Goal: Contribute content: Contribute content

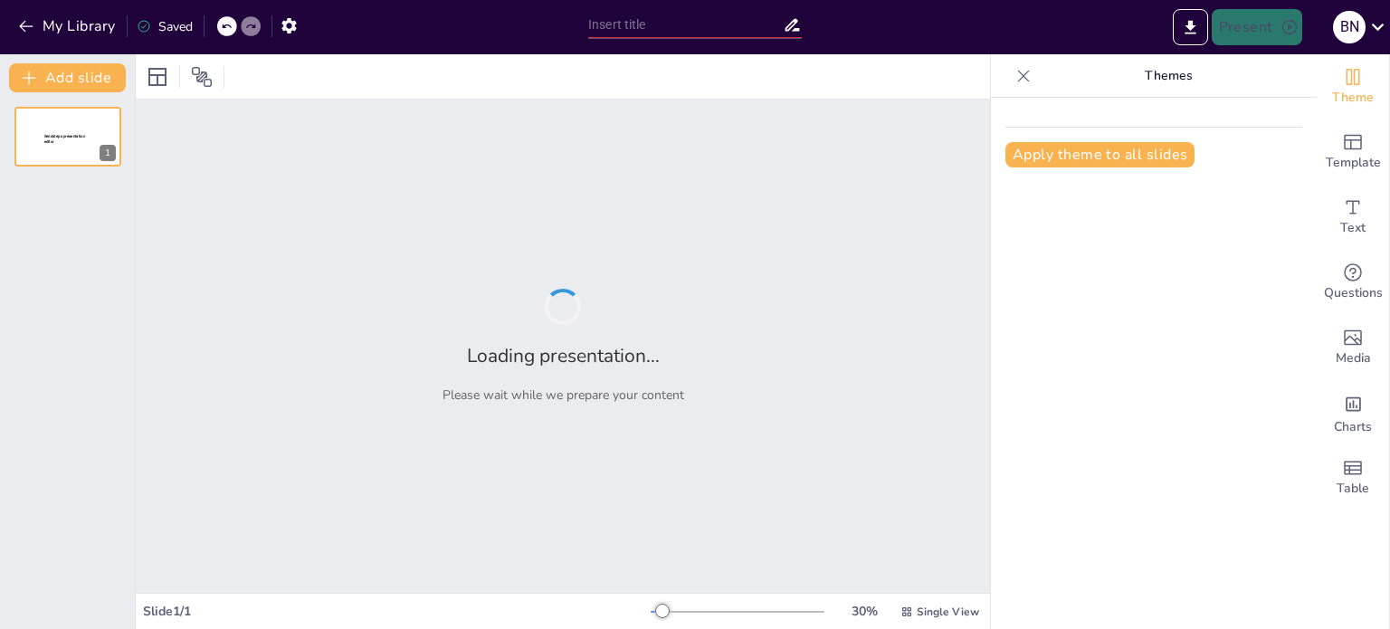
type input "Blancos y Rojos: La Lucha por el Poder en la Revolución Rusa"
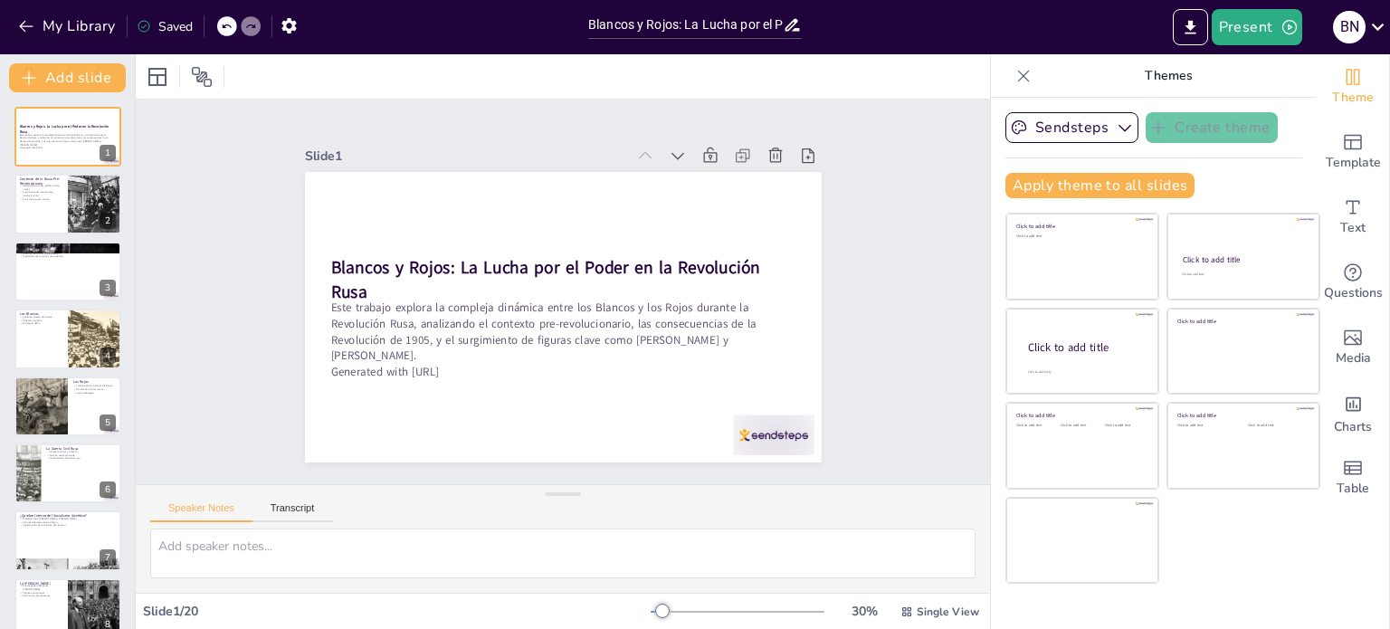
checkbox input "true"
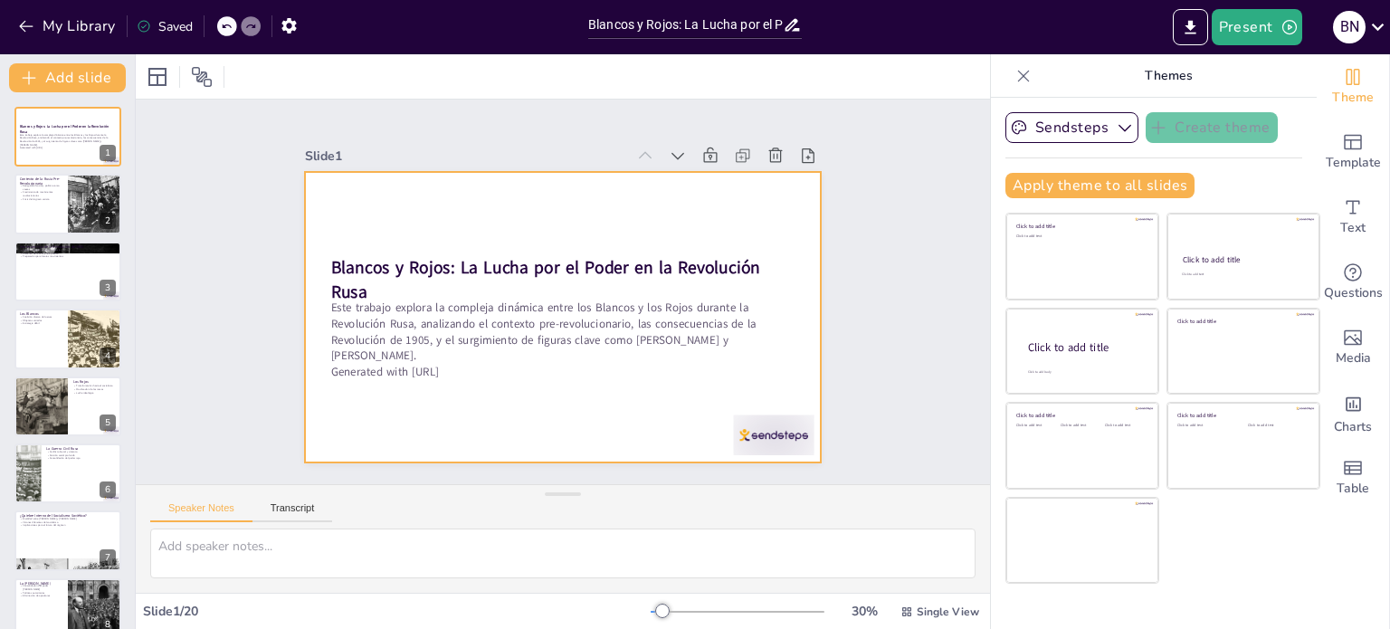
checkbox input "true"
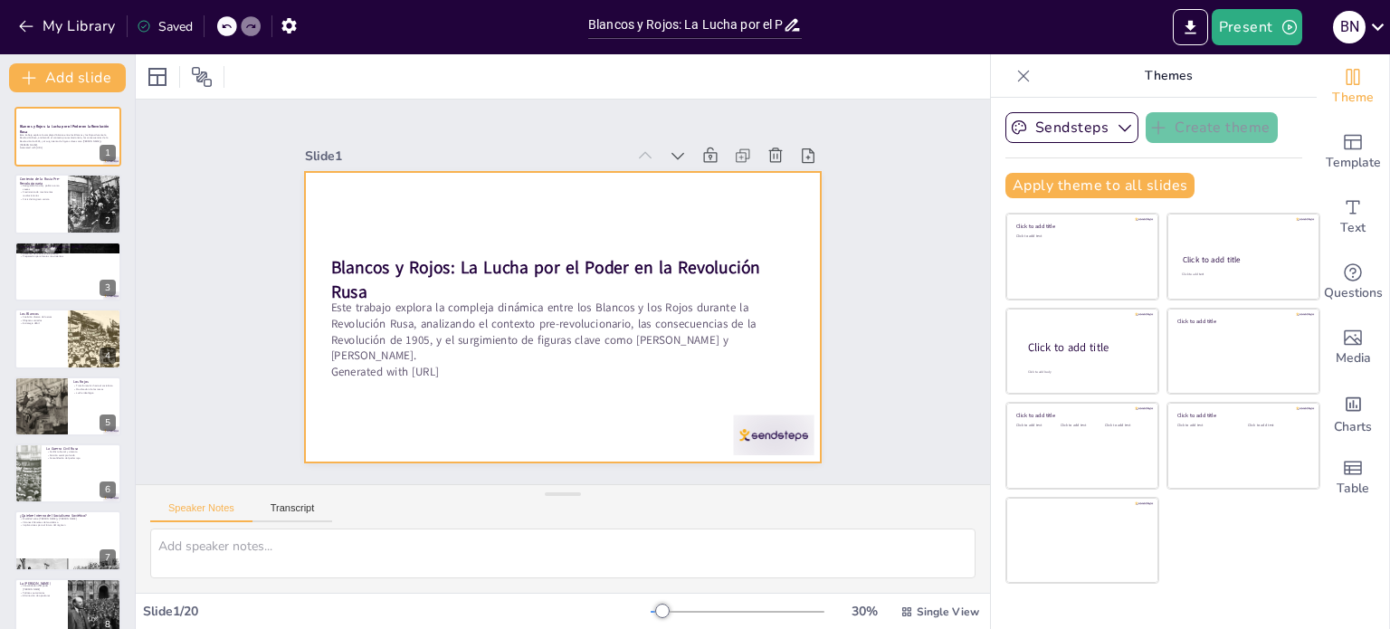
checkbox input "true"
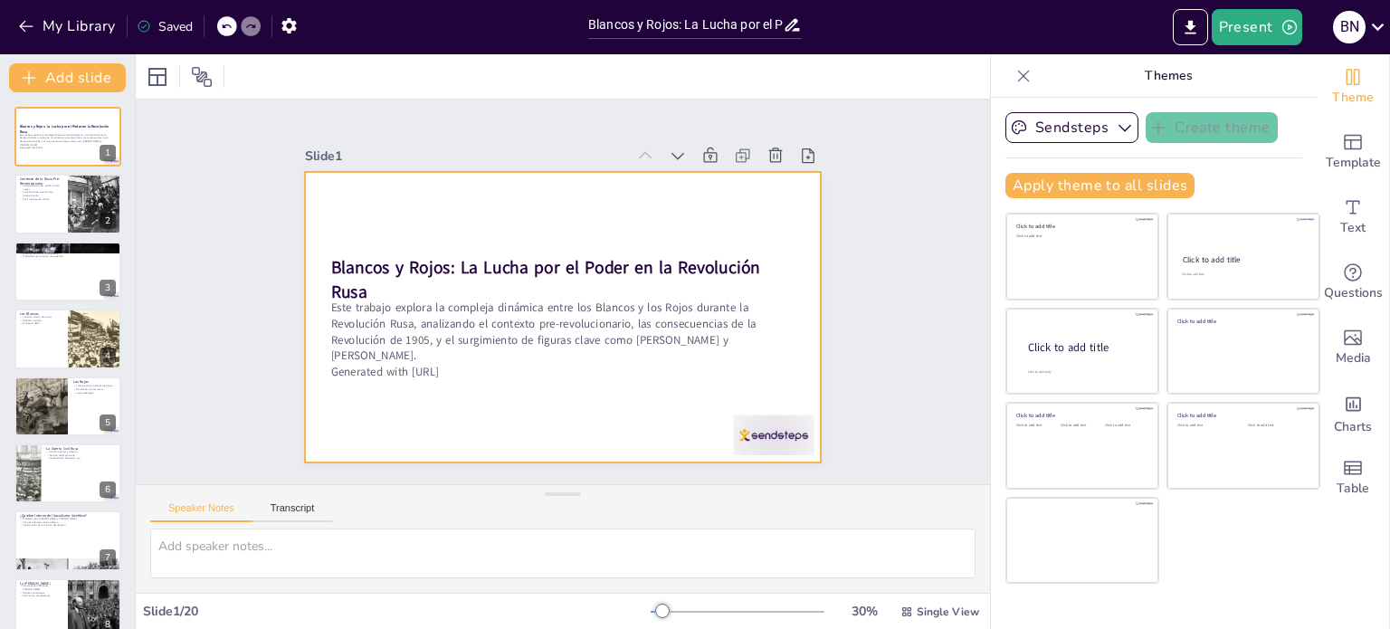
checkbox input "true"
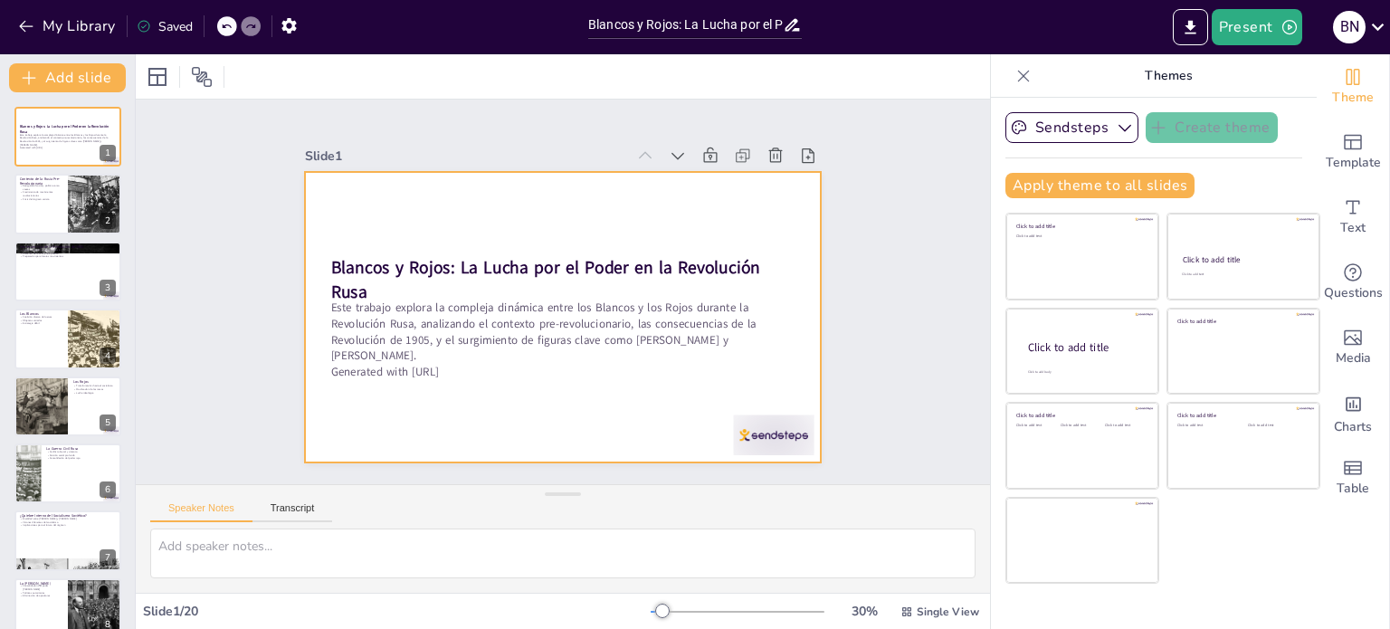
checkbox input "true"
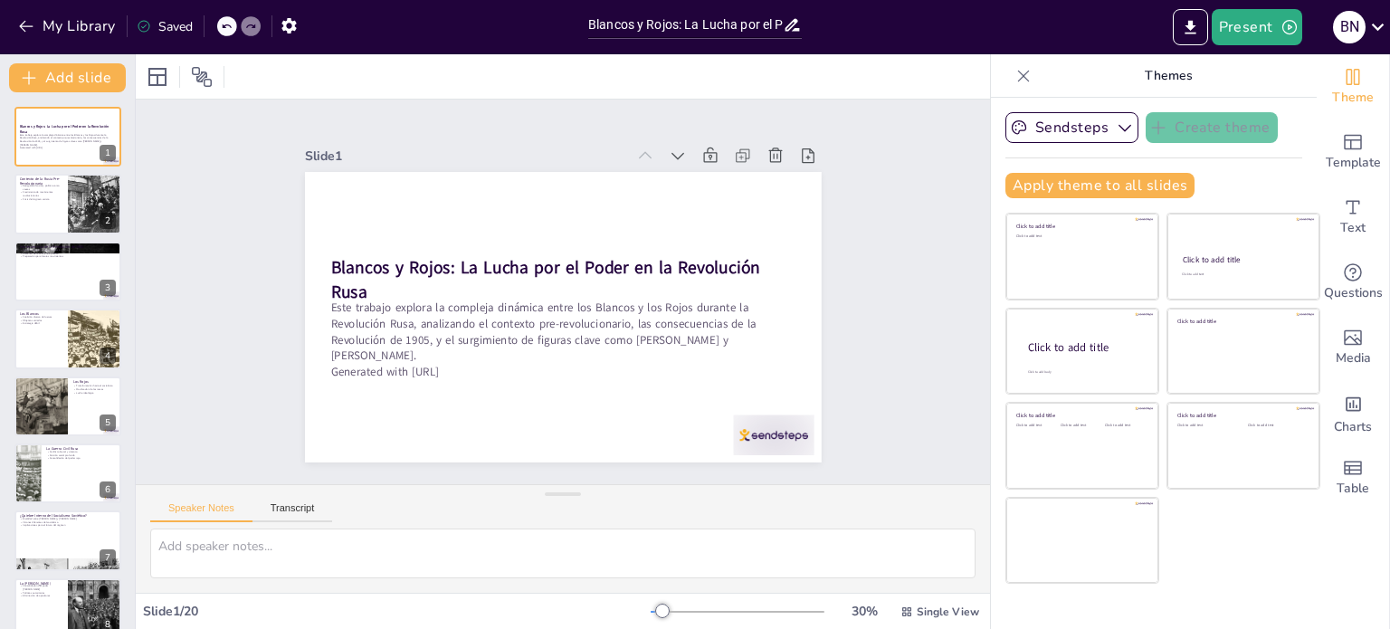
checkbox input "true"
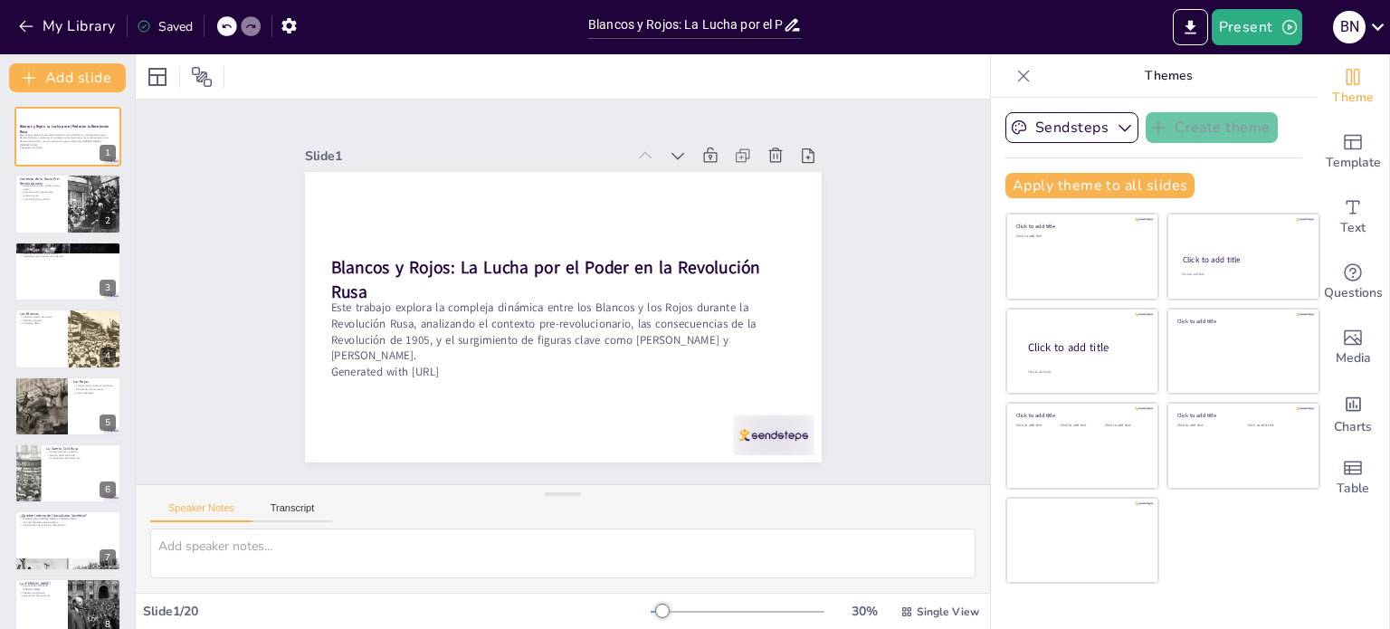
checkbox input "true"
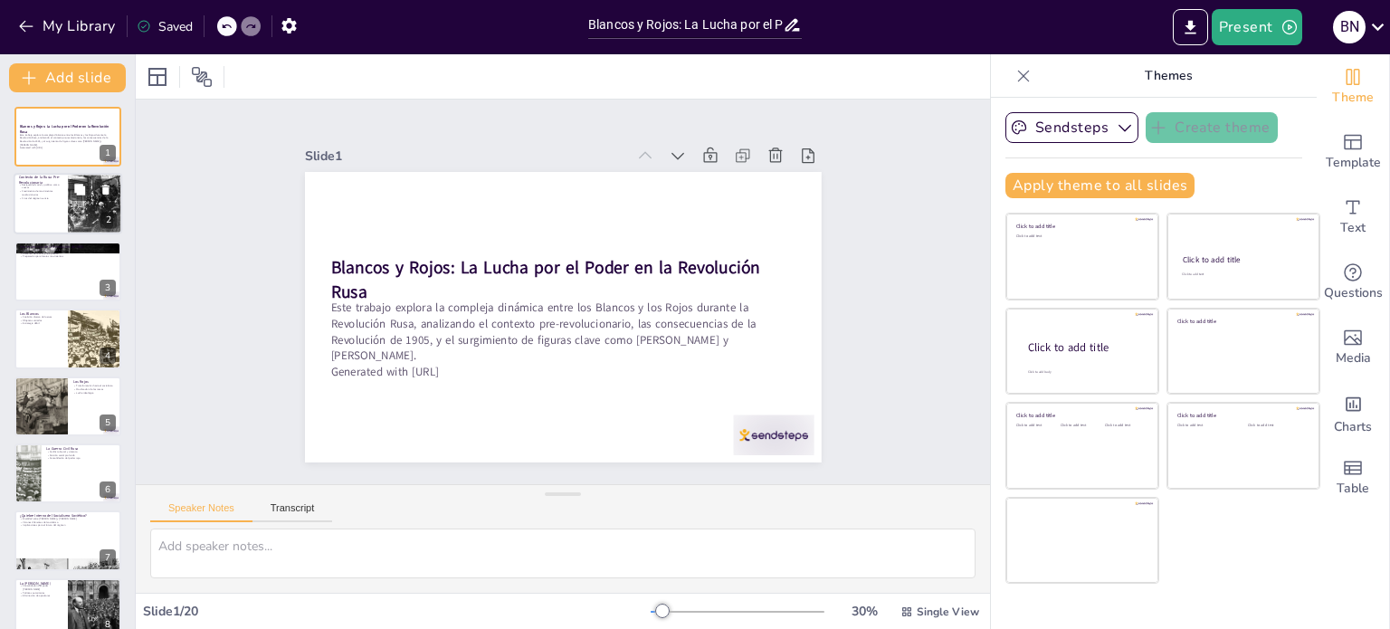
checkbox input "true"
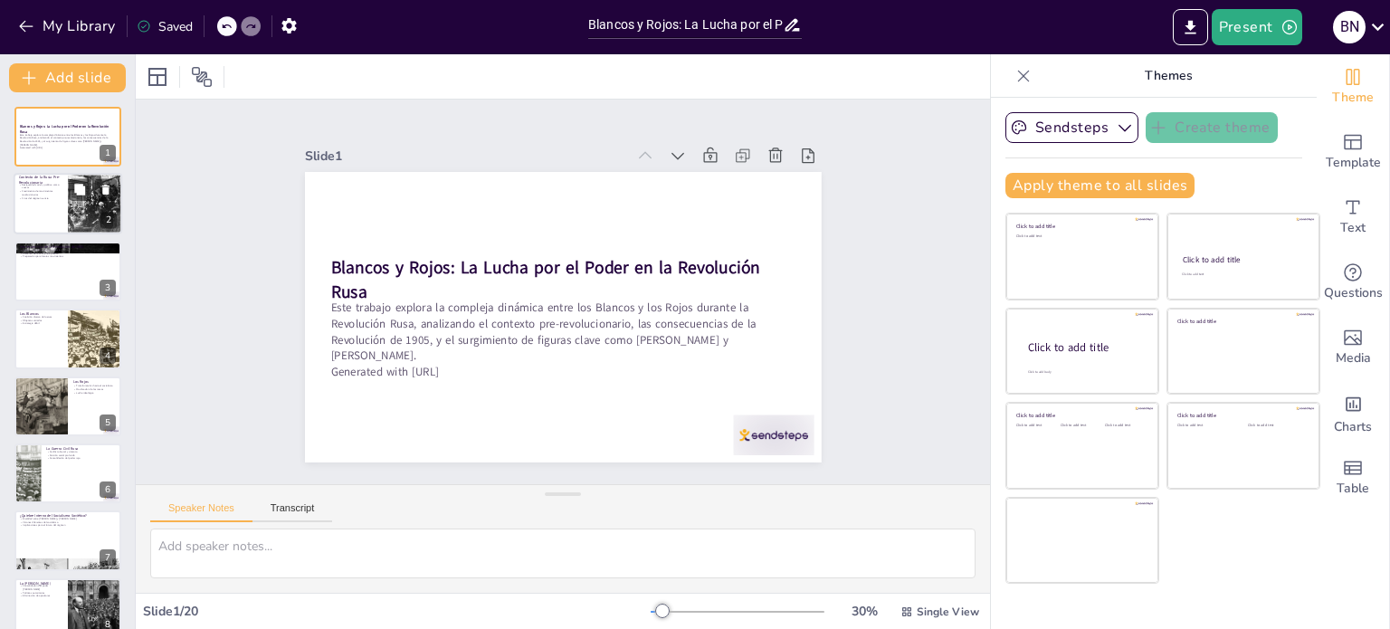
checkbox input "true"
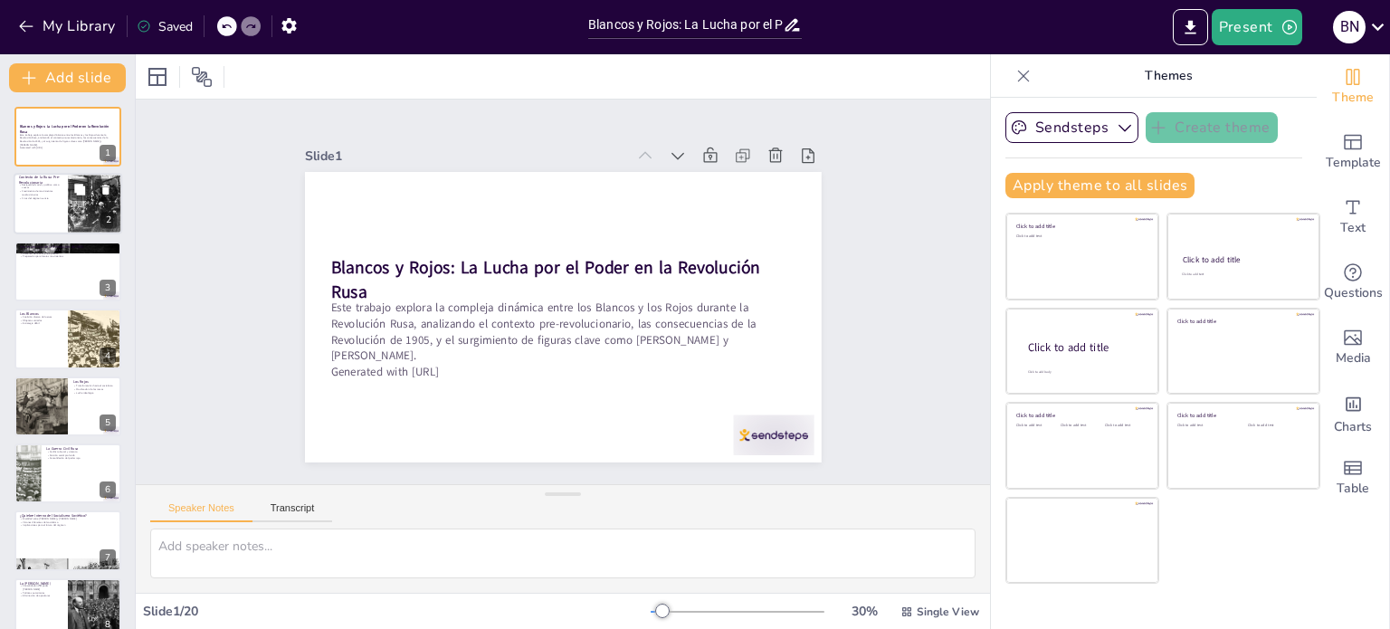
checkbox input "true"
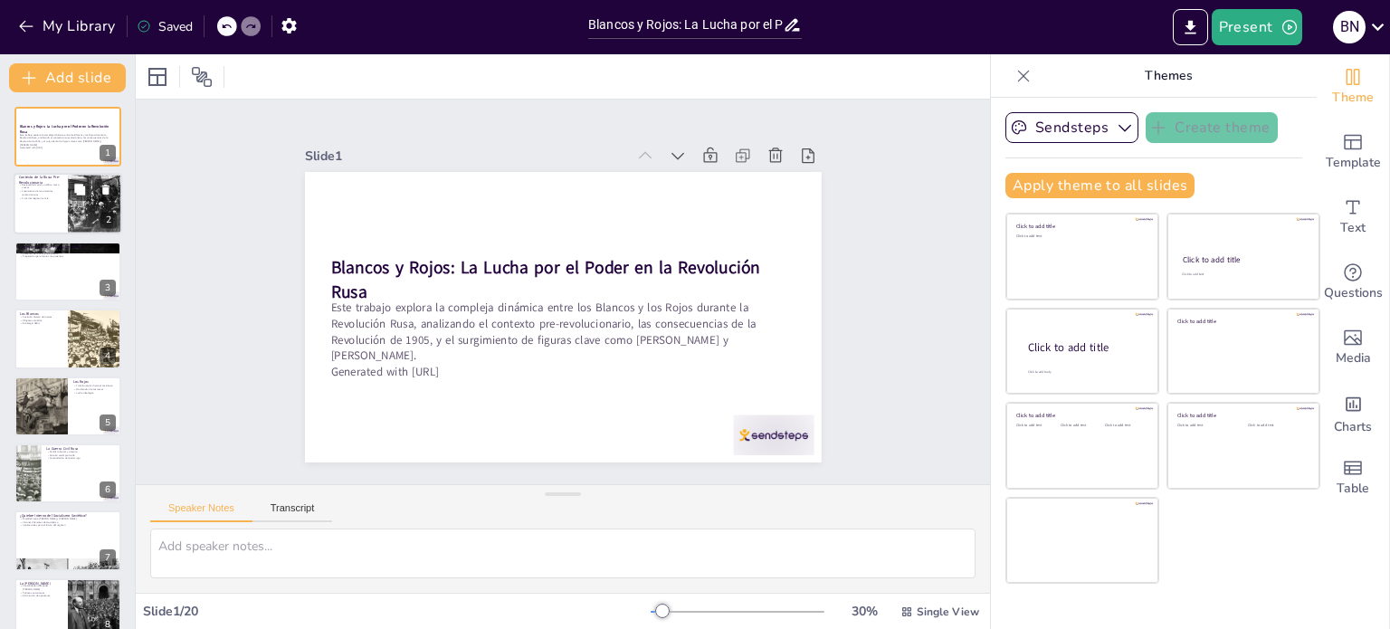
checkbox input "true"
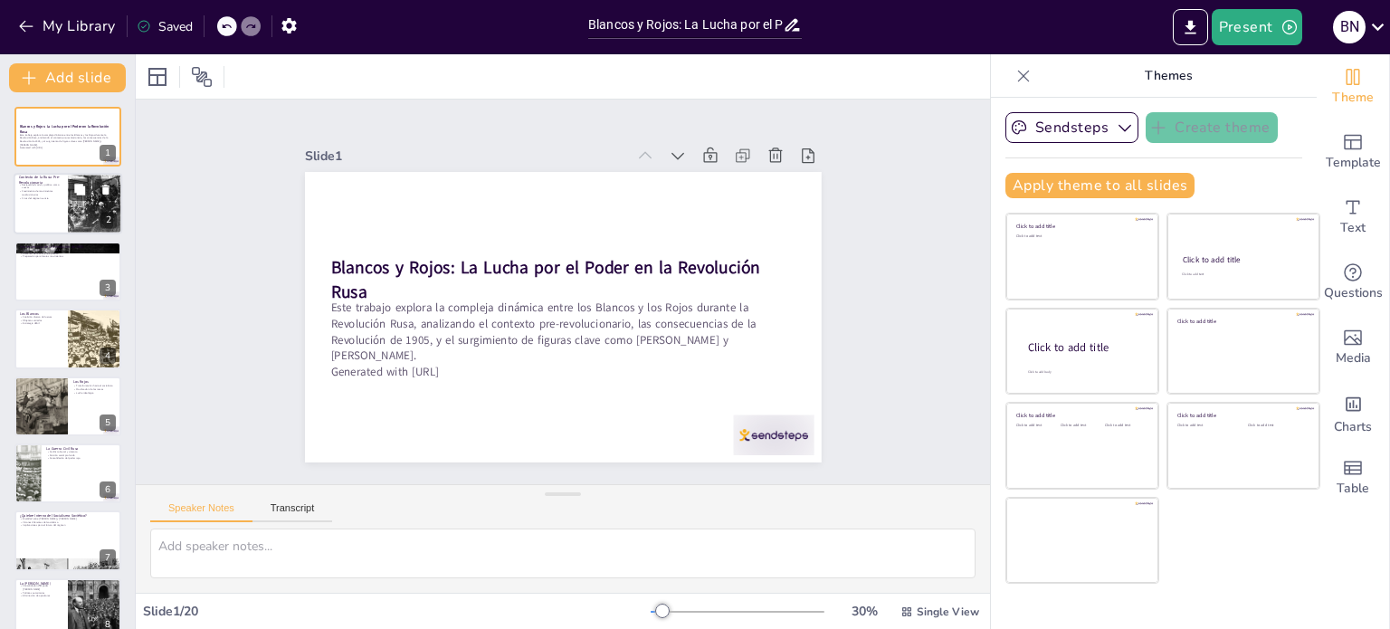
checkbox input "true"
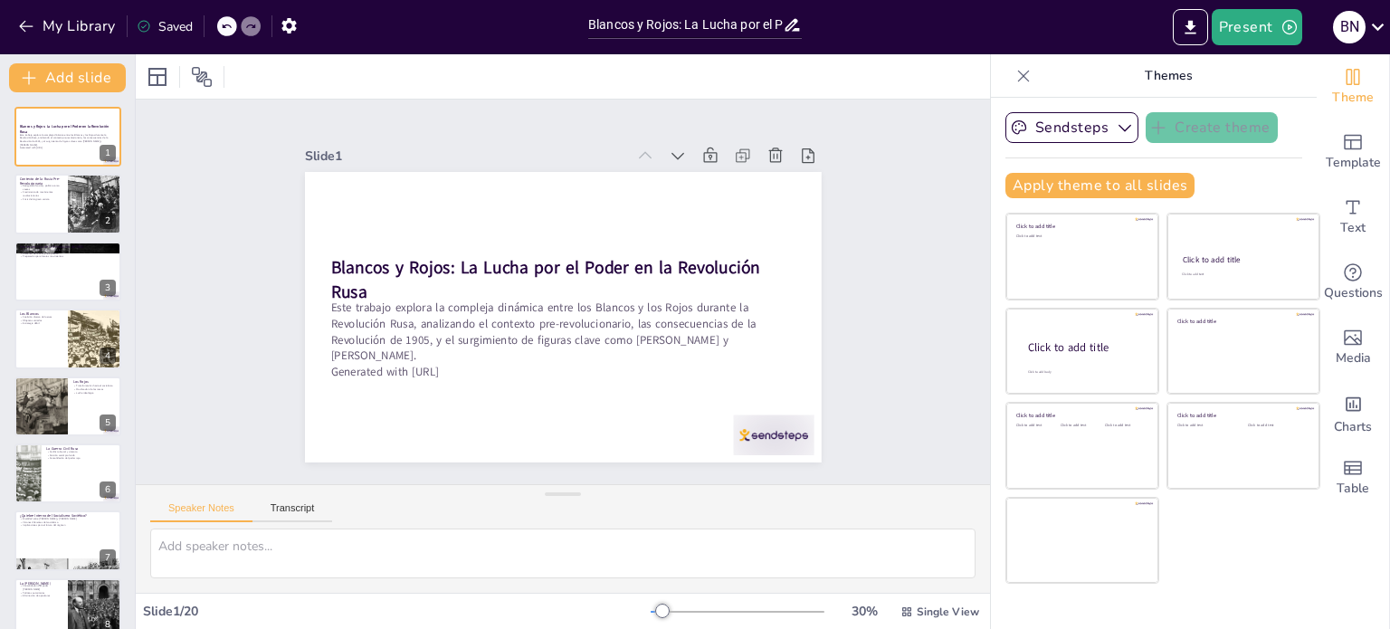
checkbox input "true"
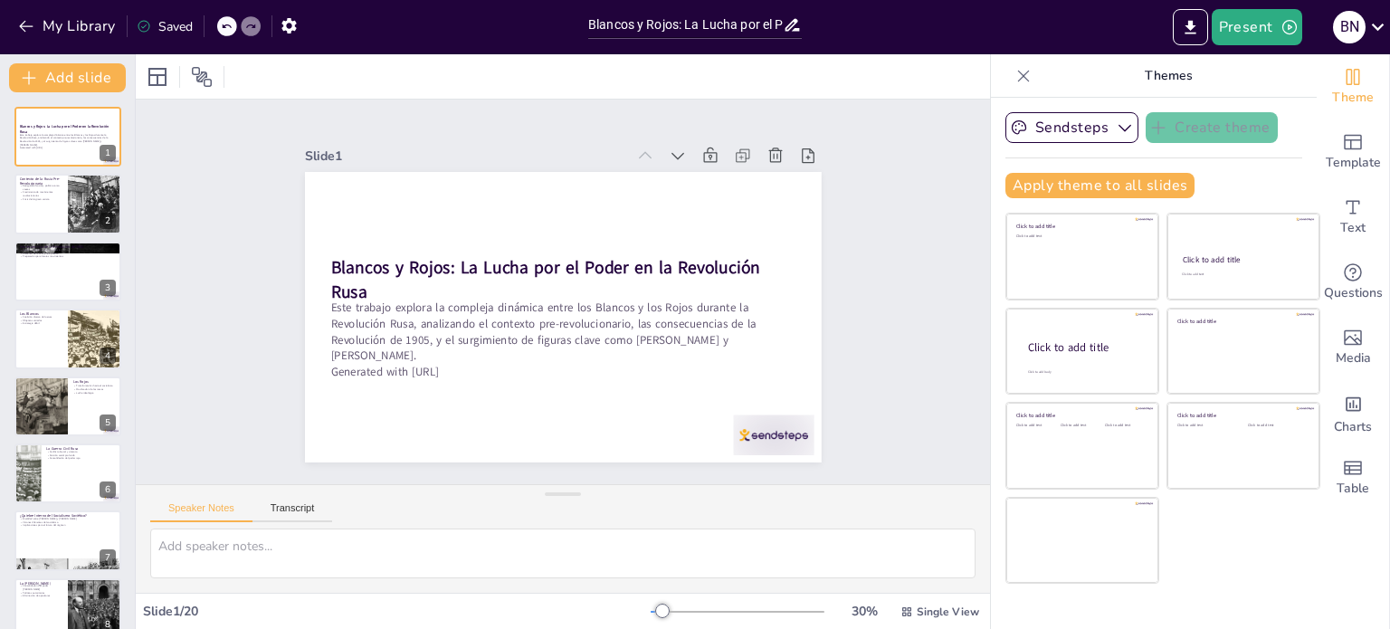
checkbox input "true"
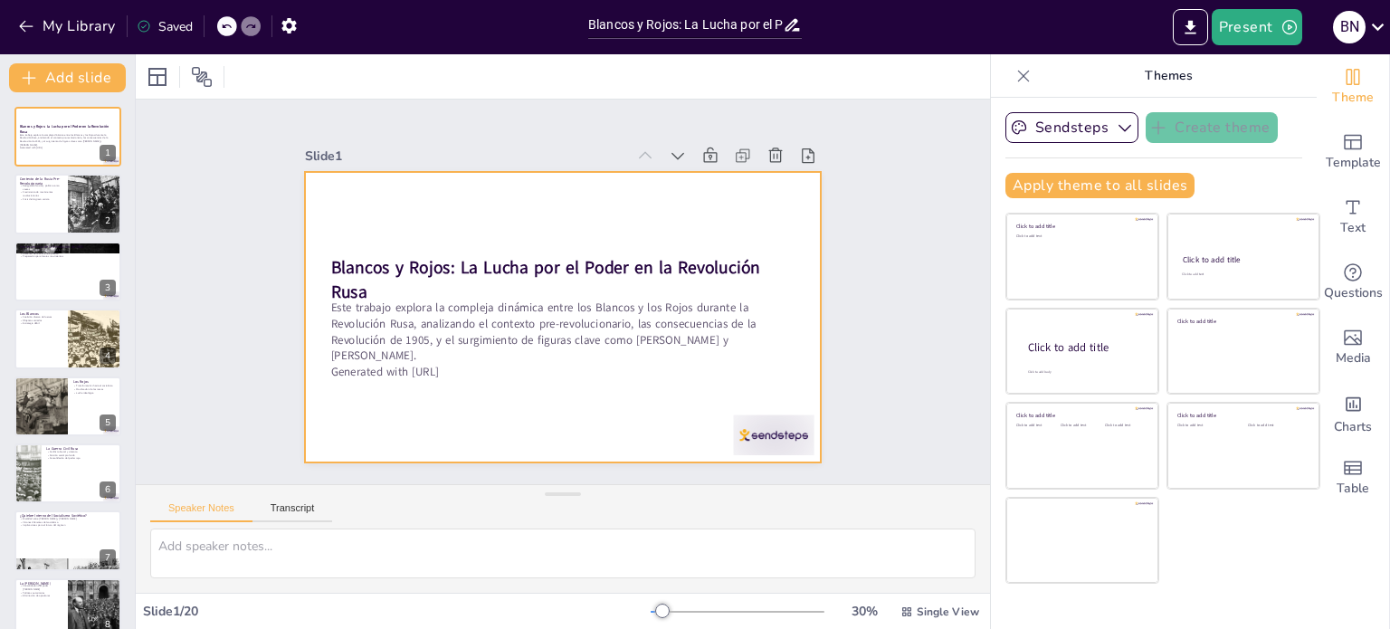
checkbox input "true"
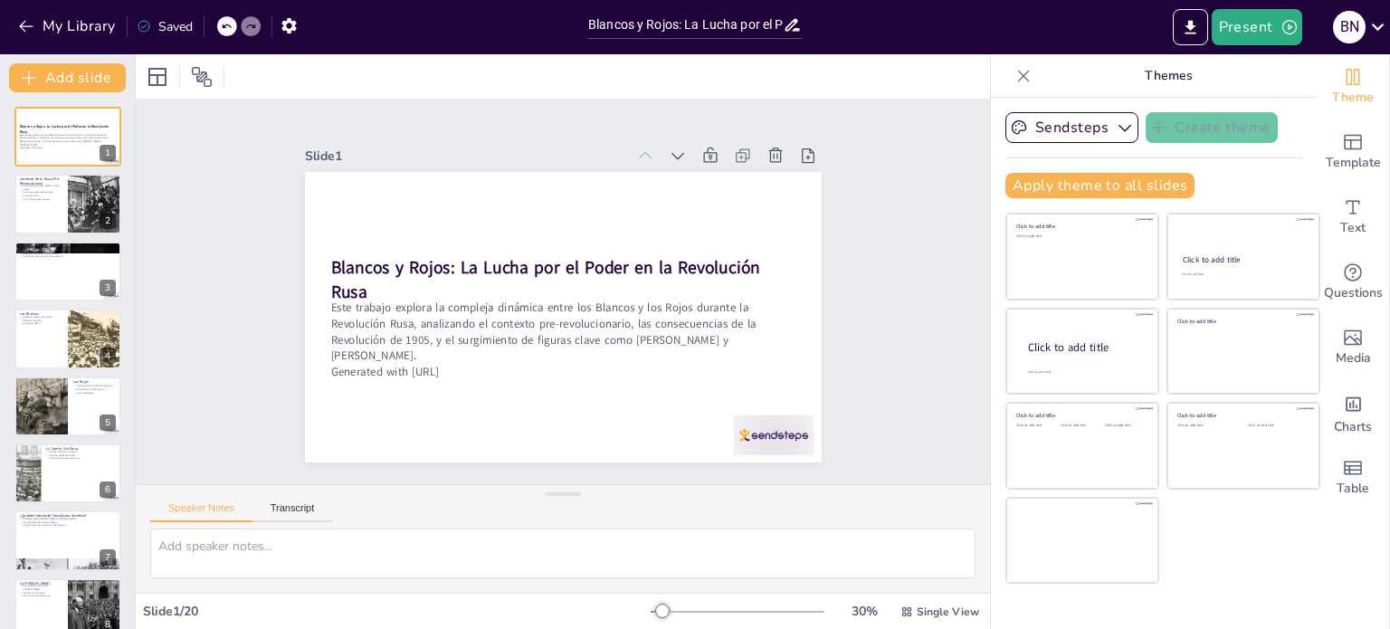
checkbox input "true"
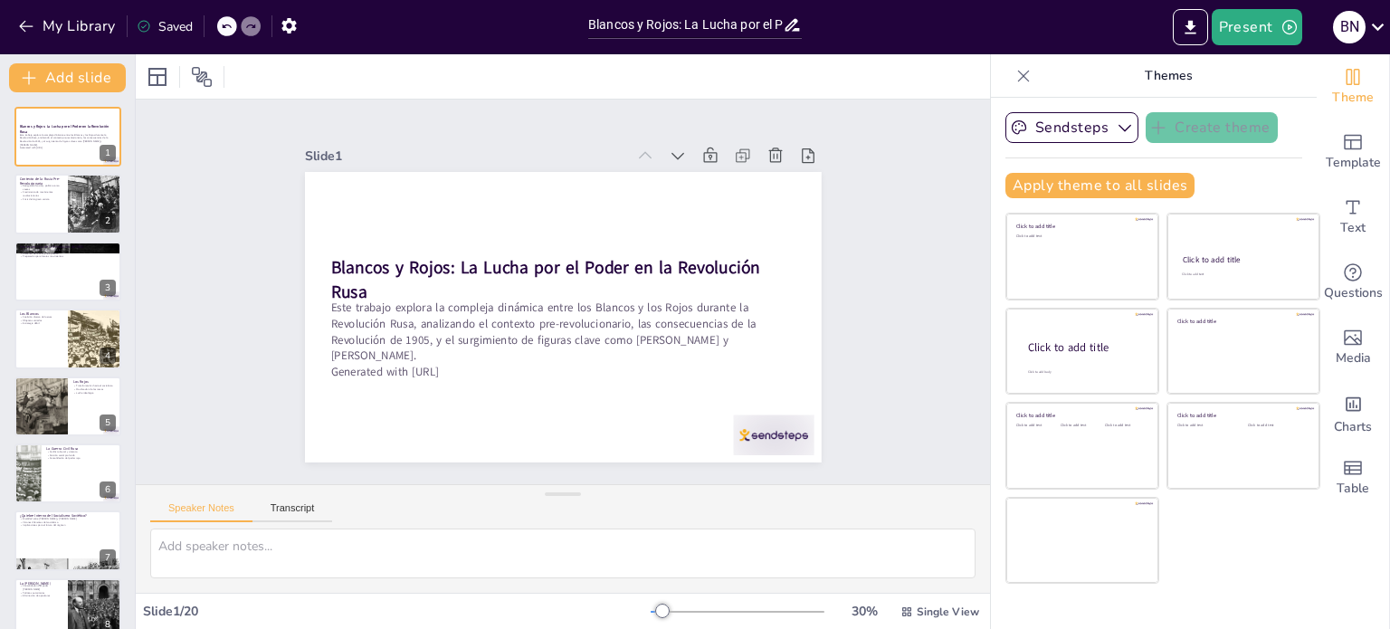
click at [852, 296] on div "Slide 1 Blancos y Rojos: La Lucha por el Poder en la Revolución Rusa Este traba…" at bounding box center [563, 292] width 650 height 404
checkbox input "true"
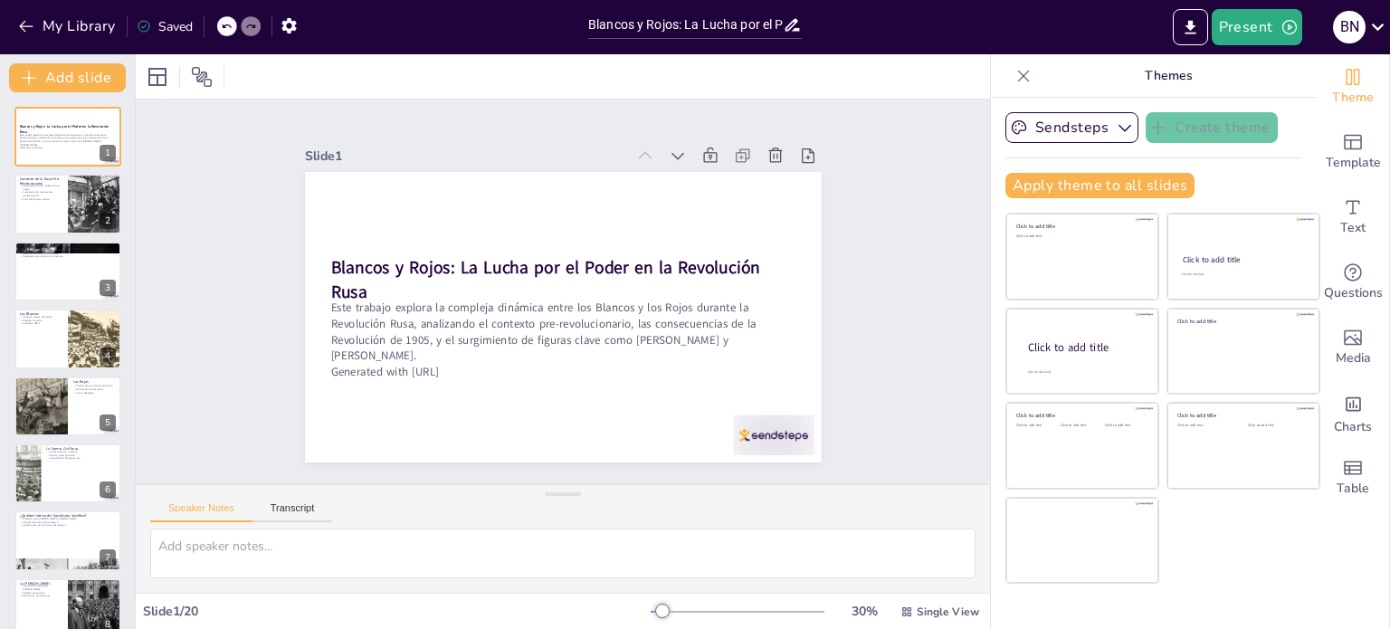
checkbox input "true"
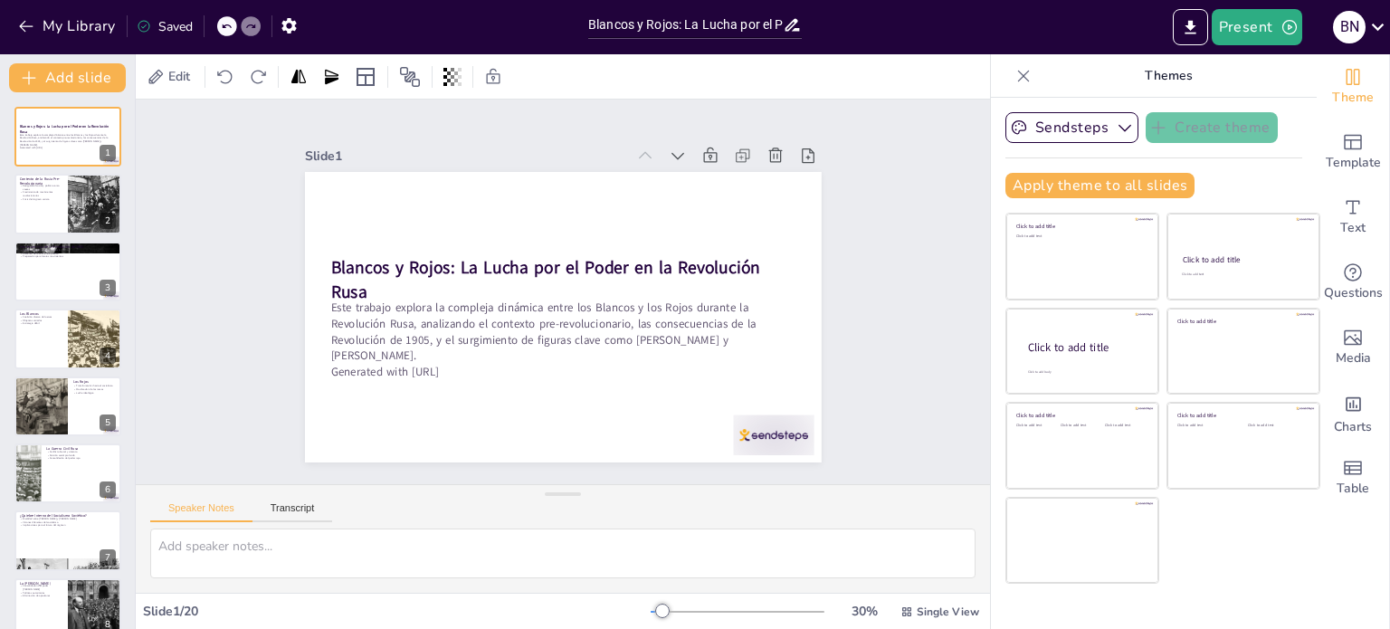
checkbox input "true"
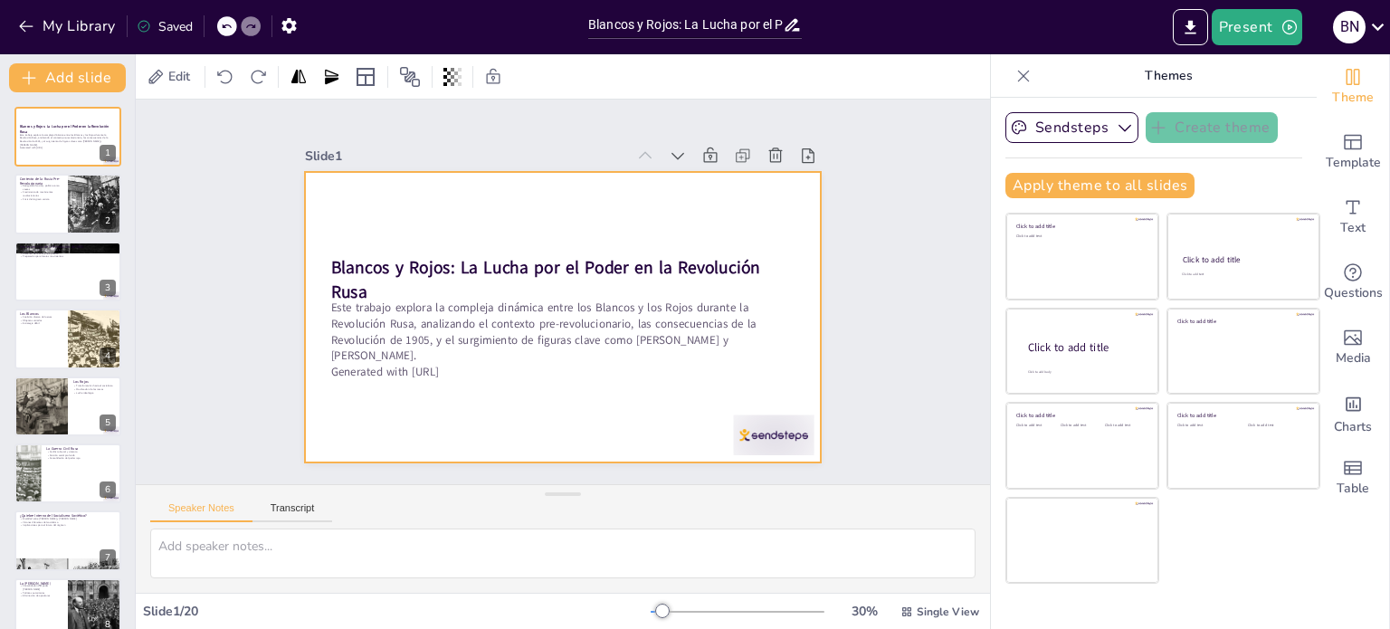
checkbox input "true"
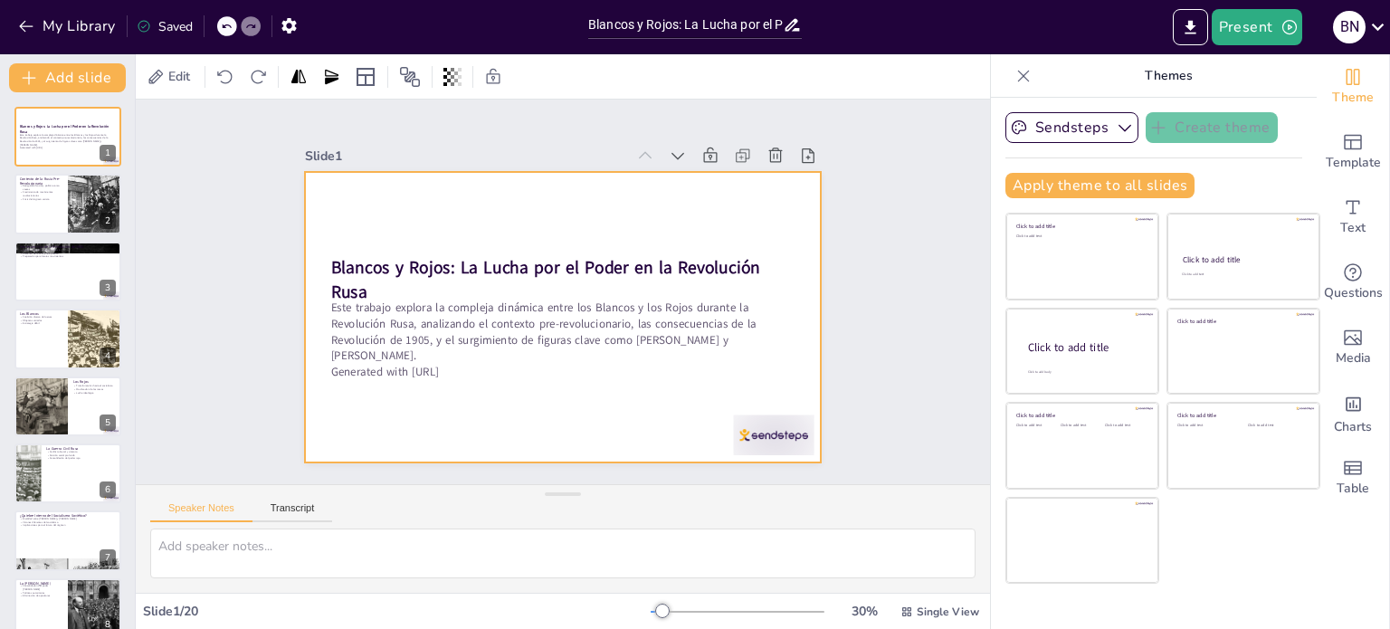
checkbox input "true"
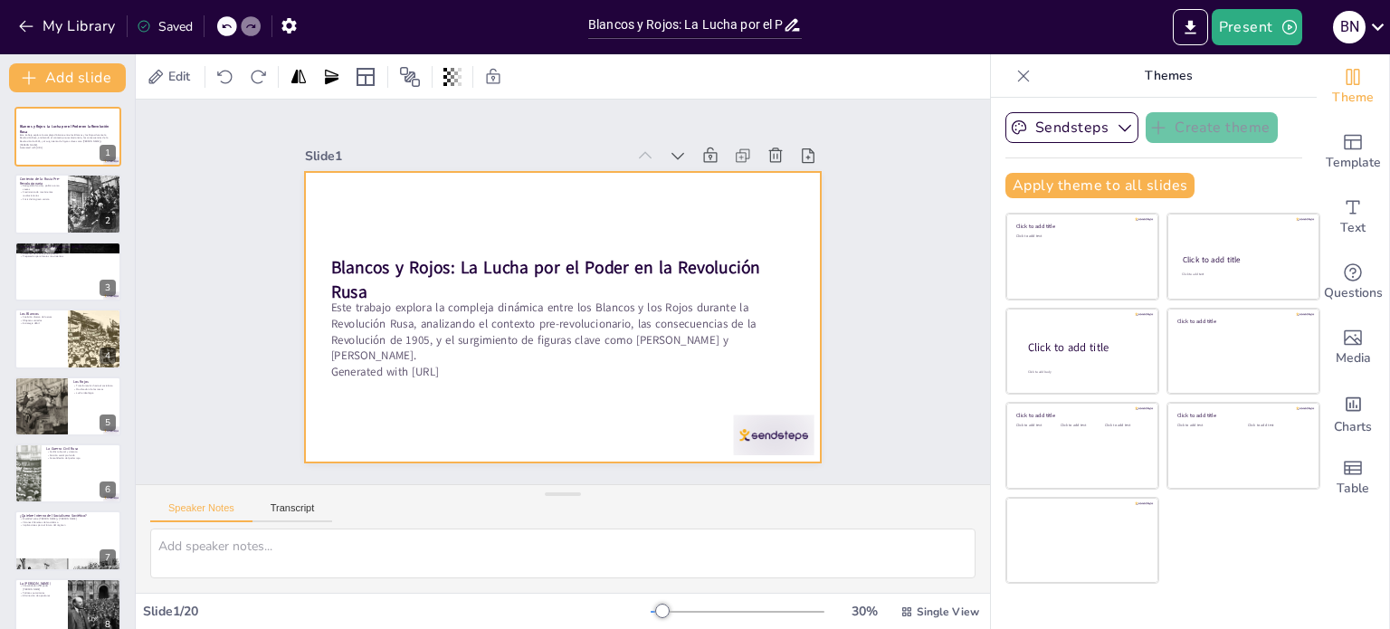
checkbox input "true"
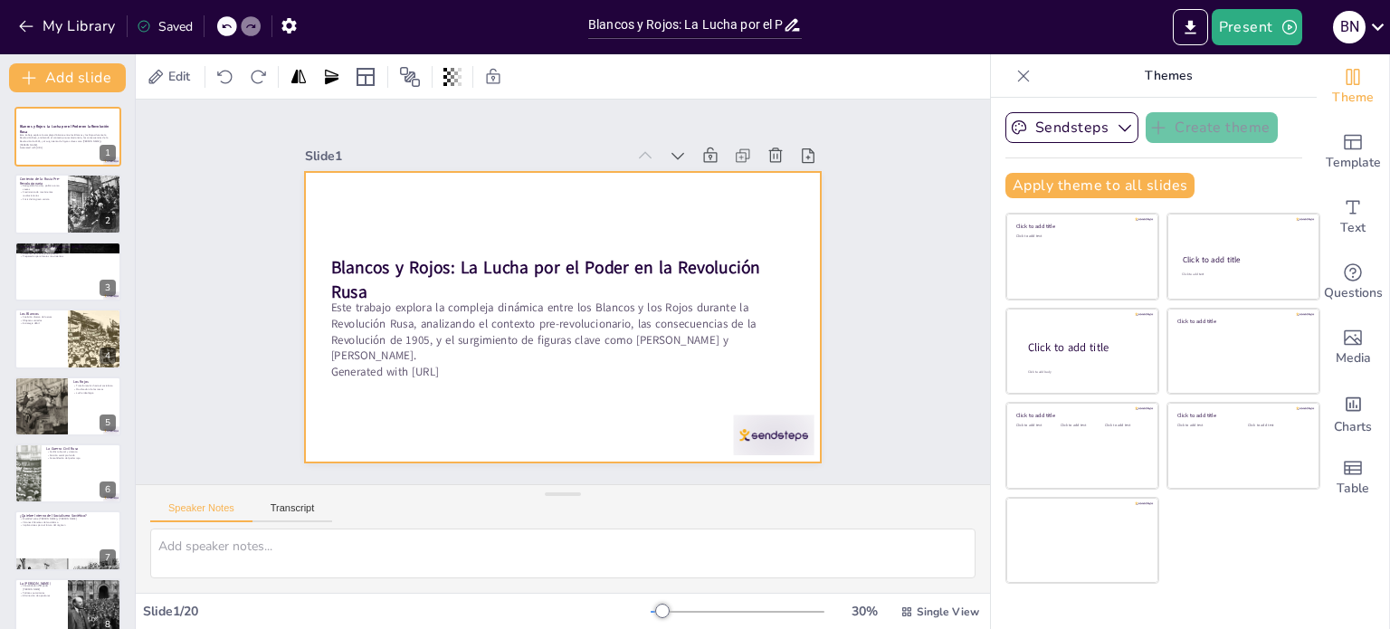
checkbox input "true"
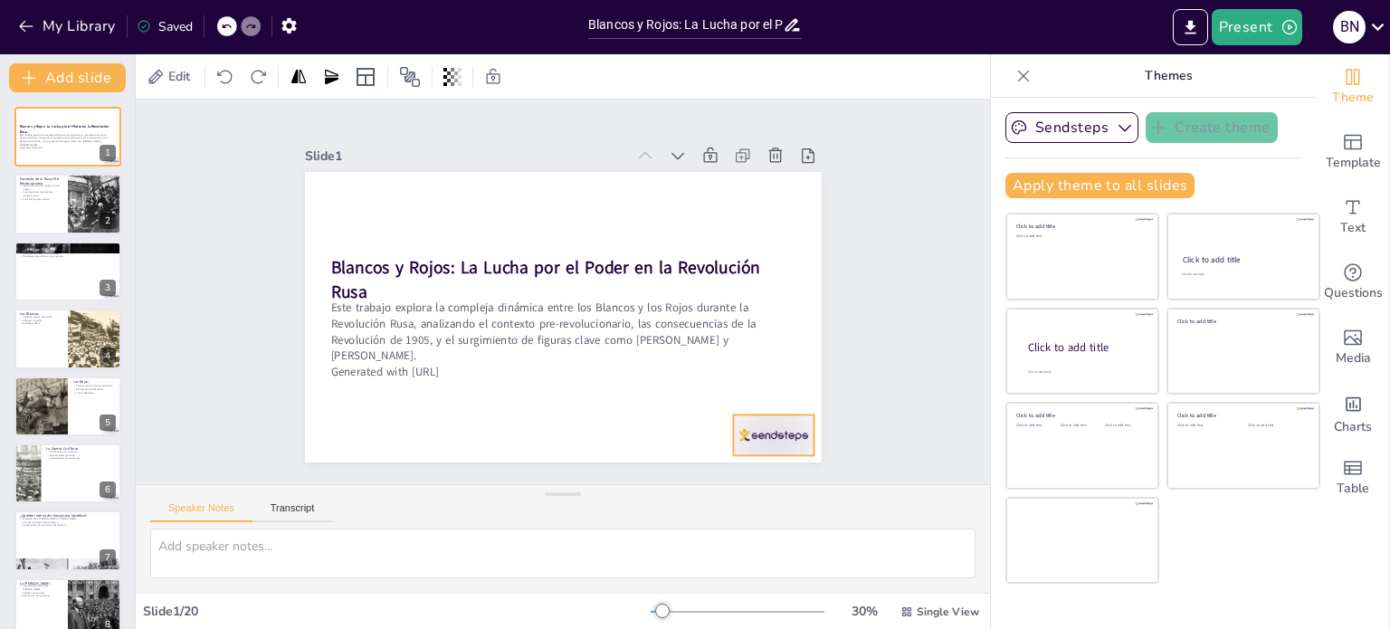
checkbox input "true"
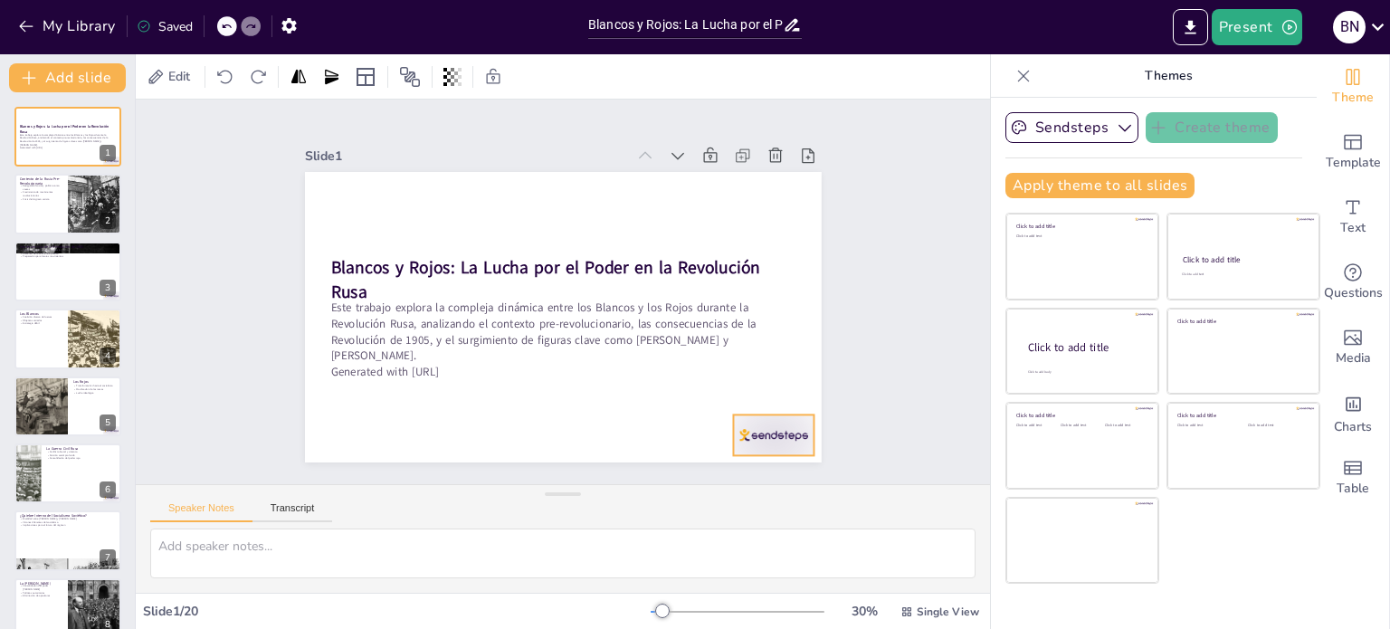
click at [753, 434] on div at bounding box center [773, 435] width 81 height 41
checkbox input "true"
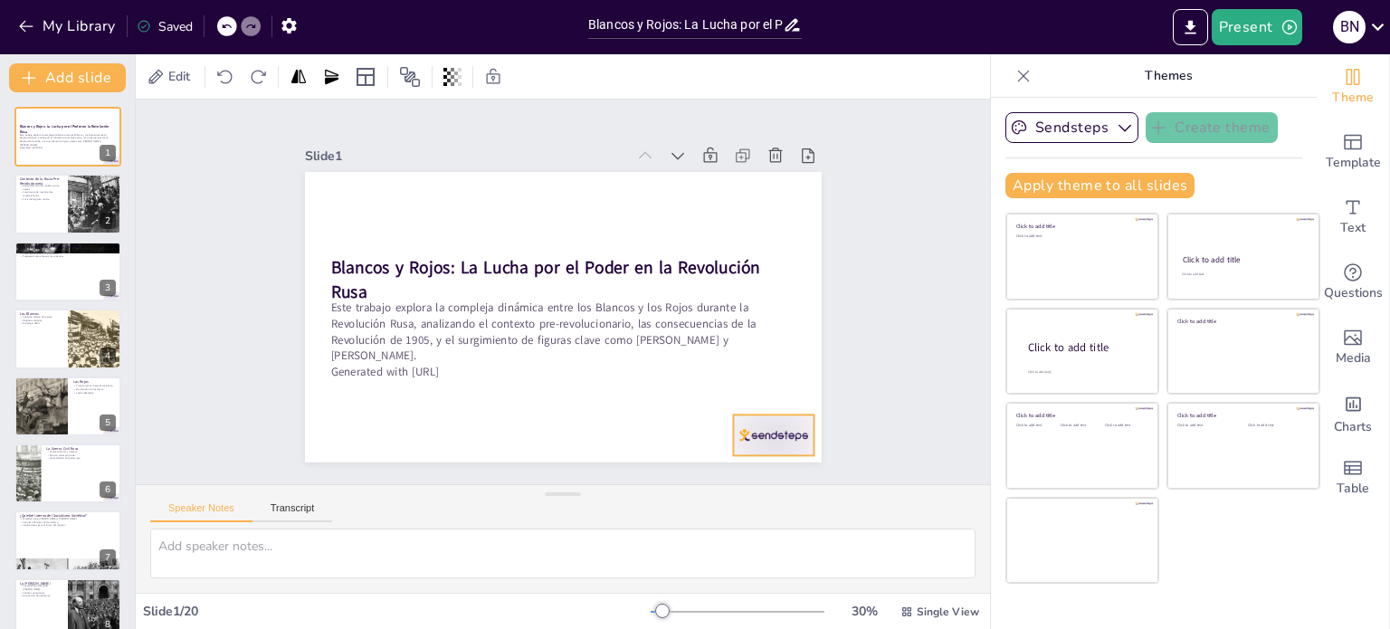
checkbox input "true"
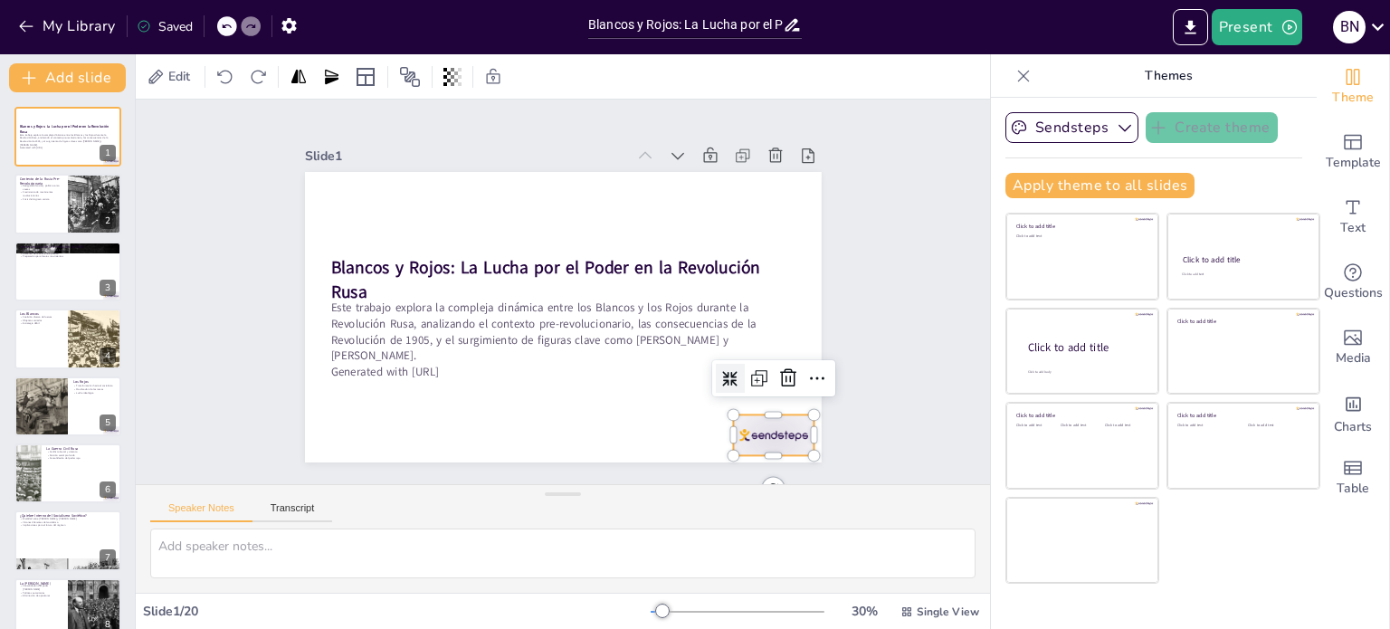
checkbox input "true"
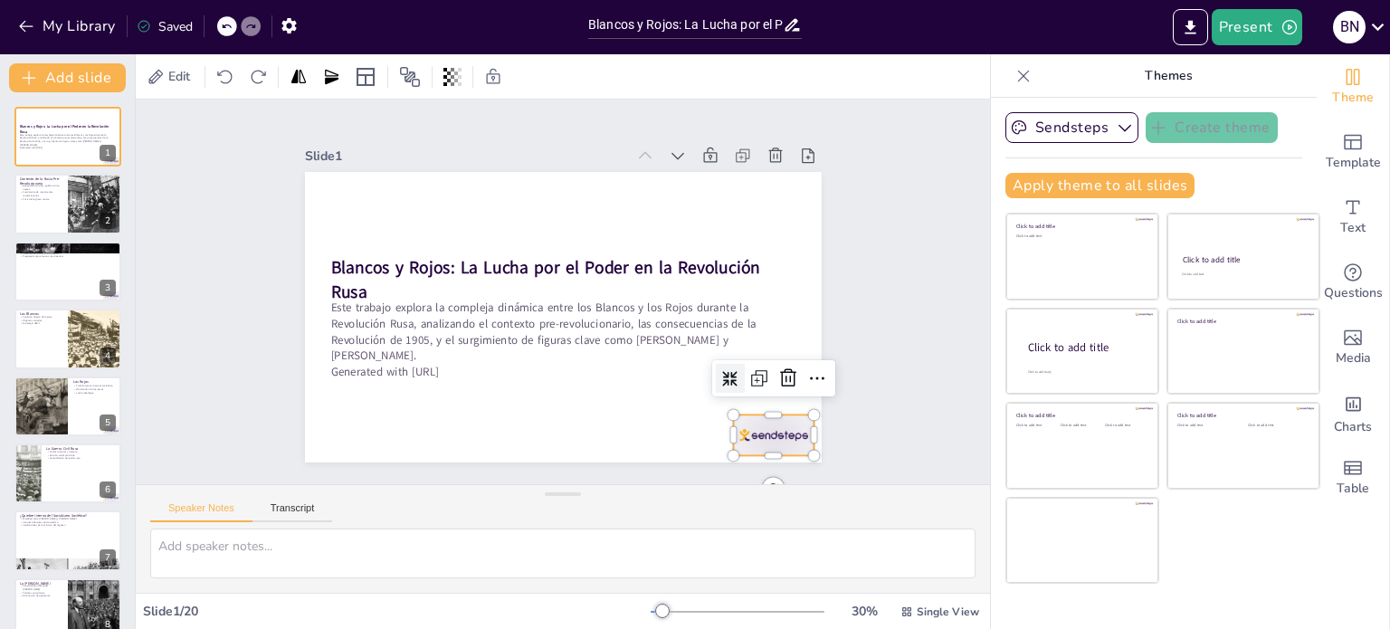
checkbox input "true"
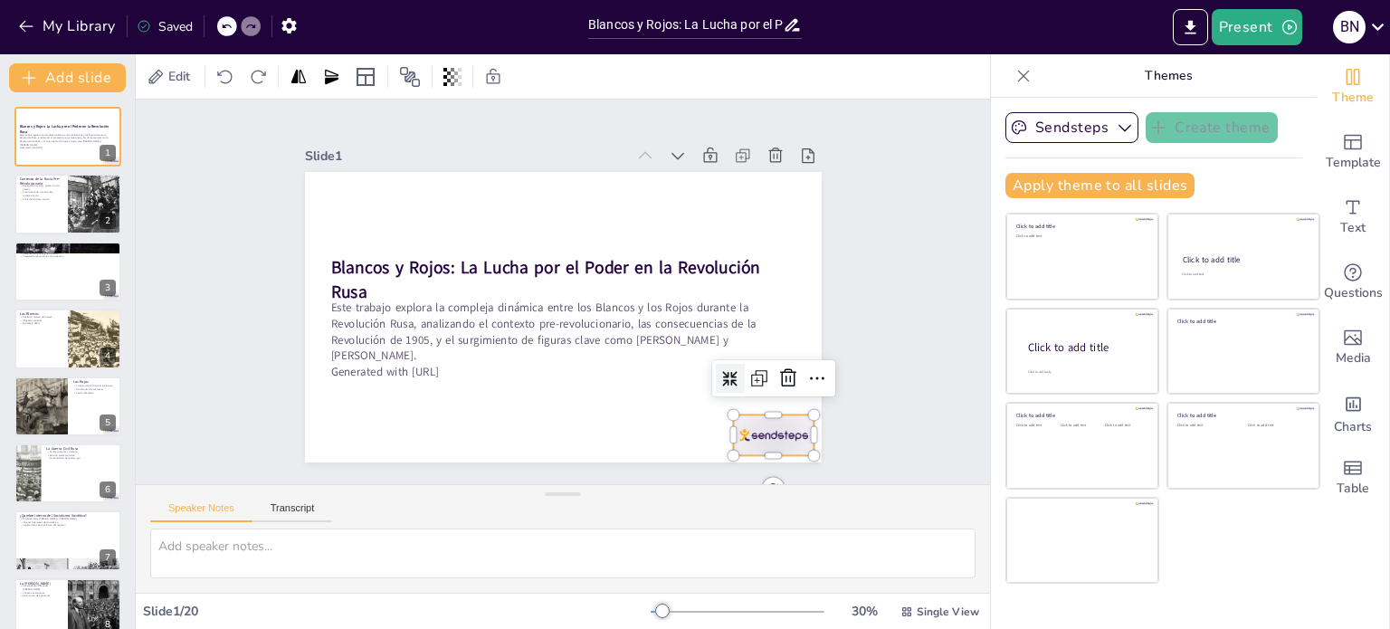
checkbox input "true"
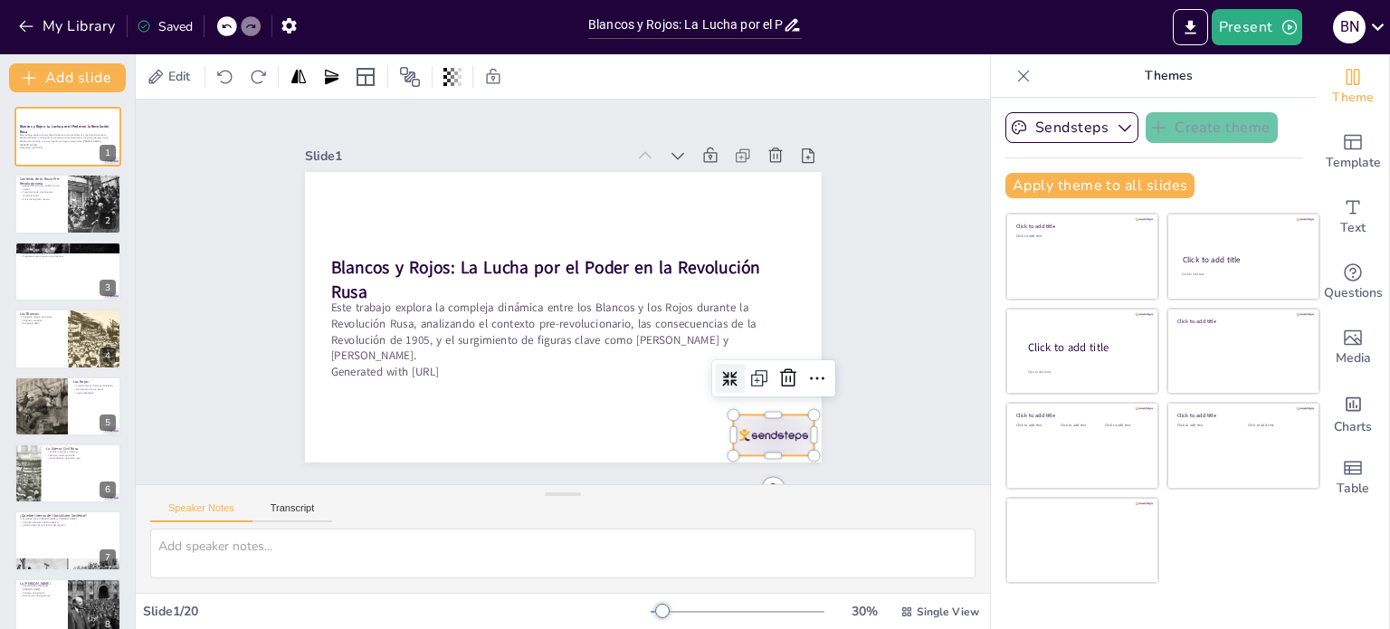
checkbox input "true"
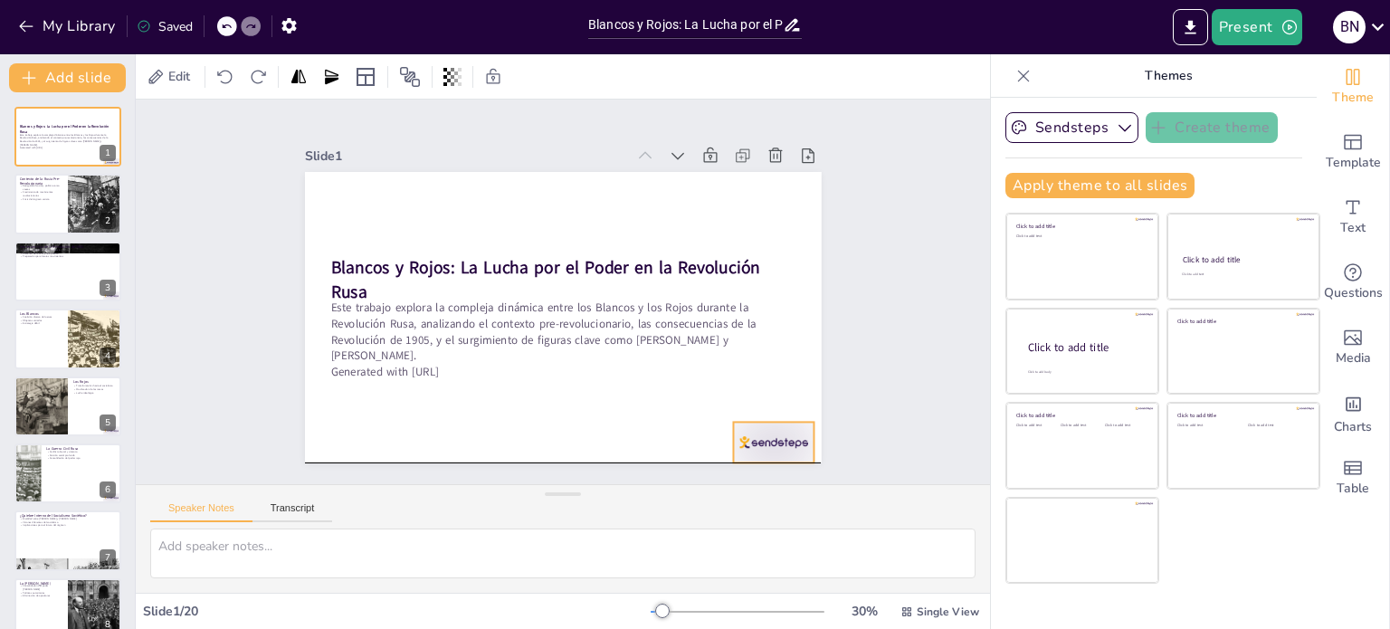
checkbox input "true"
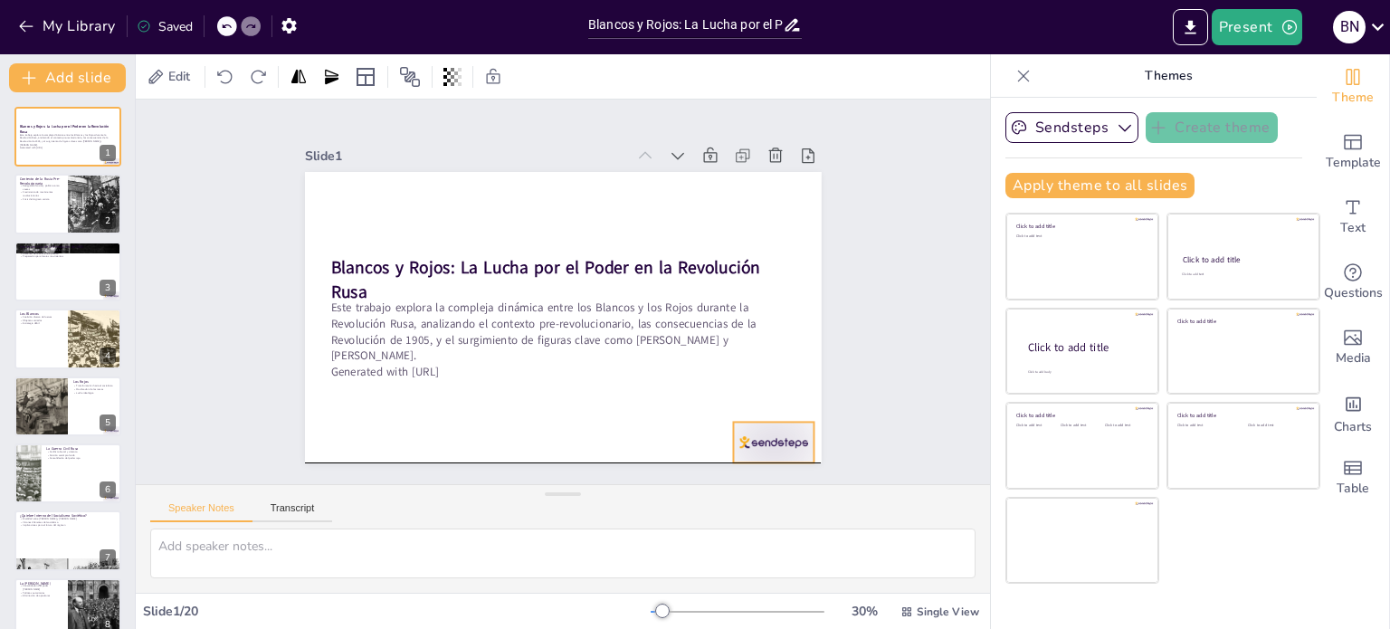
checkbox input "true"
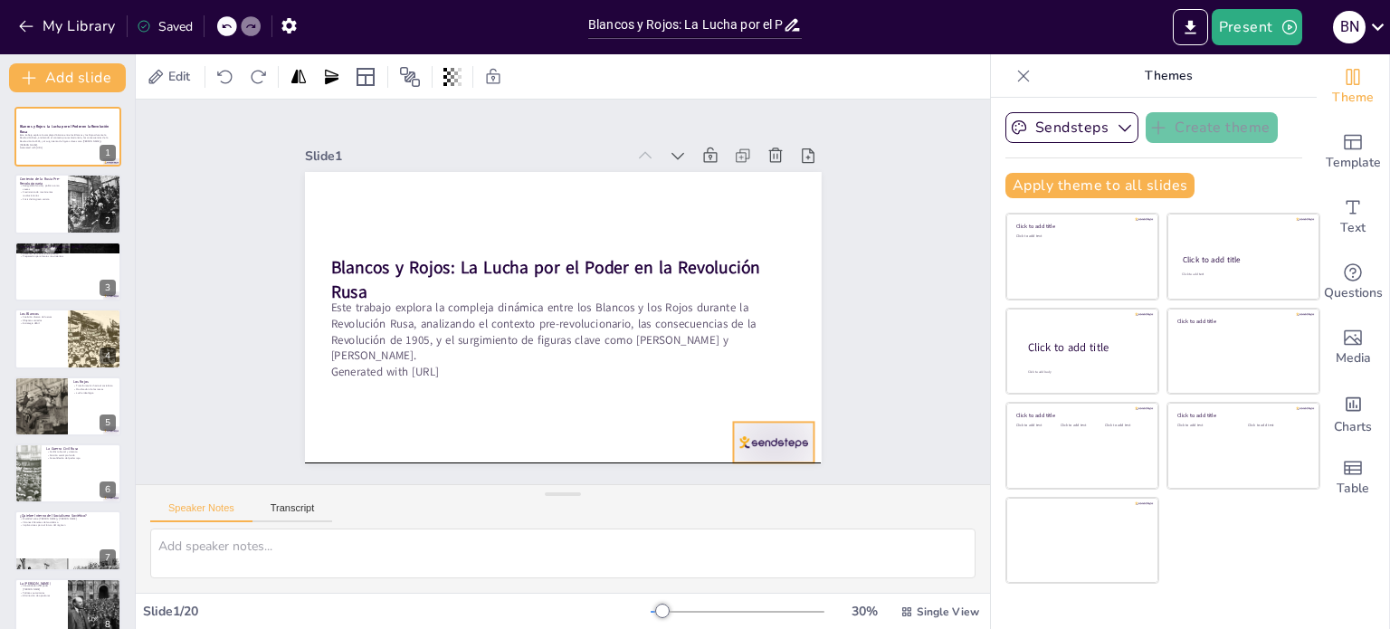
checkbox input "true"
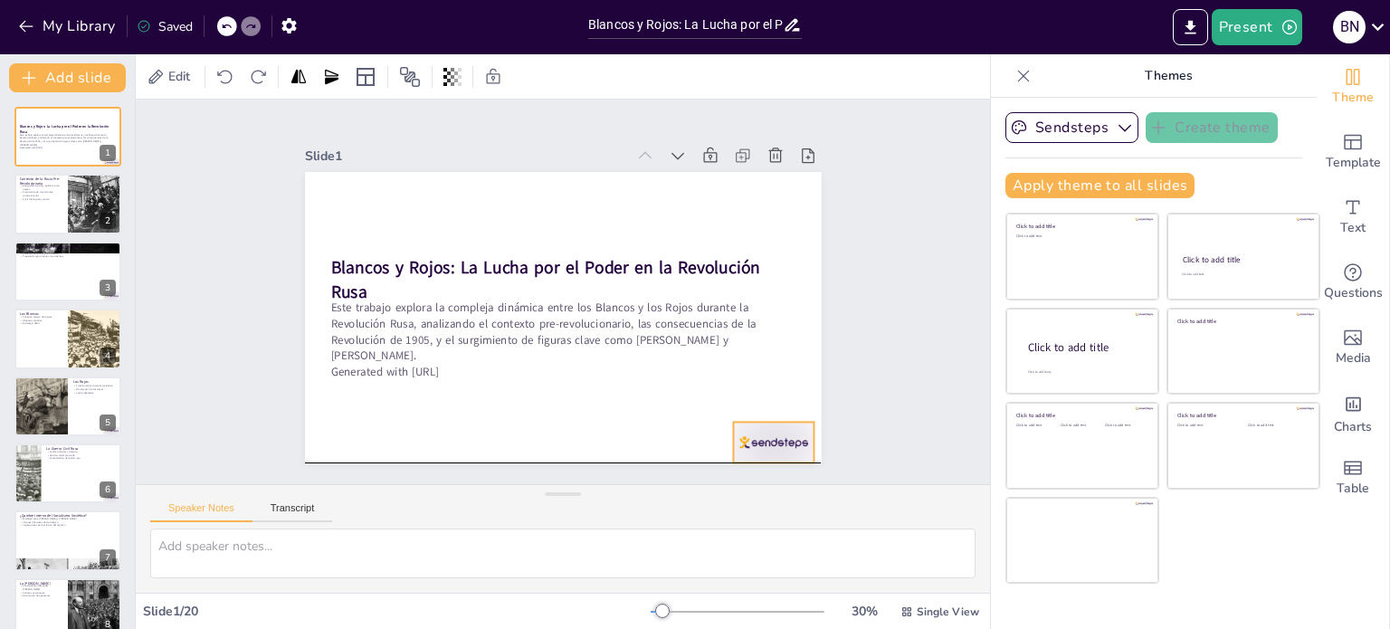
checkbox input "true"
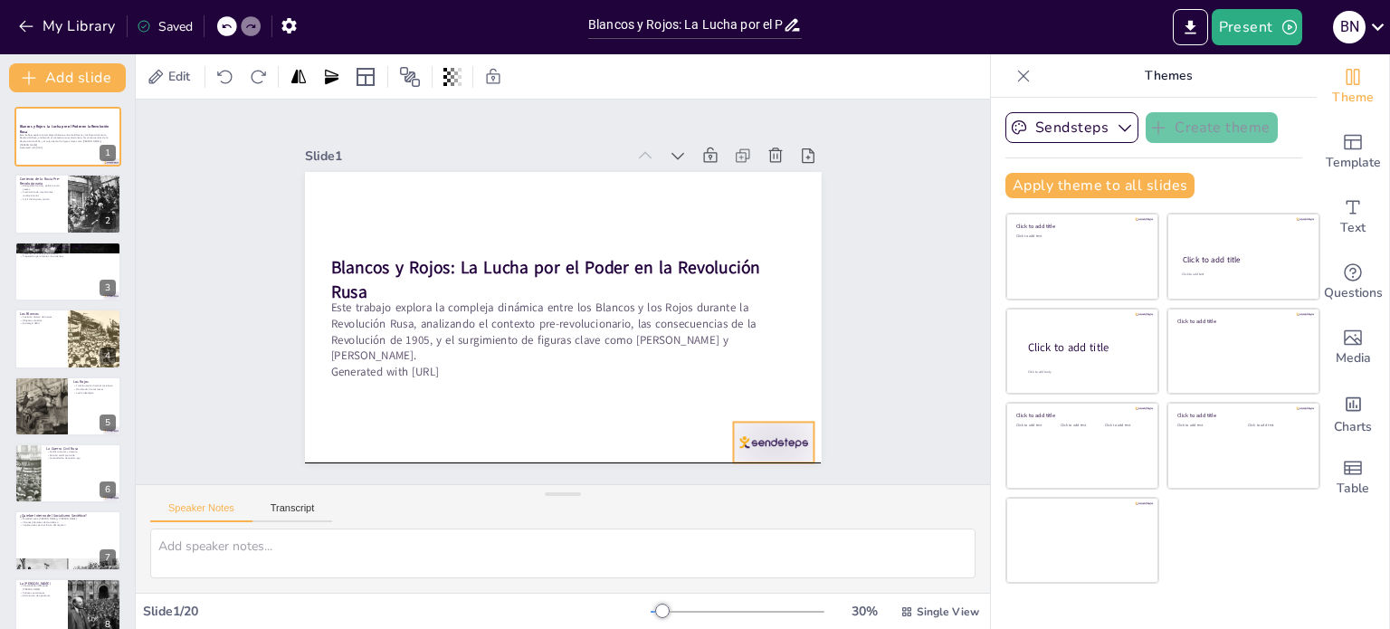
checkbox input "true"
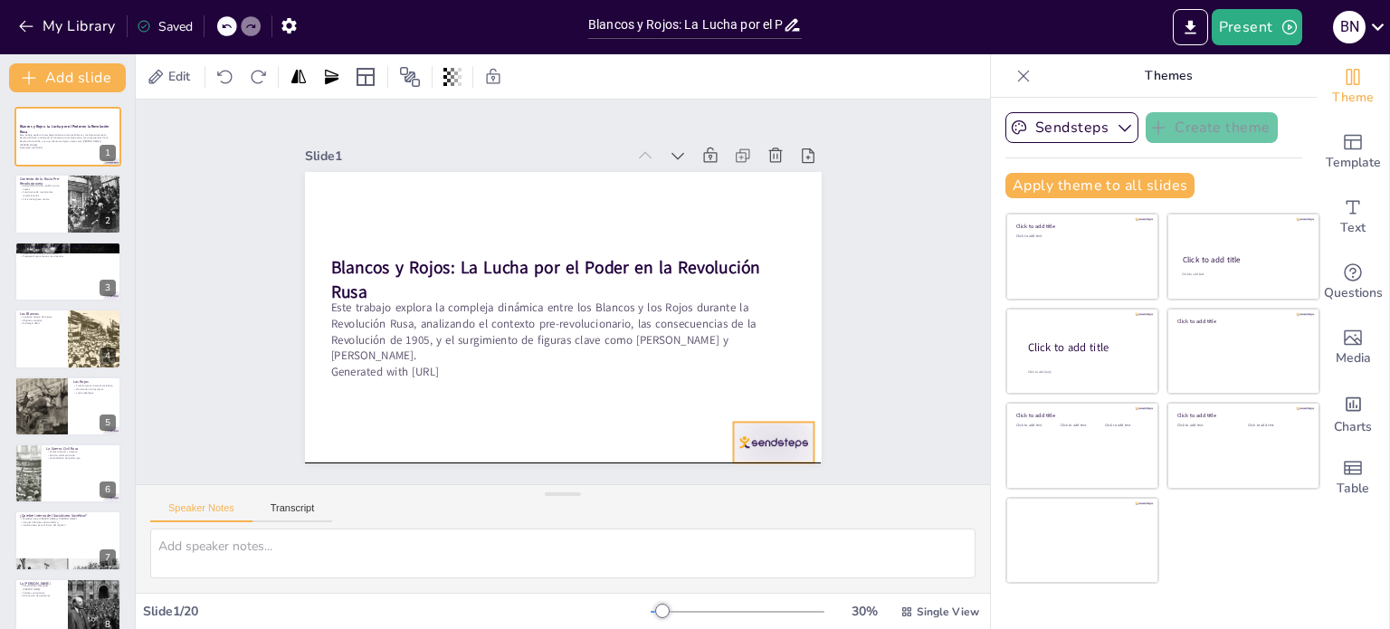
checkbox input "true"
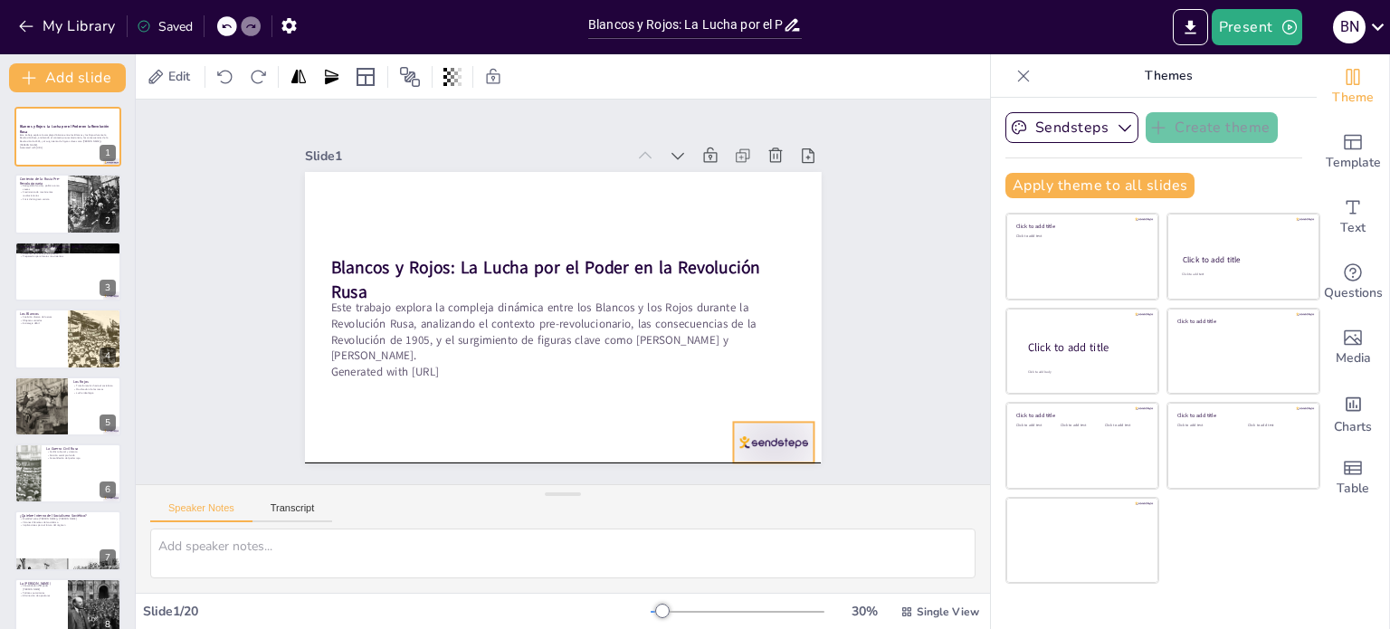
checkbox input "true"
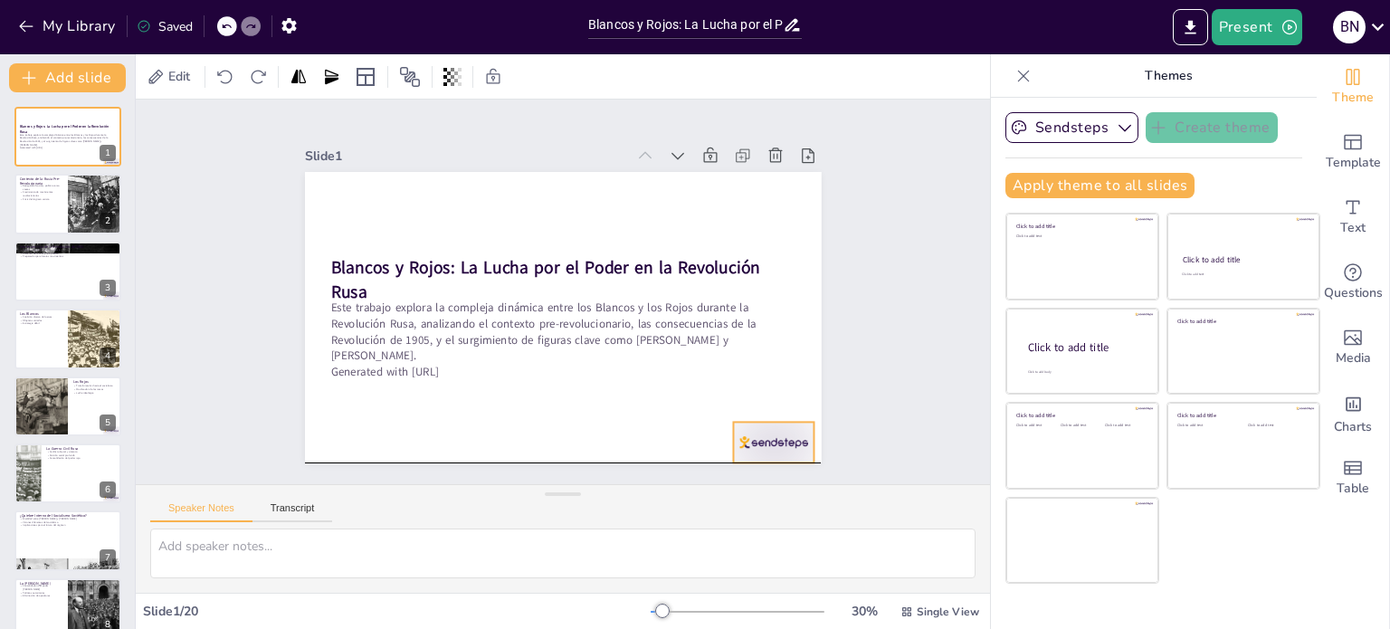
checkbox input "true"
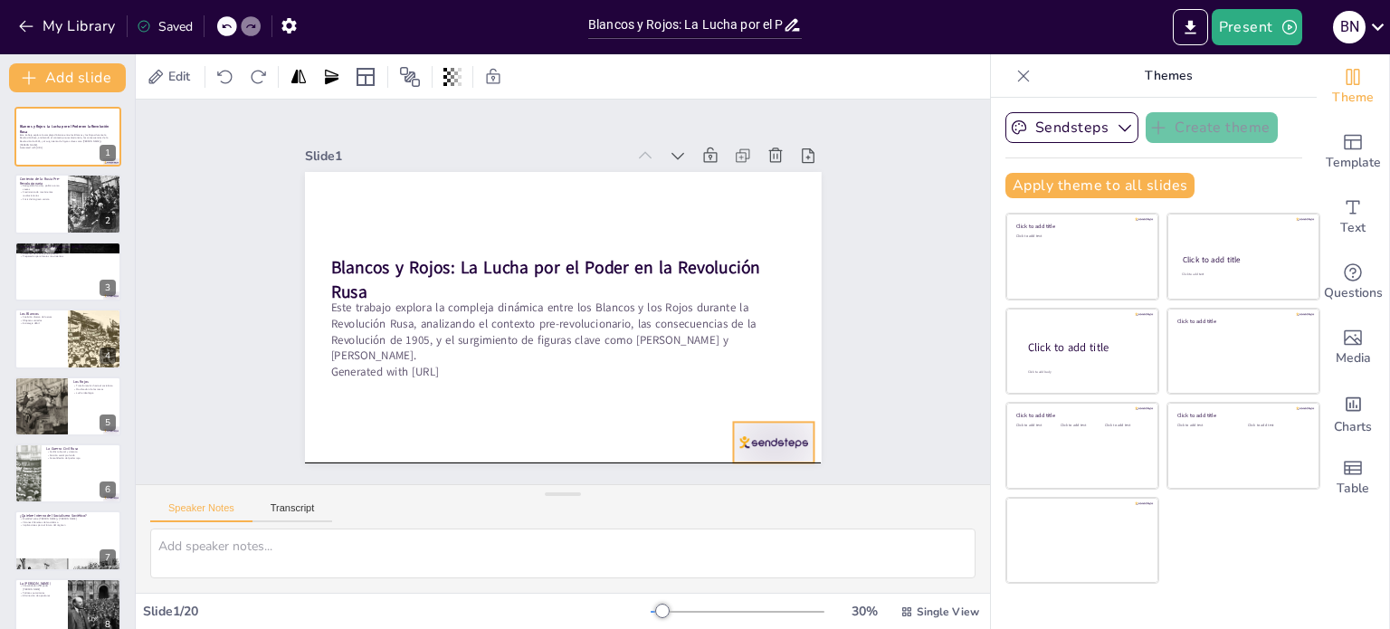
checkbox input "true"
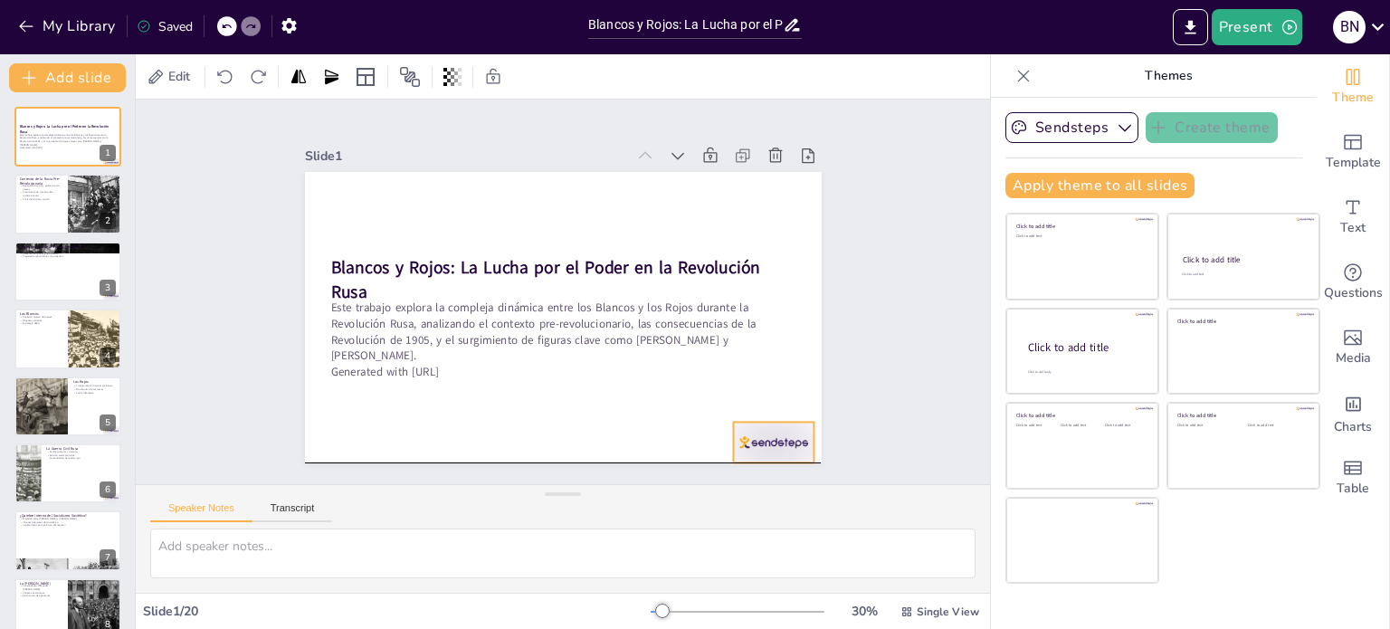
checkbox input "true"
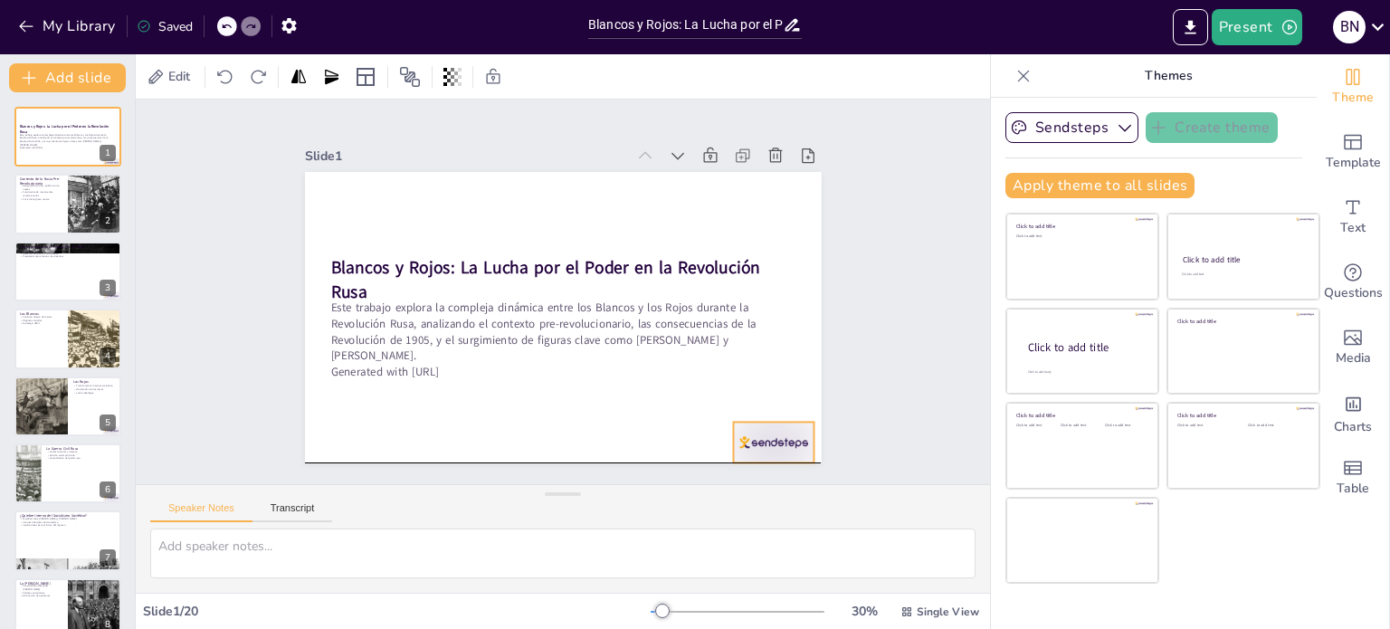
checkbox input "true"
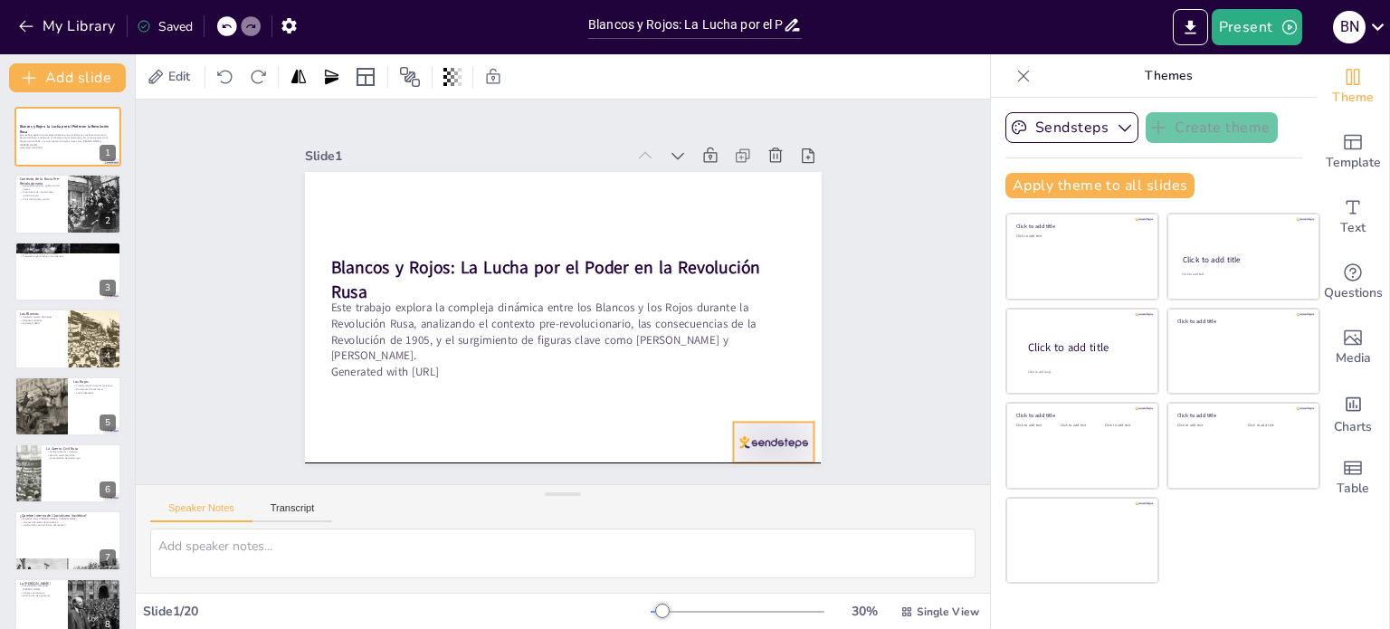
checkbox input "true"
drag, startPoint x: 775, startPoint y: 425, endPoint x: 784, endPoint y: 470, distance: 45.3
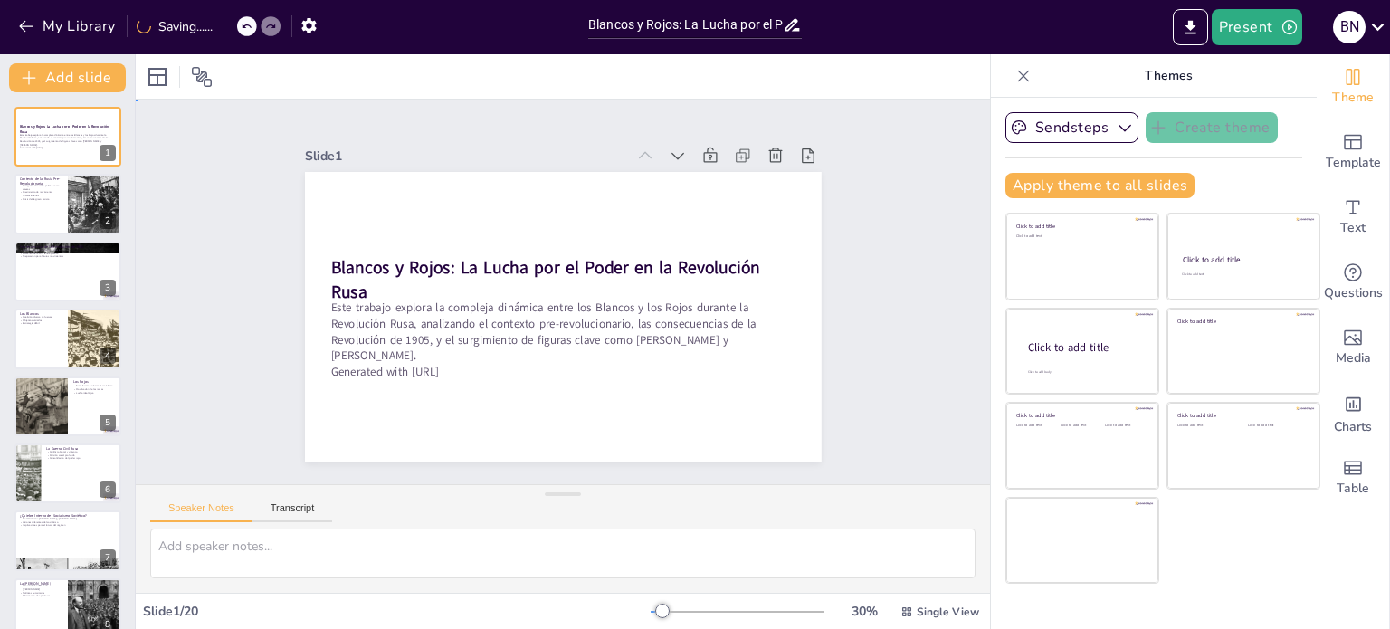
click at [897, 388] on div "Slide 1 Blancos y Rojos: La Lucha por el Poder en la Revolución Rusa Este traba…" at bounding box center [563, 292] width 890 height 472
click at [897, 388] on div "Slide 1 Blancos y Rojos: La Lucha por el Poder en la Revolución Rusa Este traba…" at bounding box center [563, 292] width 854 height 385
click at [53, 191] on p "Crecimiento de movimientos revolucionarios" at bounding box center [40, 193] width 43 height 6
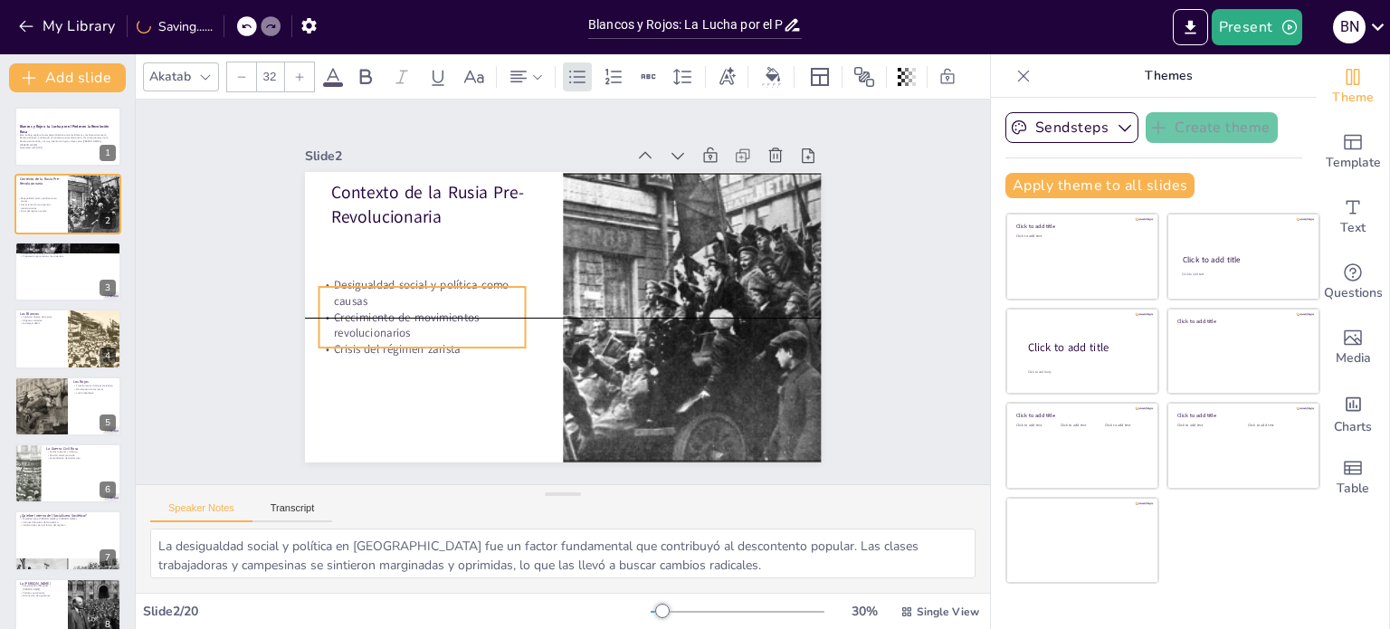
drag, startPoint x: 371, startPoint y: 249, endPoint x: 359, endPoint y: 310, distance: 62.7
click at [359, 310] on p "Crecimiento de movimientos revolucionarios" at bounding box center [419, 309] width 209 height 53
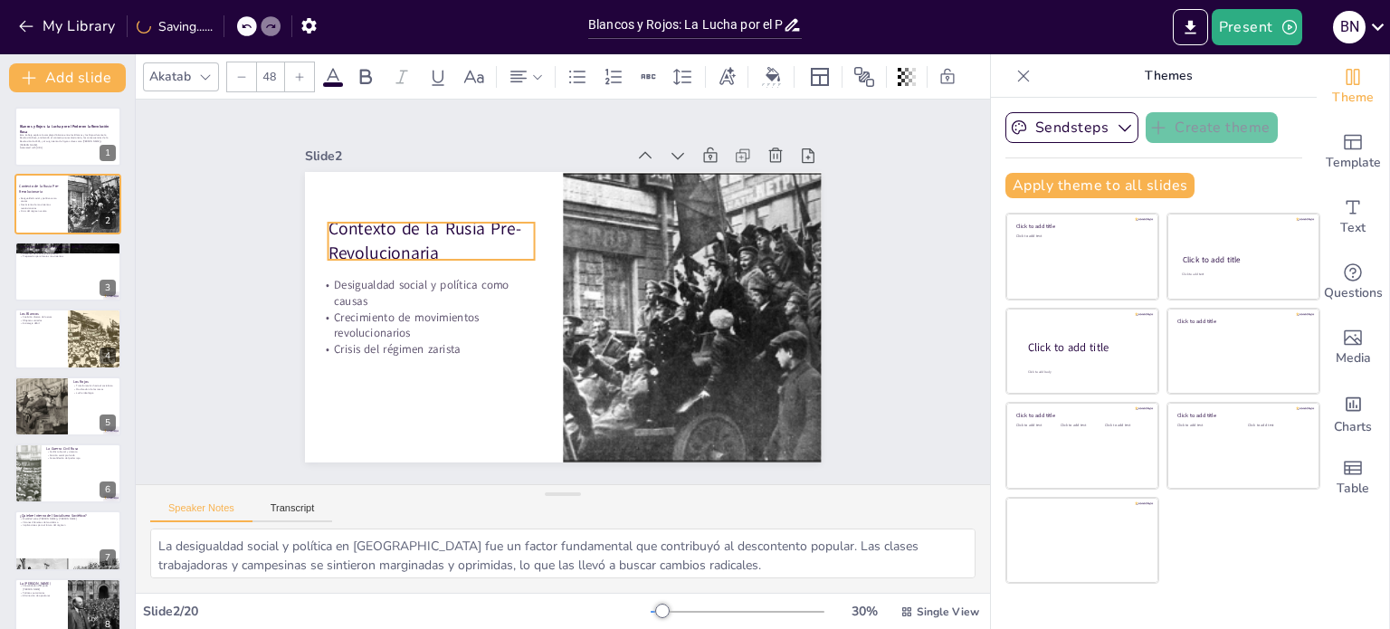
drag, startPoint x: 387, startPoint y: 195, endPoint x: 384, endPoint y: 231, distance: 36.3
click at [384, 231] on p "Contexto de la Rusia Pre-Revolucionaria" at bounding box center [437, 228] width 211 height 70
click at [1327, 204] on div "Text" at bounding box center [1353, 217] width 72 height 65
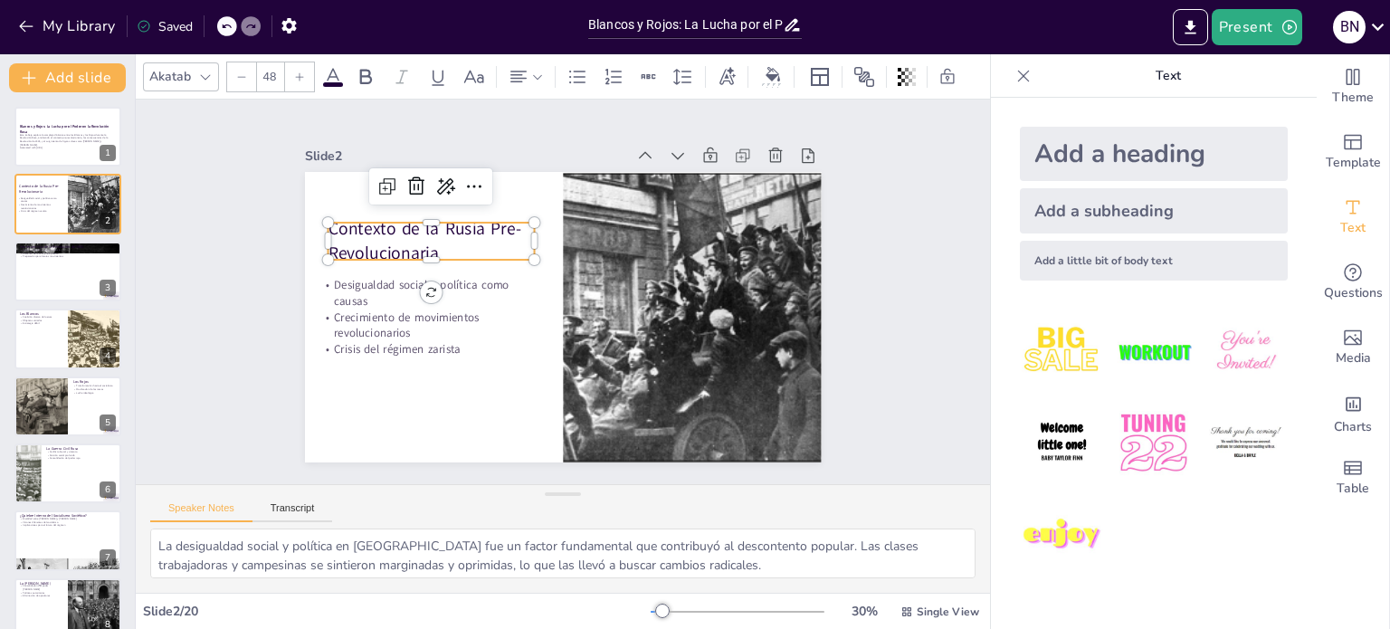
click at [1154, 170] on div "Add a heading" at bounding box center [1154, 154] width 268 height 54
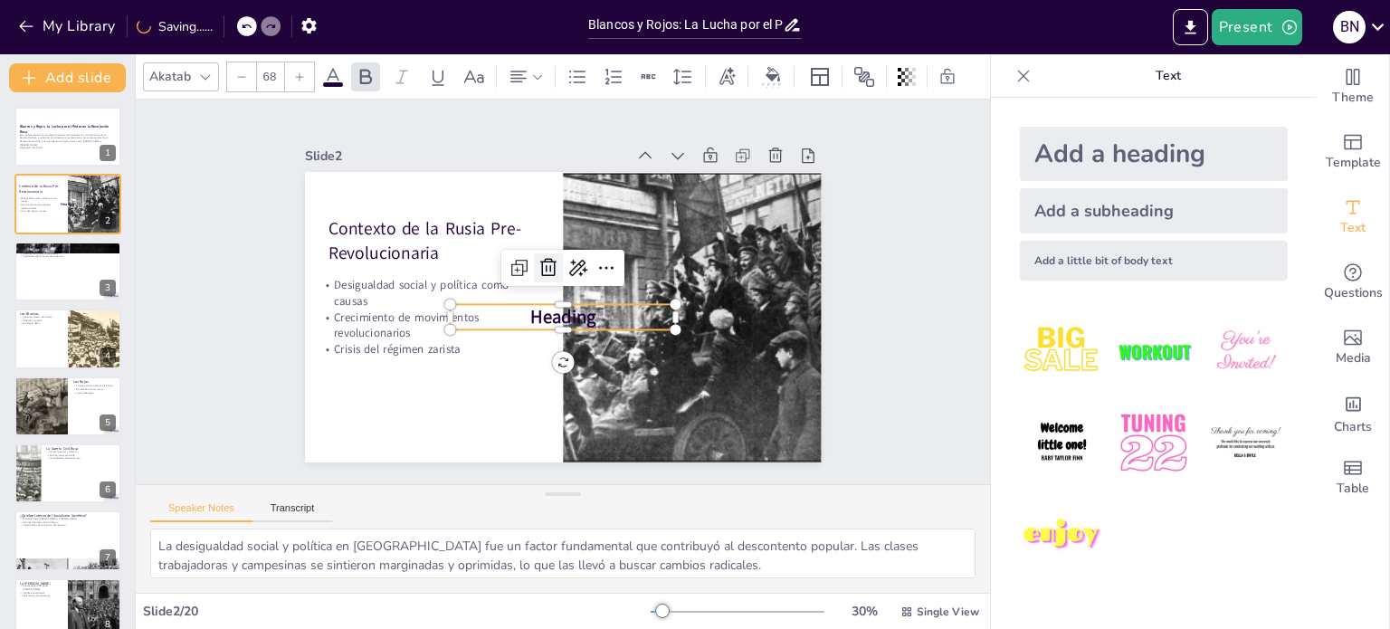
click at [539, 263] on icon at bounding box center [551, 267] width 24 height 24
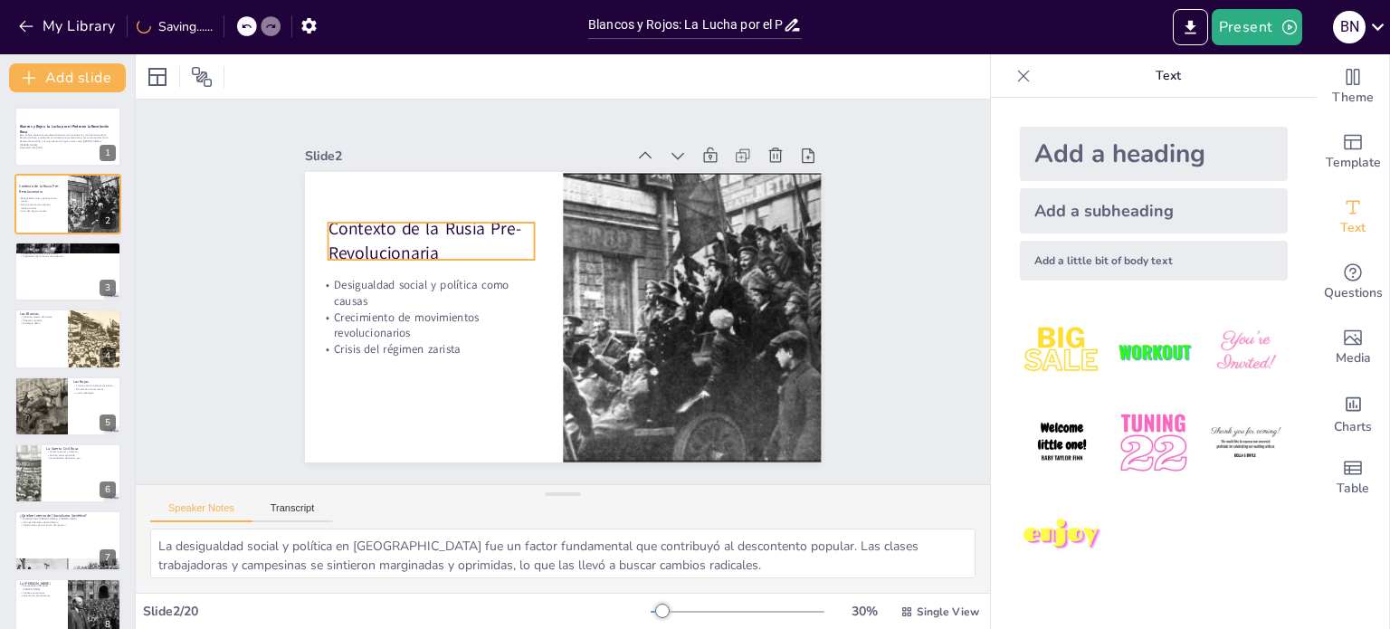
click at [469, 240] on p "Contexto de la Rusia Pre-Revolucionaria" at bounding box center [437, 228] width 211 height 70
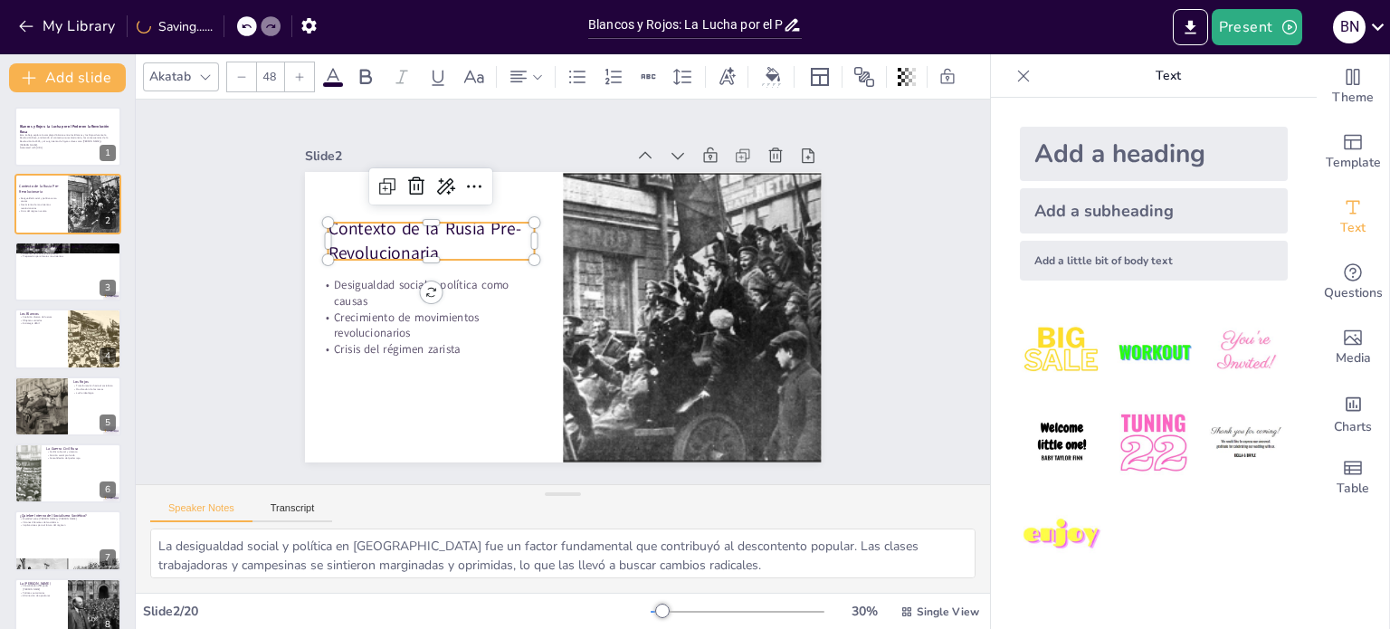
click at [469, 240] on p "Contexto de la Rusia Pre-Revolucionaria" at bounding box center [431, 241] width 206 height 48
click at [469, 240] on p "Contexto de la Rusia Pre-Revolucionaria" at bounding box center [437, 228] width 211 height 70
click at [474, 181] on icon at bounding box center [486, 178] width 24 height 24
click at [1046, 434] on img at bounding box center [1062, 443] width 84 height 84
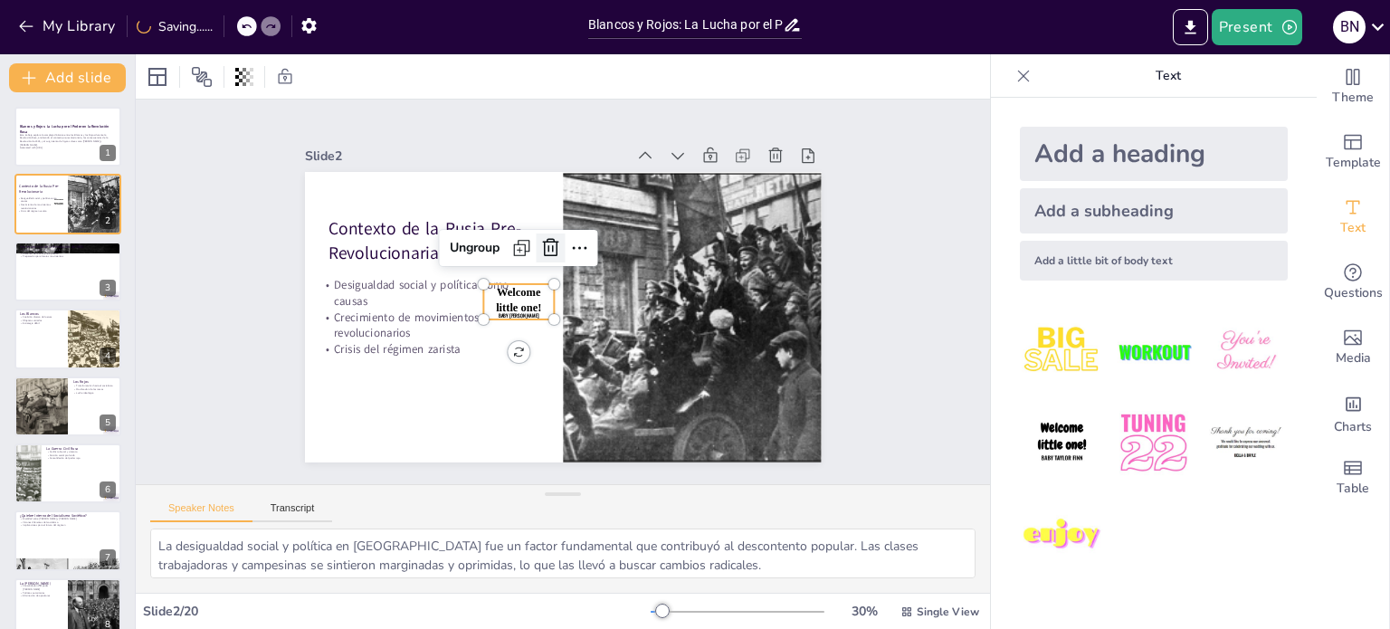
click at [549, 242] on div at bounding box center [550, 248] width 29 height 29
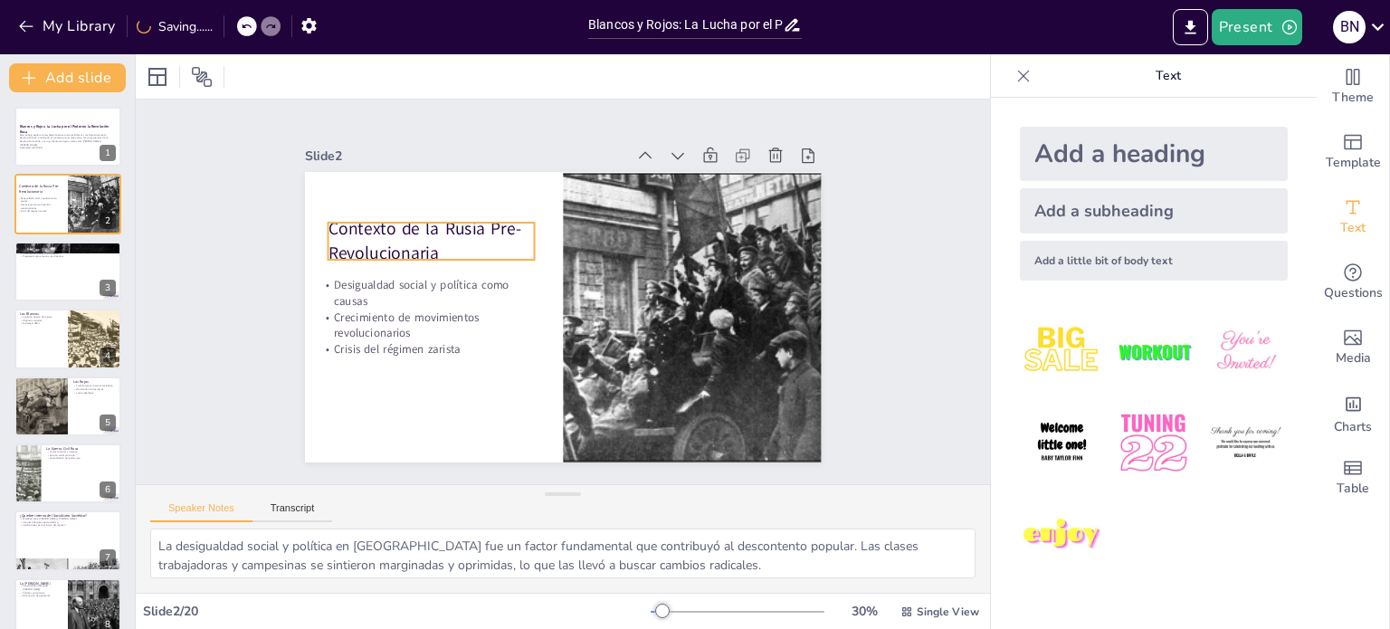
click at [463, 223] on p "Contexto de la Rusia Pre-Revolucionaria" at bounding box center [437, 228] width 211 height 70
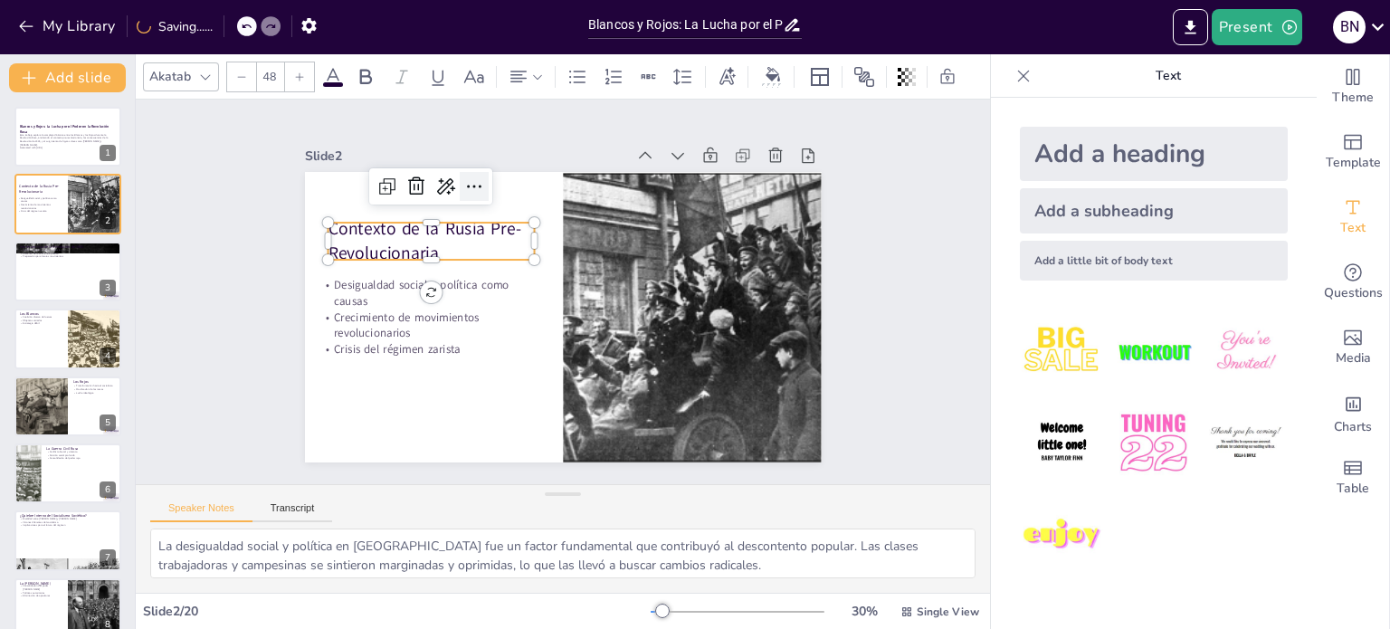
click at [474, 183] on icon at bounding box center [486, 178] width 24 height 24
click at [383, 222] on p "Contexto de la Rusia Pre-Revolucionaria" at bounding box center [437, 228] width 211 height 70
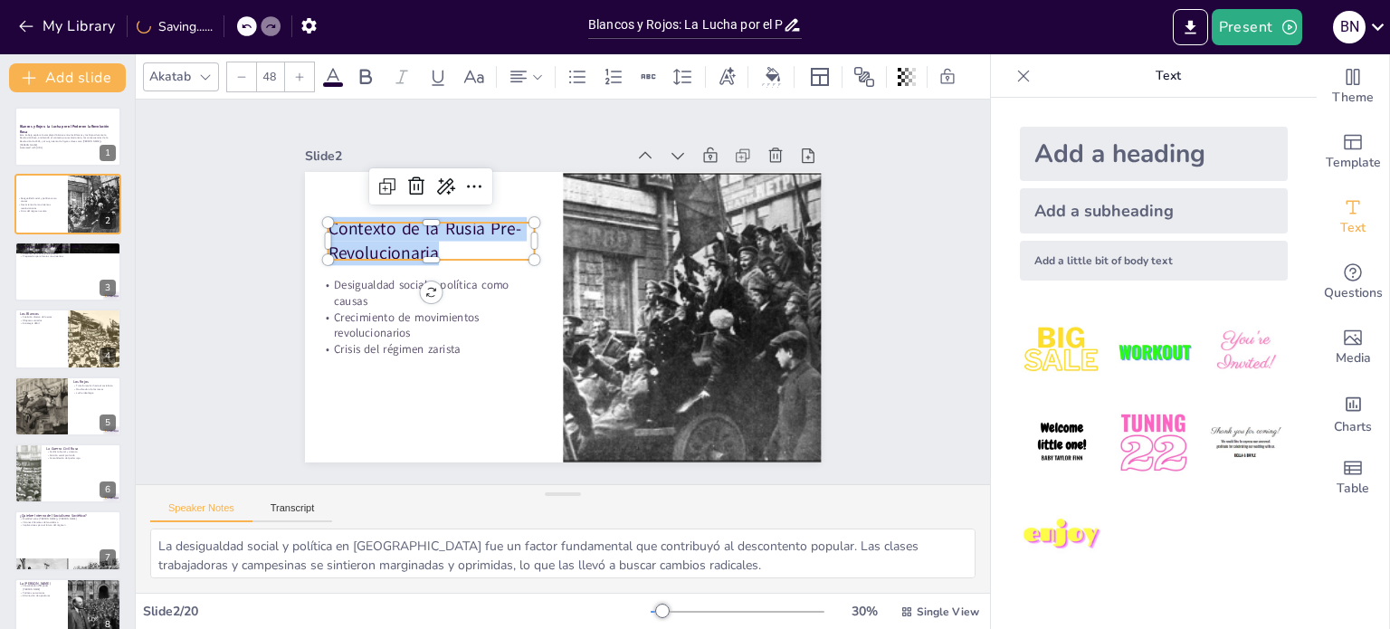
click at [383, 222] on p "Contexto de la Rusia Pre-Revolucionaria" at bounding box center [445, 215] width 212 height 91
click at [367, 69] on icon at bounding box center [366, 76] width 12 height 15
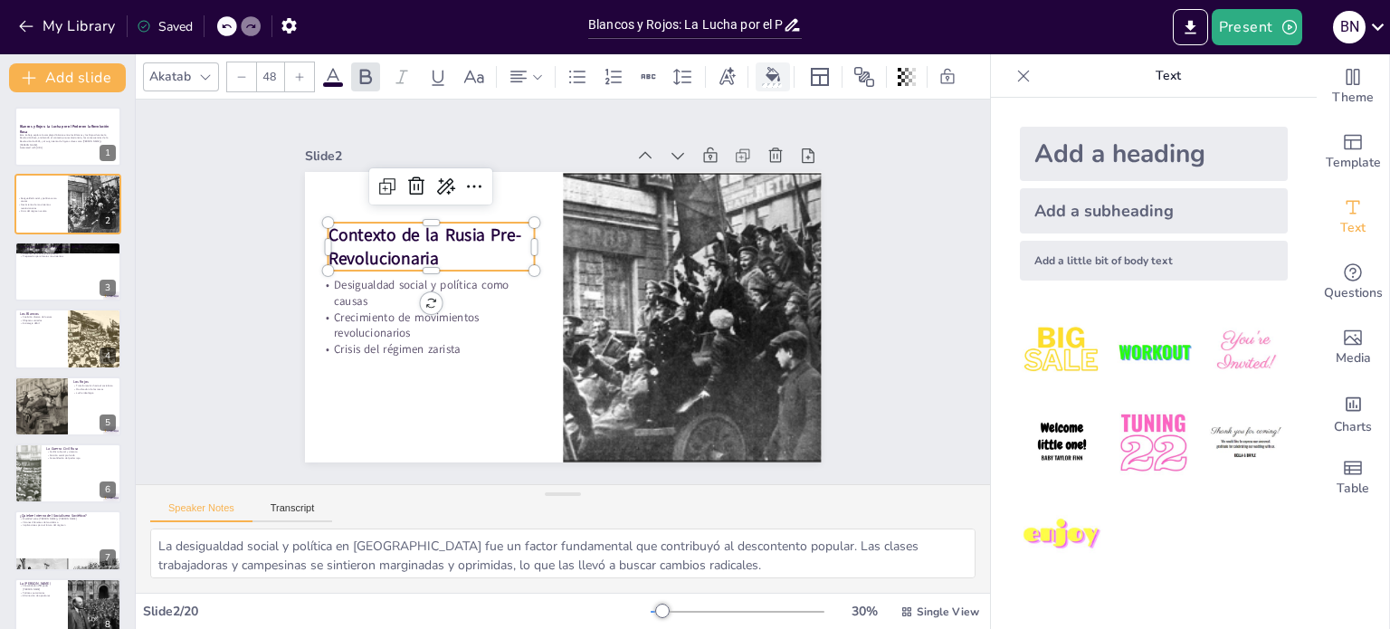
click at [778, 67] on icon at bounding box center [773, 74] width 14 height 14
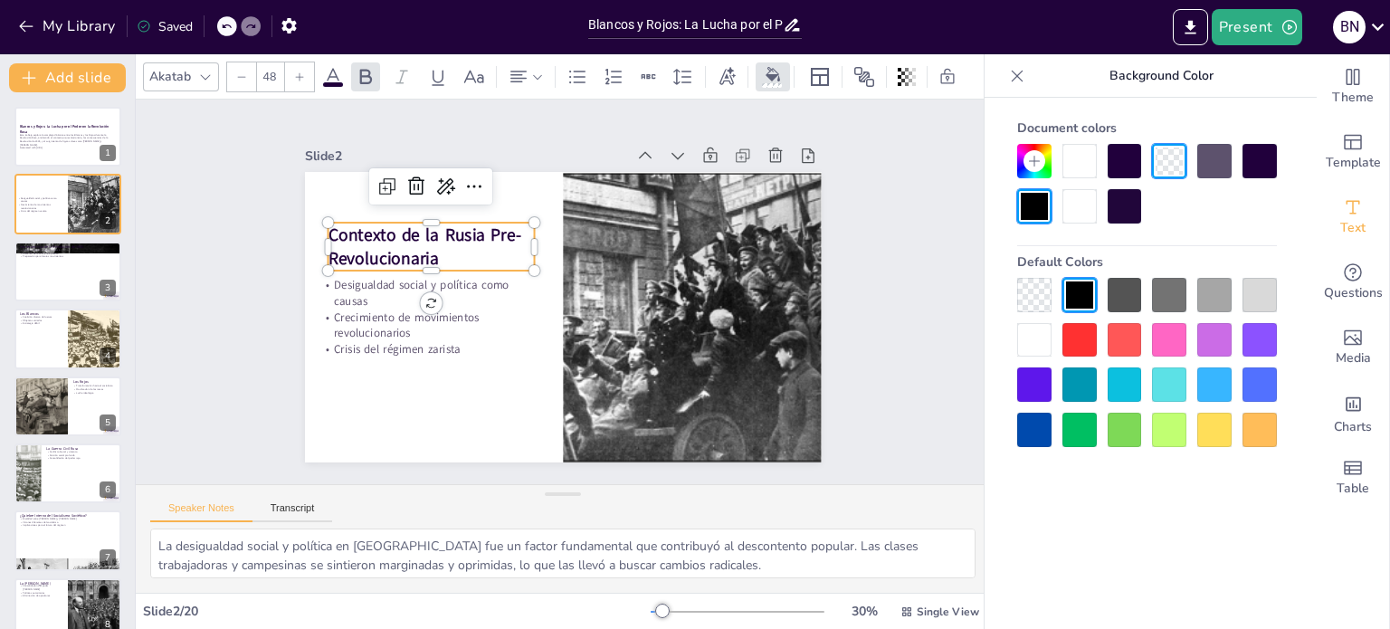
click at [1042, 379] on div at bounding box center [1034, 384] width 34 height 34
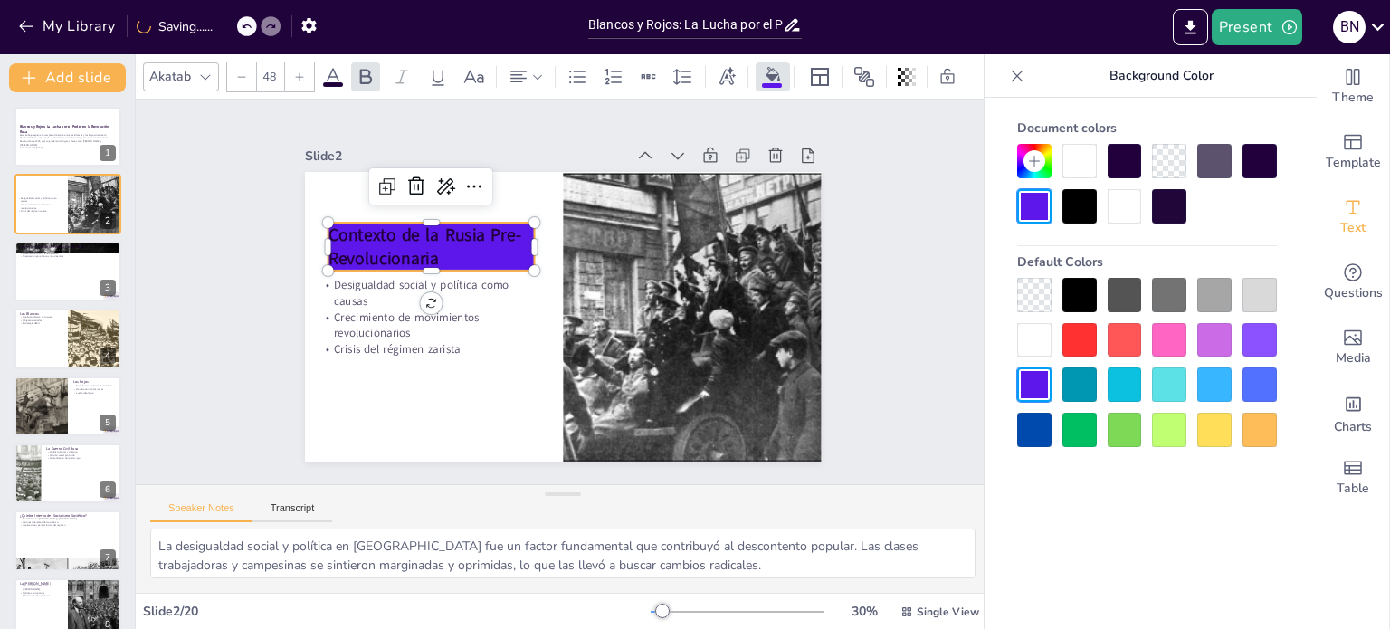
click at [1032, 291] on div at bounding box center [1034, 295] width 34 height 34
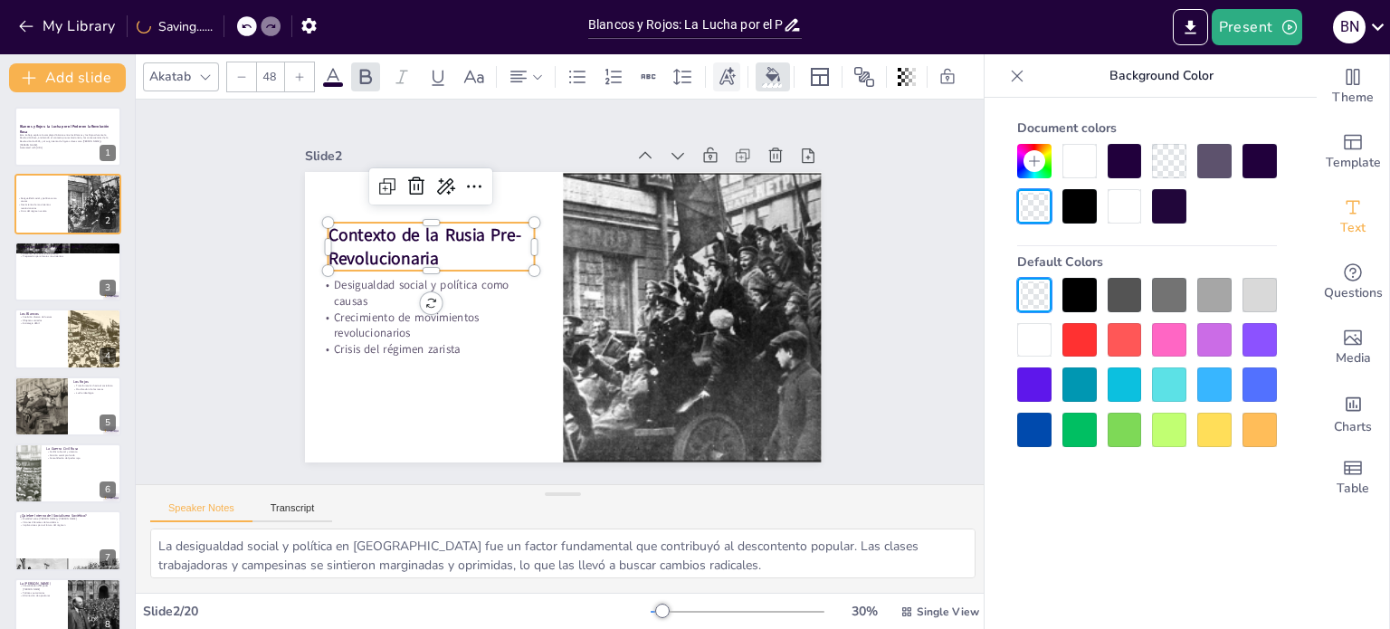
click at [721, 67] on icon at bounding box center [727, 77] width 20 height 20
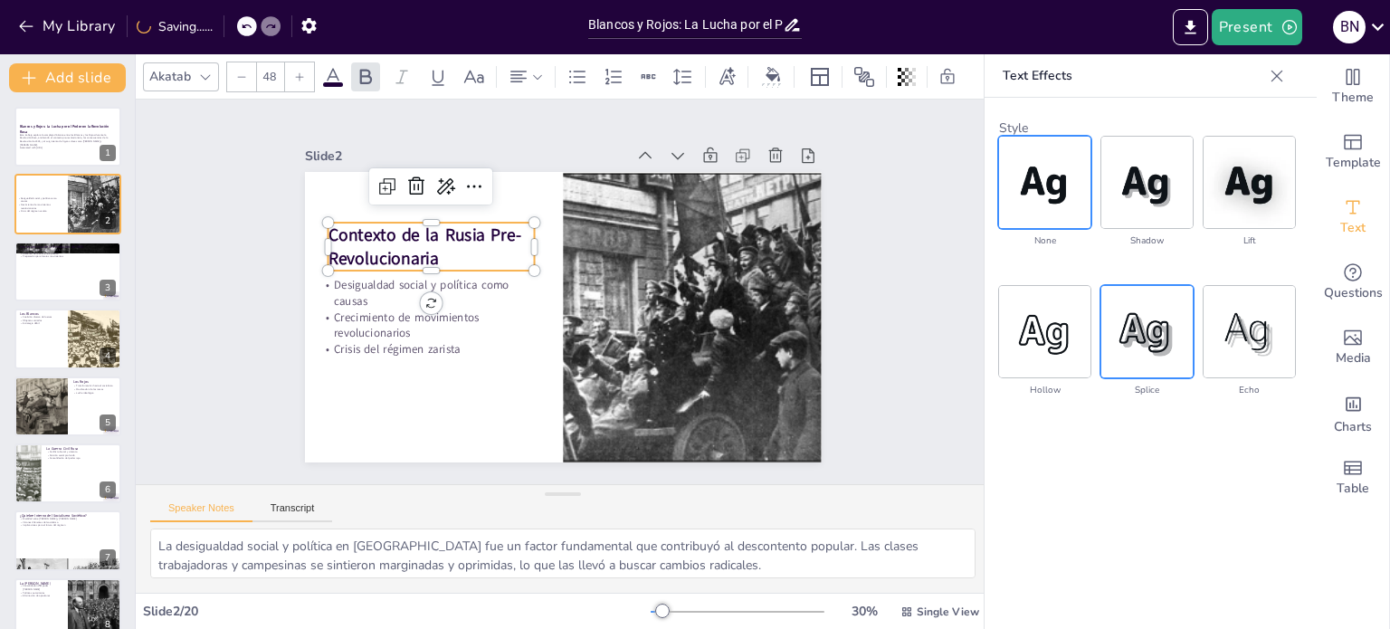
click at [1181, 319] on img at bounding box center [1147, 331] width 91 height 91
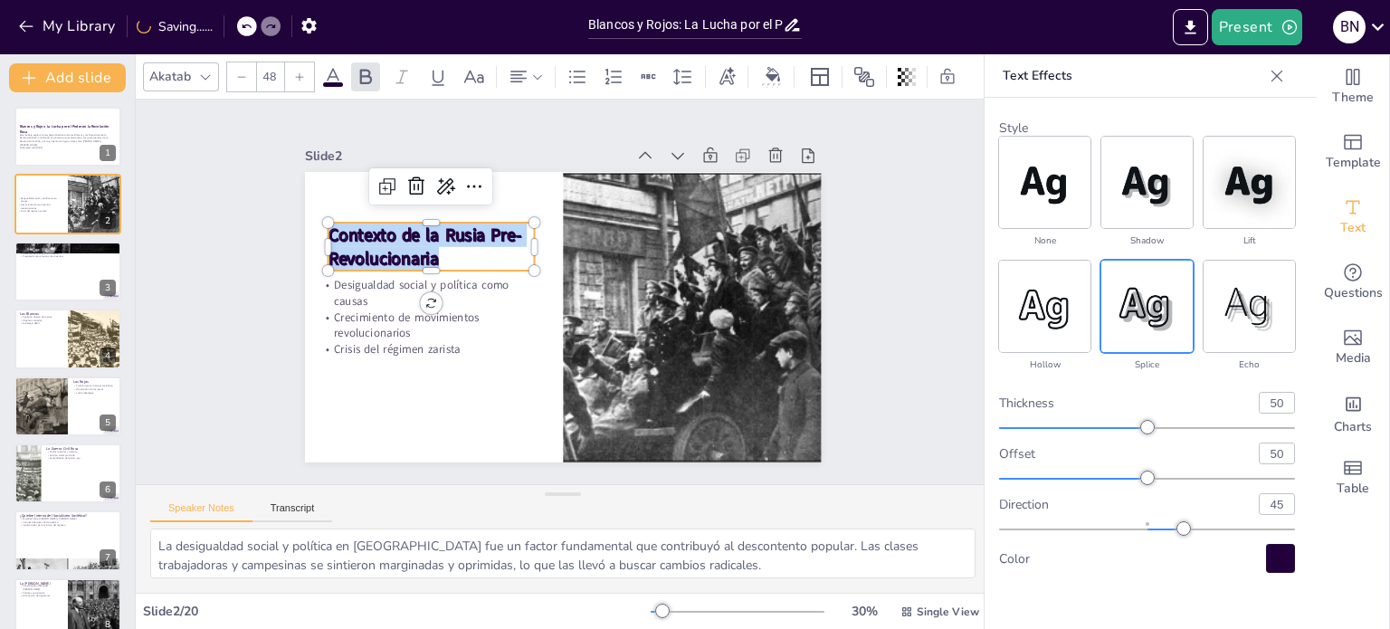
click at [1286, 555] on div at bounding box center [1280, 558] width 29 height 29
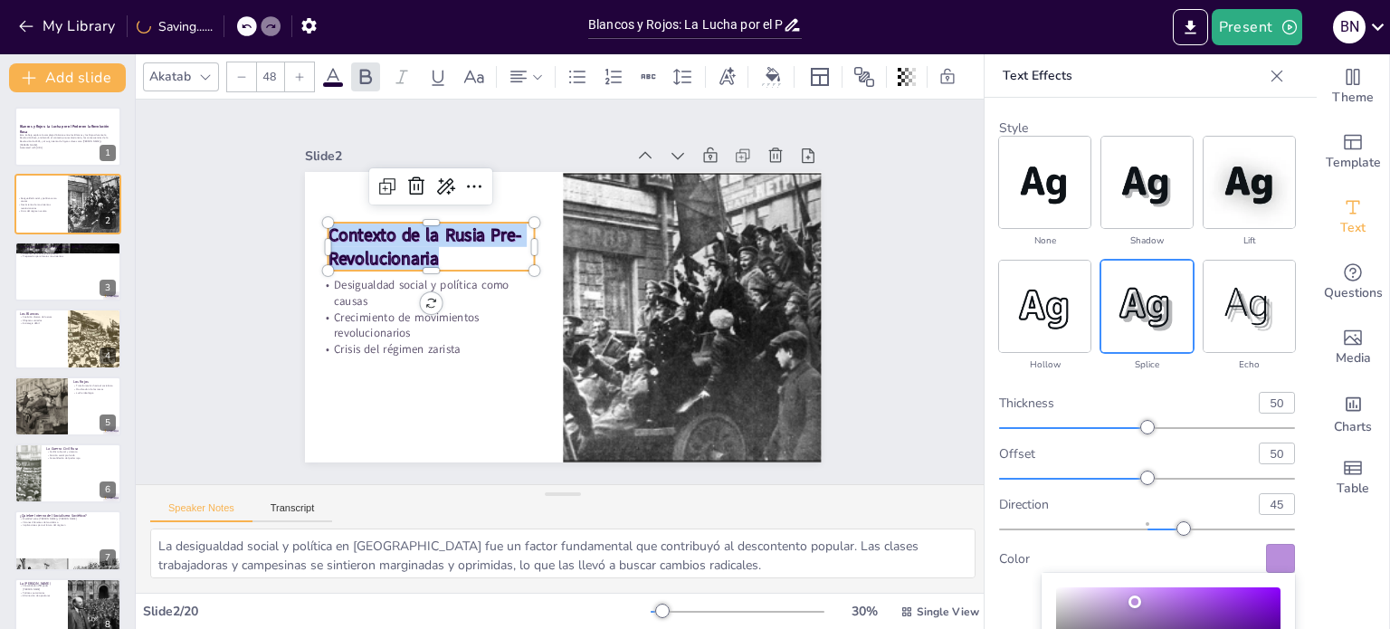
drag, startPoint x: 1150, startPoint y: 612, endPoint x: 1134, endPoint y: 598, distance: 21.2
click at [1134, 598] on div "Color" at bounding box center [1168, 637] width 224 height 101
click at [838, 360] on div "Slide 1 Blancos y Rojos: La Lucha por el Poder en la Revolución Rusa Este traba…" at bounding box center [563, 292] width 650 height 404
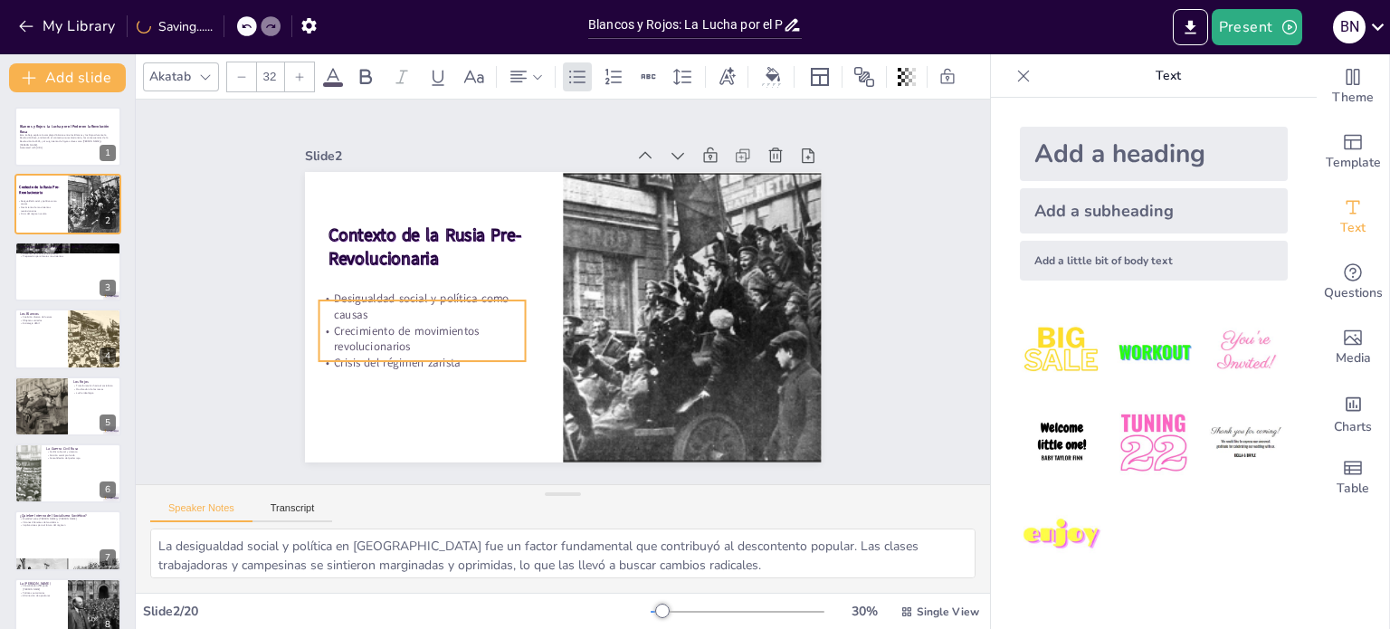
drag, startPoint x: 397, startPoint y: 293, endPoint x: 398, endPoint y: 307, distance: 13.6
click at [398, 307] on p "Desigualdad social y política como causas" at bounding box center [422, 307] width 206 height 33
click at [342, 75] on icon at bounding box center [333, 77] width 22 height 22
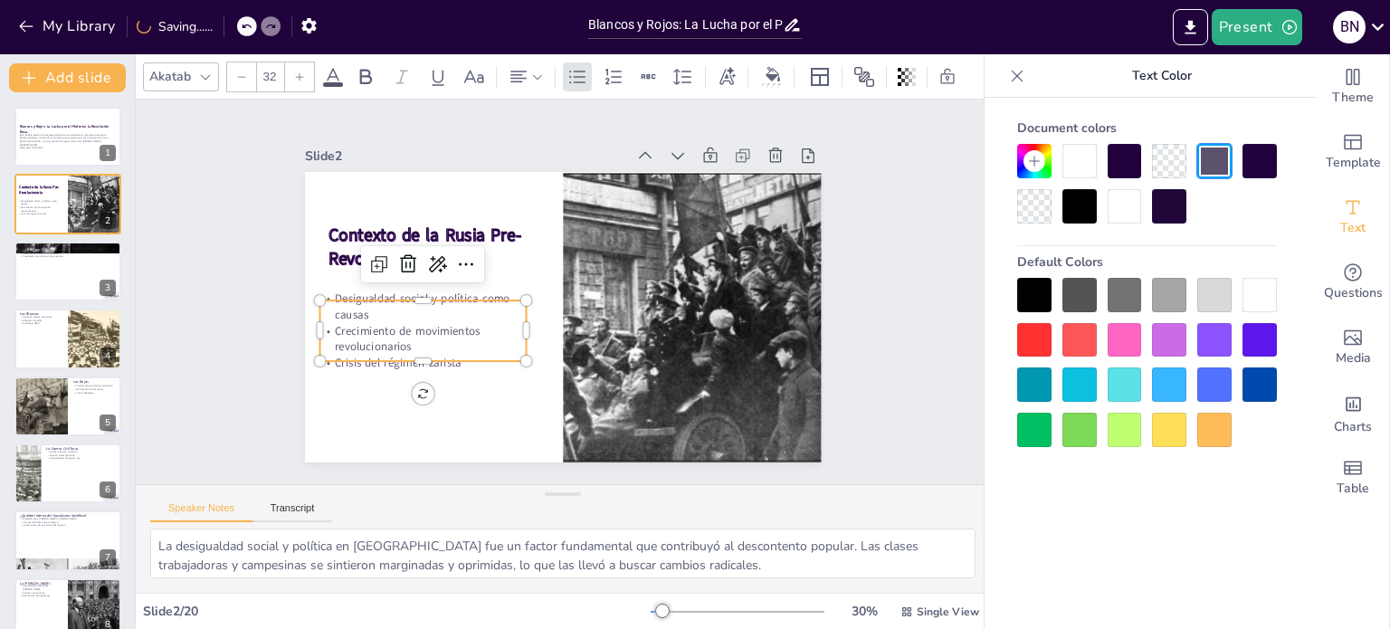
click at [1092, 216] on div at bounding box center [1080, 206] width 34 height 34
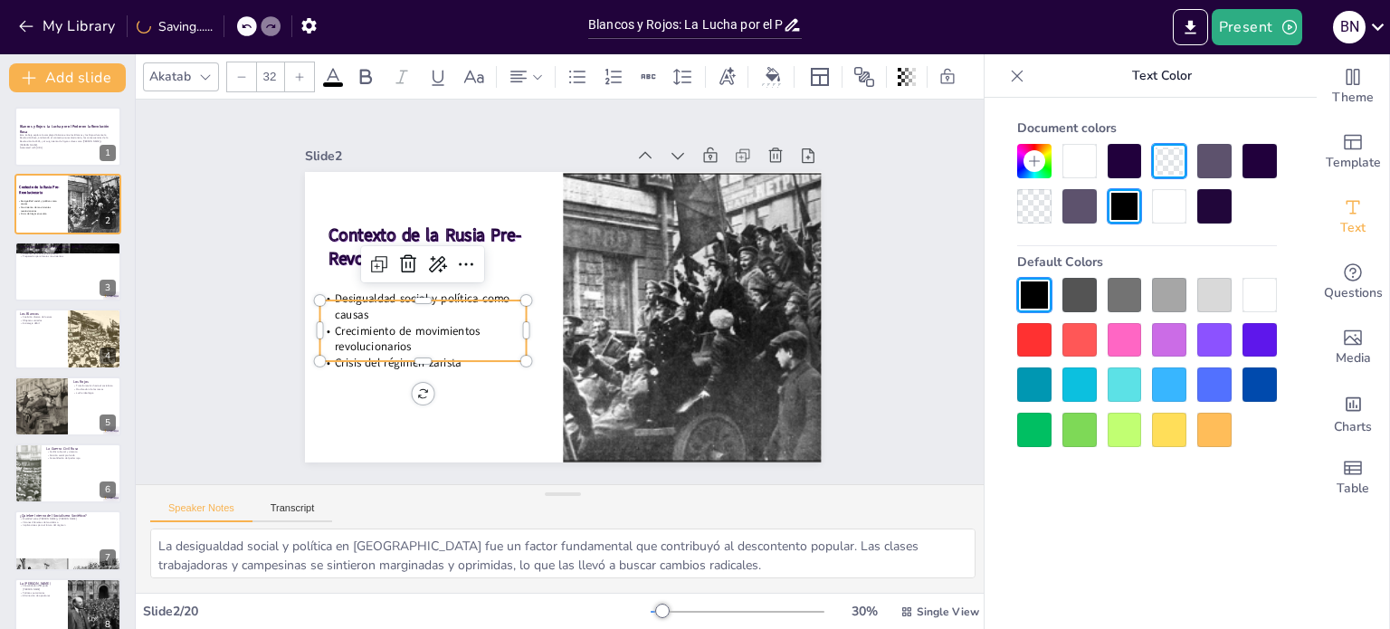
click at [865, 233] on div "Slide 1 Blancos y Rojos: La Lucha por el Poder en la Revolución Rusa Este traba…" at bounding box center [563, 292] width 854 height 385
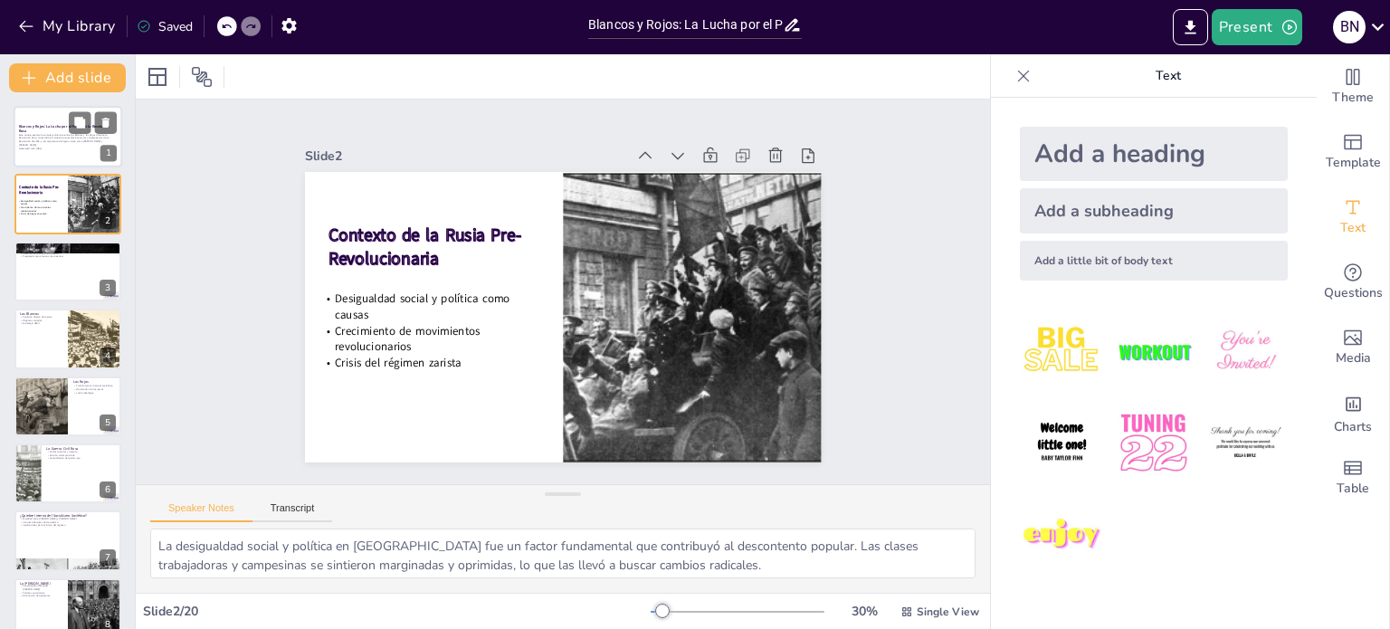
click at [46, 117] on div at bounding box center [68, 137] width 109 height 62
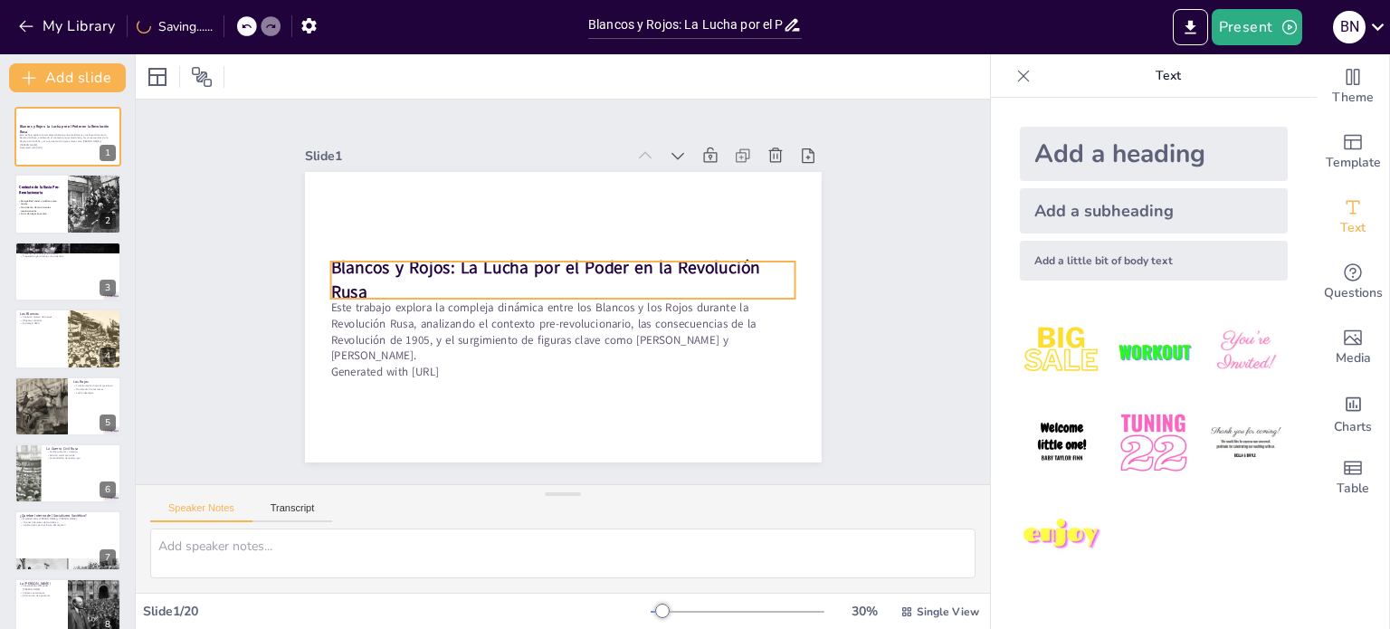
click at [443, 274] on p "Blancos y Rojos: La Lucha por el Poder en la Revolución Rusa" at bounding box center [563, 280] width 467 height 97
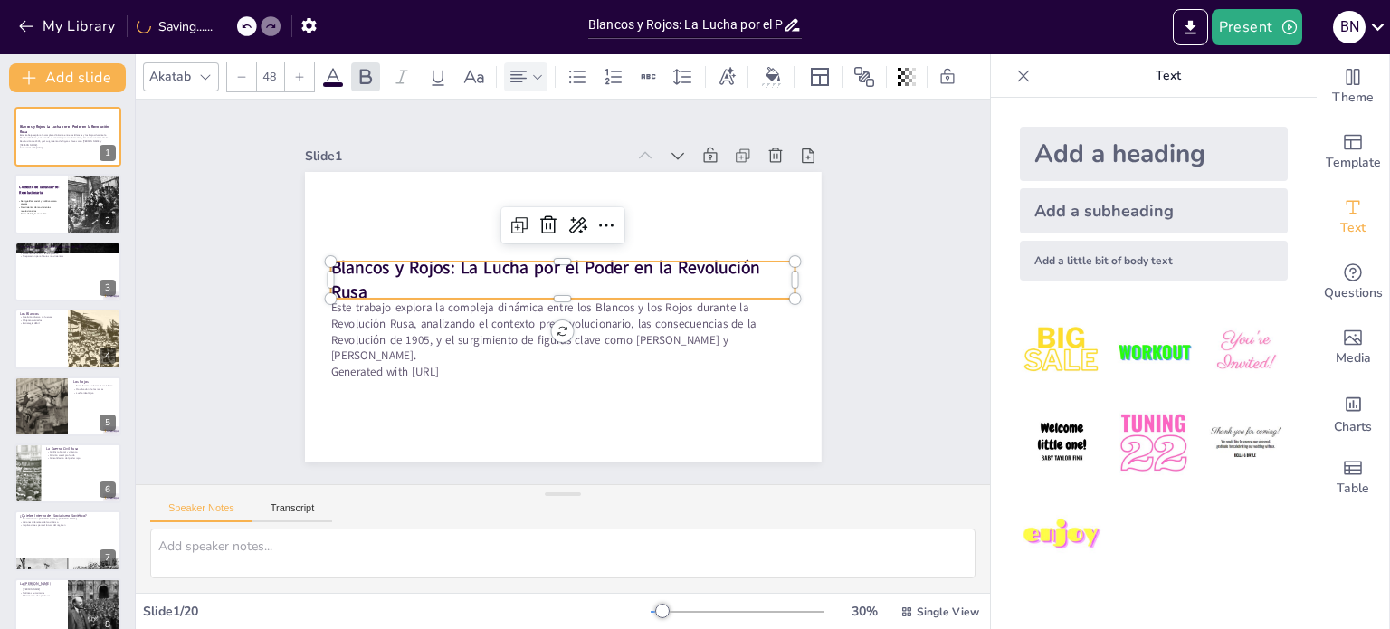
click at [532, 72] on icon at bounding box center [537, 77] width 13 height 13
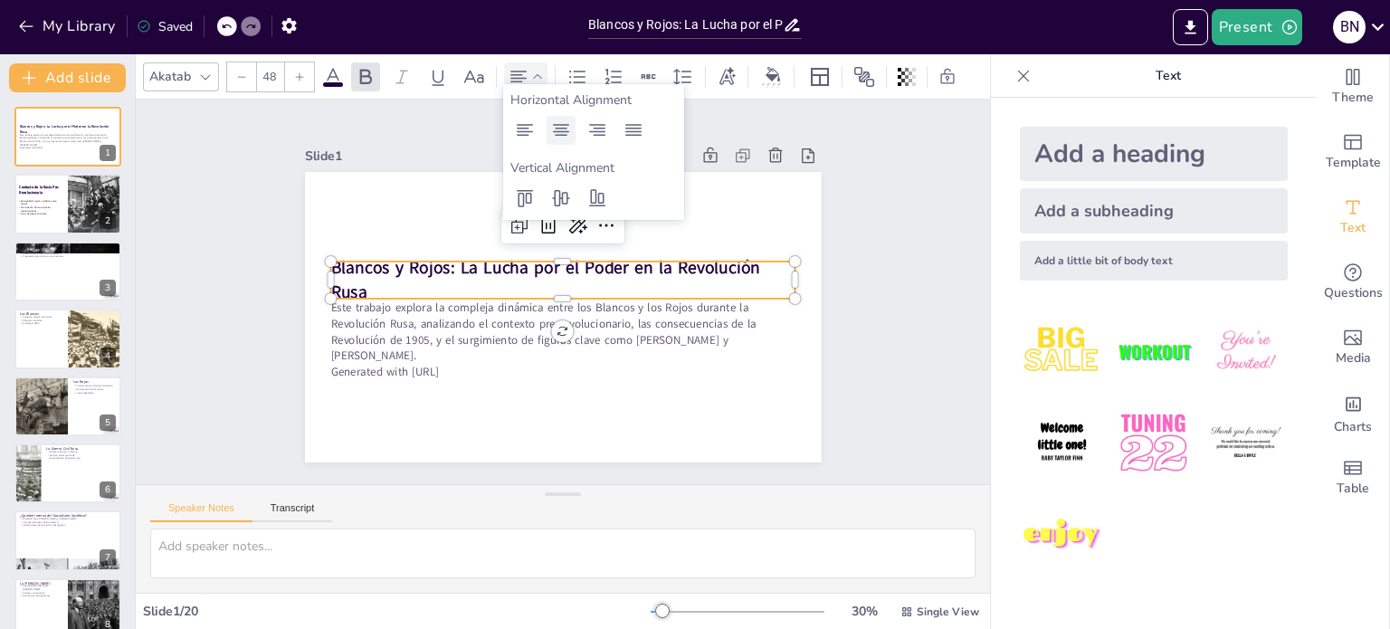
click at [562, 133] on icon at bounding box center [561, 130] width 22 height 22
click at [562, 208] on icon at bounding box center [561, 198] width 22 height 22
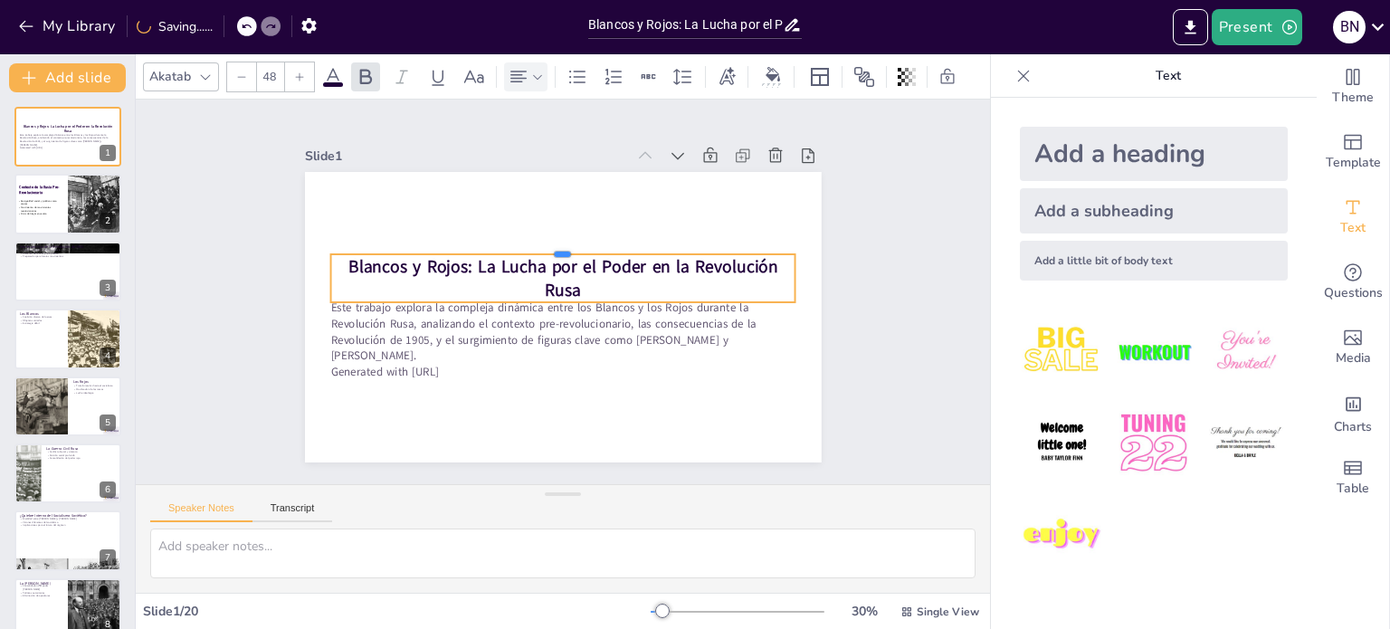
click at [552, 243] on div at bounding box center [562, 247] width 465 height 14
click at [790, 271] on div at bounding box center [798, 279] width 16 height 16
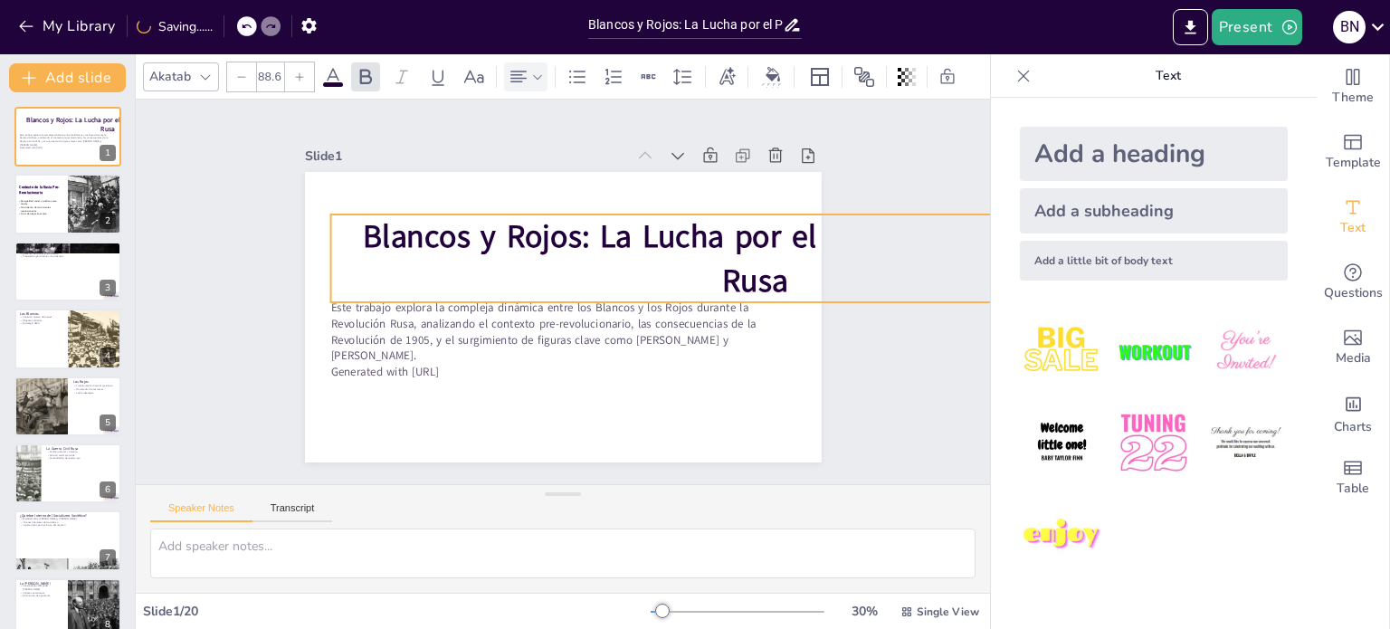
drag, startPoint x: 783, startPoint y: 247, endPoint x: 831, endPoint y: 206, distance: 62.9
click at [831, 206] on div "Slide 1 Blancos y Rojos: La Lucha por el Poder en la Revolución Rusa Este traba…" at bounding box center [563, 291] width 618 height 341
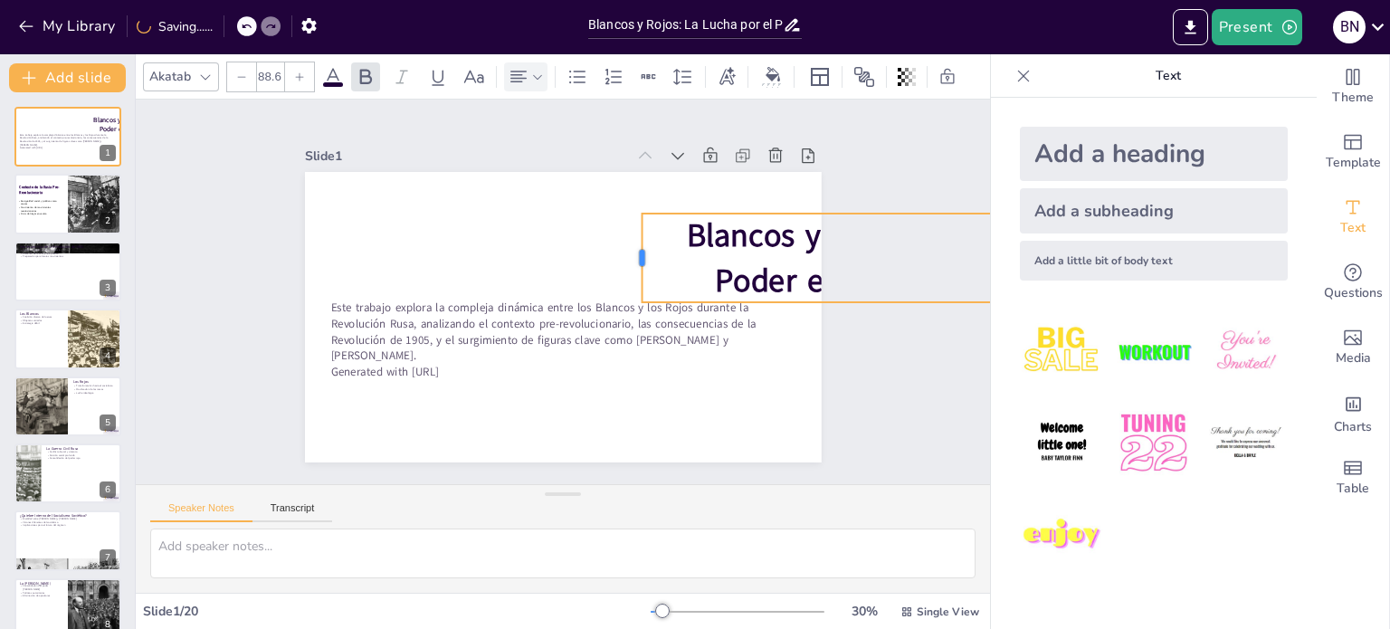
drag, startPoint x: 315, startPoint y: 249, endPoint x: 654, endPoint y: 226, distance: 339.3
click at [642, 226] on div at bounding box center [634, 258] width 14 height 89
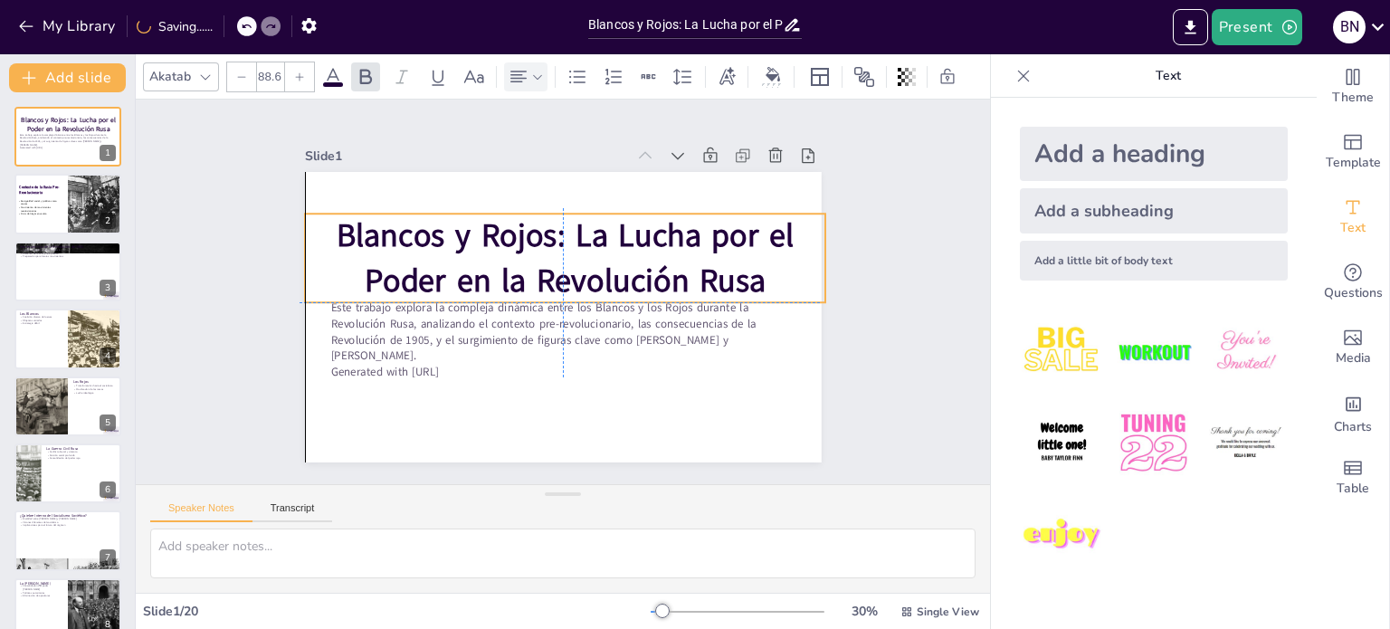
drag, startPoint x: 826, startPoint y: 221, endPoint x: 457, endPoint y: 215, distance: 368.5
click at [457, 215] on div "Slide 1 Blancos y Rojos: La Lucha por el Poder en la Revolución Rusa Este traba…" at bounding box center [563, 291] width 618 height 341
click at [425, 300] on div at bounding box center [563, 310] width 520 height 69
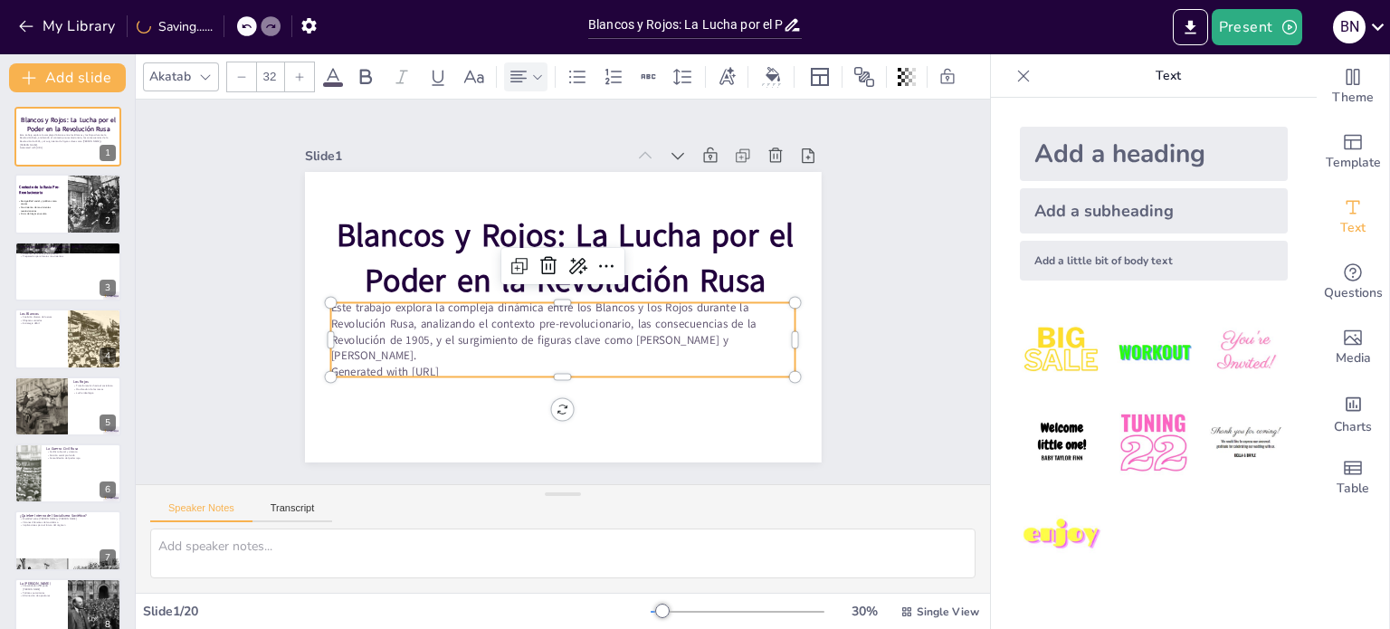
click at [411, 347] on p "Este trabajo explora la compleja dinámica entre los Blancos y los Rojos durante…" at bounding box center [558, 331] width 469 height 112
click at [519, 78] on icon at bounding box center [519, 77] width 22 height 22
click at [558, 126] on icon at bounding box center [561, 130] width 22 height 22
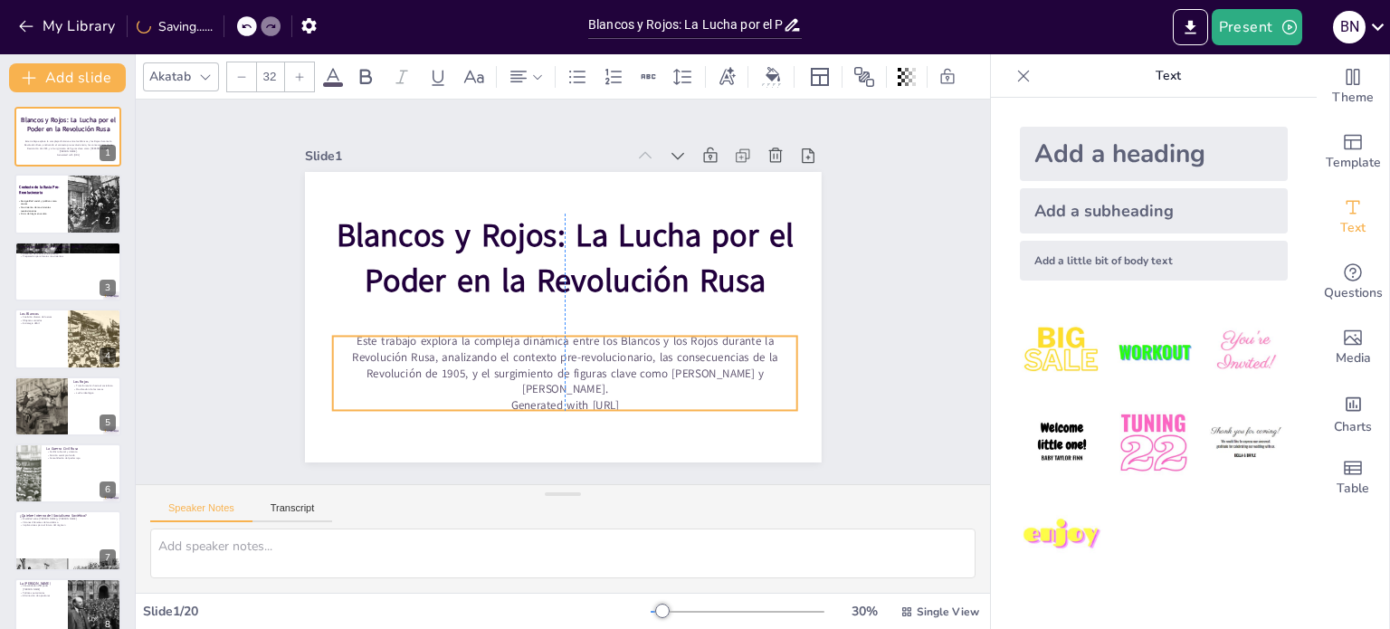
drag, startPoint x: 505, startPoint y: 310, endPoint x: 505, endPoint y: 343, distance: 33.5
click at [505, 343] on p "Este trabajo explora la compleja dinámica entre los Blancos y los Rojos durante…" at bounding box center [527, 357] width 434 height 288
click at [243, 72] on icon at bounding box center [241, 77] width 11 height 11
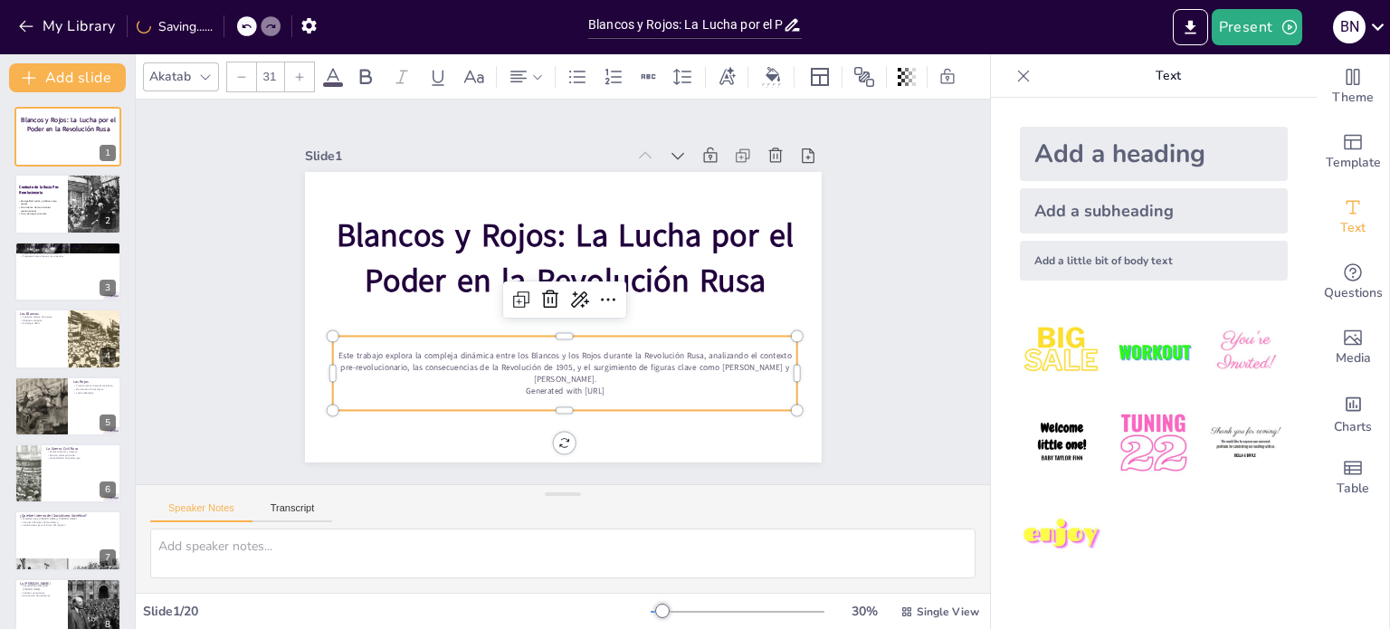
click at [243, 72] on icon at bounding box center [241, 77] width 11 height 11
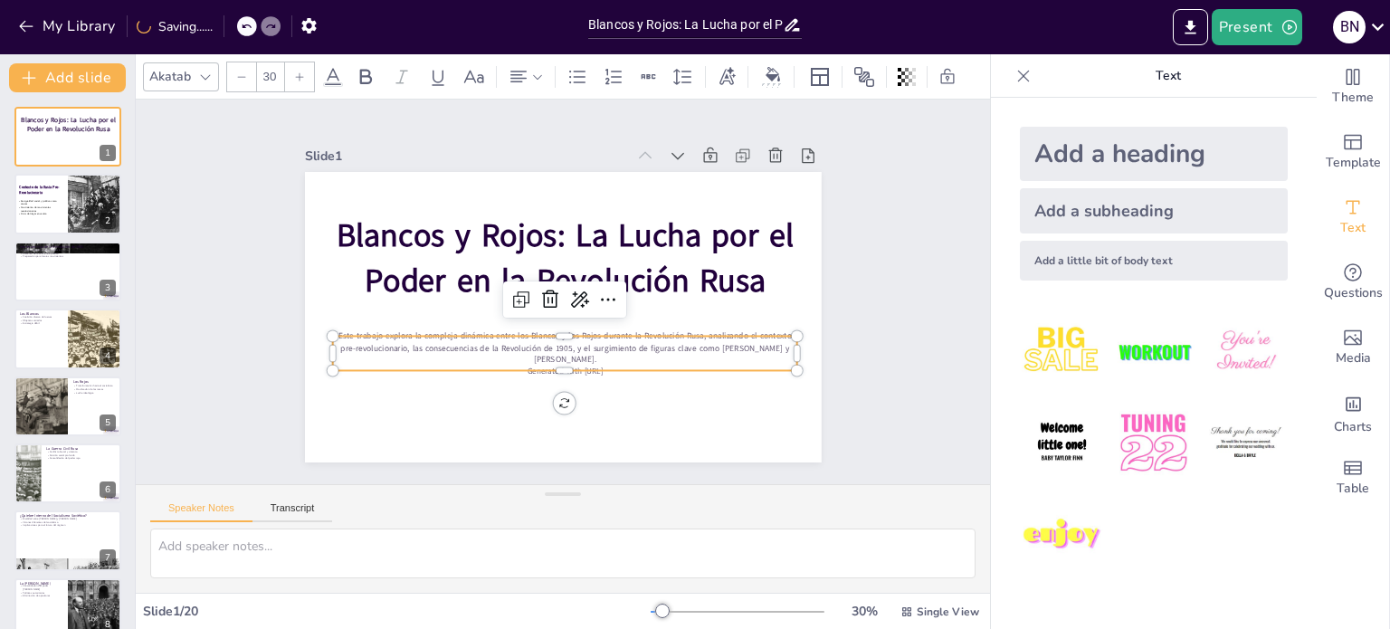
click at [243, 72] on icon at bounding box center [241, 77] width 11 height 11
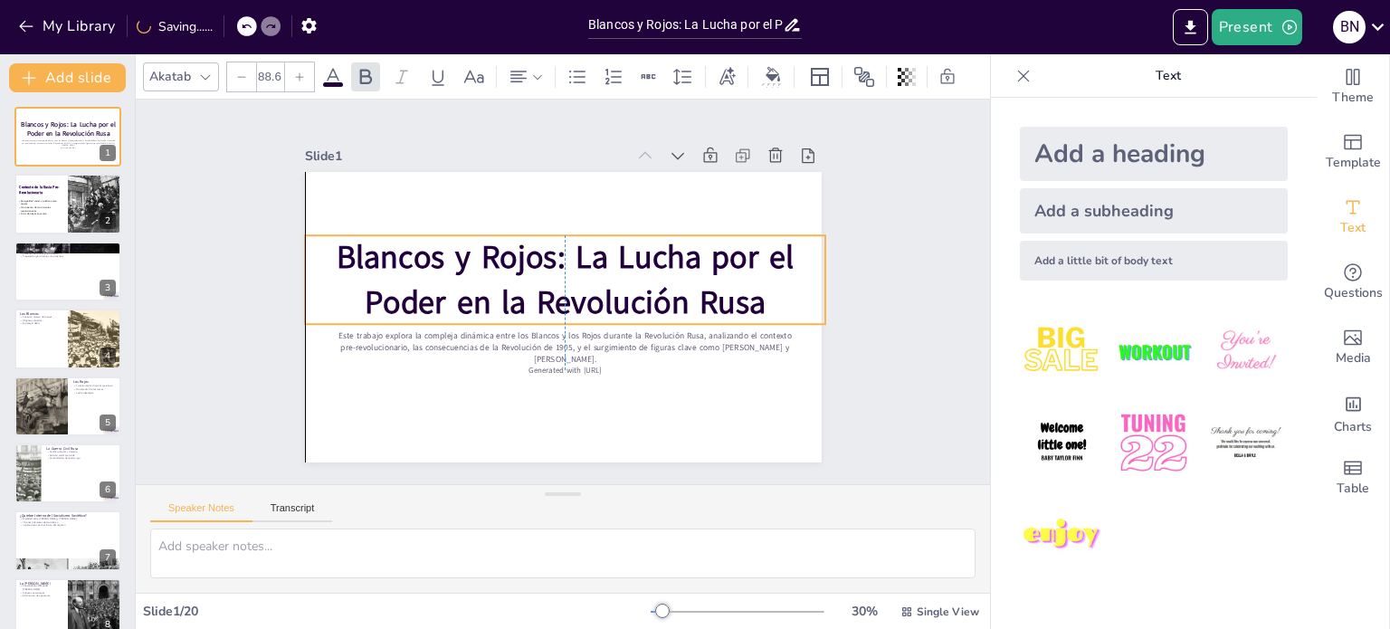
drag, startPoint x: 473, startPoint y: 272, endPoint x: 473, endPoint y: 294, distance: 21.7
click at [473, 294] on strong "Blancos y Rojos: La Lucha por el Poder en la Revolución Rusa" at bounding box center [565, 280] width 458 height 88
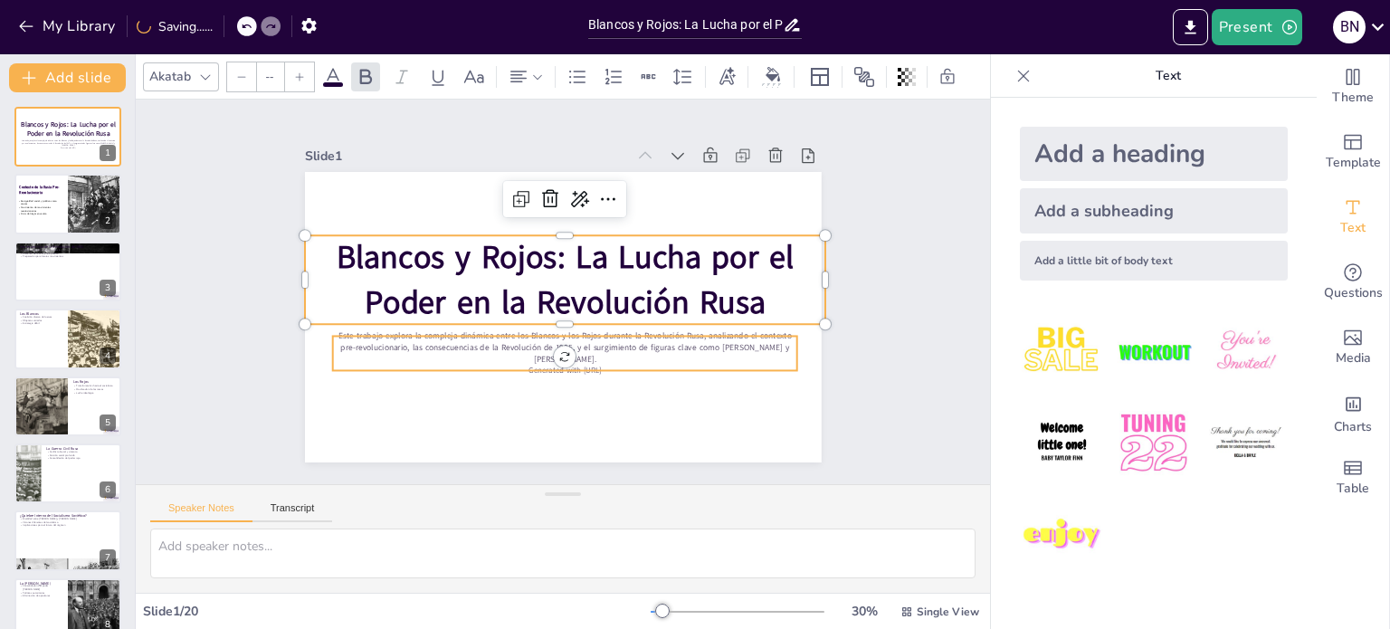
click at [467, 336] on p "Este trabajo explora la compleja dinámica entre los Blancos y los Rojos durante…" at bounding box center [559, 347] width 466 height 83
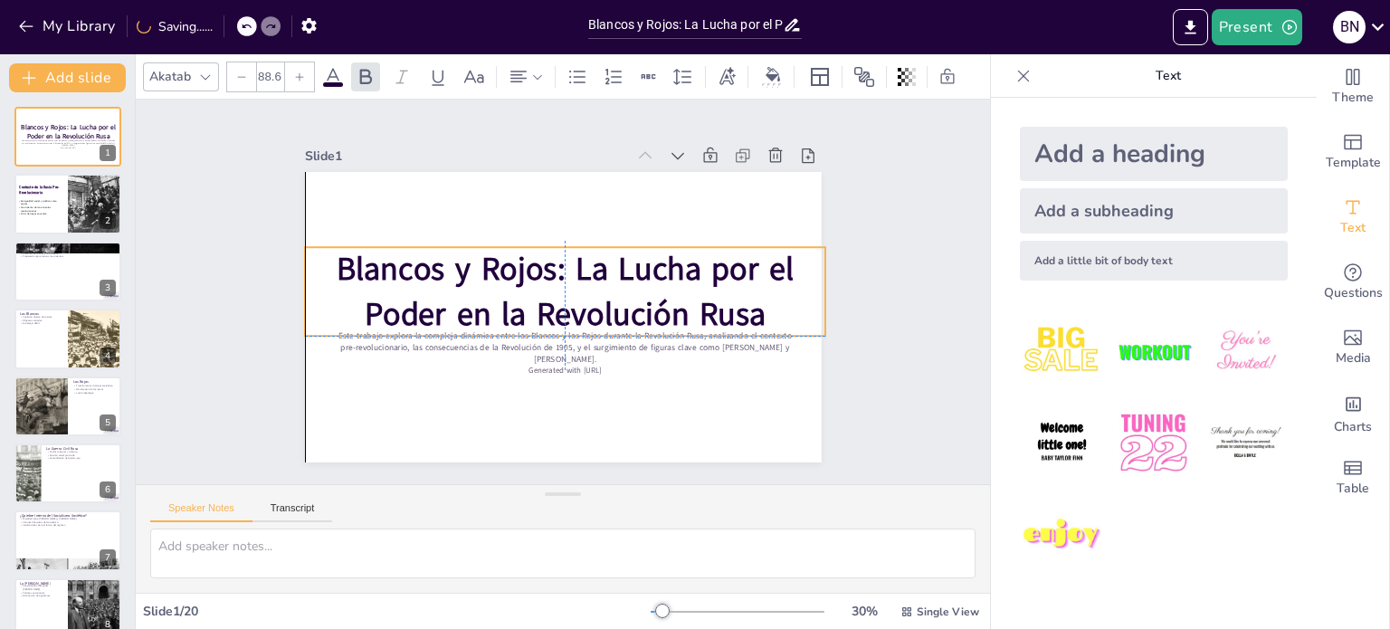
click at [437, 271] on strong "Blancos y Rojos: La Lucha por el Poder en la Revolución Rusa" at bounding box center [568, 290] width 460 height 132
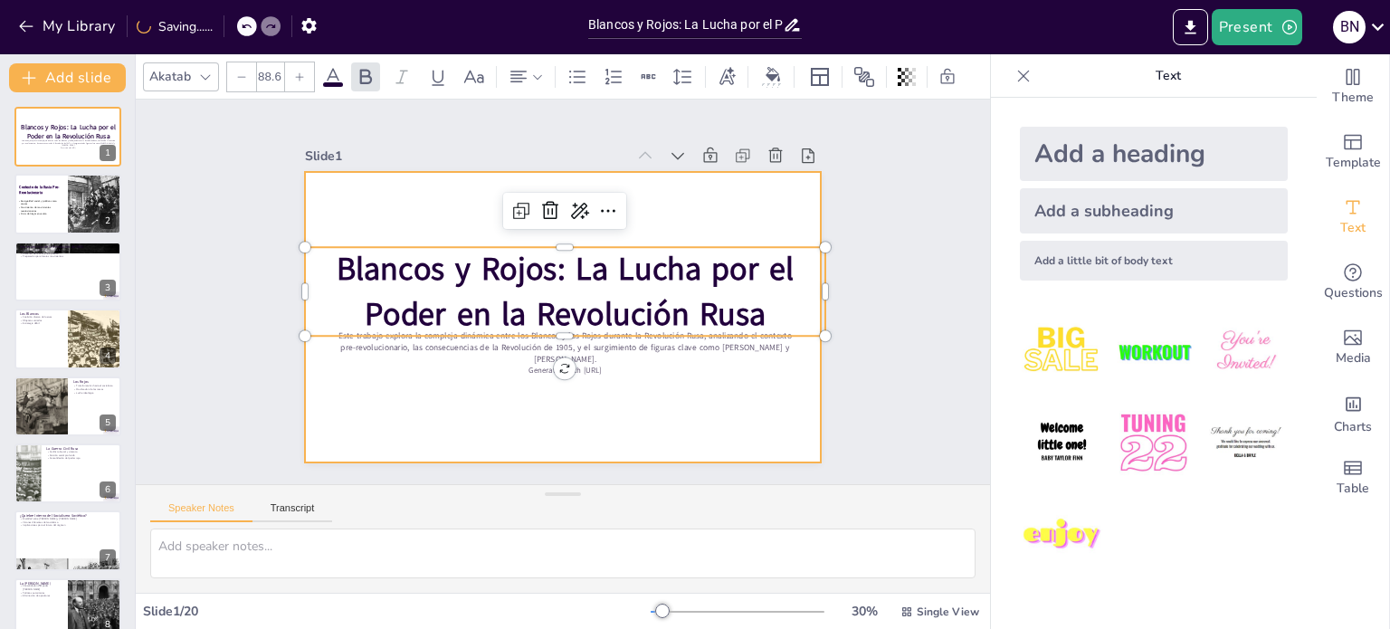
click at [440, 187] on div at bounding box center [561, 317] width 544 height 343
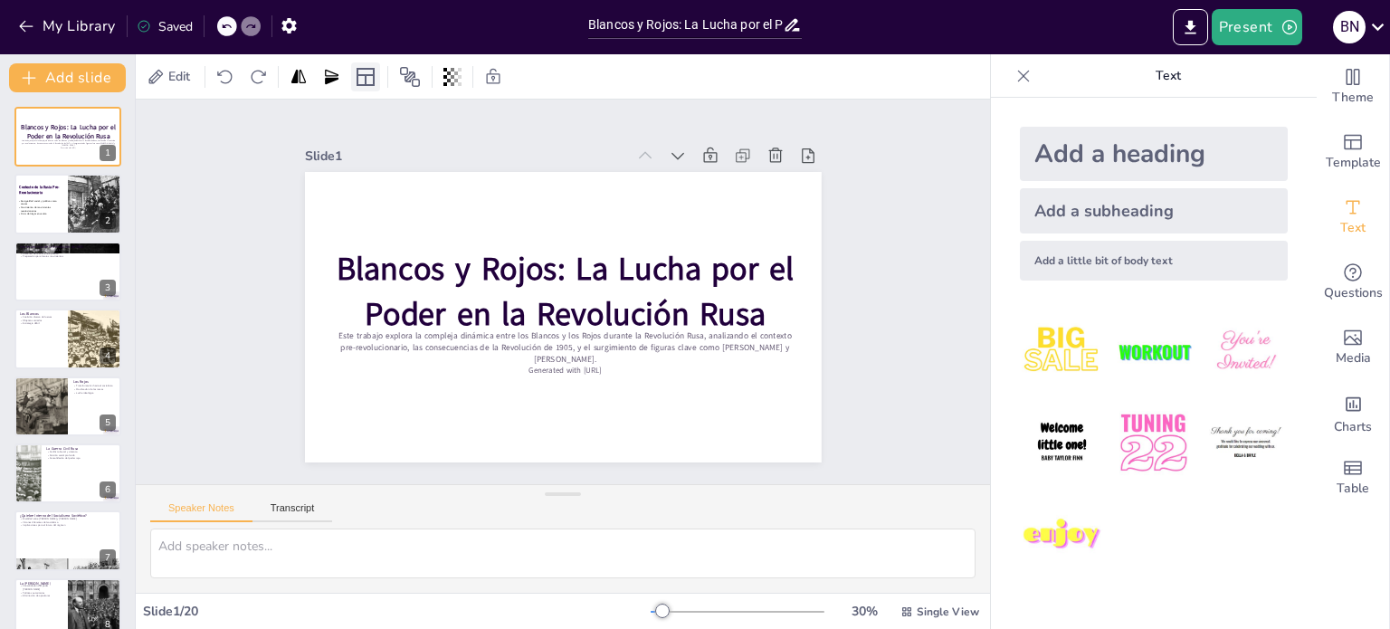
click at [369, 81] on icon at bounding box center [366, 77] width 22 height 22
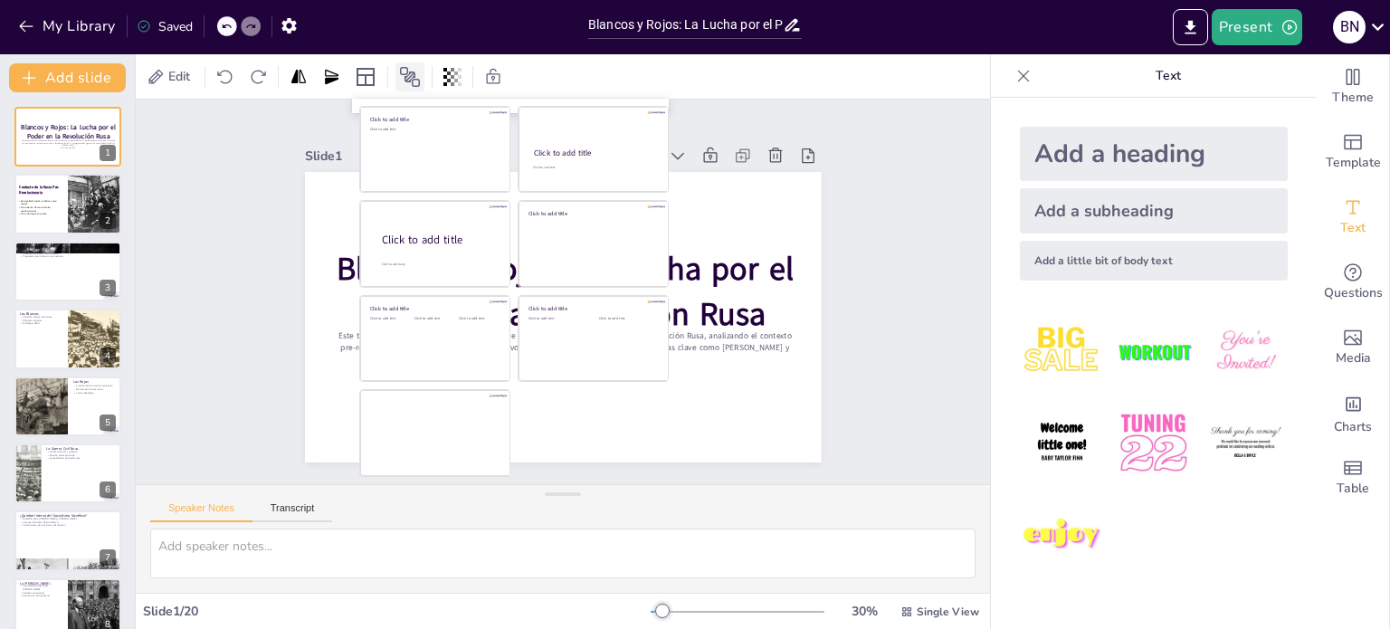
click at [406, 72] on icon at bounding box center [410, 77] width 22 height 22
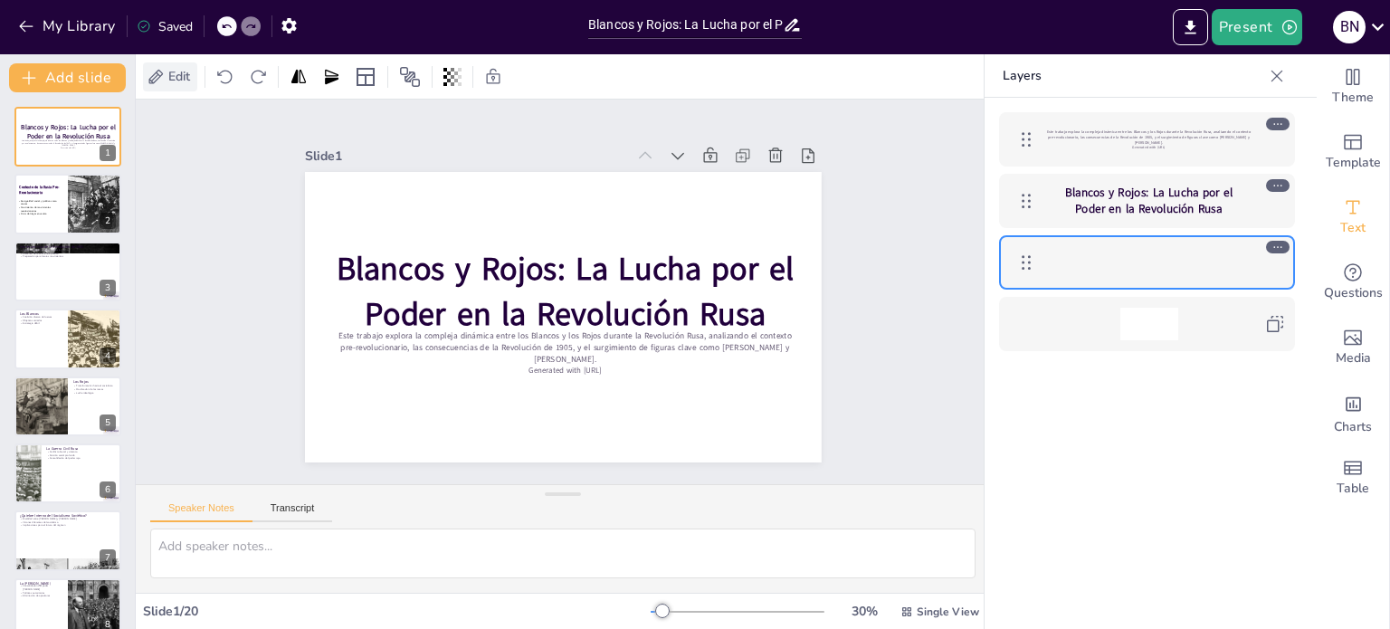
click at [186, 81] on span "Edit" at bounding box center [179, 76] width 29 height 17
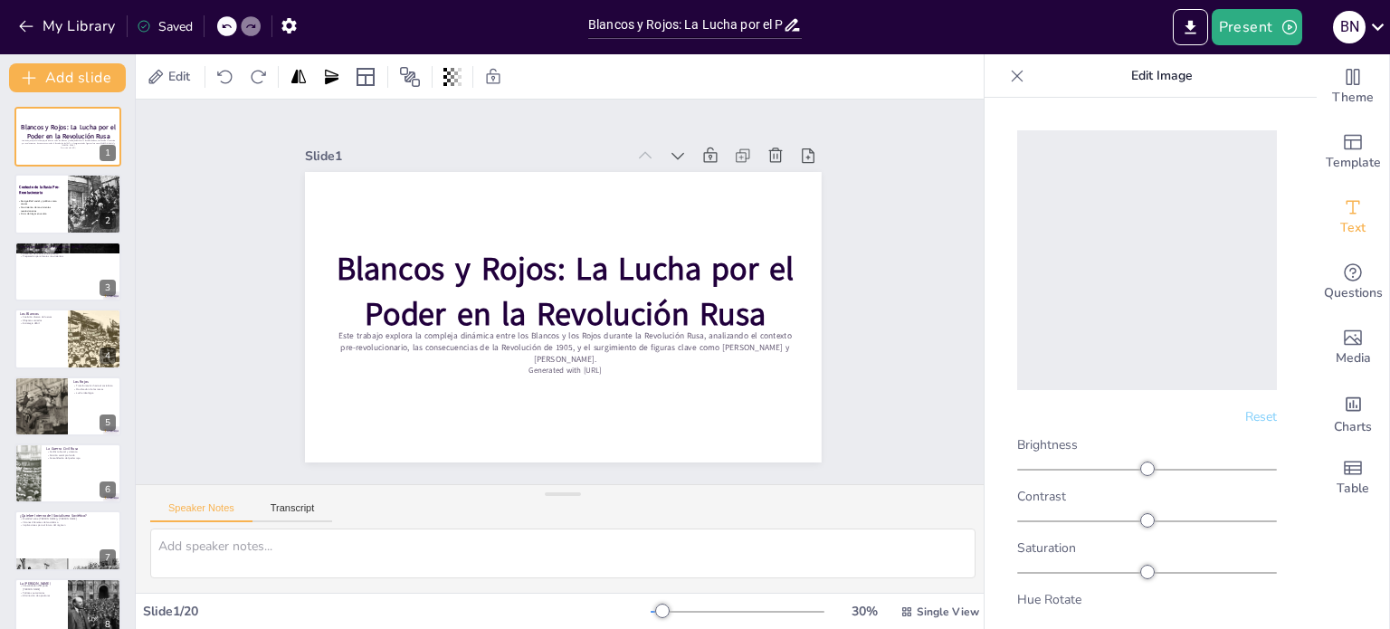
scroll to position [116, 0]
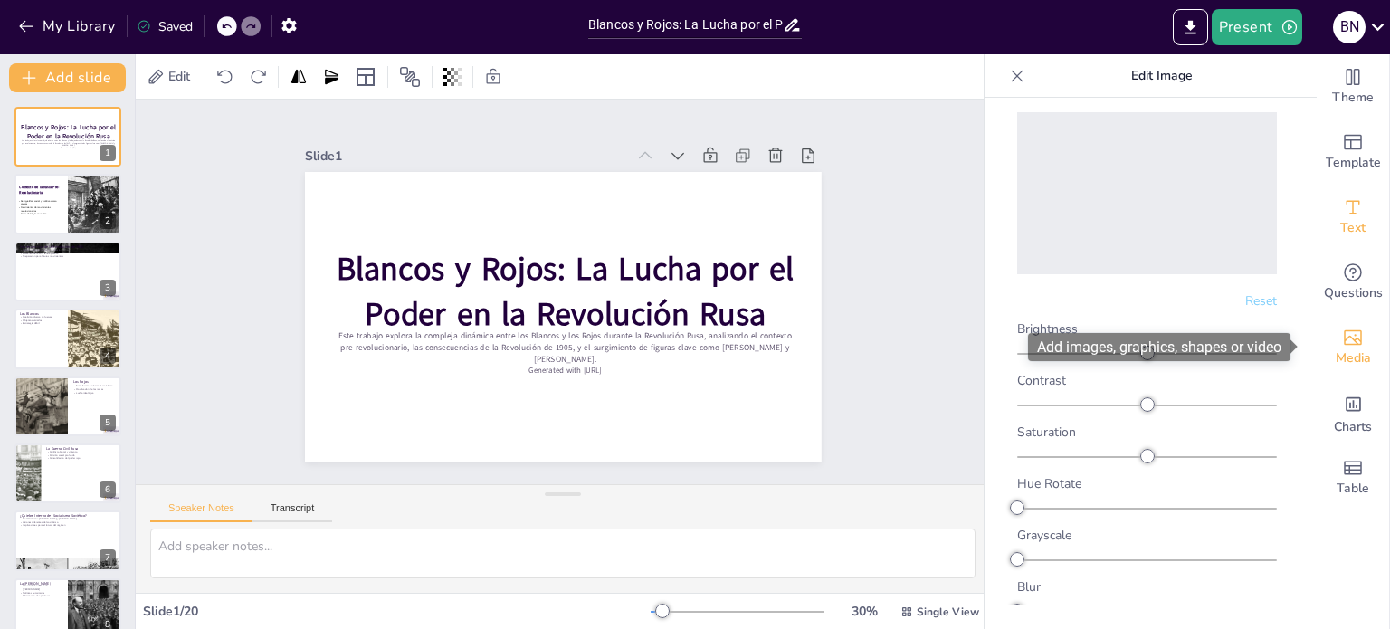
click at [1351, 343] on div "Media" at bounding box center [1353, 347] width 72 height 65
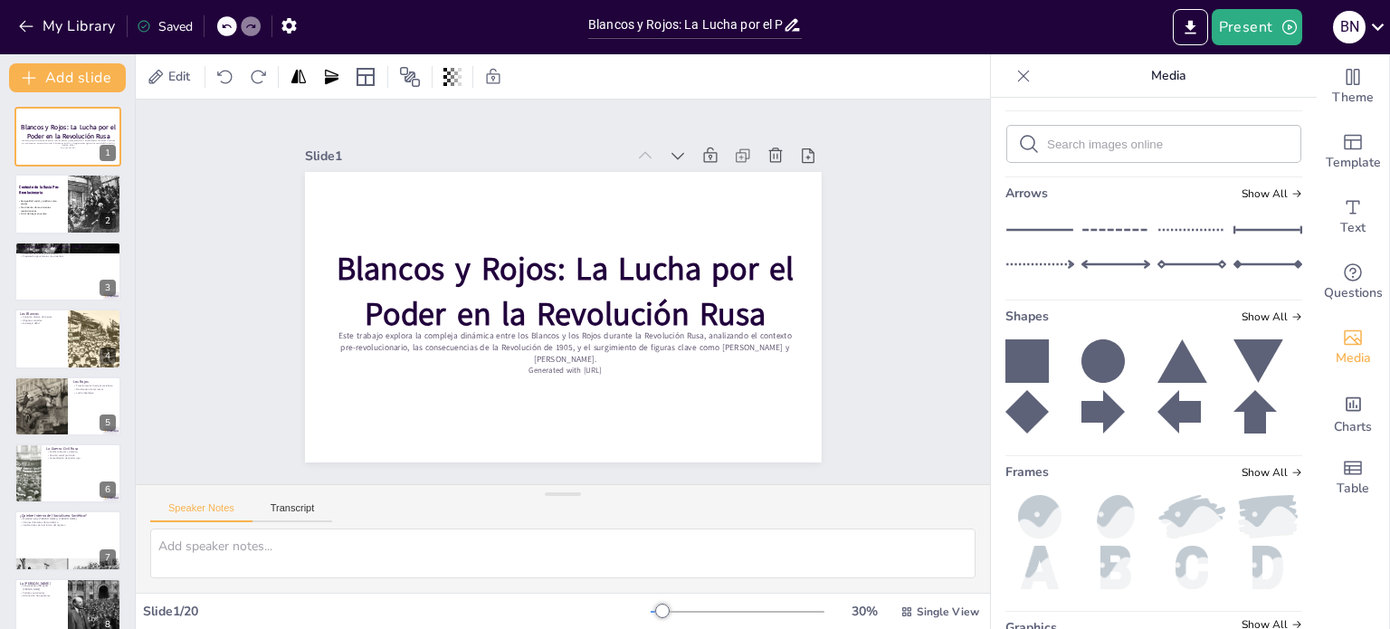
scroll to position [215, 0]
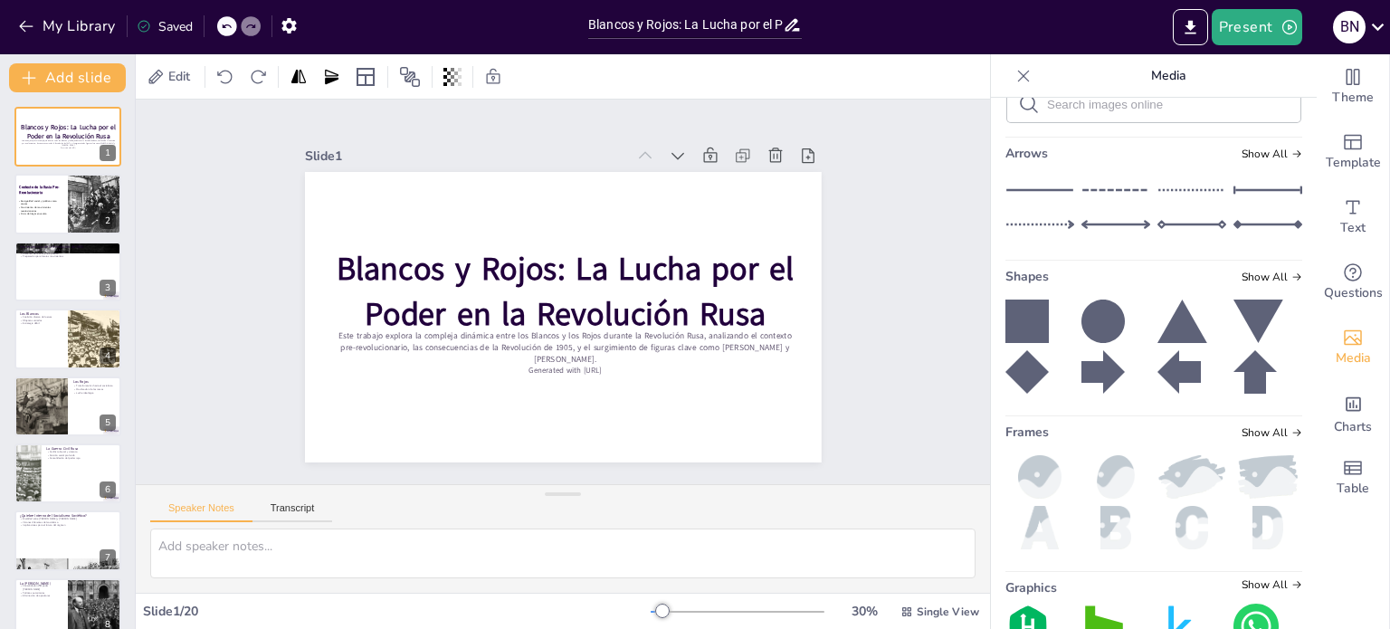
click at [1293, 453] on div "Upload image / video Images in this presentation Show All My library Show All C…" at bounding box center [1154, 363] width 326 height 531
click at [1238, 480] on img at bounding box center [1268, 476] width 69 height 43
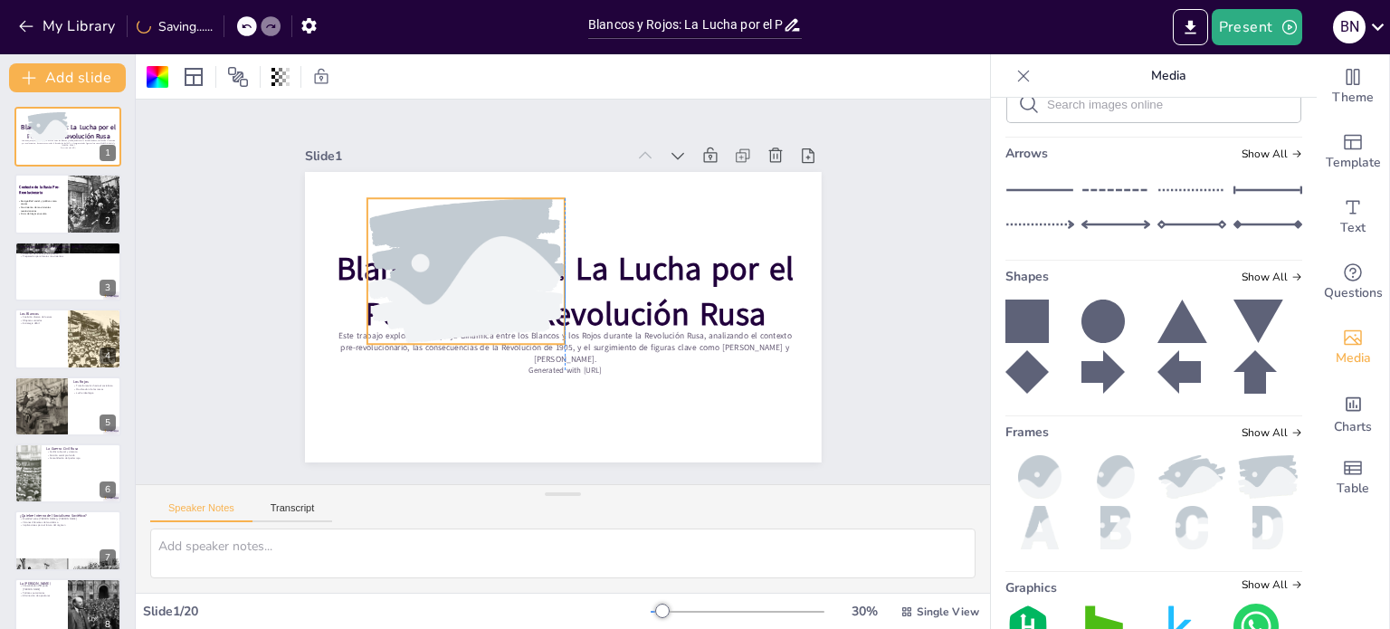
drag, startPoint x: 529, startPoint y: 307, endPoint x: 428, endPoint y: 262, distance: 110.2
click at [428, 262] on div at bounding box center [469, 260] width 232 height 167
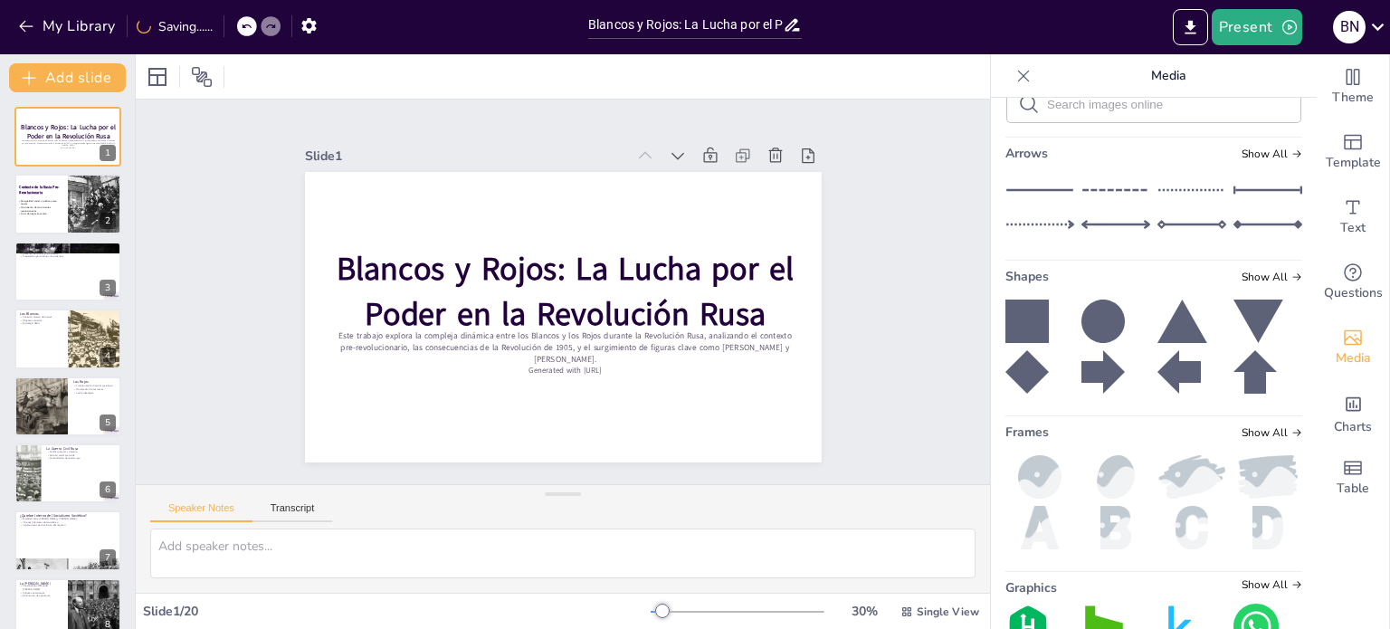
drag, startPoint x: 1298, startPoint y: 339, endPoint x: 1298, endPoint y: 398, distance: 58.8
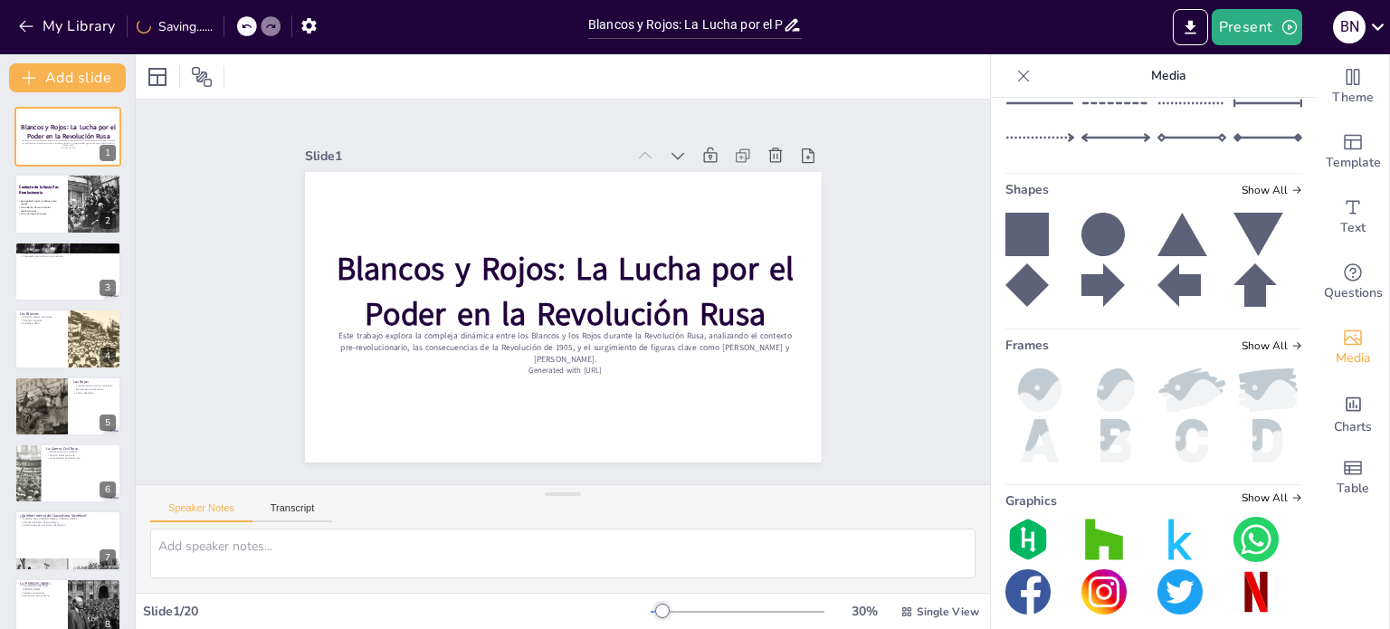
scroll to position [315, 0]
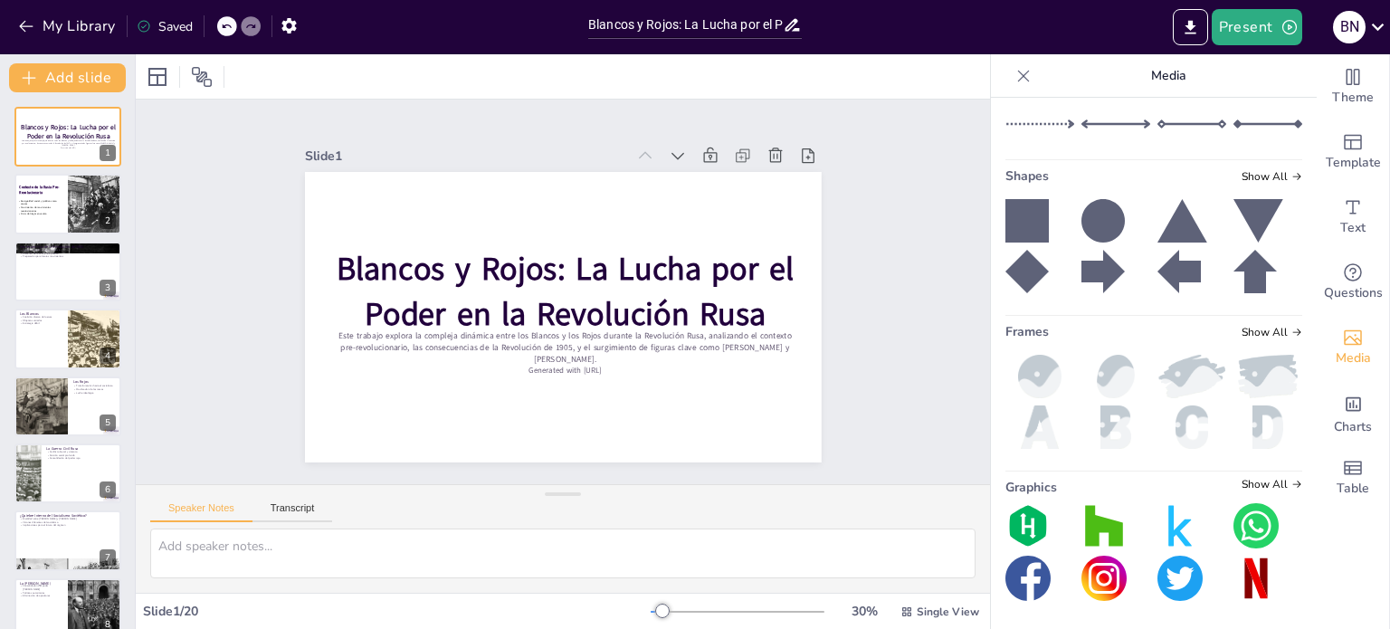
click at [1265, 323] on div "Frames Show All" at bounding box center [1154, 335] width 297 height 24
click at [1256, 328] on span "Show All" at bounding box center [1272, 332] width 61 height 13
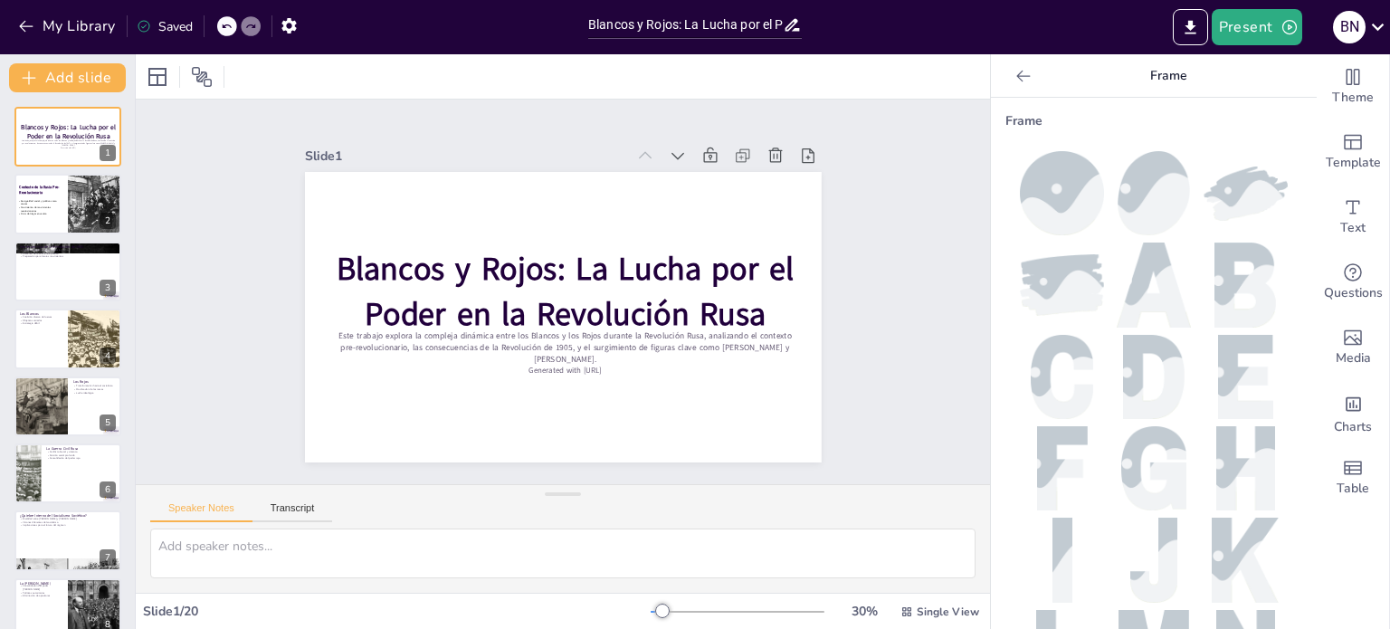
drag, startPoint x: 1293, startPoint y: 191, endPoint x: 1295, endPoint y: 282, distance: 90.6
click at [1295, 282] on div "Frame" at bounding box center [1154, 363] width 326 height 531
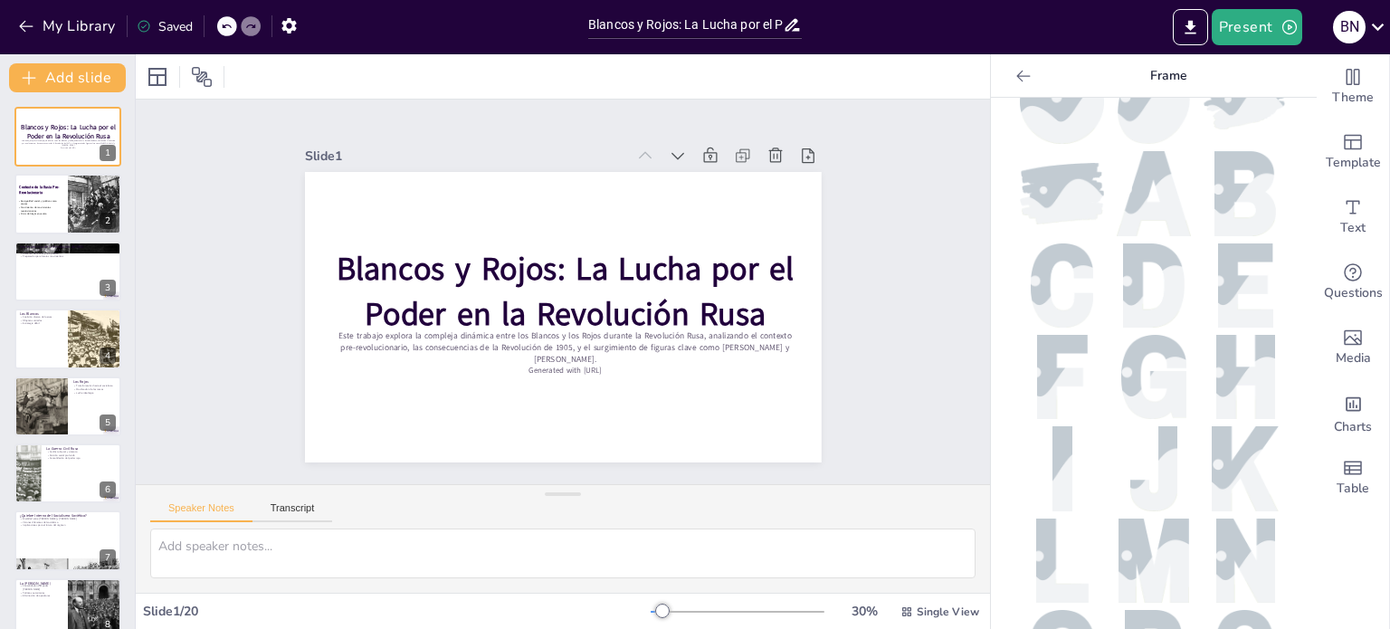
scroll to position [0, 0]
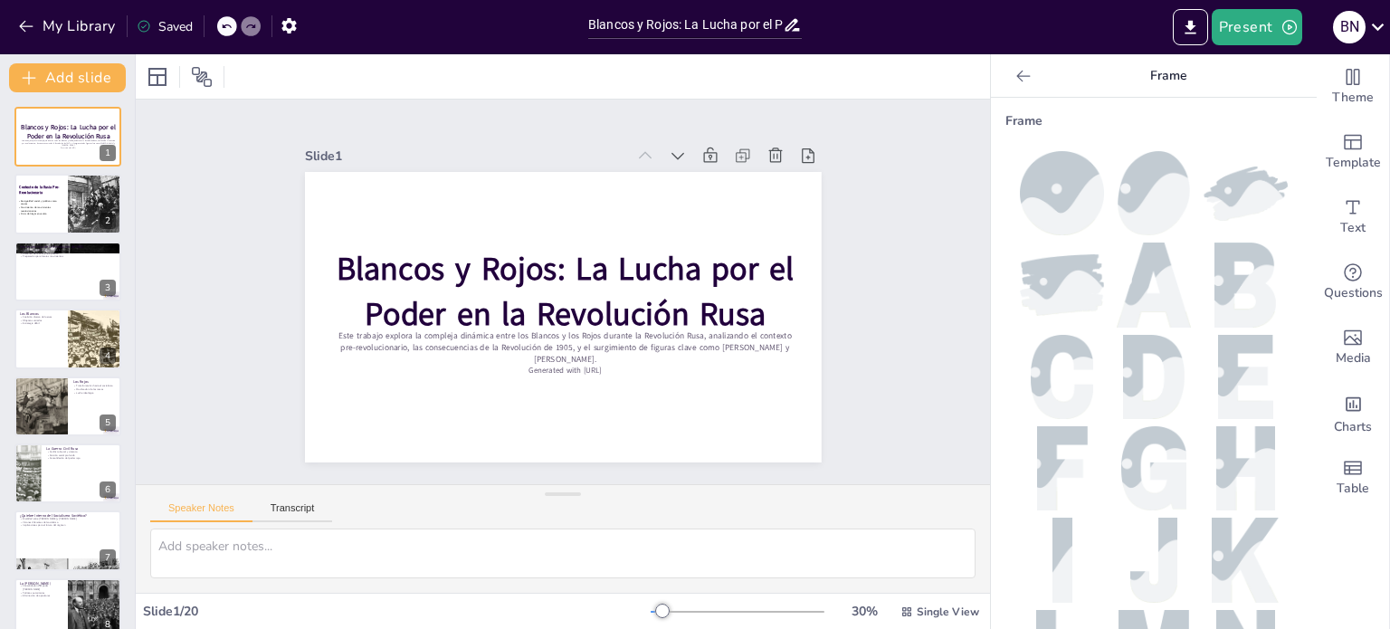
click at [1017, 75] on icon at bounding box center [1024, 76] width 14 height 12
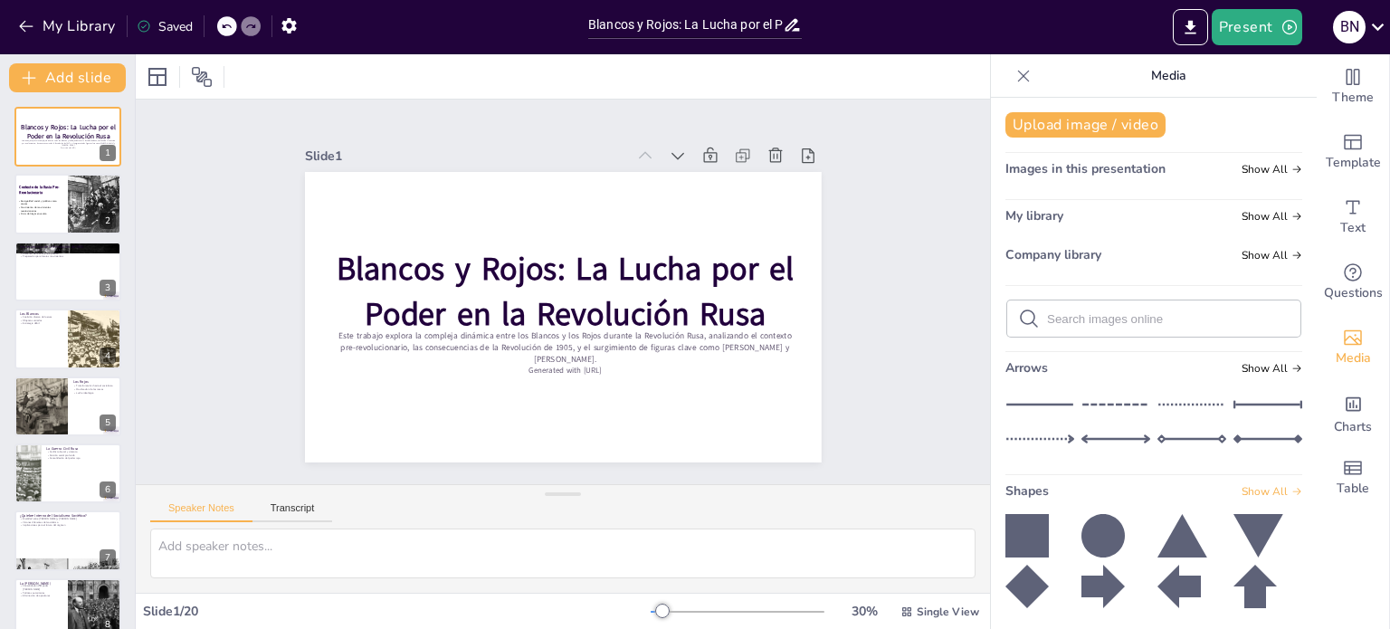
click at [1242, 492] on span "Show All" at bounding box center [1272, 491] width 61 height 13
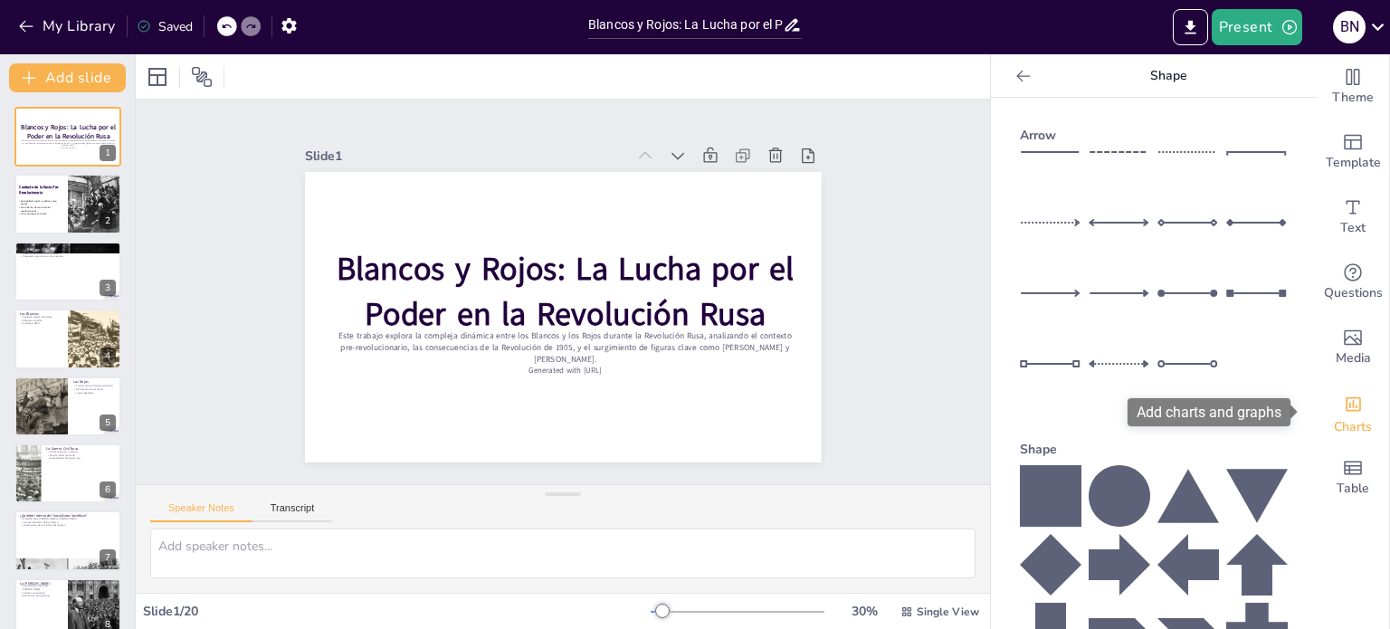
drag, startPoint x: 1298, startPoint y: 290, endPoint x: 1303, endPoint y: 412, distance: 122.3
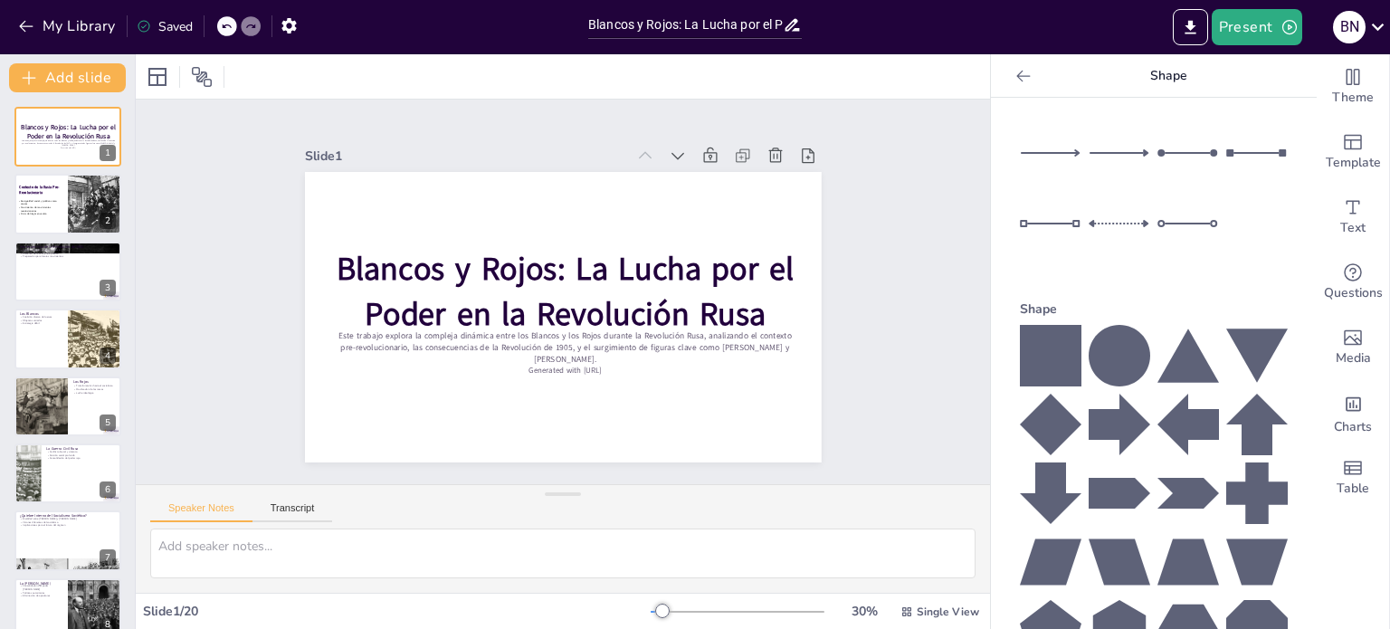
scroll to position [181, 0]
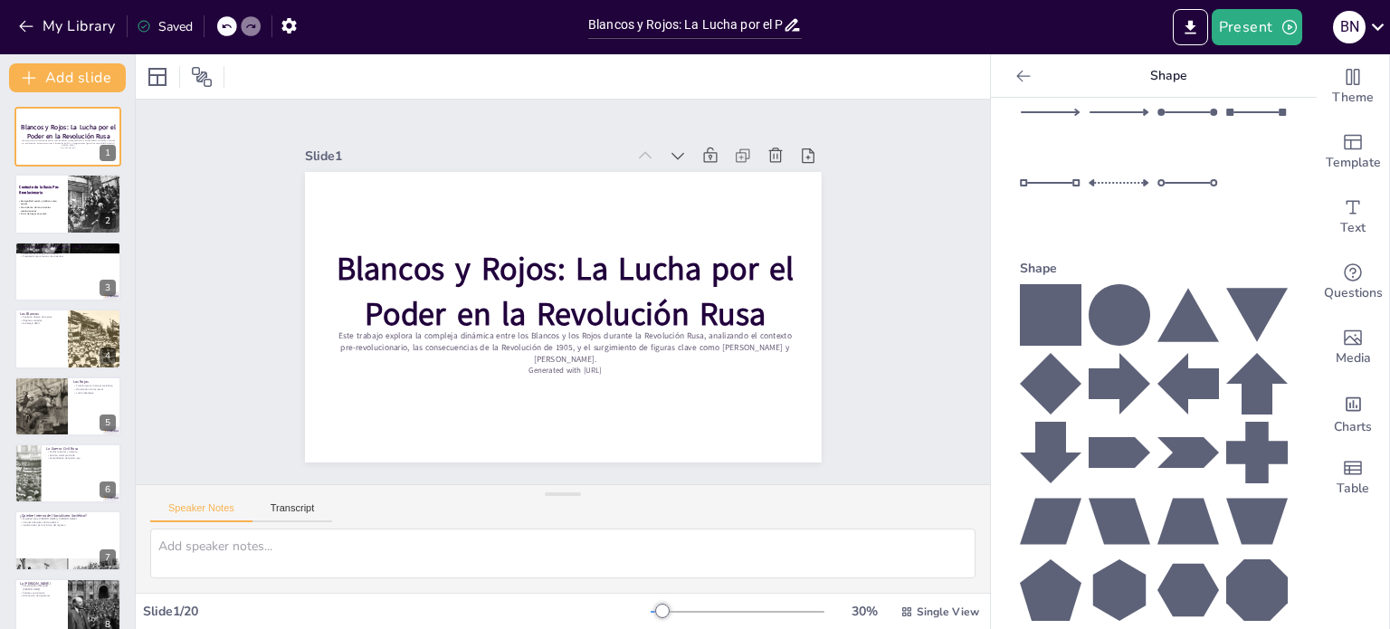
click at [1238, 569] on icon at bounding box center [1258, 590] width 62 height 62
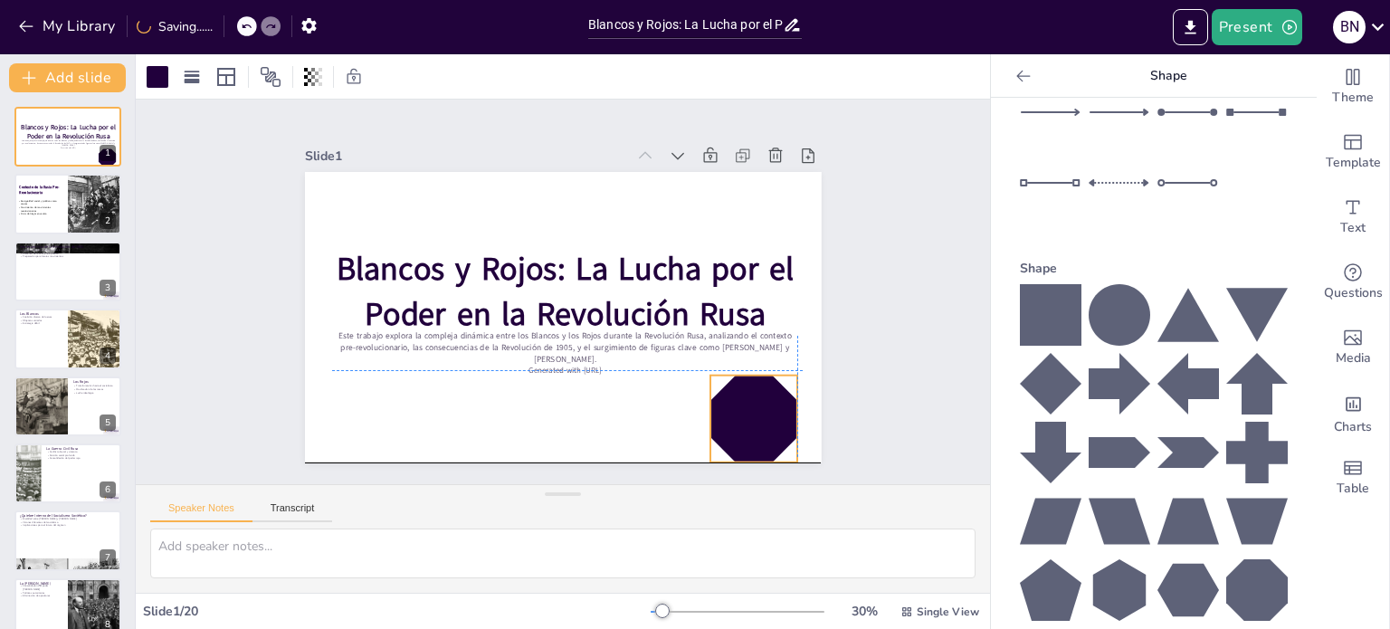
drag, startPoint x: 583, startPoint y: 348, endPoint x: 744, endPoint y: 409, distance: 172.5
click at [744, 409] on div at bounding box center [740, 438] width 96 height 96
click at [772, 329] on icon at bounding box center [783, 340] width 22 height 22
click at [319, 77] on icon at bounding box center [321, 77] width 4 height 18
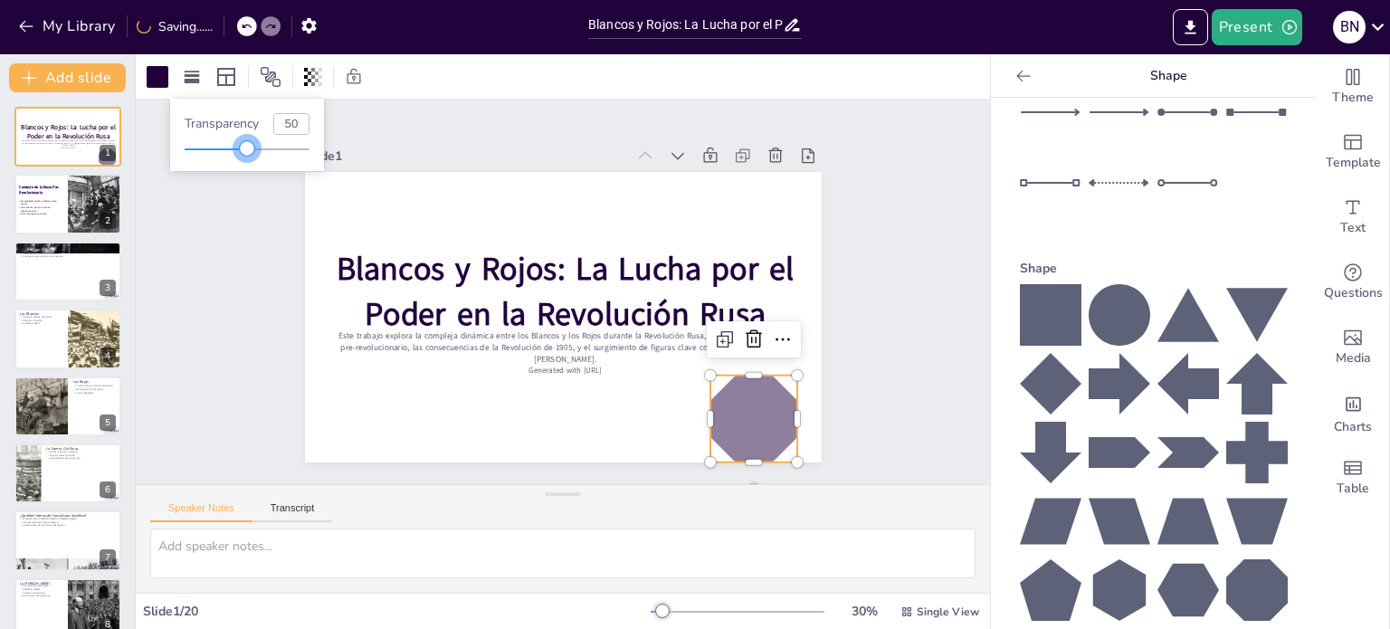
drag, startPoint x: 272, startPoint y: 144, endPoint x: 248, endPoint y: 147, distance: 23.7
click at [248, 147] on div at bounding box center [247, 149] width 125 height 14
click at [1227, 559] on icon at bounding box center [1258, 590] width 62 height 62
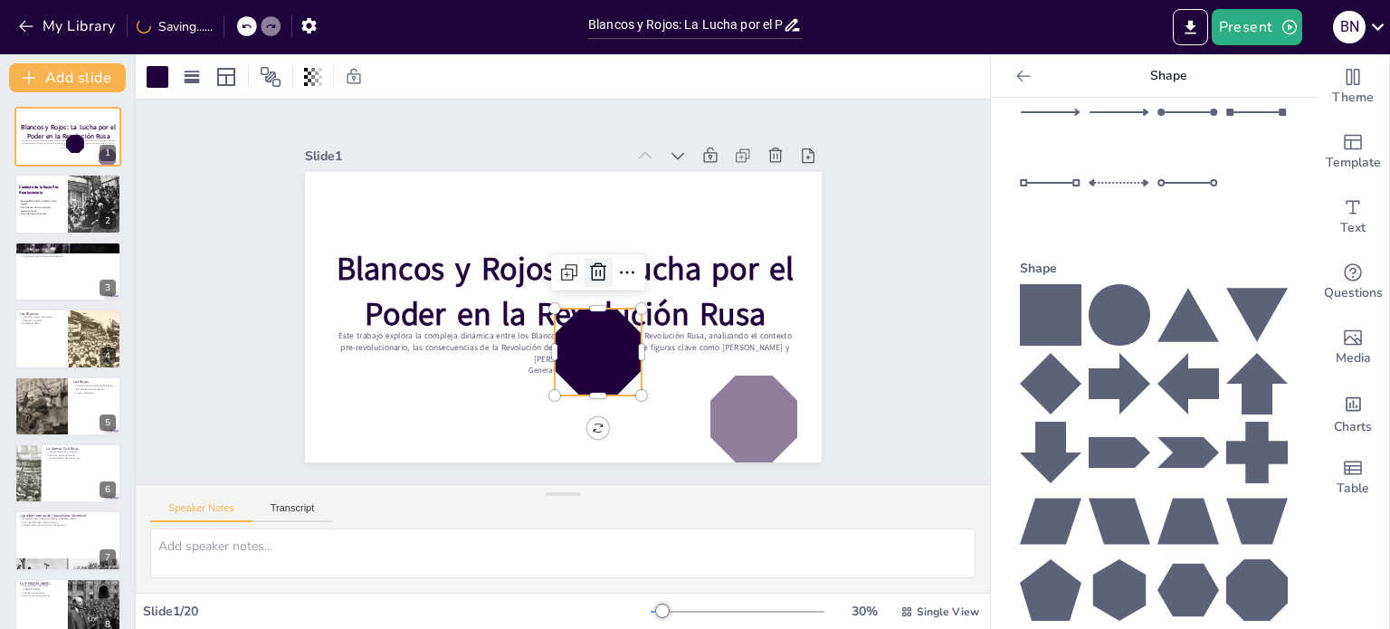
click at [588, 272] on icon at bounding box center [600, 279] width 25 height 25
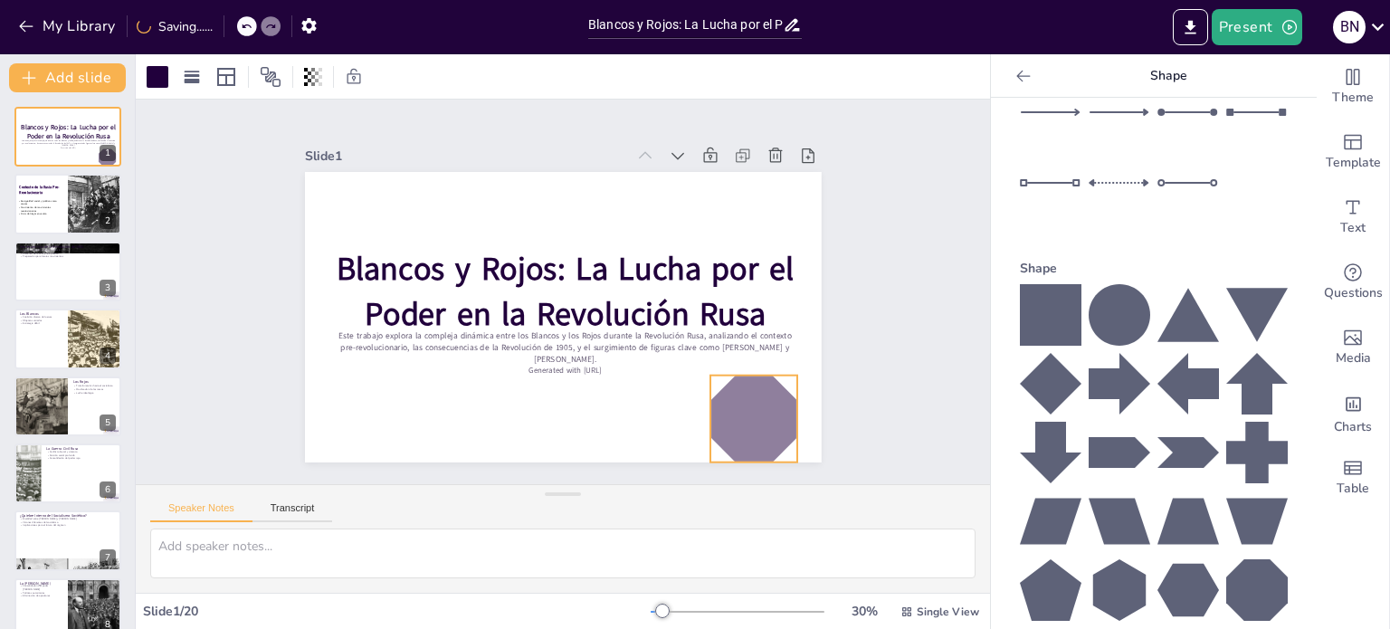
click at [735, 448] on div at bounding box center [740, 438] width 96 height 96
click at [711, 352] on icon at bounding box center [717, 358] width 12 height 12
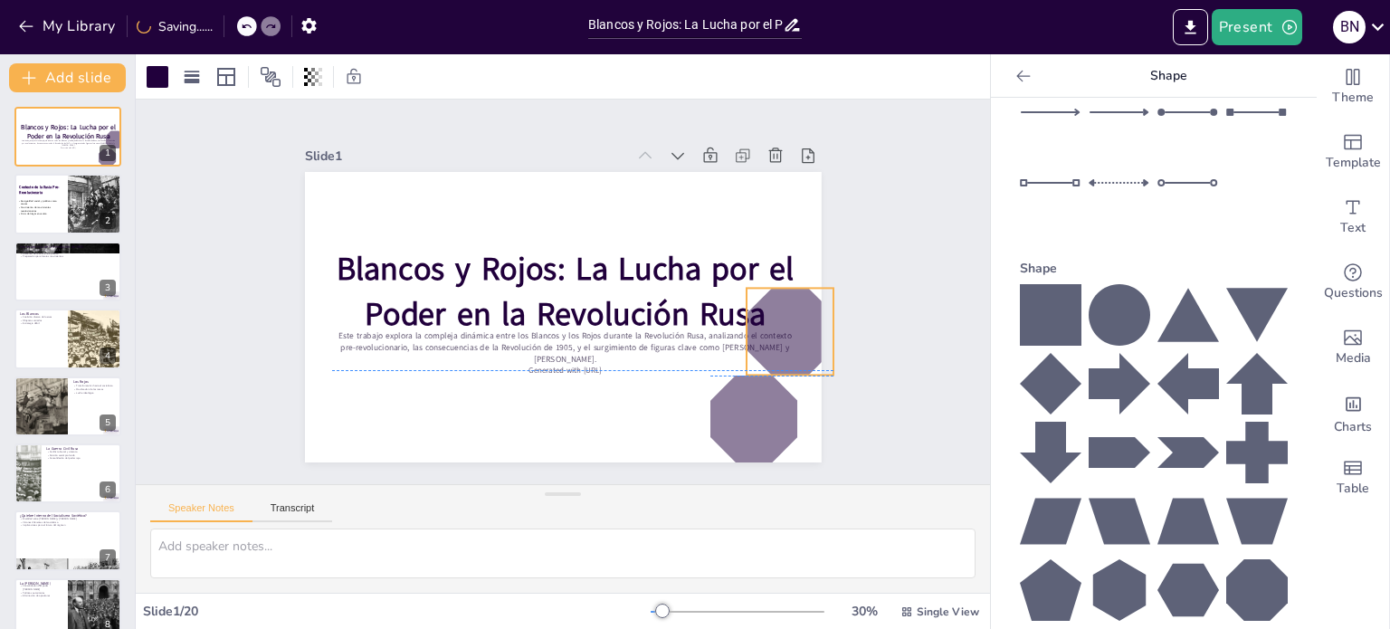
drag, startPoint x: 735, startPoint y: 406, endPoint x: 768, endPoint y: 310, distance: 101.6
click at [768, 310] on div at bounding box center [785, 356] width 96 height 96
click at [758, 245] on icon at bounding box center [763, 249] width 11 height 11
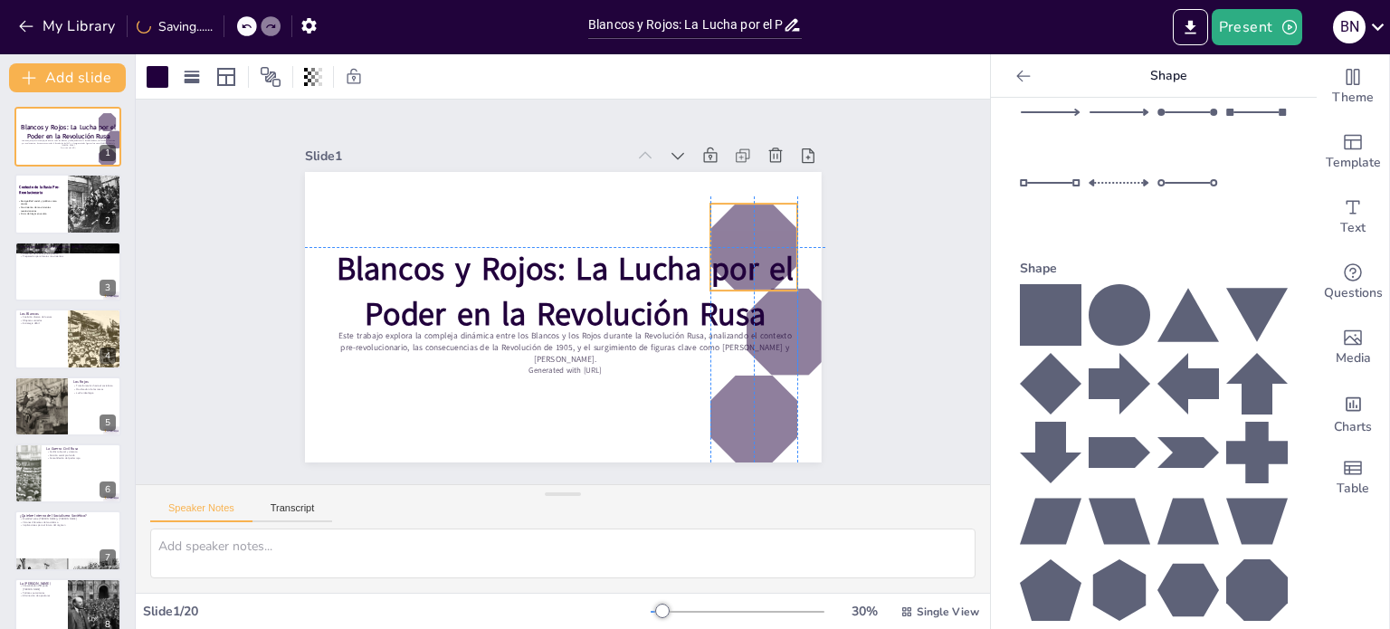
drag, startPoint x: 767, startPoint y: 305, endPoint x: 722, endPoint y: 211, distance: 104.1
click at [722, 220] on div at bounding box center [758, 268] width 96 height 96
drag, startPoint x: 722, startPoint y: 211, endPoint x: 714, endPoint y: 203, distance: 11.5
click at [714, 216] on div at bounding box center [750, 264] width 96 height 96
click at [829, 213] on div "Slide 1 Blancos y Rojos: La Lucha por el Poder en la Revolución Rusa Este traba…" at bounding box center [563, 291] width 618 height 341
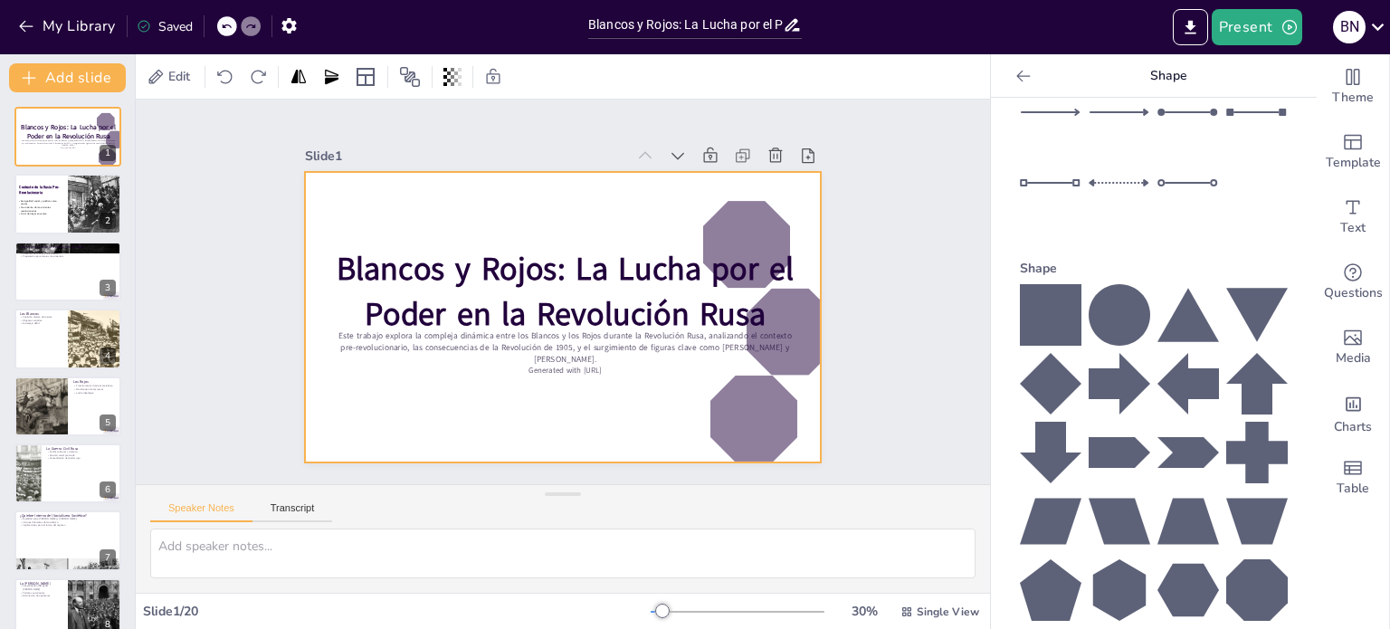
click at [749, 219] on div at bounding box center [750, 264] width 96 height 96
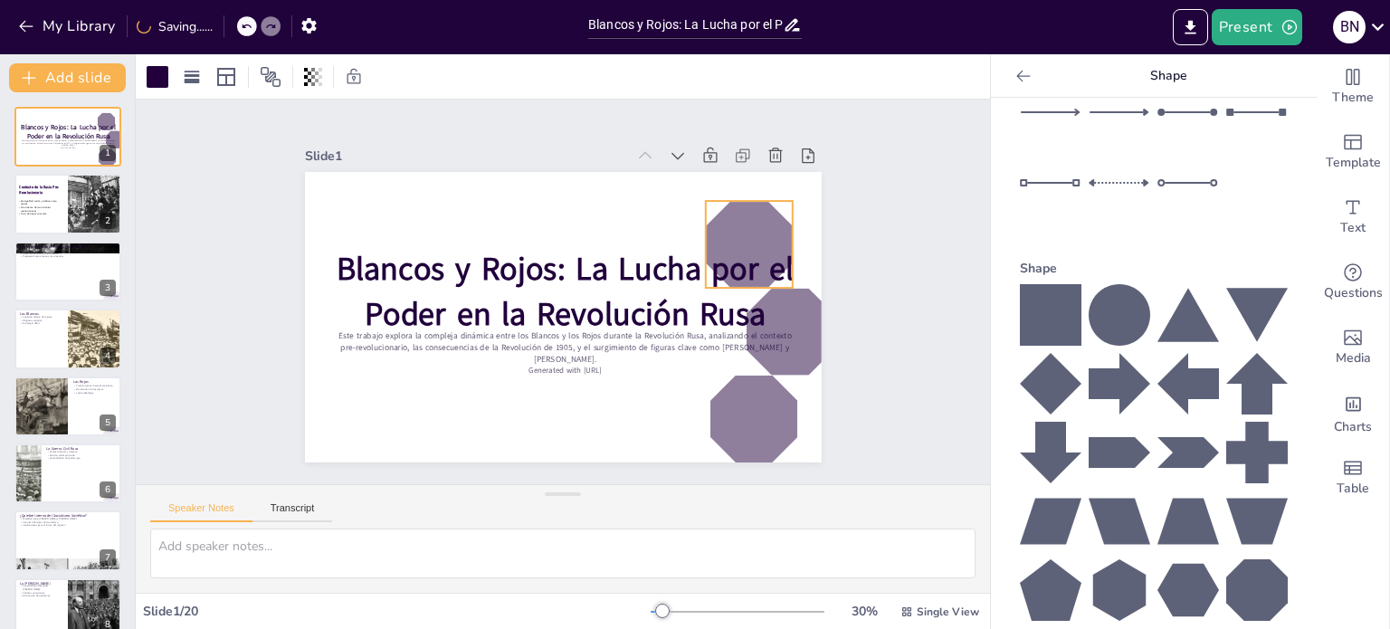
click at [909, 229] on div "Slide 1 Blancos y Rojos: La Lucha por el Poder en la Revolución Rusa Este traba…" at bounding box center [563, 292] width 854 height 385
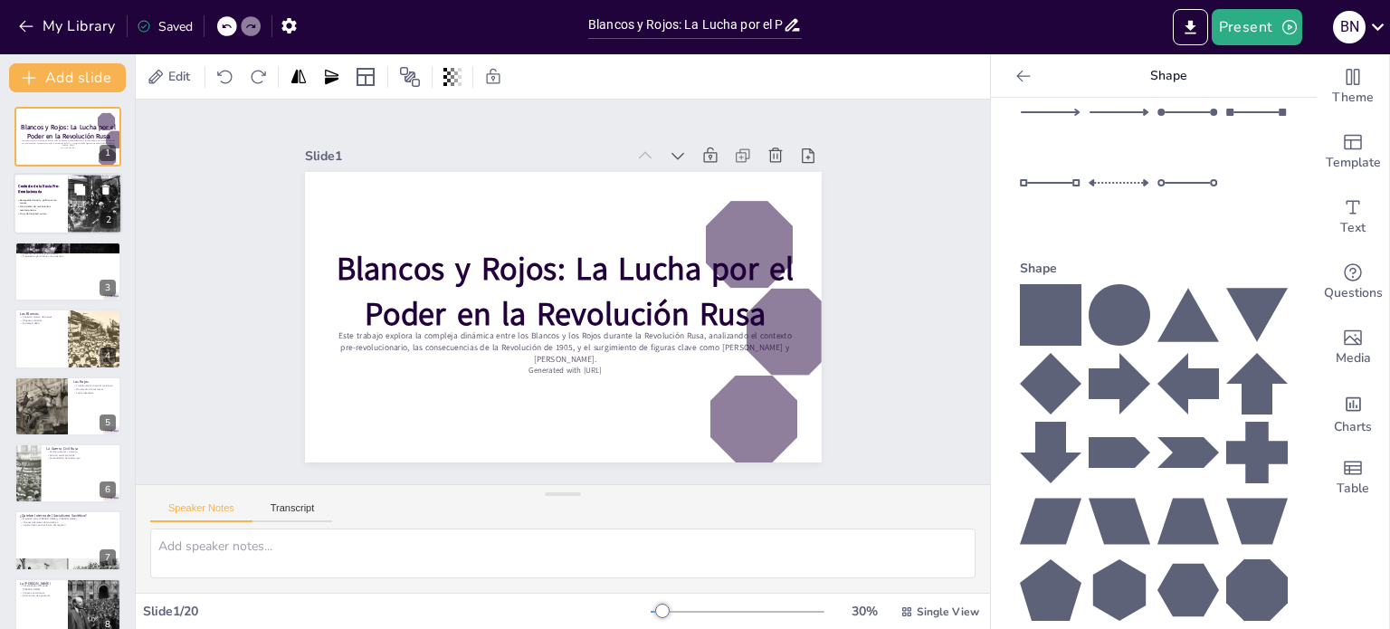
click at [43, 212] on span "Crisis del régimen zarista" at bounding box center [33, 214] width 27 height 4
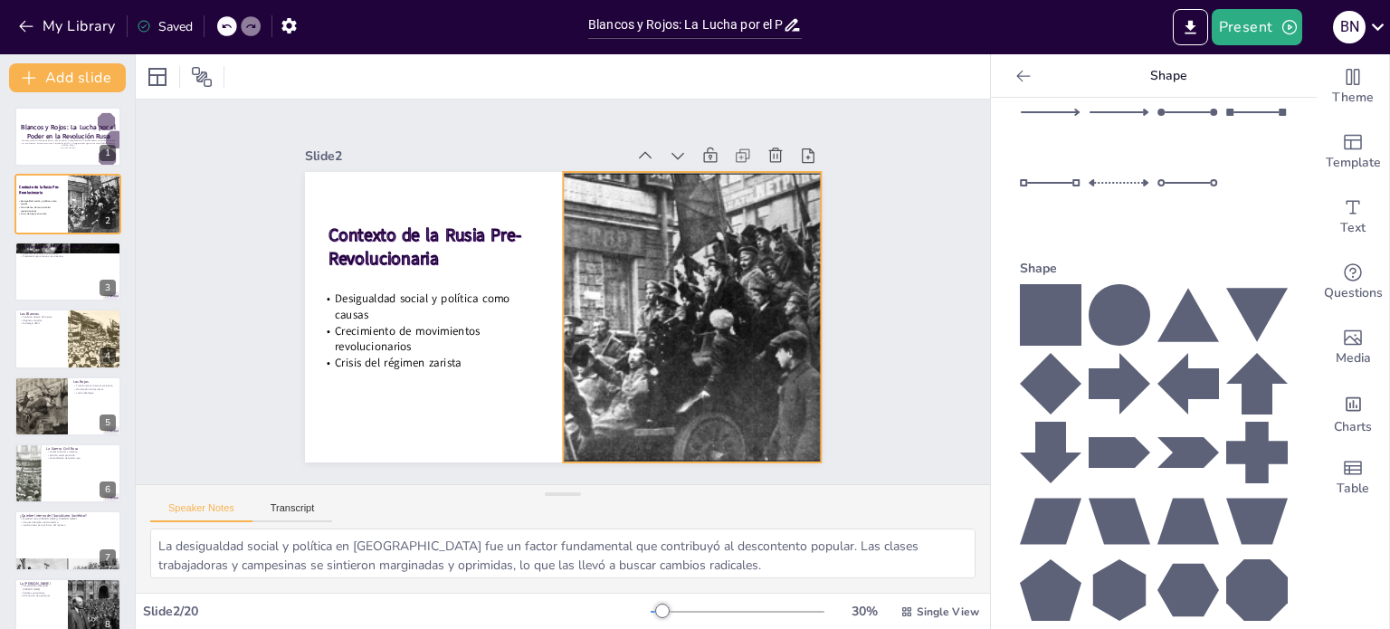
click at [672, 225] on div at bounding box center [692, 317] width 434 height 291
click at [657, 138] on icon at bounding box center [664, 145] width 15 height 15
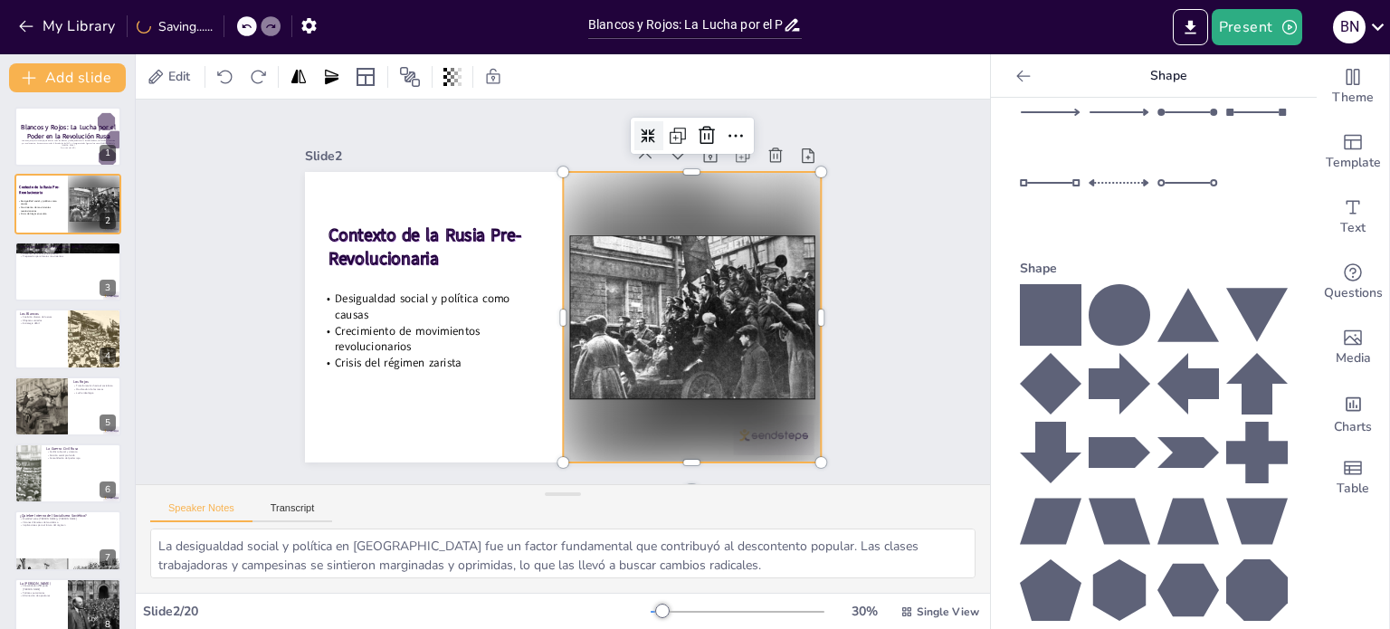
click at [657, 138] on icon at bounding box center [664, 145] width 15 height 15
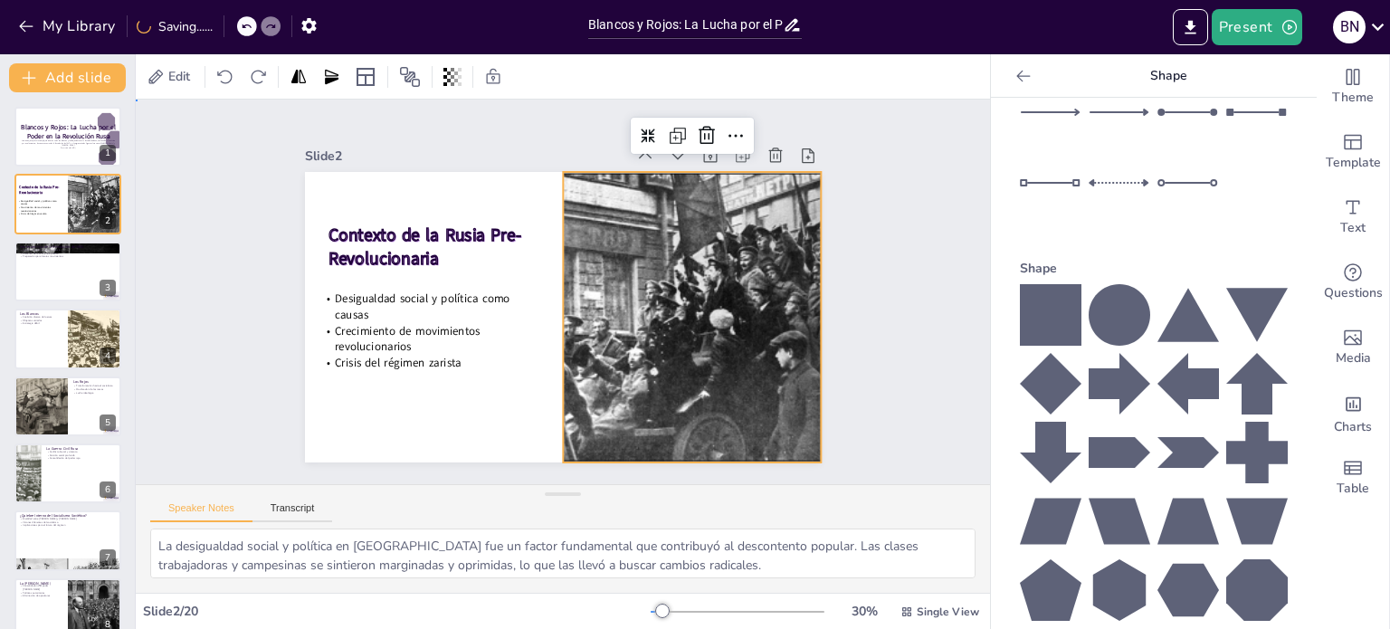
click at [886, 162] on div "Slide 1 Blancos y Rojos: La Lucha por el Poder en la Revolución Rusa Este traba…" at bounding box center [563, 292] width 854 height 385
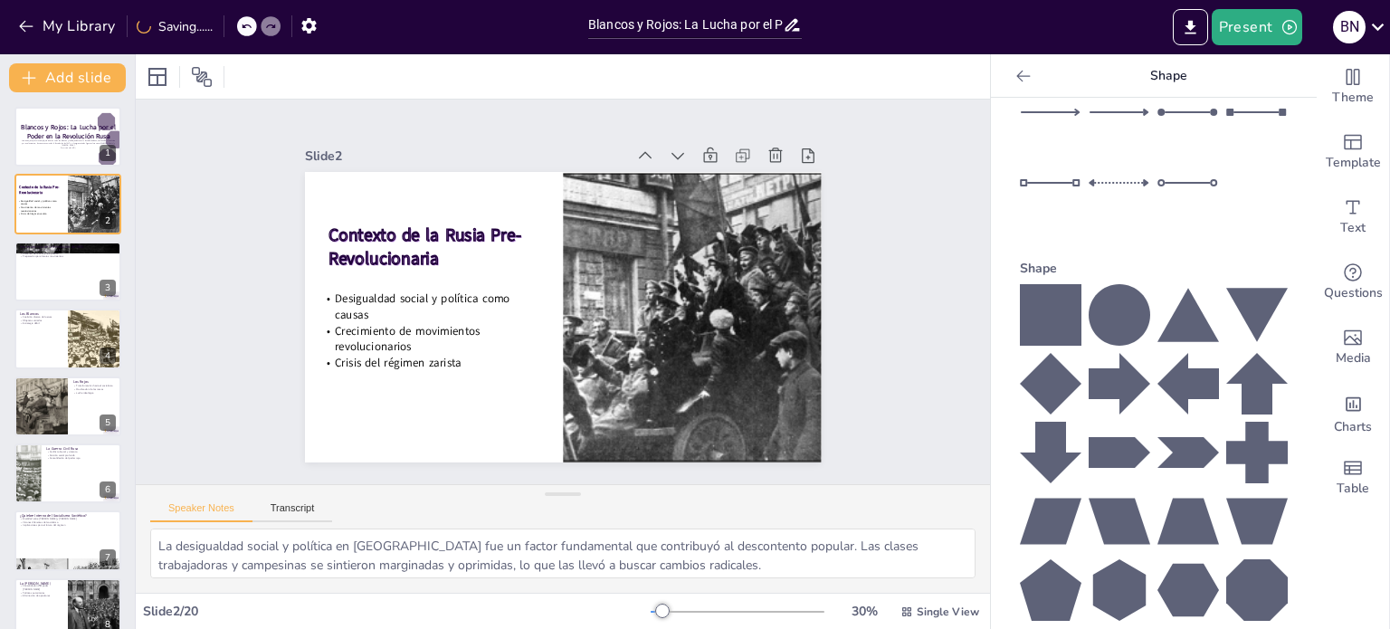
click at [1010, 86] on div at bounding box center [1023, 76] width 29 height 29
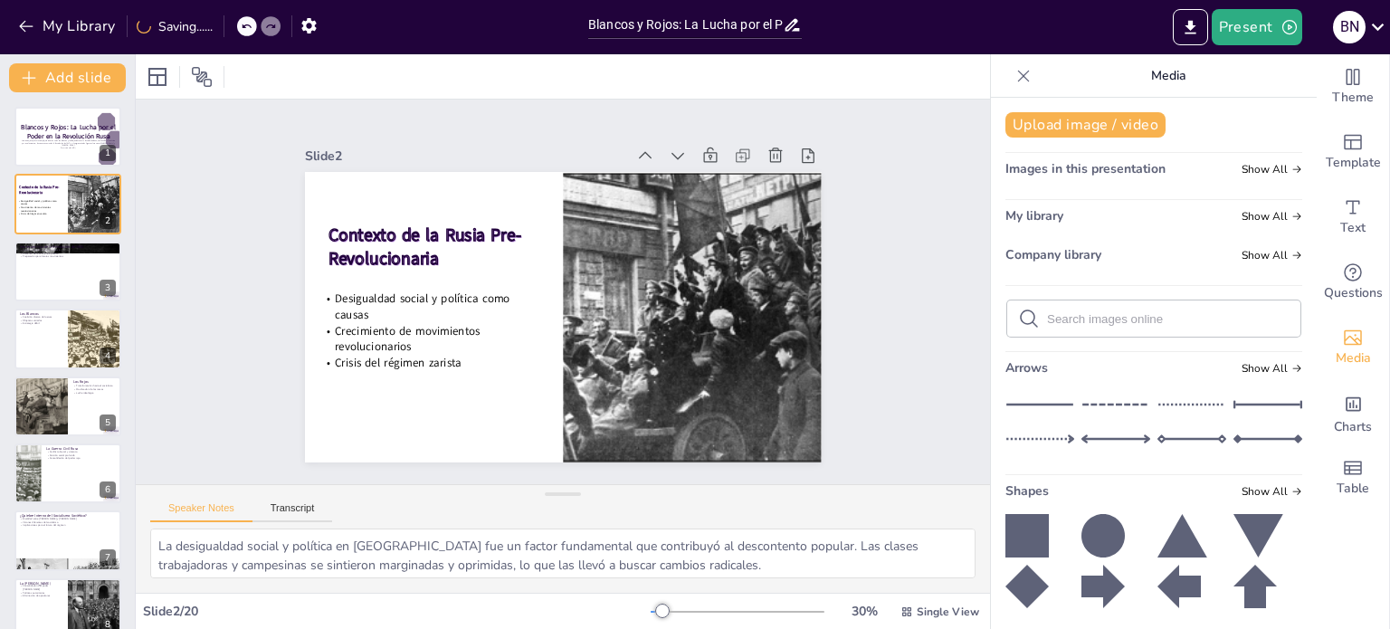
click at [1010, 86] on div at bounding box center [1023, 76] width 29 height 29
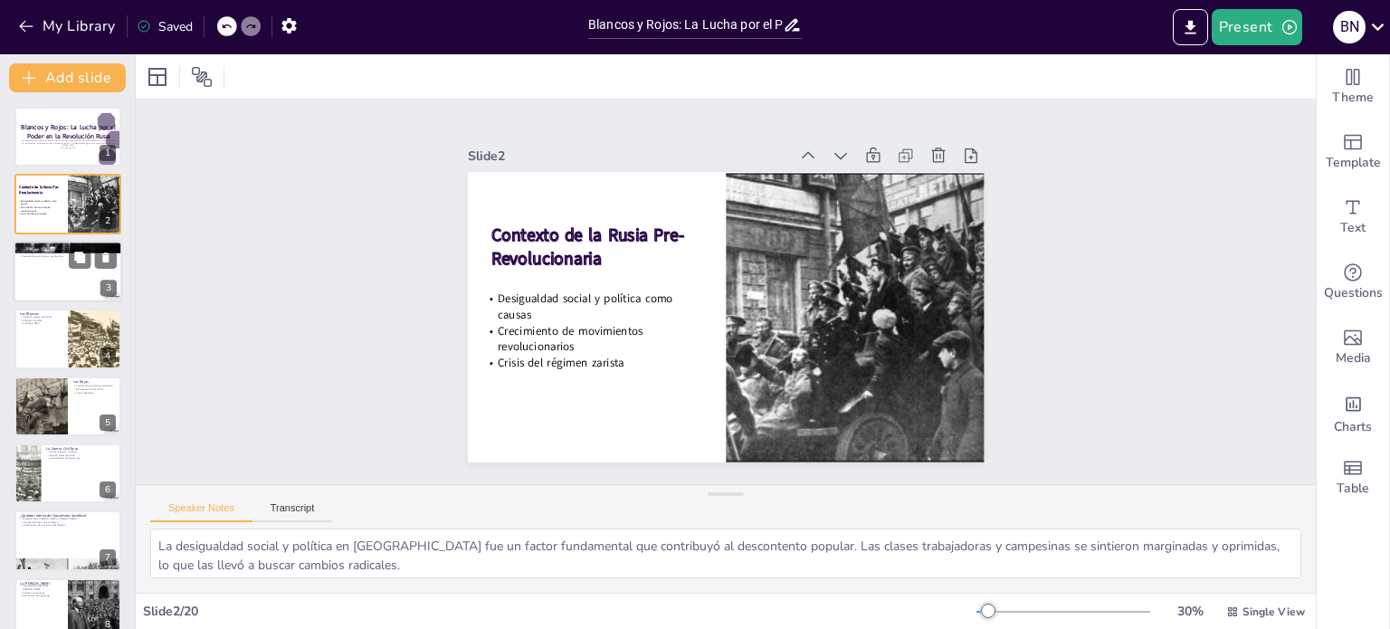
click at [51, 271] on div at bounding box center [68, 272] width 109 height 62
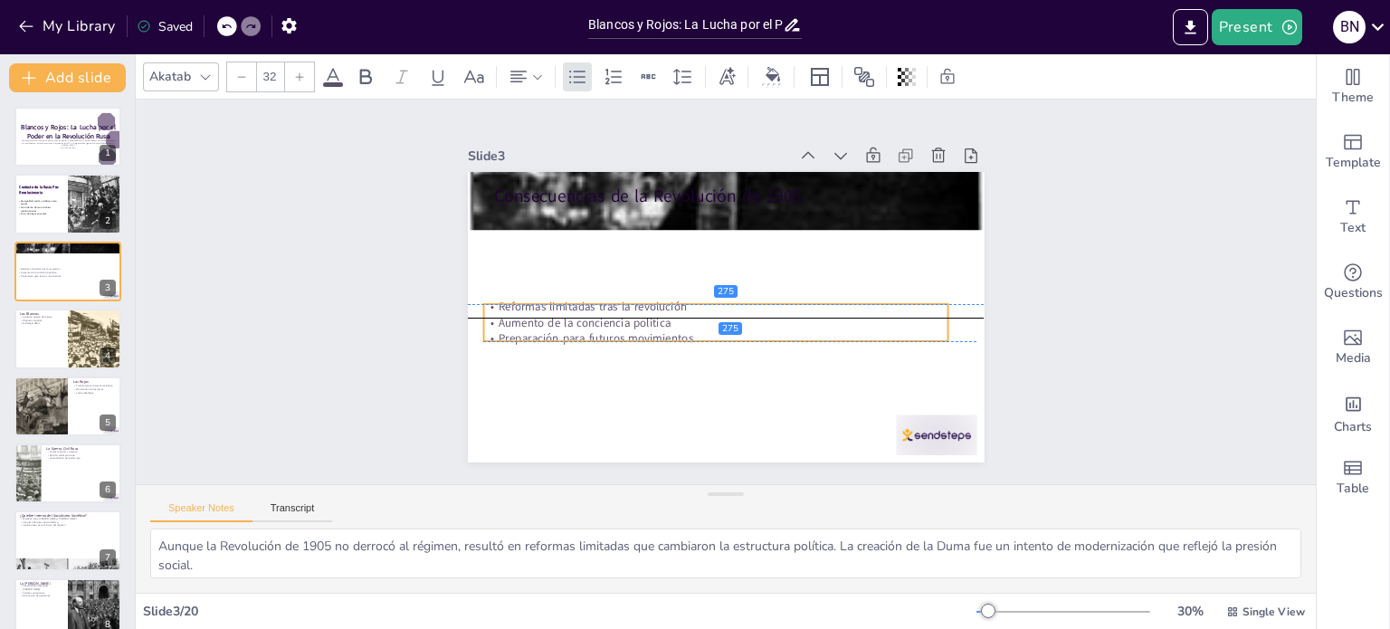
drag, startPoint x: 663, startPoint y: 223, endPoint x: 653, endPoint y: 318, distance: 95.6
click at [653, 318] on p "Aumento de la conciencia política" at bounding box center [713, 321] width 464 height 64
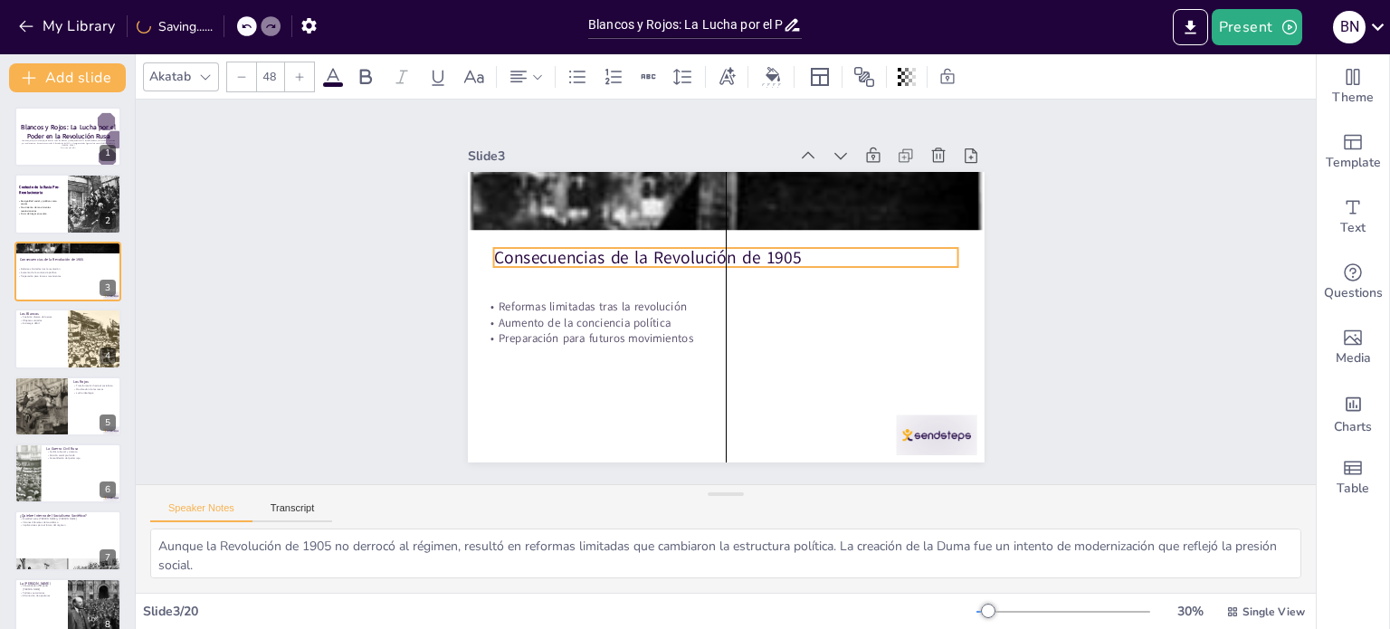
drag, startPoint x: 628, startPoint y: 191, endPoint x: 625, endPoint y: 253, distance: 61.7
click at [625, 253] on p "Consecuencias de la Revolución de 1905" at bounding box center [725, 257] width 465 height 24
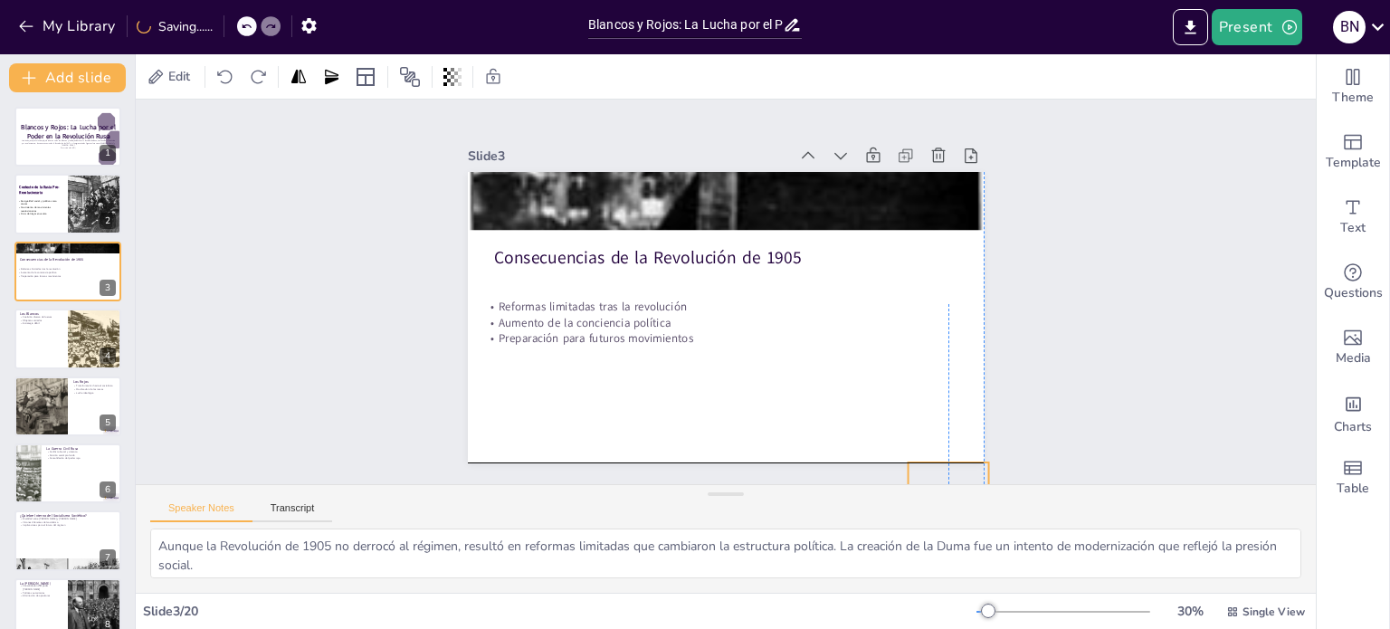
drag, startPoint x: 915, startPoint y: 426, endPoint x: 921, endPoint y: 469, distance: 42.9
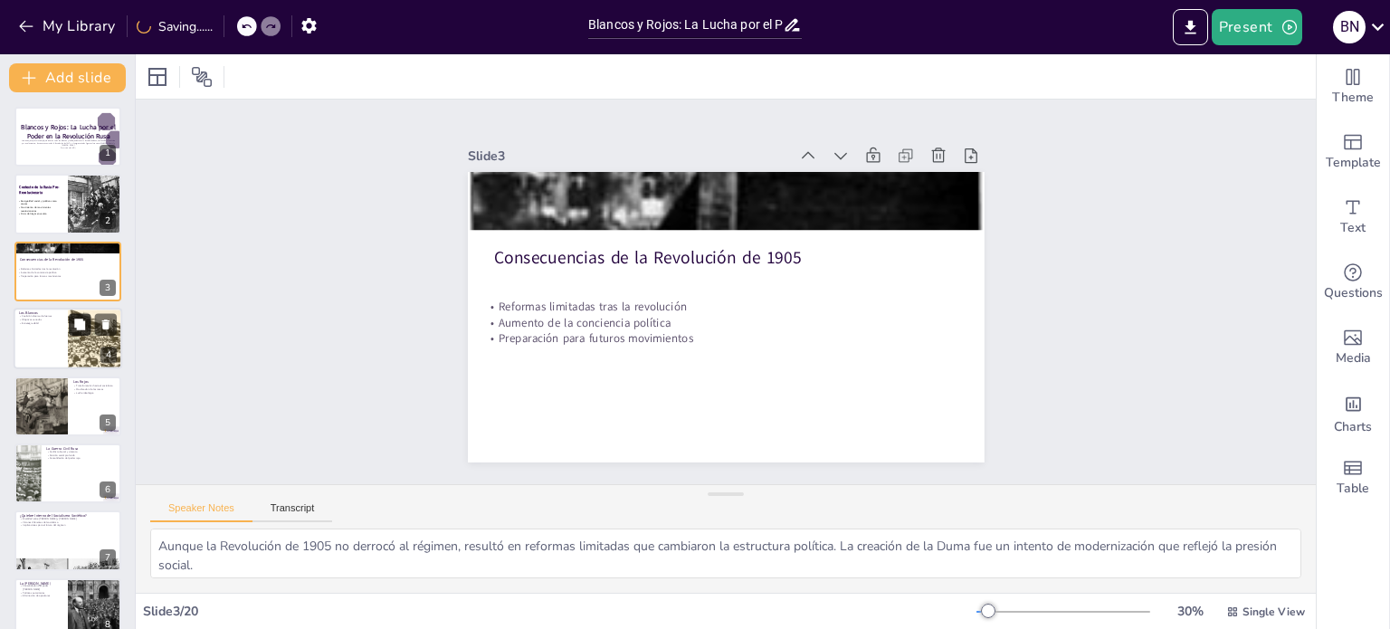
click at [76, 332] on button at bounding box center [80, 325] width 22 height 22
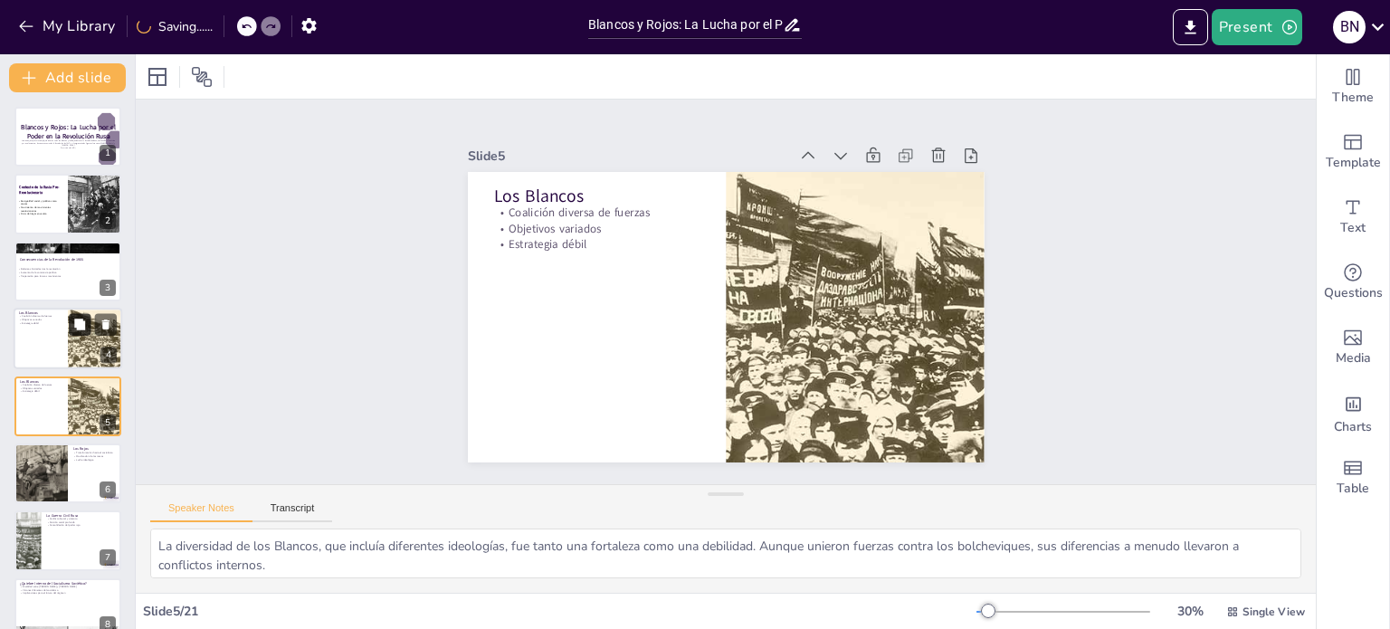
scroll to position [45, 0]
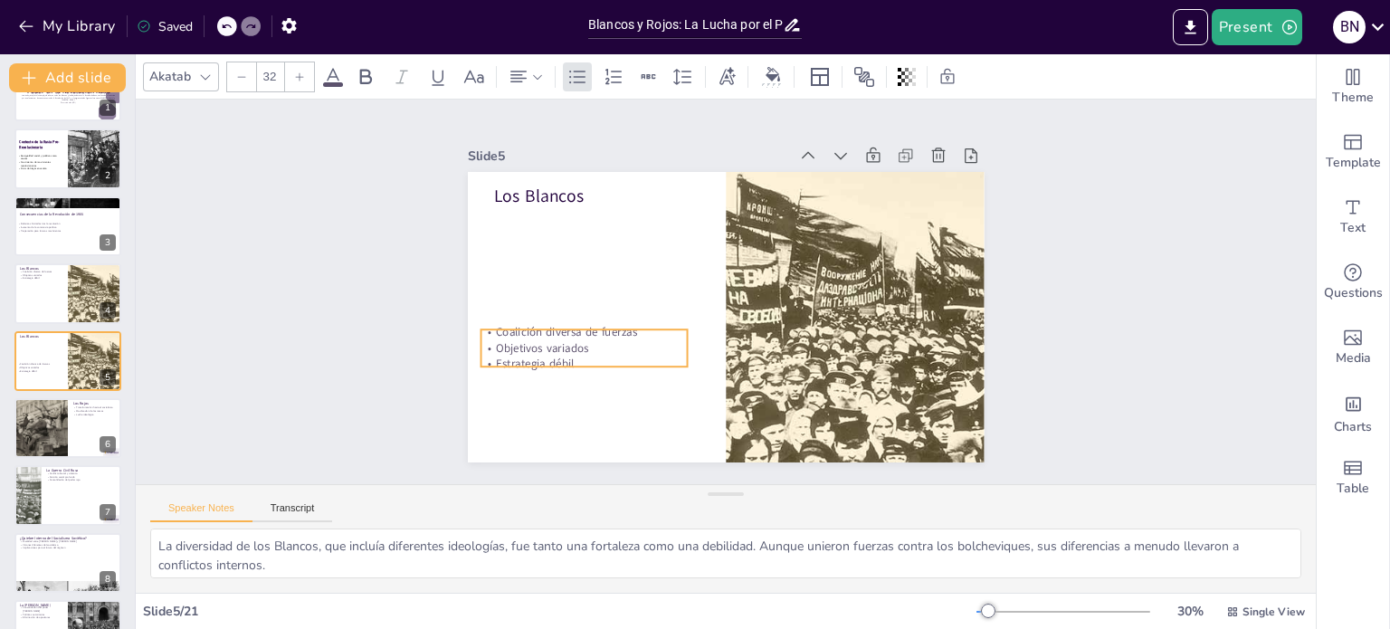
drag, startPoint x: 558, startPoint y: 215, endPoint x: 545, endPoint y: 334, distance: 119.3
click at [545, 334] on p "Objetivos variados" at bounding box center [578, 333] width 207 height 38
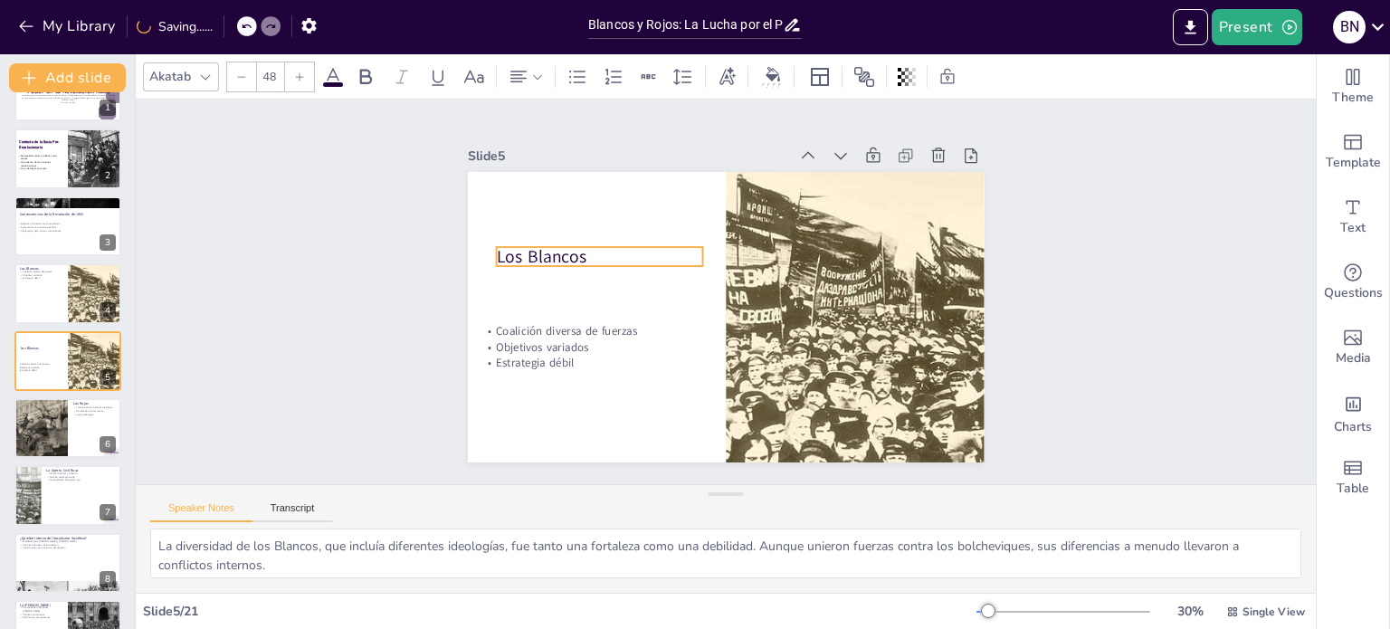
drag, startPoint x: 519, startPoint y: 184, endPoint x: 521, endPoint y: 244, distance: 60.7
click at [521, 244] on p "Los Blancos" at bounding box center [599, 256] width 206 height 24
click at [984, 274] on div "Slide 1 Blancos y Rojos: La Lucha por el Poder en la Revolución Rusa Este traba…" at bounding box center [726, 292] width 516 height 693
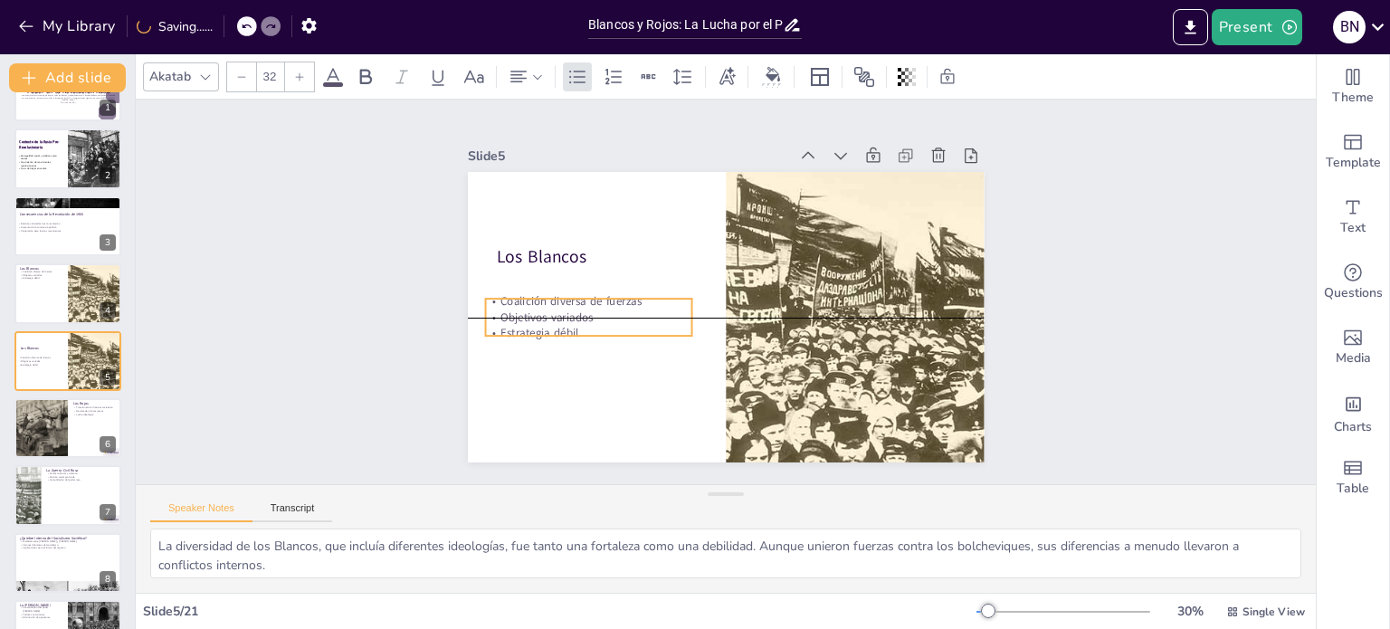
drag, startPoint x: 495, startPoint y: 343, endPoint x: 501, endPoint y: 310, distance: 33.2
click at [501, 310] on p "Objetivos variados" at bounding box center [588, 273] width 202 height 79
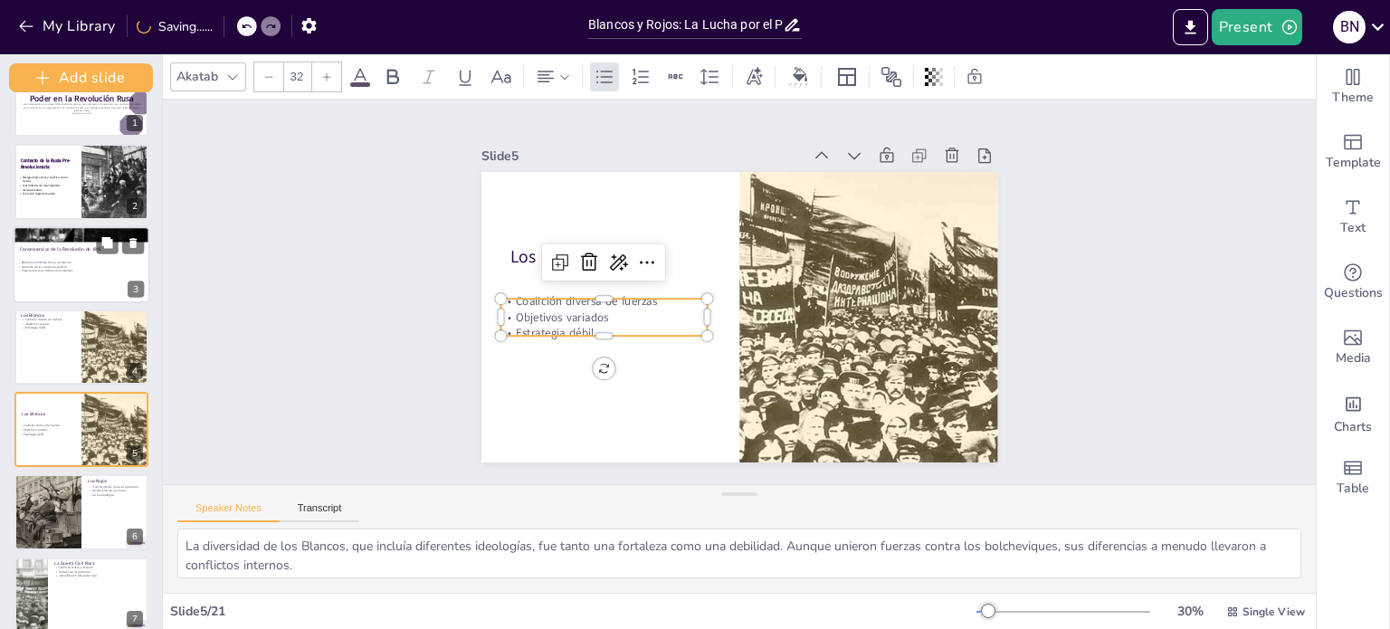
drag, startPoint x: 131, startPoint y: 279, endPoint x: 131, endPoint y: 292, distance: 13.6
click at [131, 292] on div "Add slide Blancos y Rojos: La Lucha por el Poder en la Revolución Rusa Este tra…" at bounding box center [81, 341] width 163 height 575
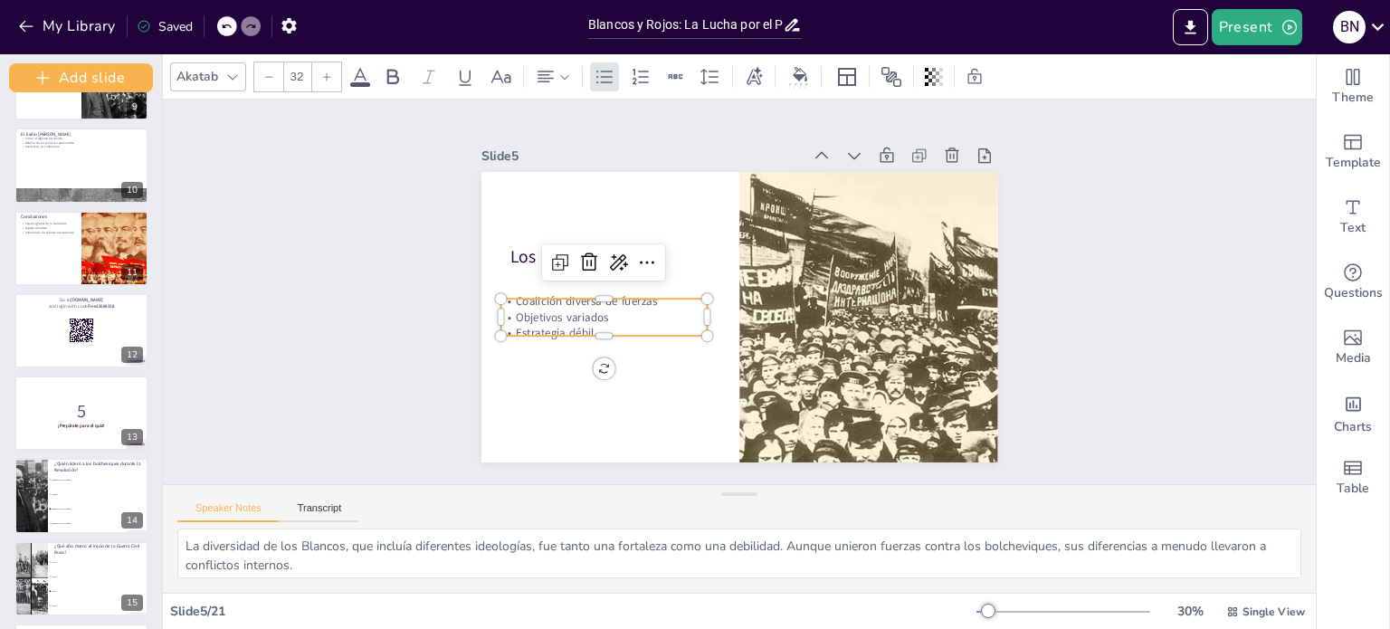
scroll to position [715, 0]
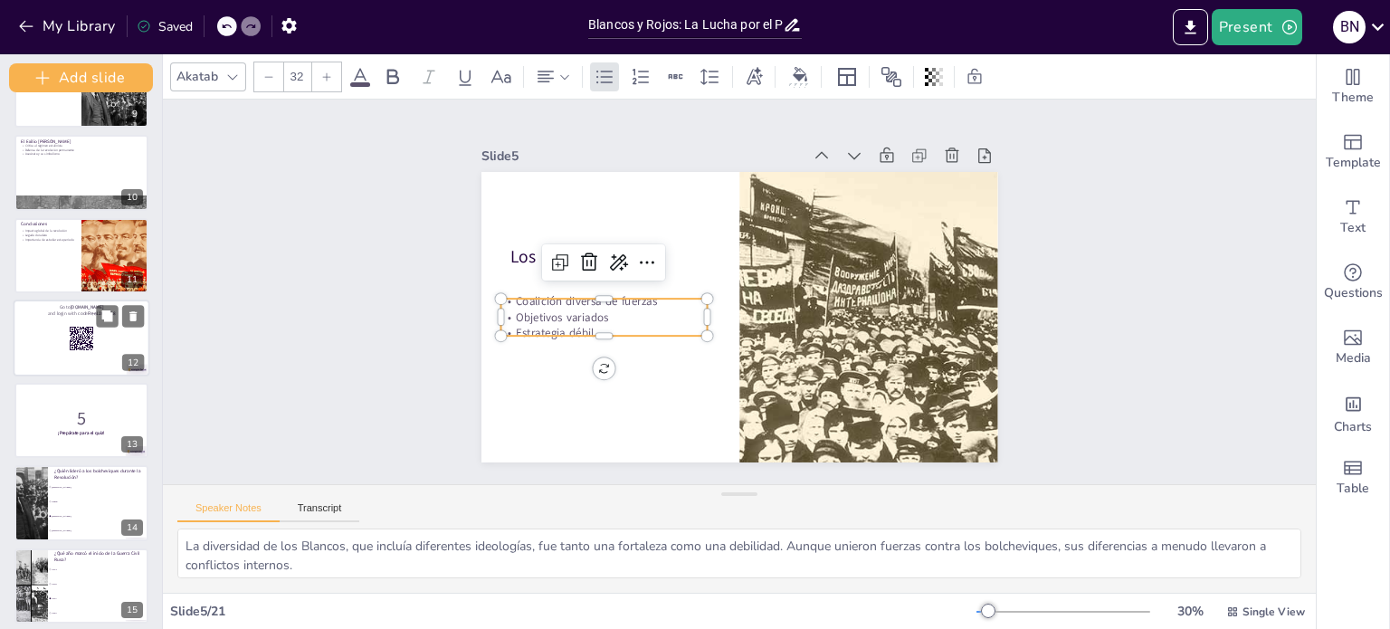
click at [64, 322] on div at bounding box center [82, 338] width 137 height 77
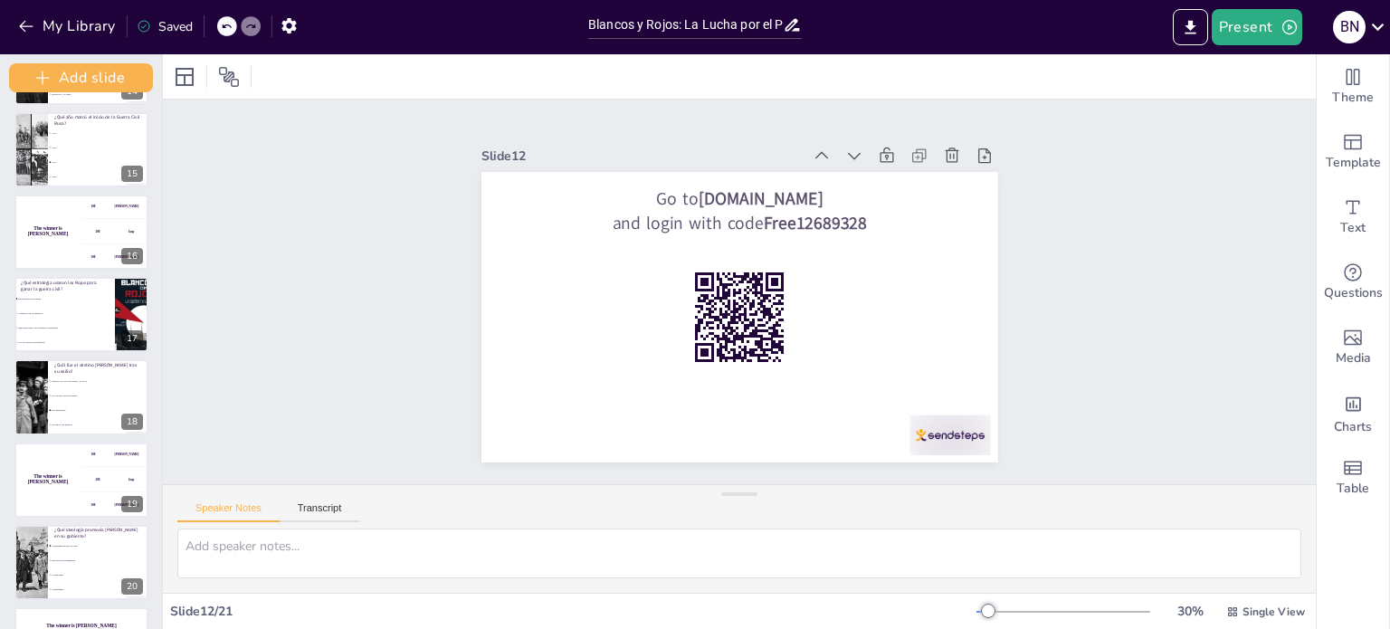
scroll to position [1219, 0]
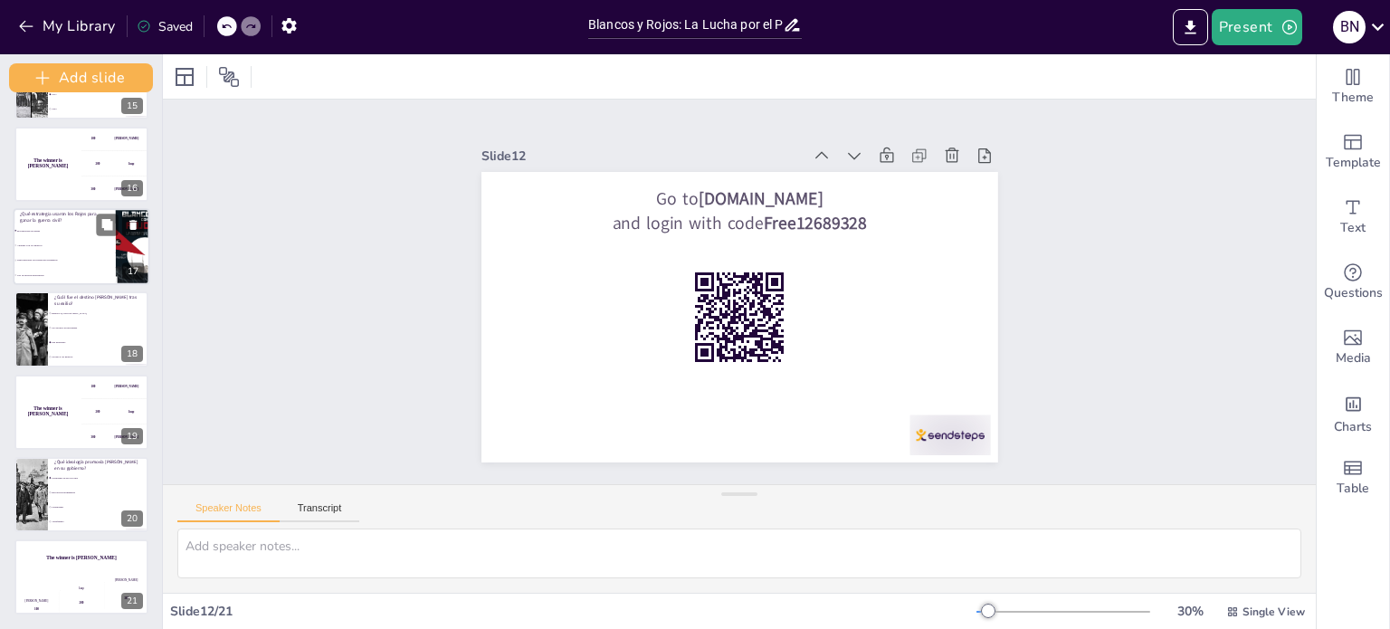
click at [58, 278] on li "Uso de tácticas guerrilleras" at bounding box center [65, 275] width 102 height 14
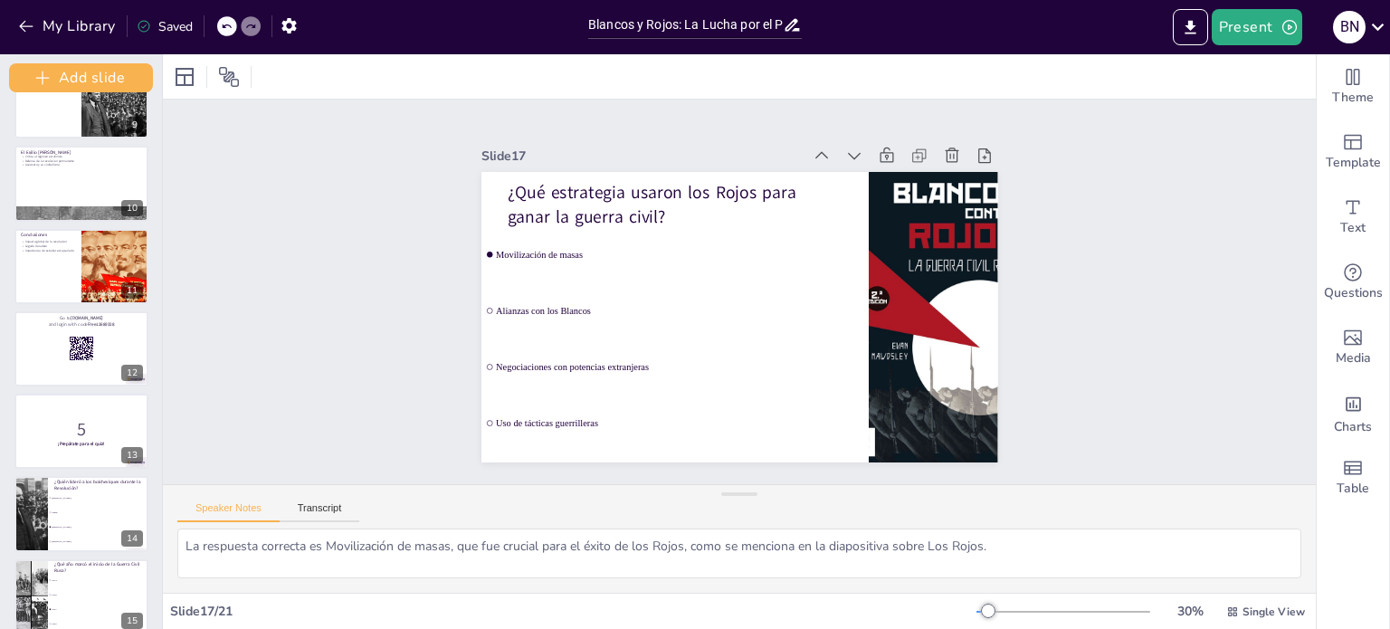
scroll to position [734, 0]
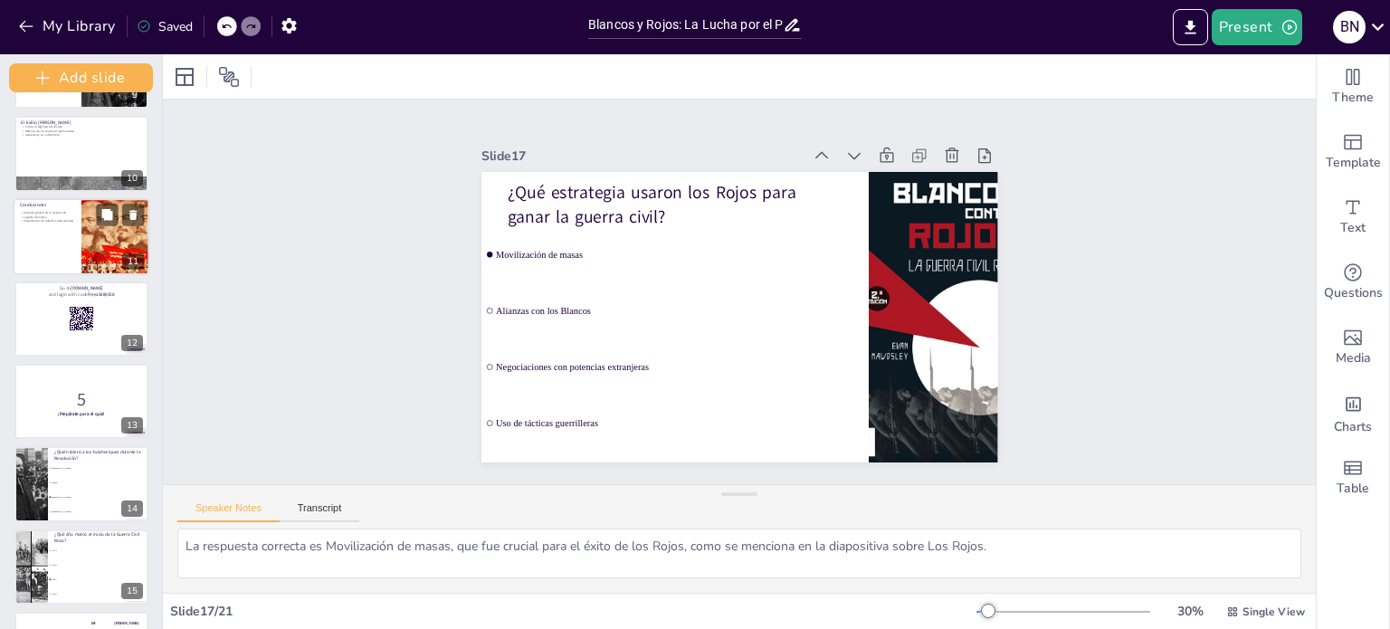
click at [82, 228] on div at bounding box center [115, 236] width 126 height 77
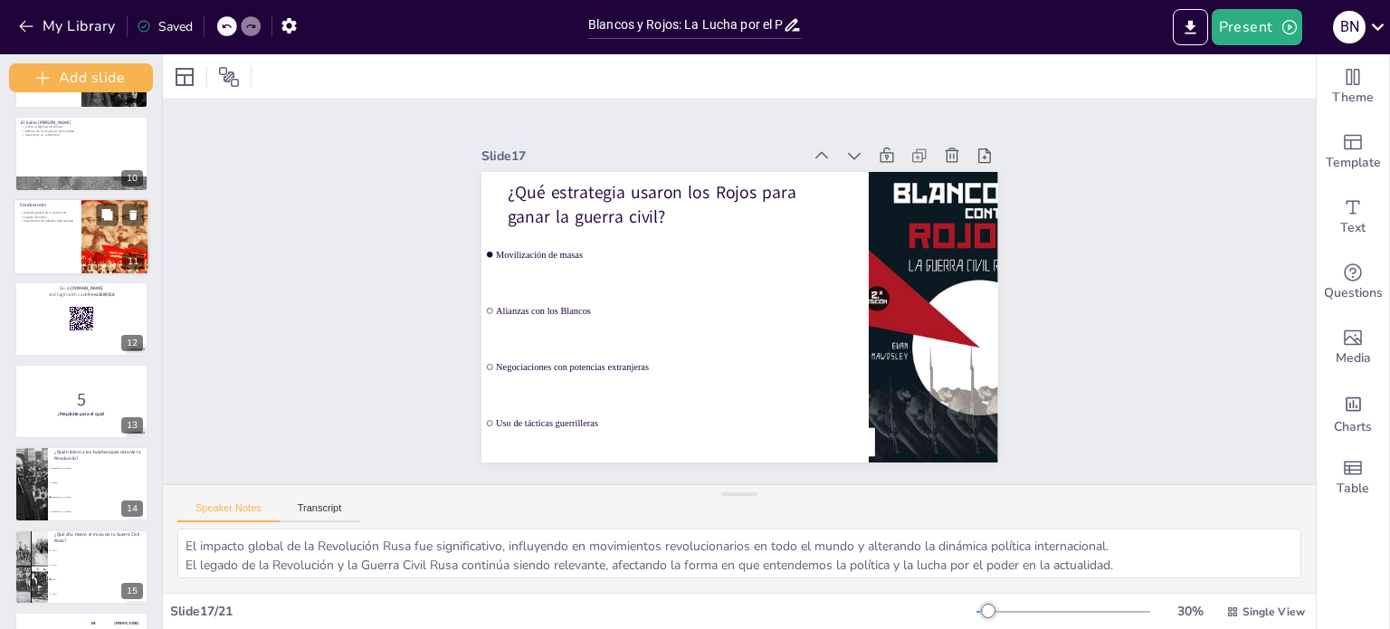
scroll to position [609, 0]
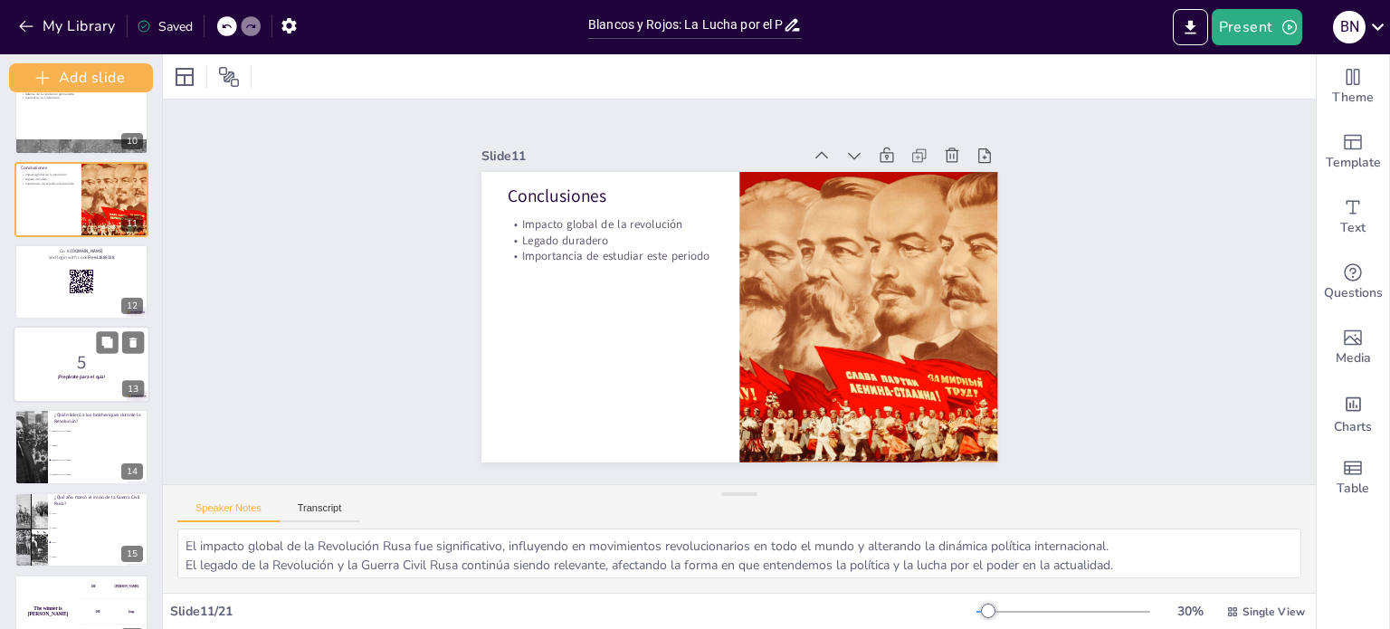
click at [70, 349] on p "5" at bounding box center [81, 361] width 123 height 25
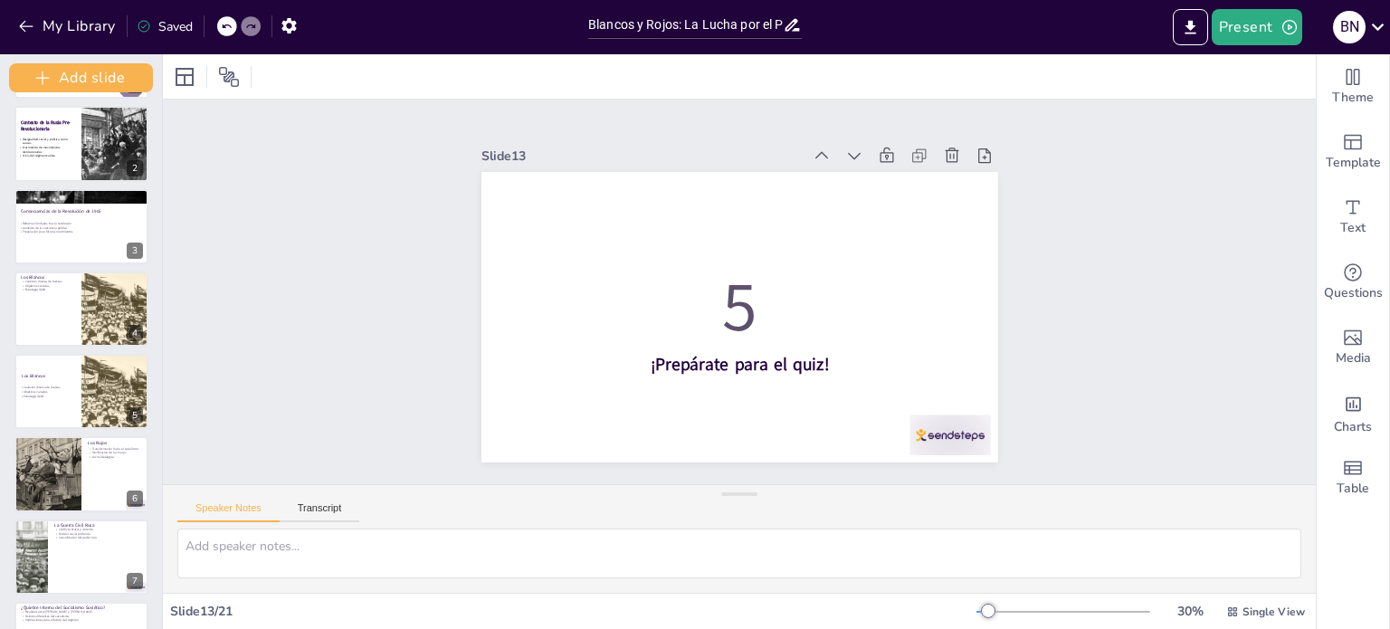
scroll to position [0, 0]
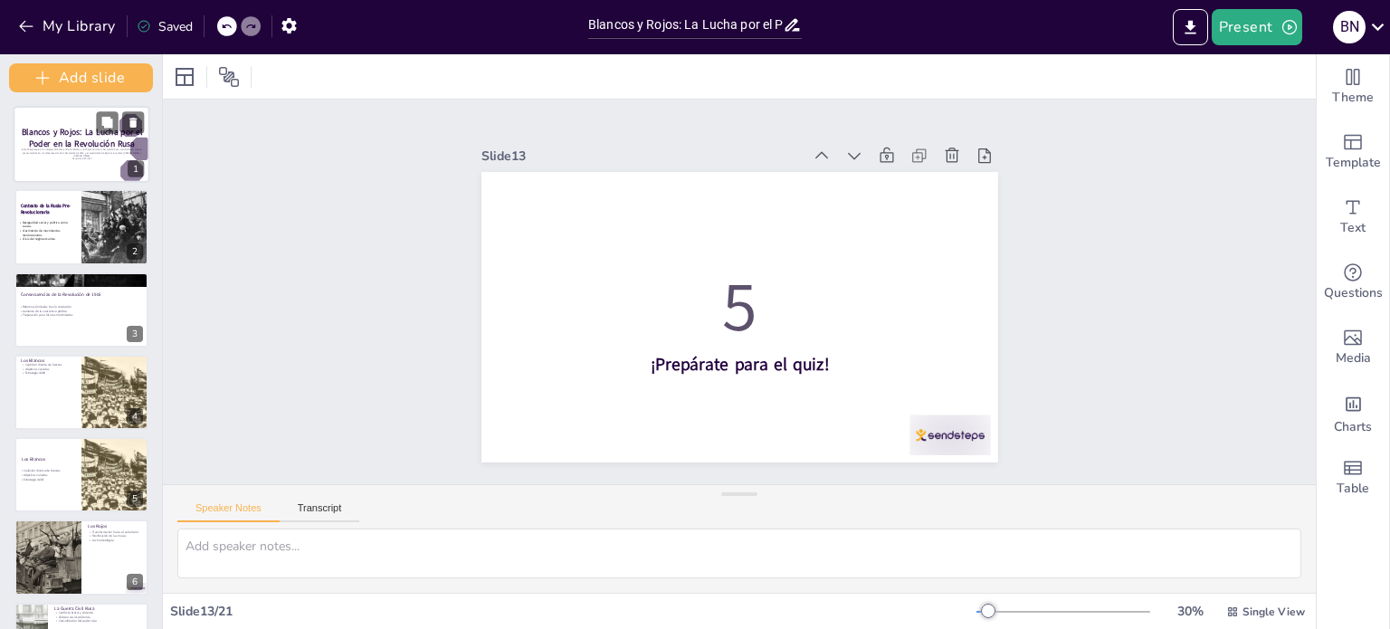
click at [57, 155] on p "Este trabajo explora la compleja dinámica entre los Blancos y los Rojos durante…" at bounding box center [82, 152] width 123 height 9
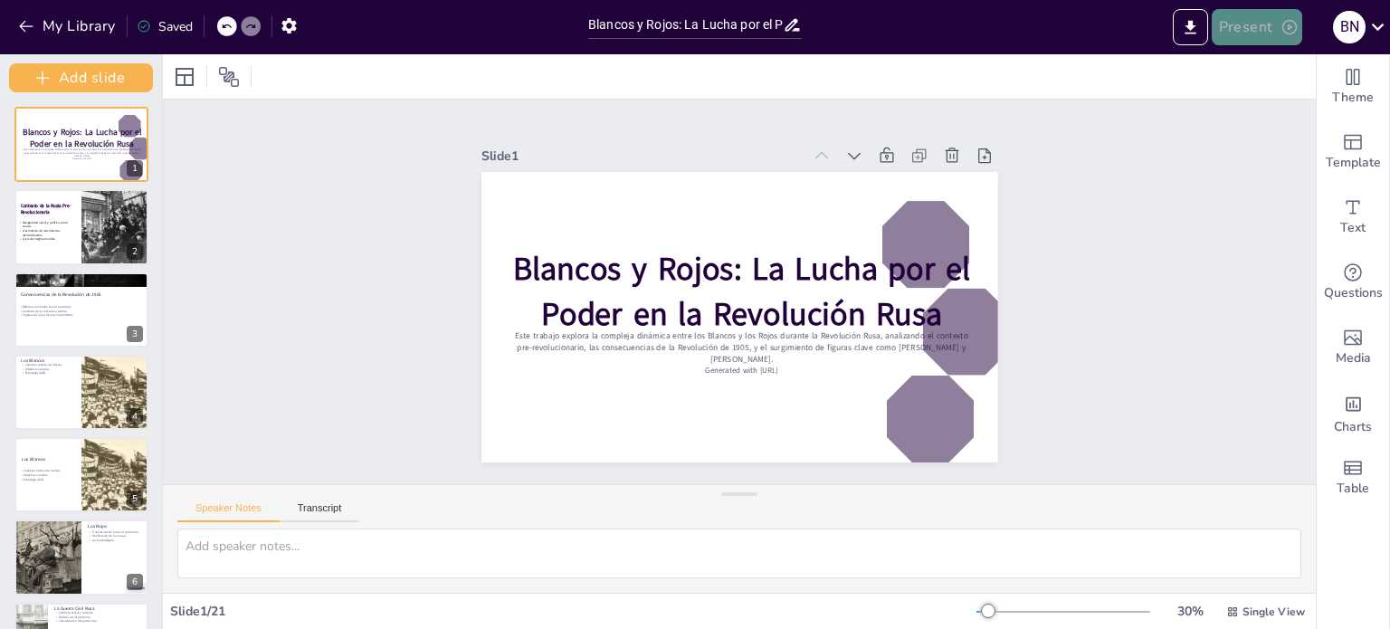
click at [1278, 24] on button "Present" at bounding box center [1257, 27] width 91 height 36
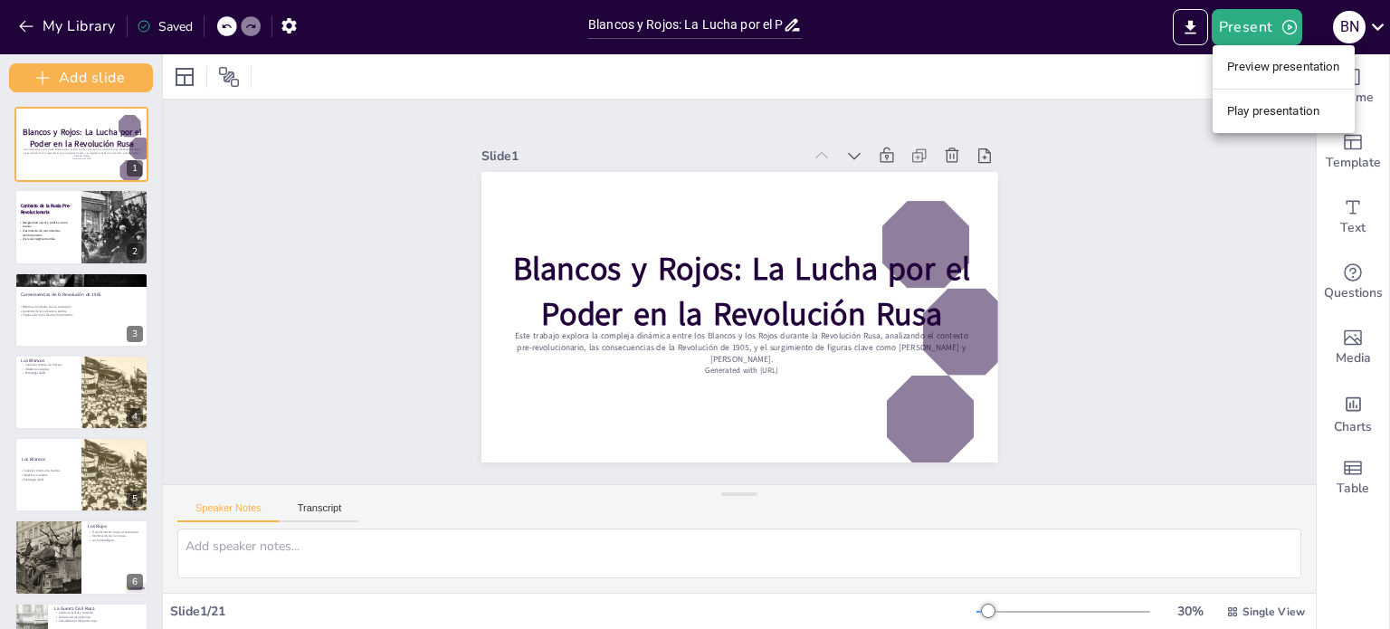
click at [1255, 105] on li "Play presentation" at bounding box center [1284, 111] width 142 height 29
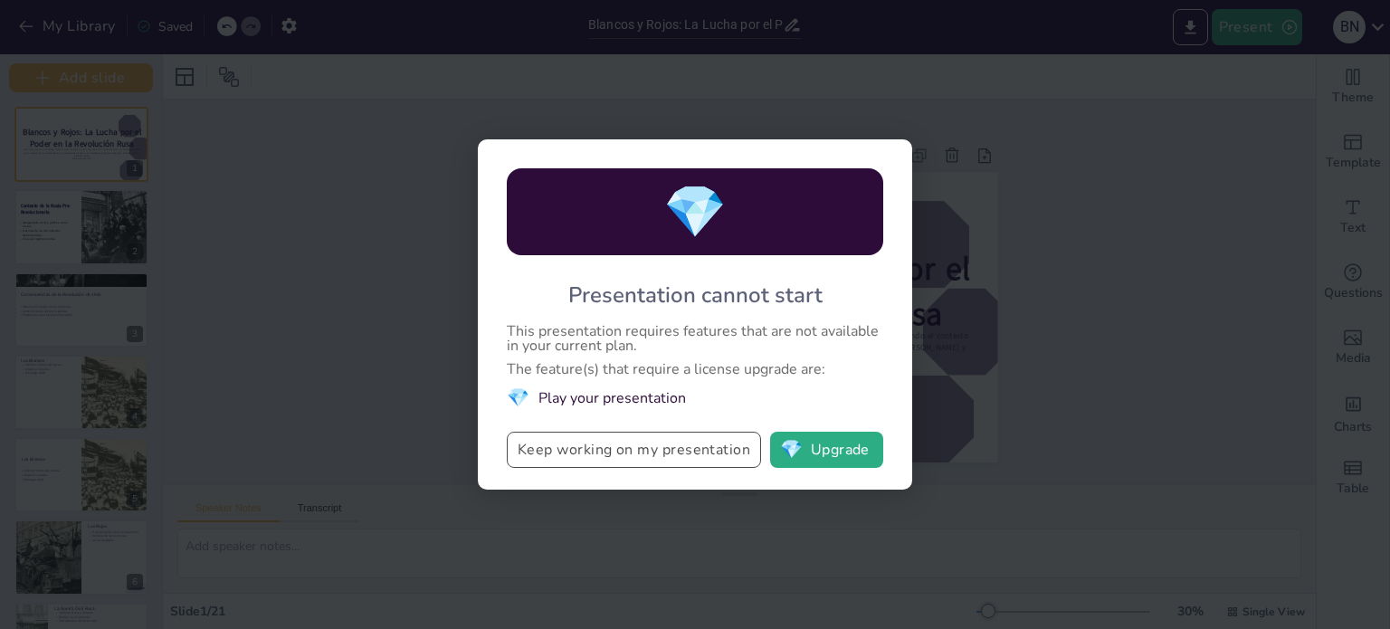
click at [676, 455] on button "Keep working on my presentation" at bounding box center [634, 450] width 254 height 36
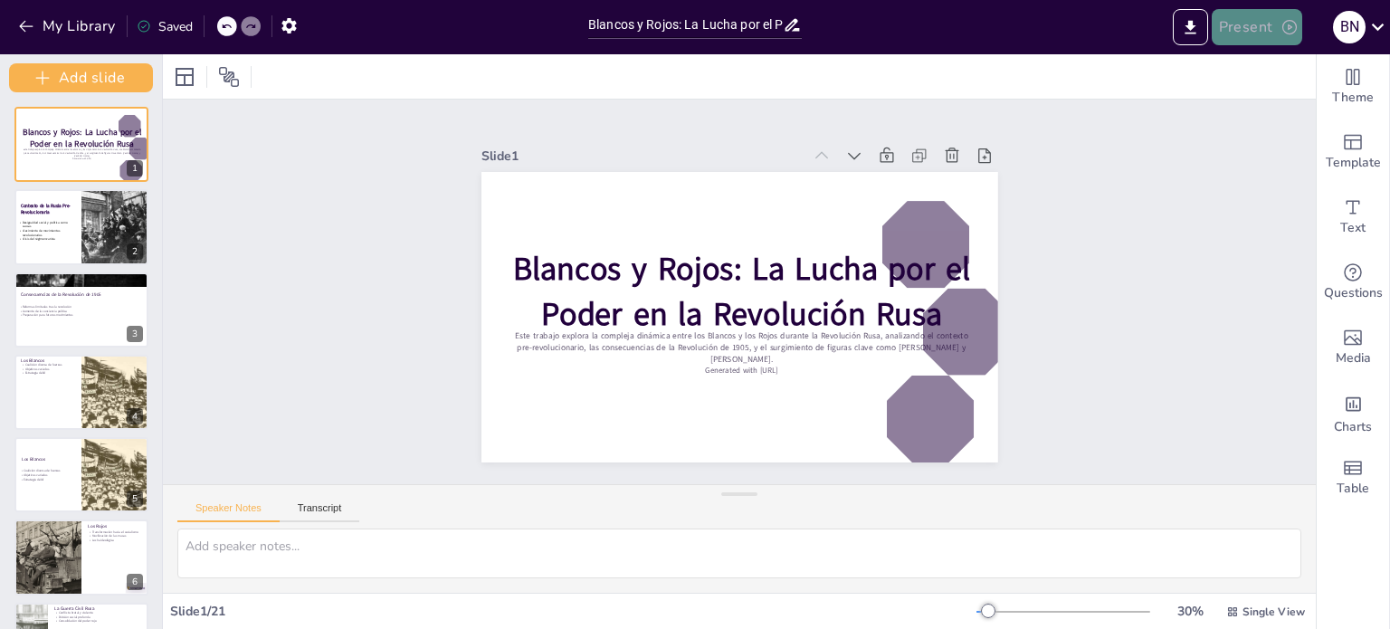
click at [1234, 24] on button "Present" at bounding box center [1257, 27] width 91 height 36
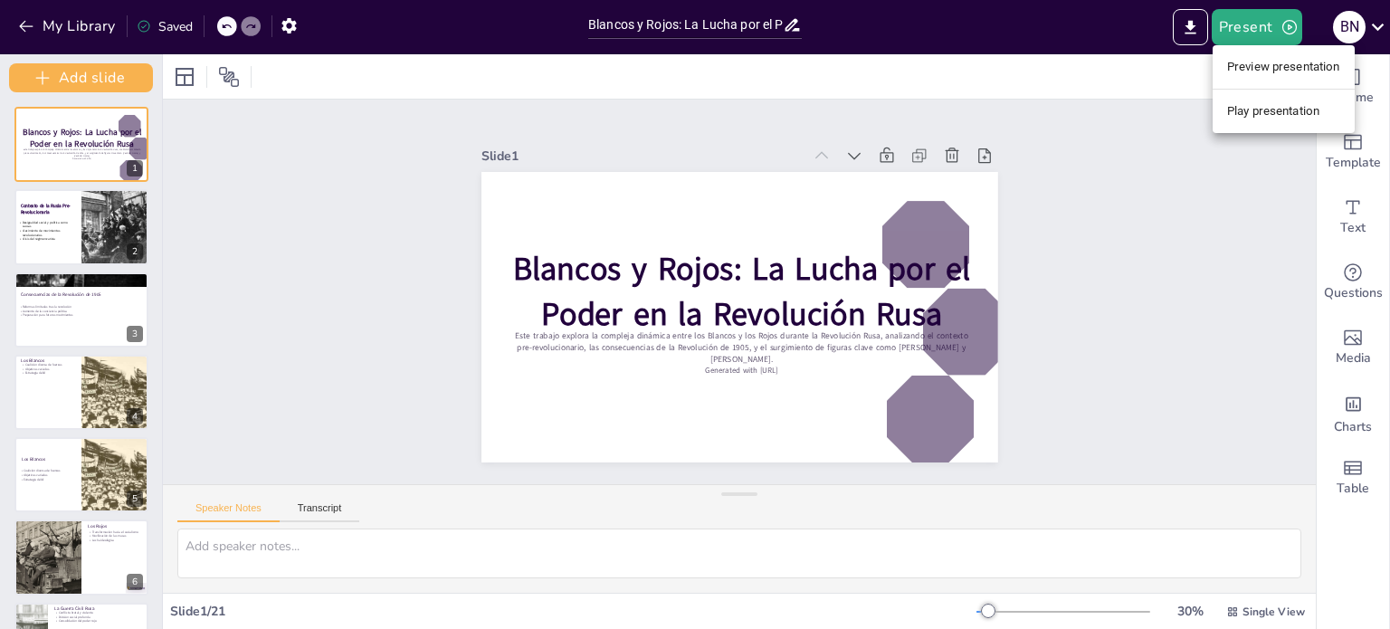
click at [1230, 68] on li "Preview presentation" at bounding box center [1284, 66] width 142 height 29
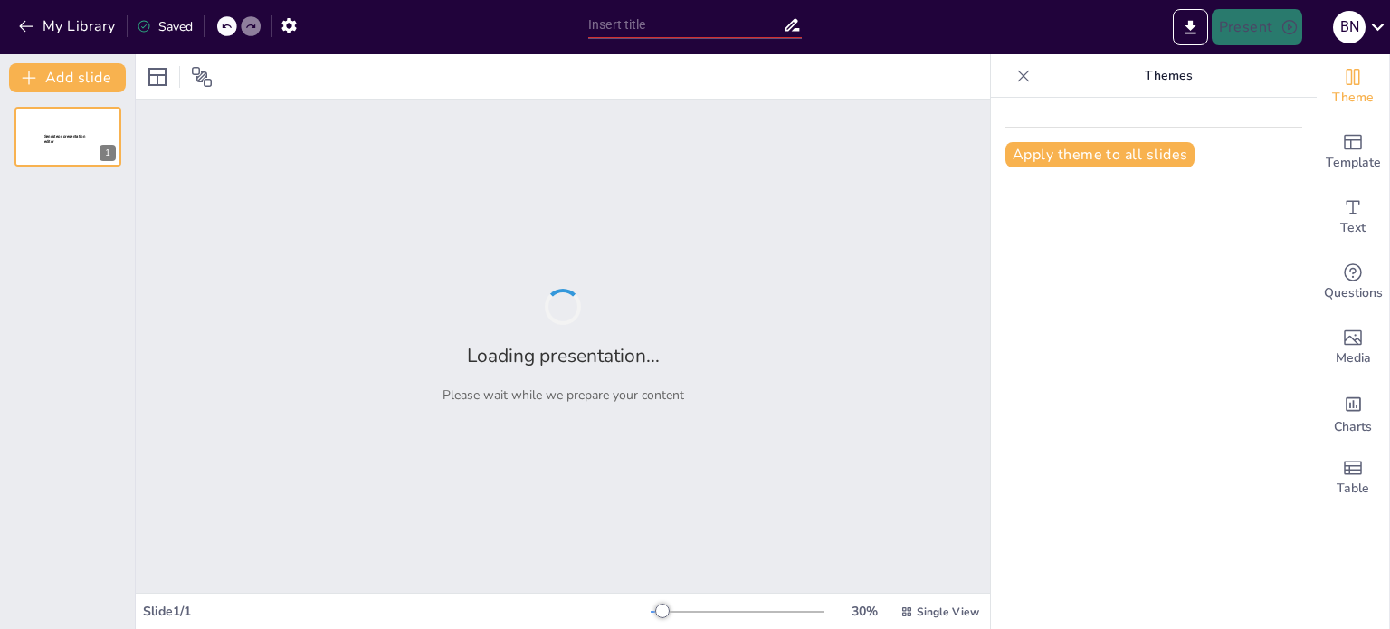
type input "Blancos y Rojos: La Lucha por el Poder en la Revolución Rusa"
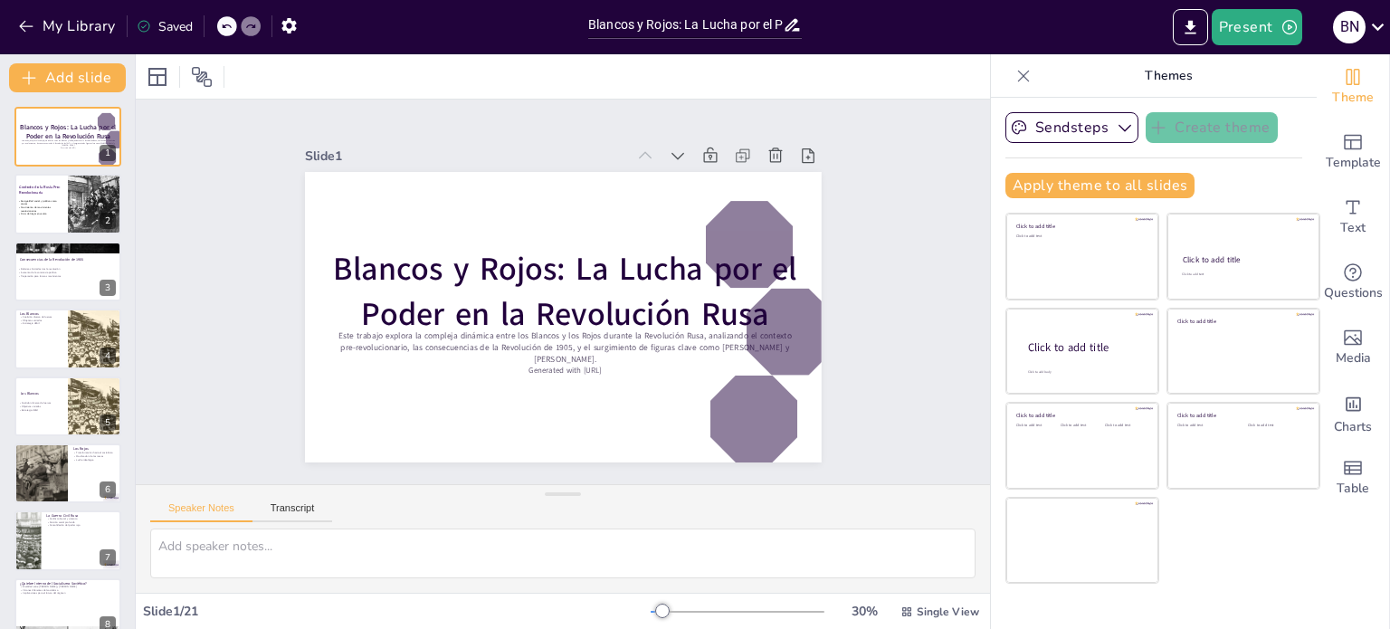
checkbox input "true"
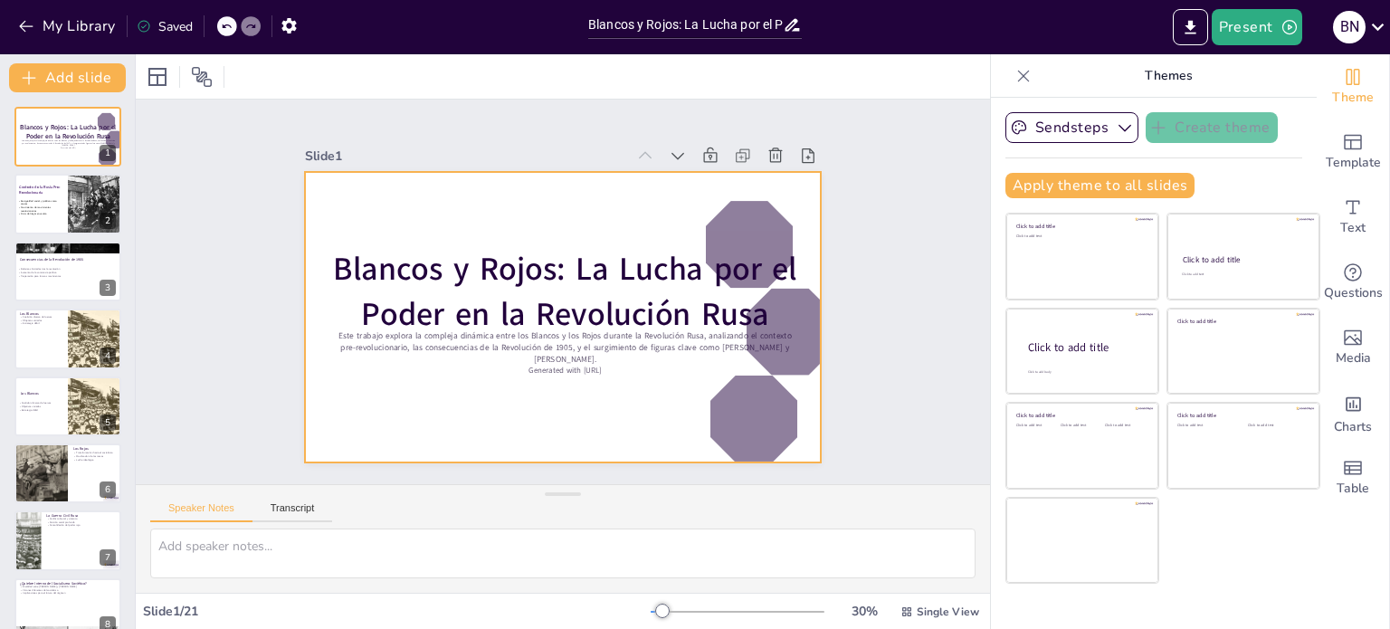
checkbox input "true"
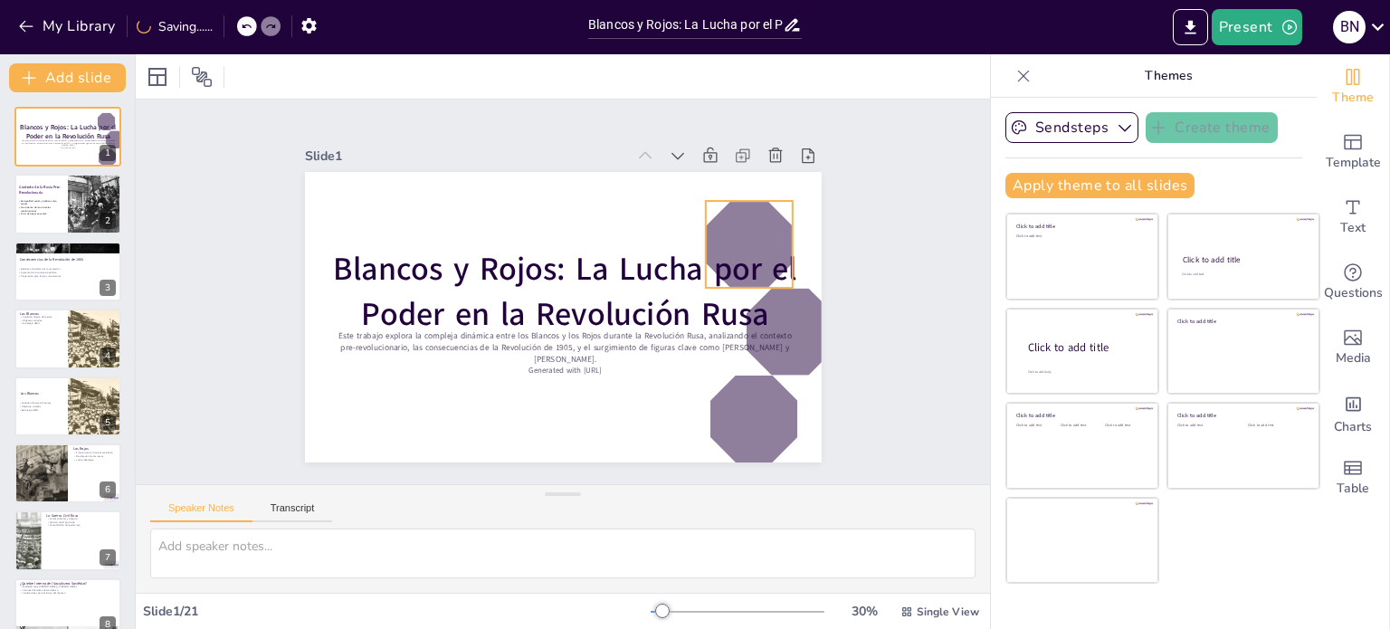
checkbox input "true"
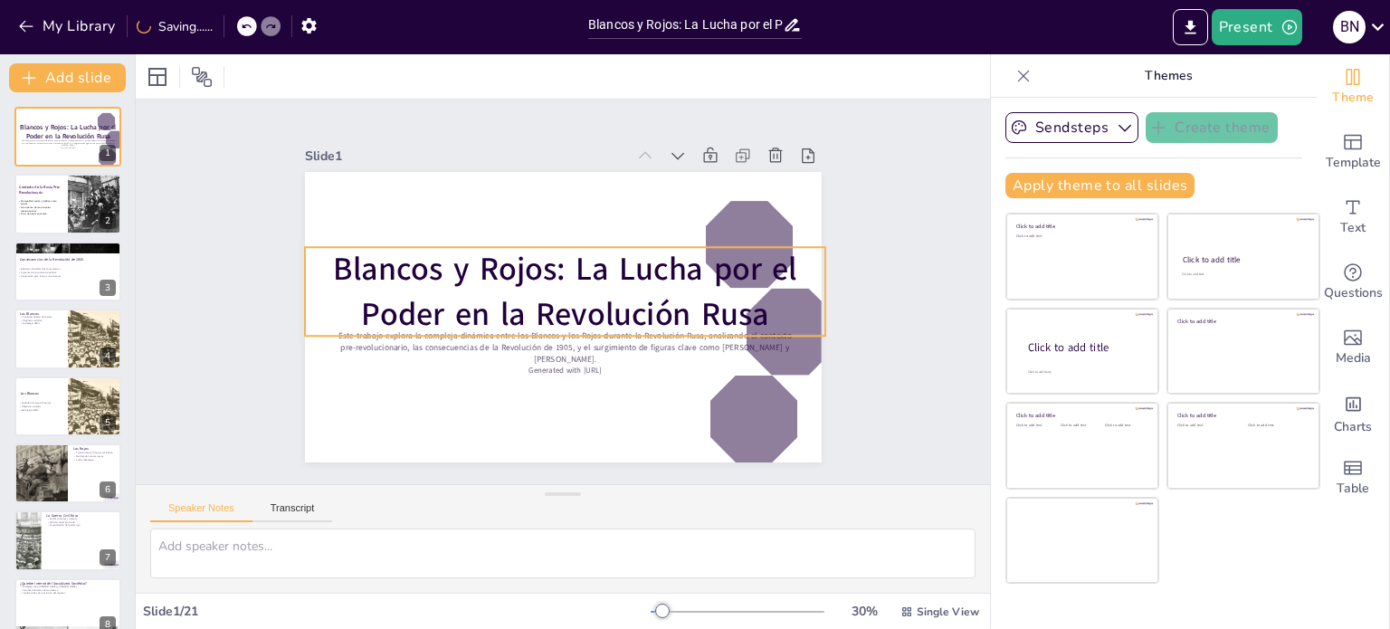
checkbox input "true"
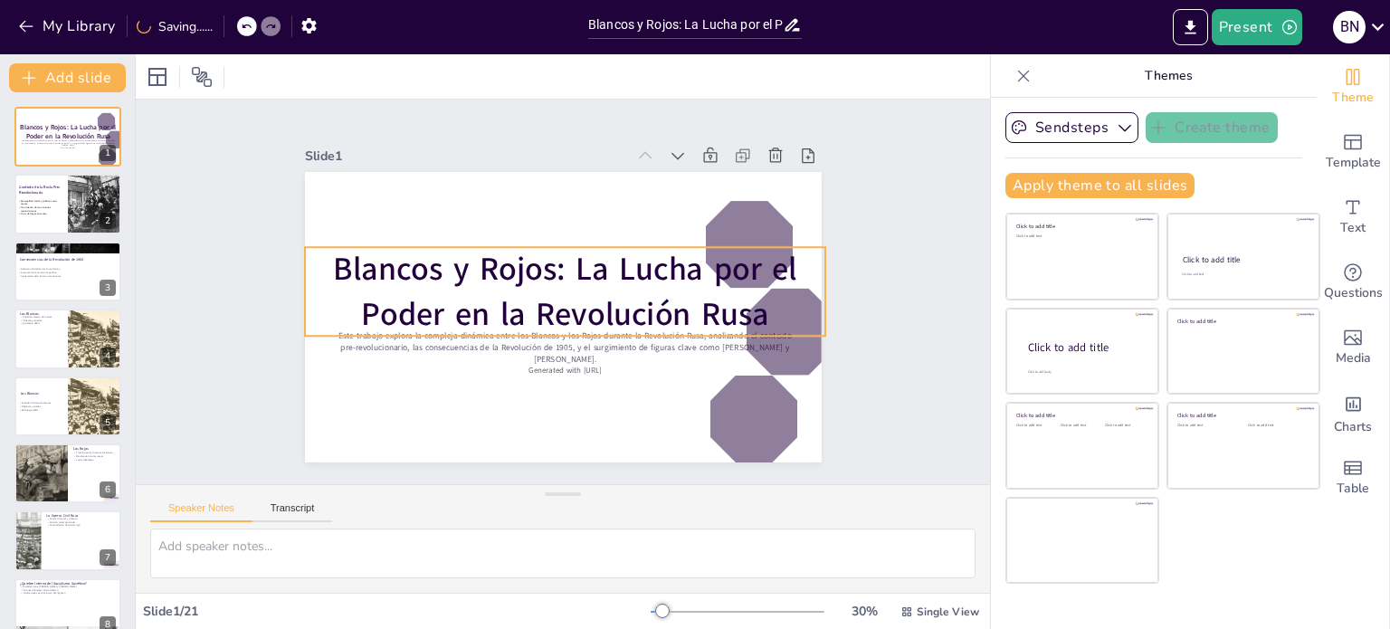
click at [616, 272] on strong "Blancos y Rojos: La Lucha por el Poder en la Revolución Rusa" at bounding box center [570, 289] width 463 height 177
checkbox input "true"
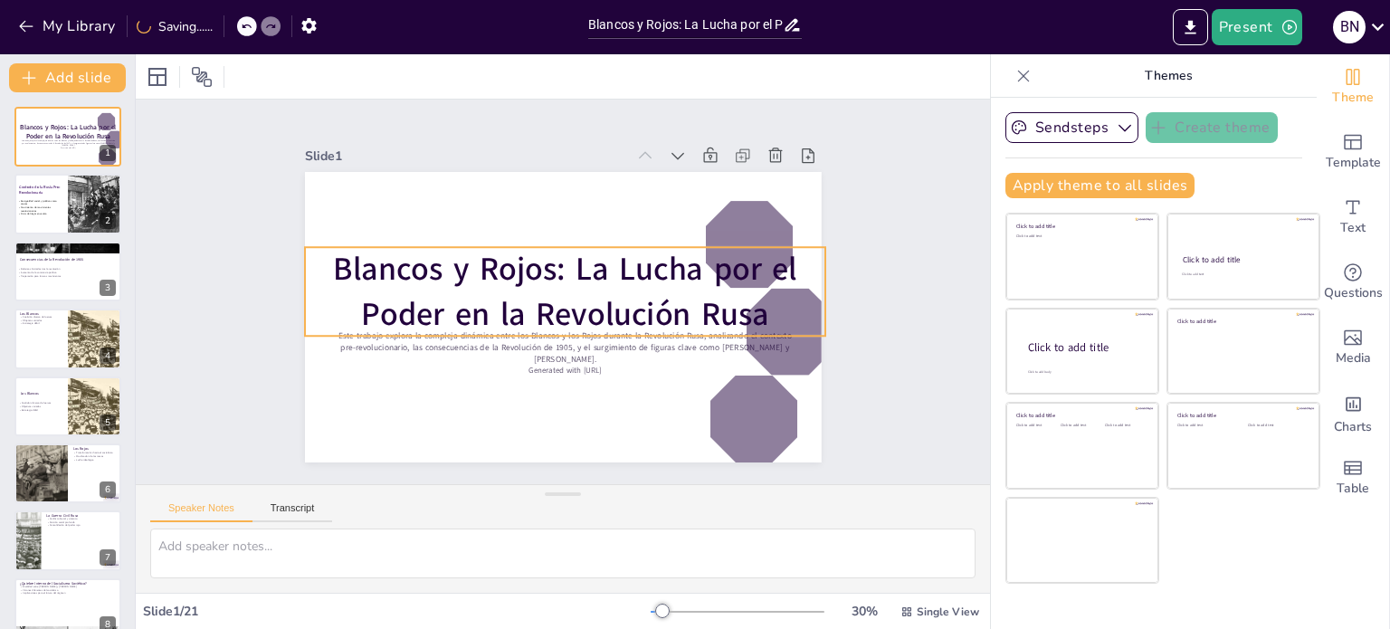
checkbox input "true"
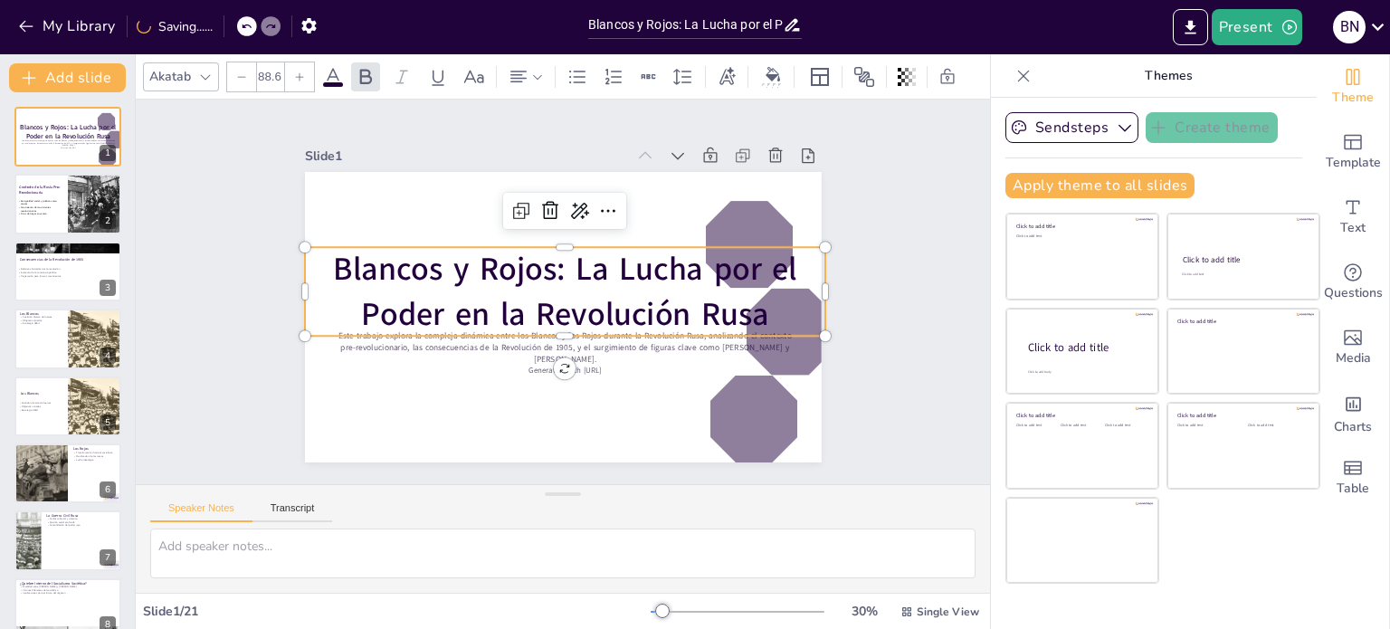
checkbox input "true"
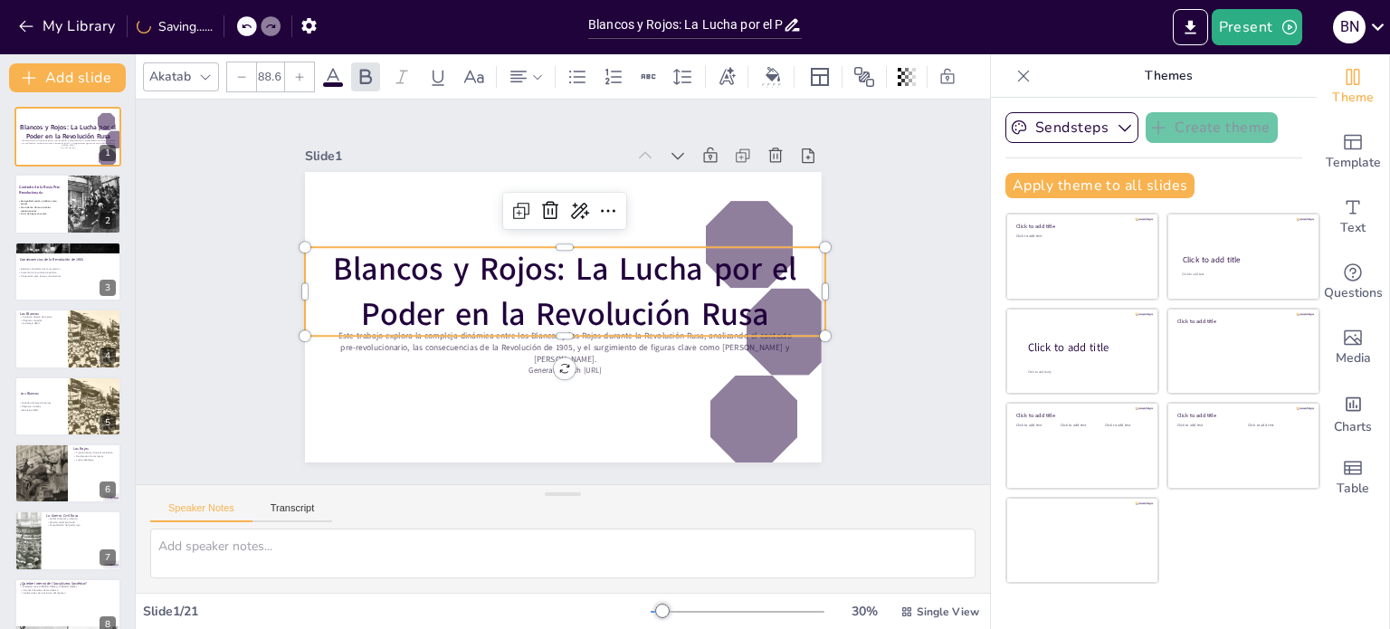
checkbox input "true"
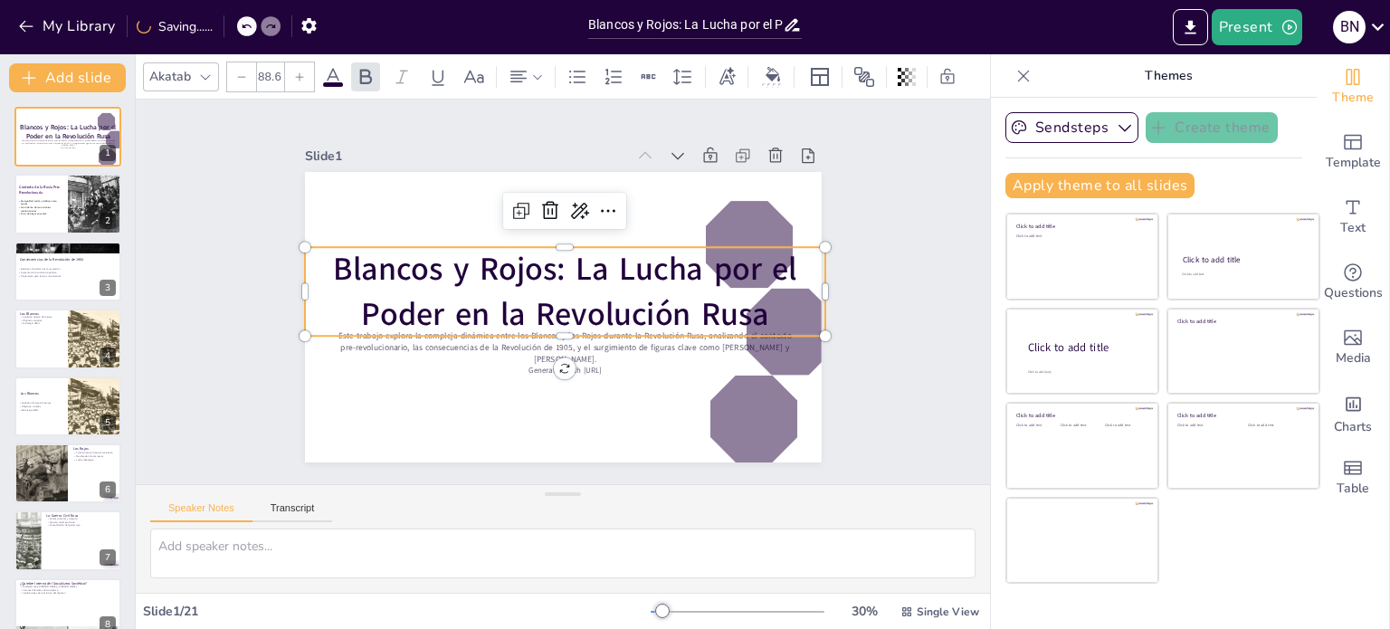
checkbox input "true"
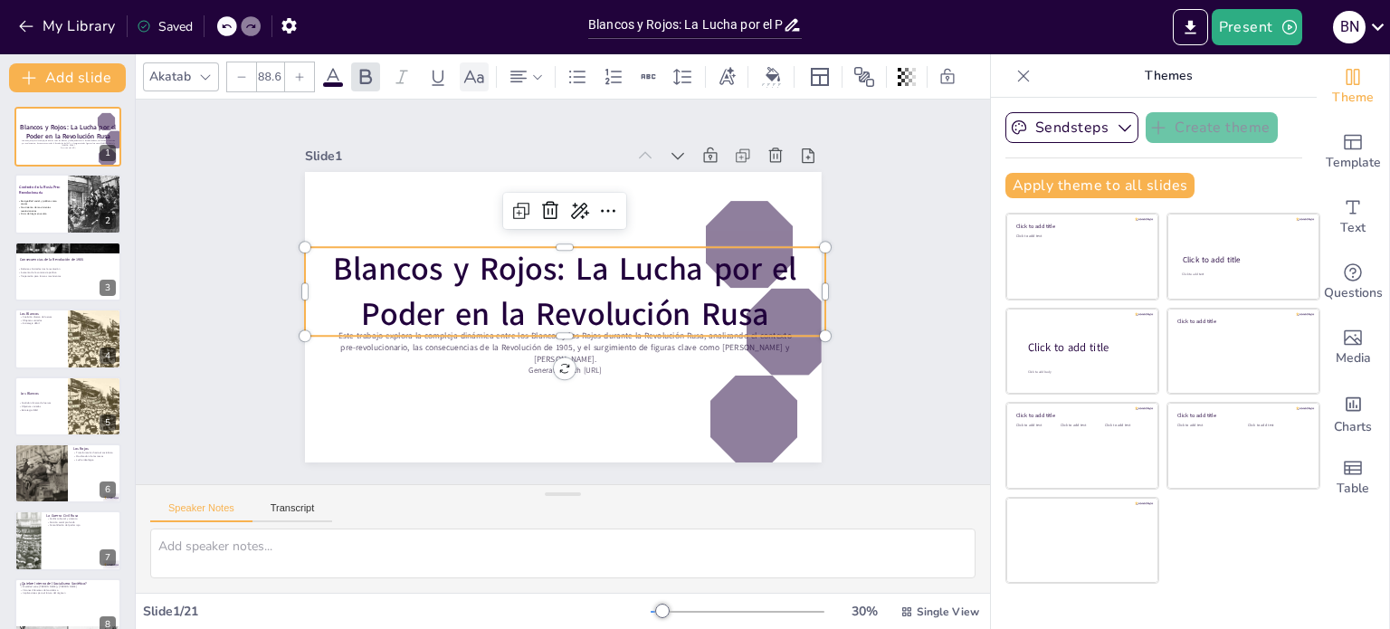
click at [472, 81] on div at bounding box center [474, 76] width 29 height 29
checkbox input "true"
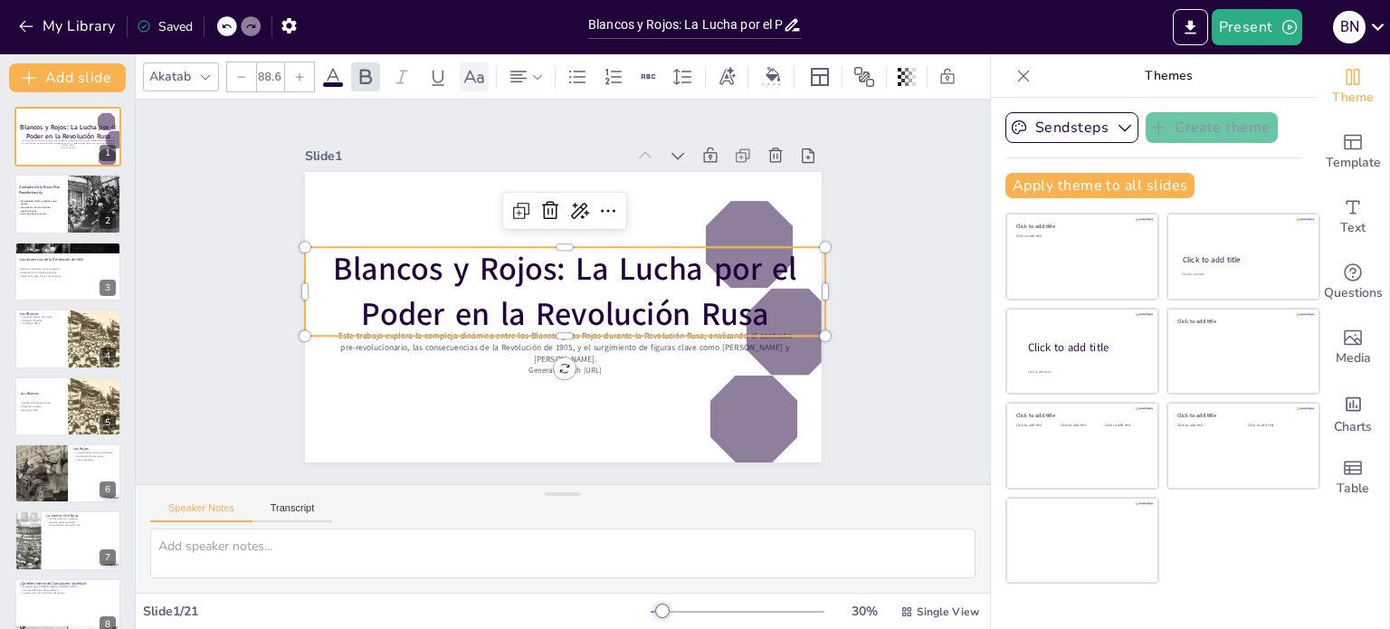
checkbox input "true"
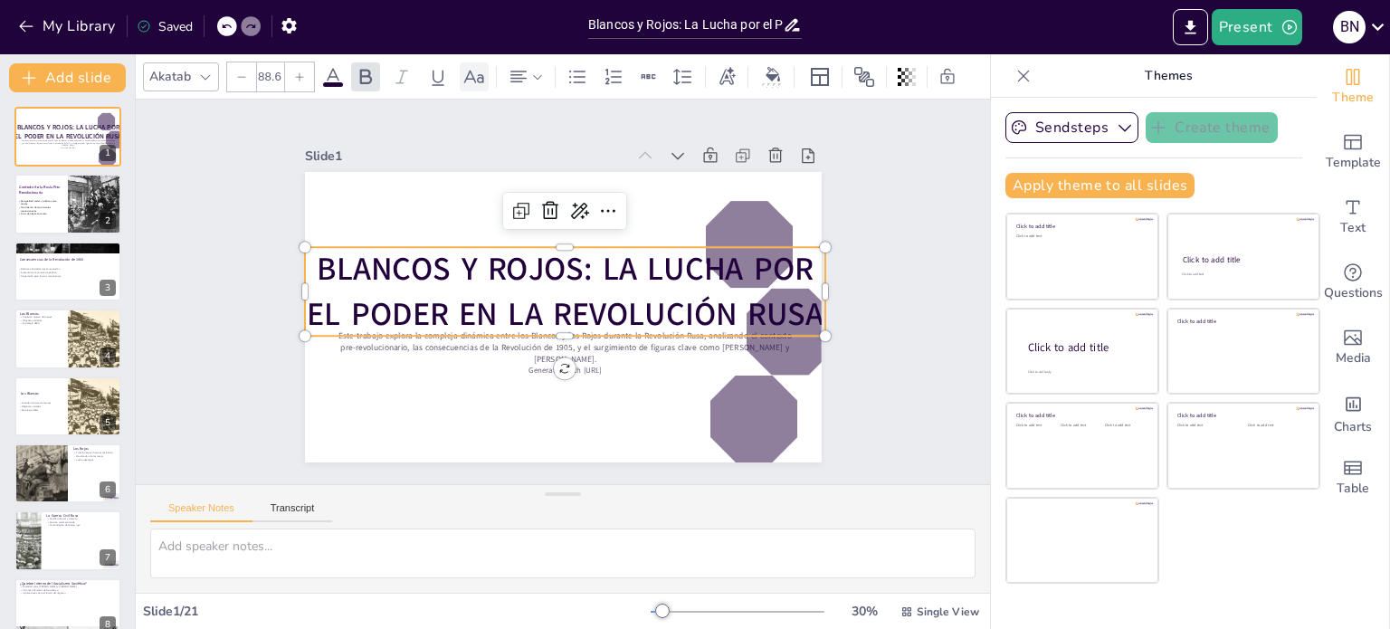
click at [472, 81] on div at bounding box center [474, 76] width 29 height 29
checkbox input "true"
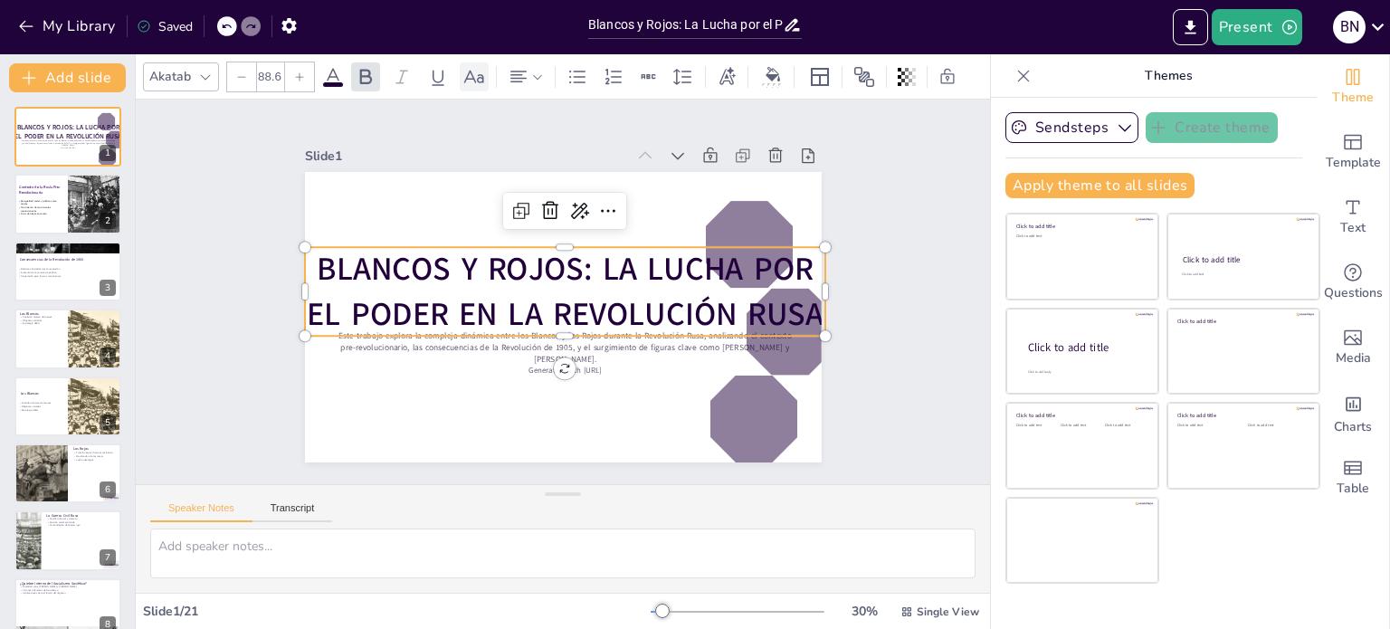
checkbox input "true"
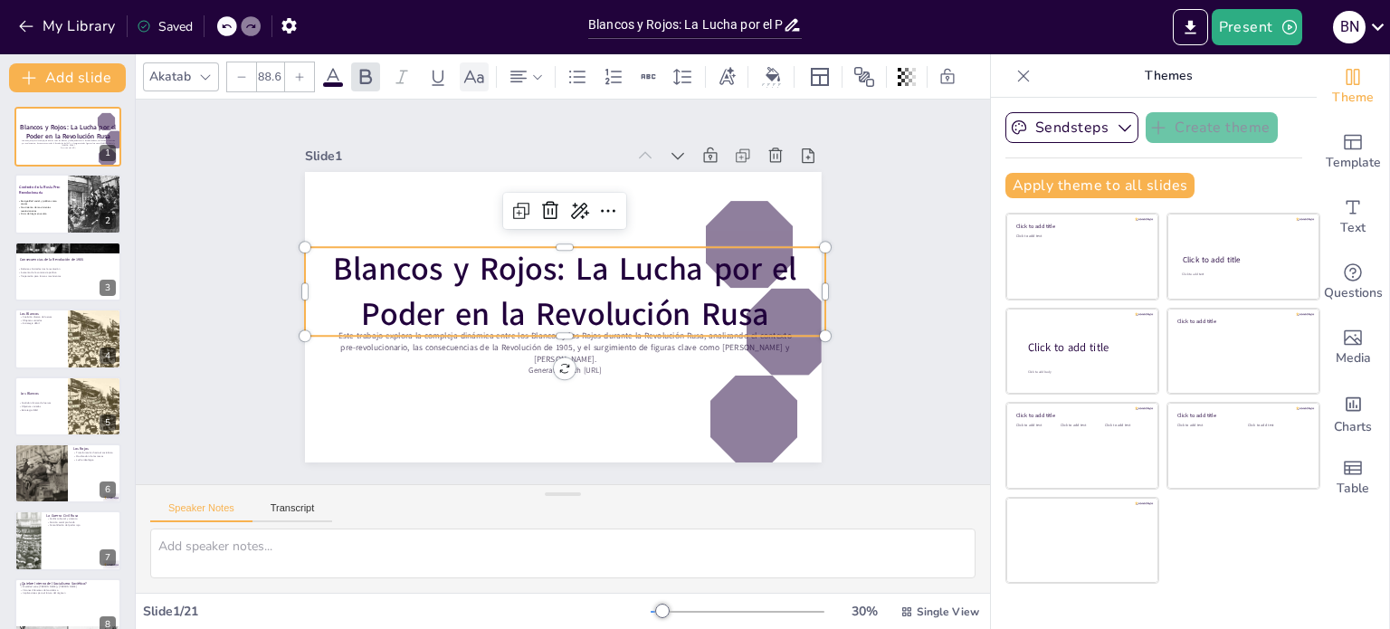
click at [472, 81] on div at bounding box center [474, 76] width 29 height 29
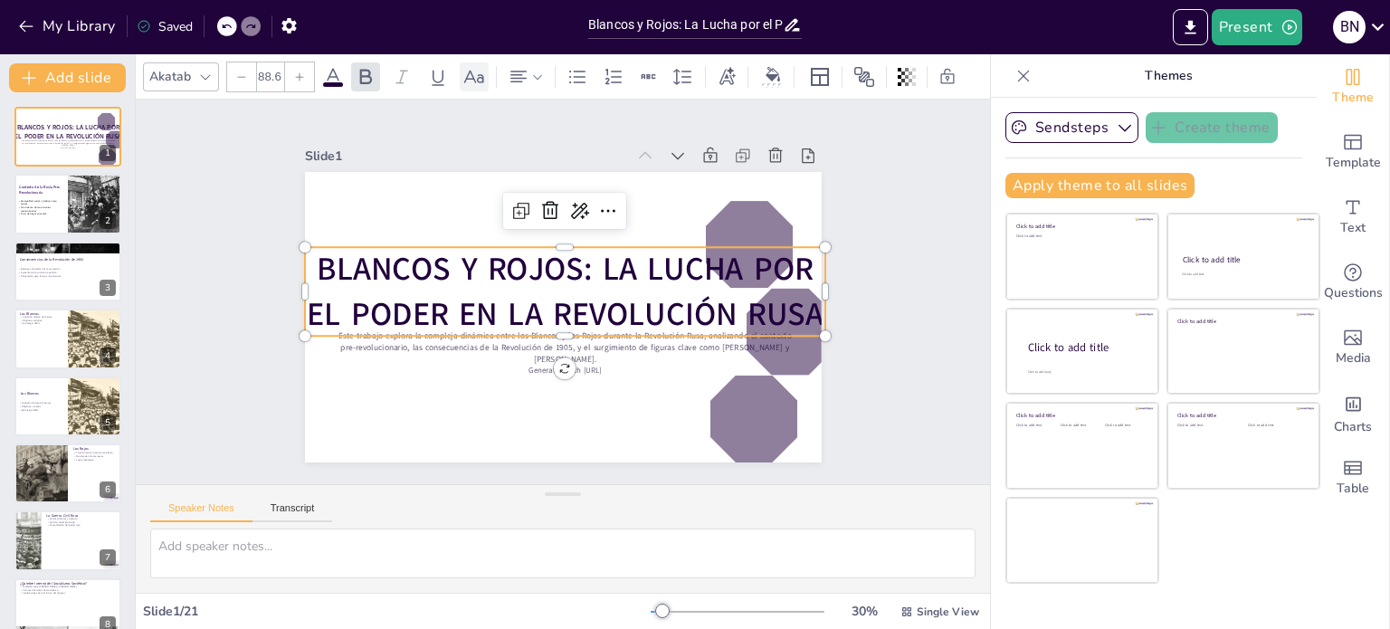
checkbox input "true"
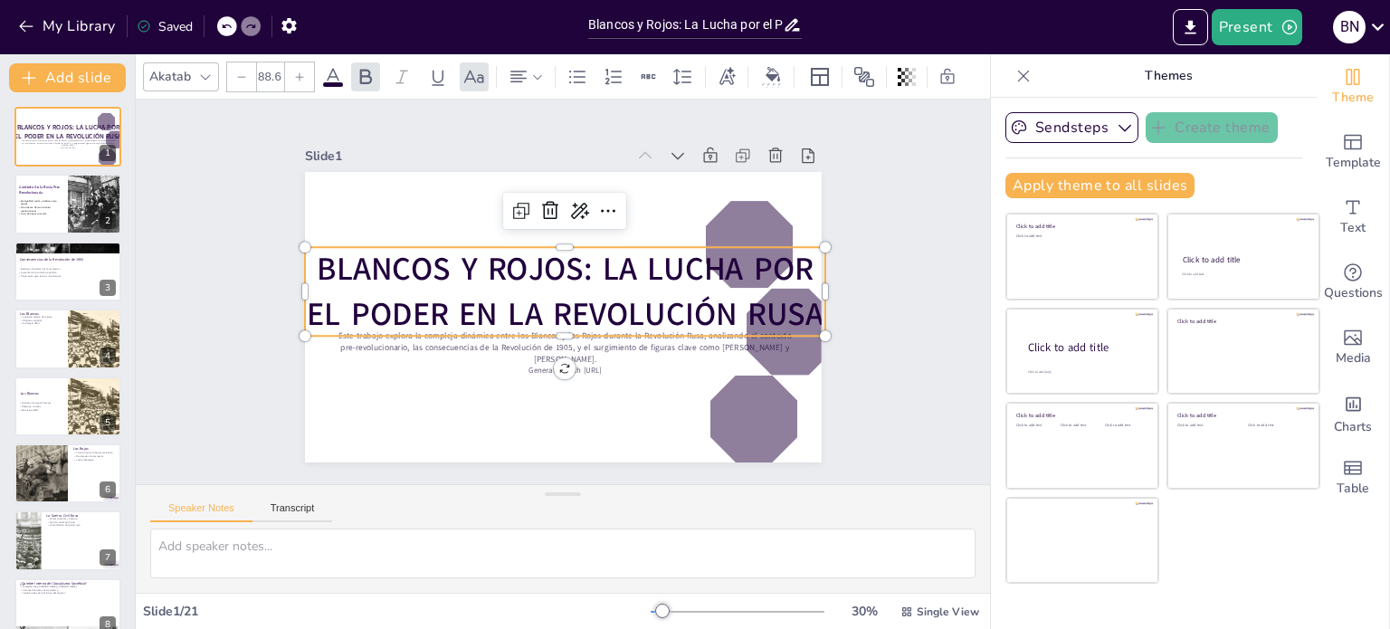
checkbox input "true"
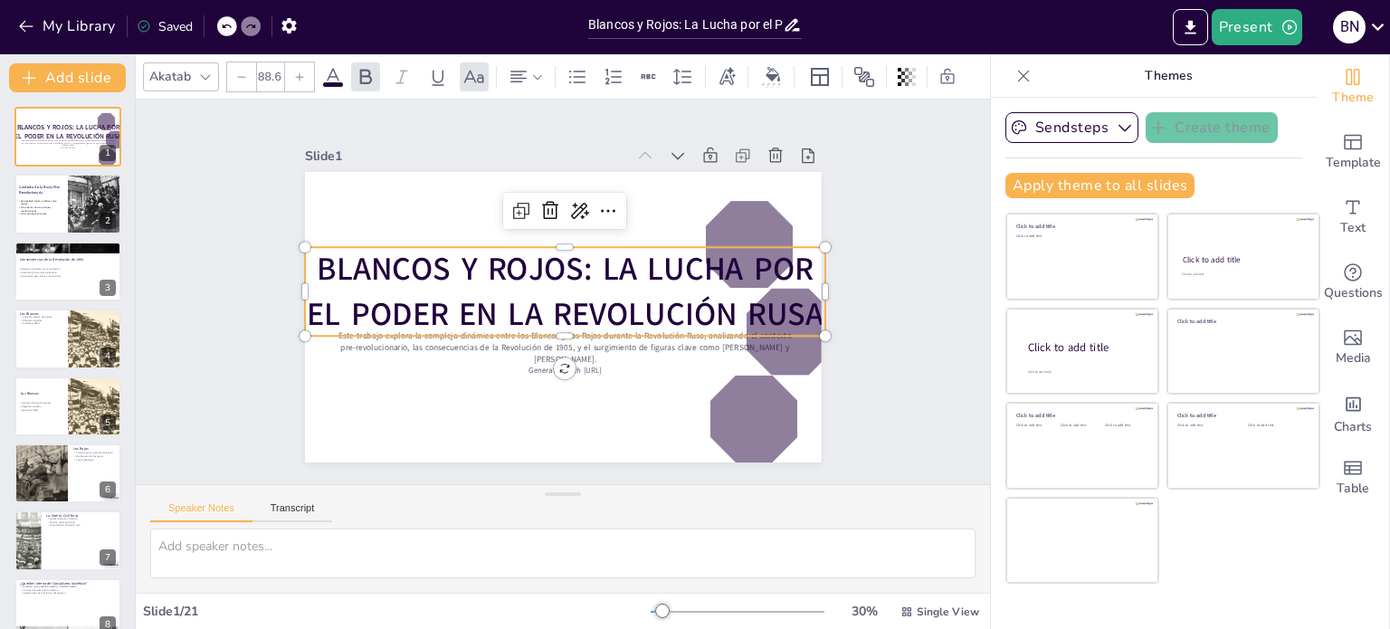
checkbox input "true"
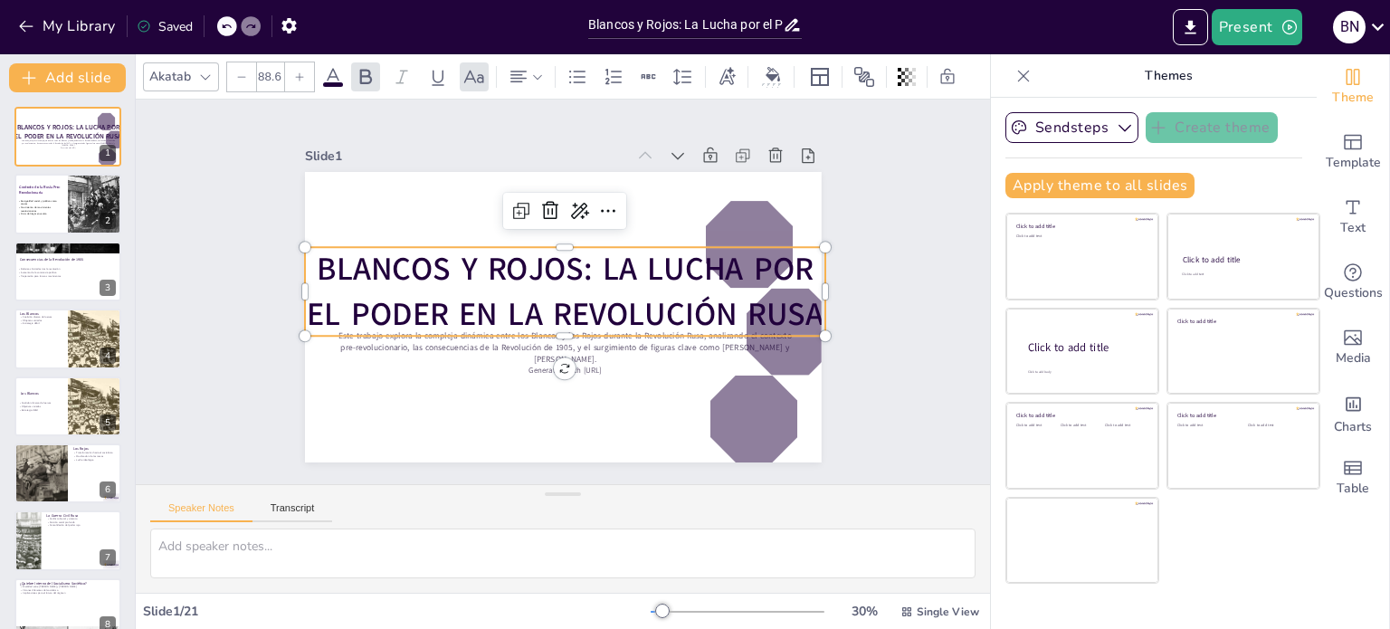
checkbox input "true"
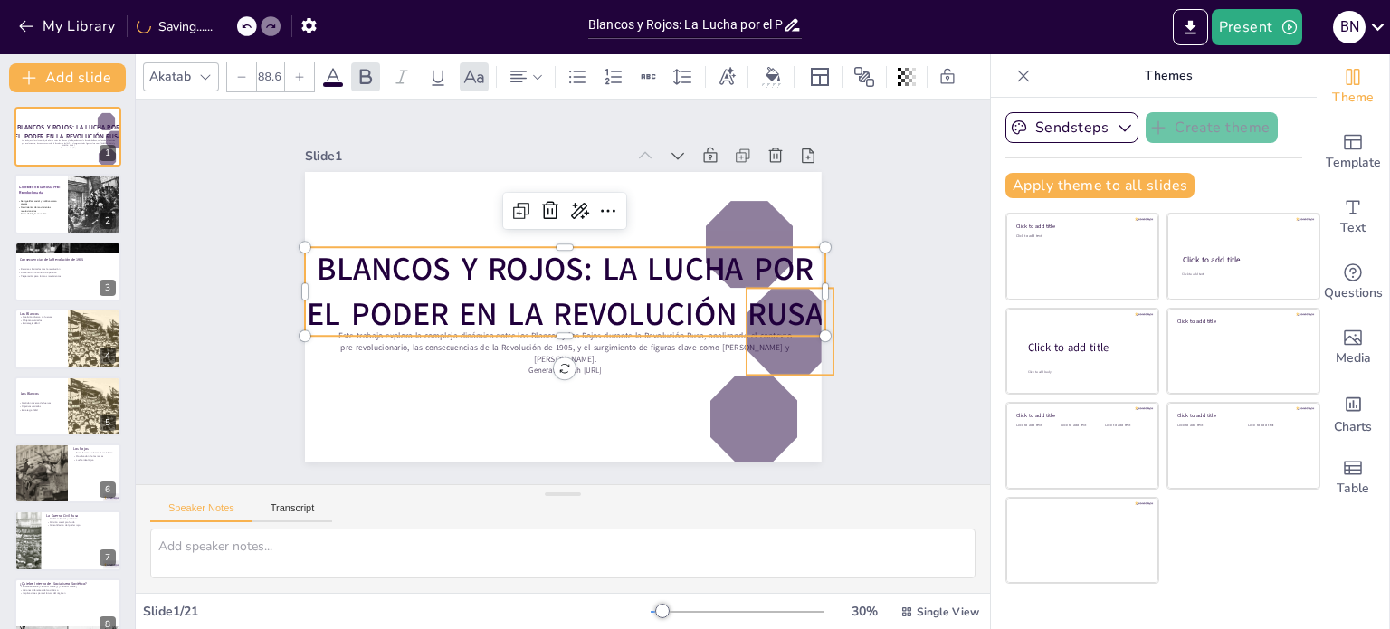
checkbox input "true"
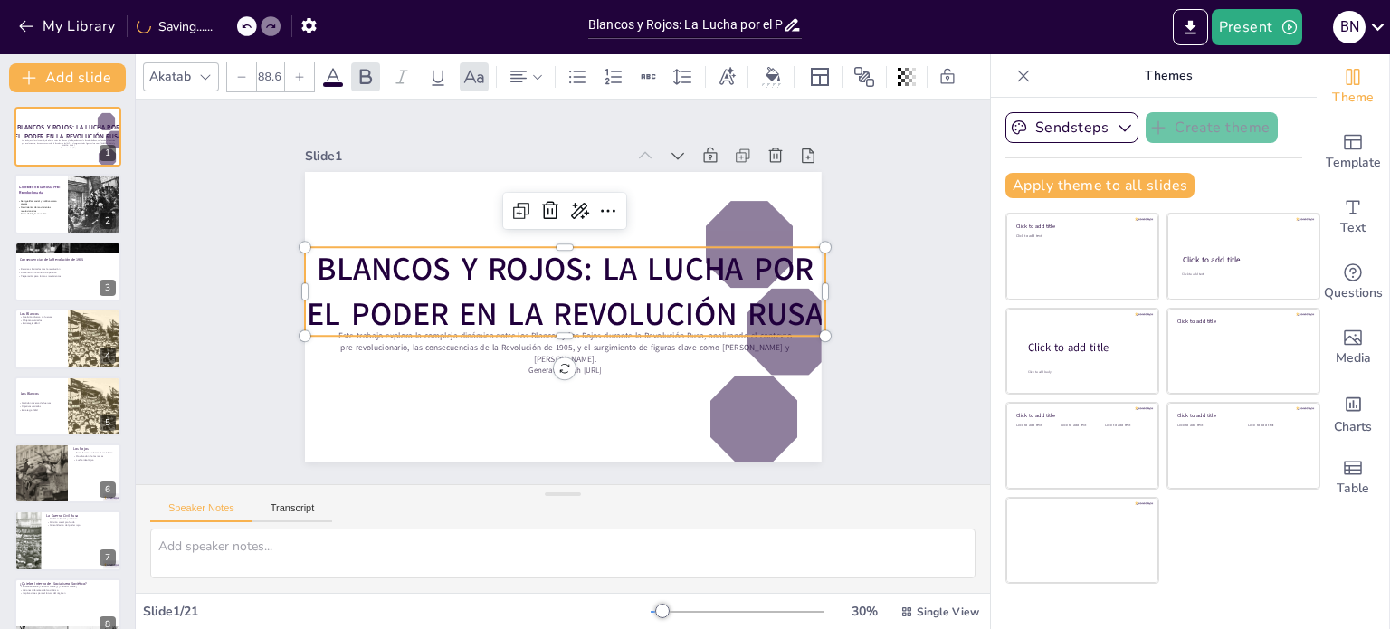
checkbox input "true"
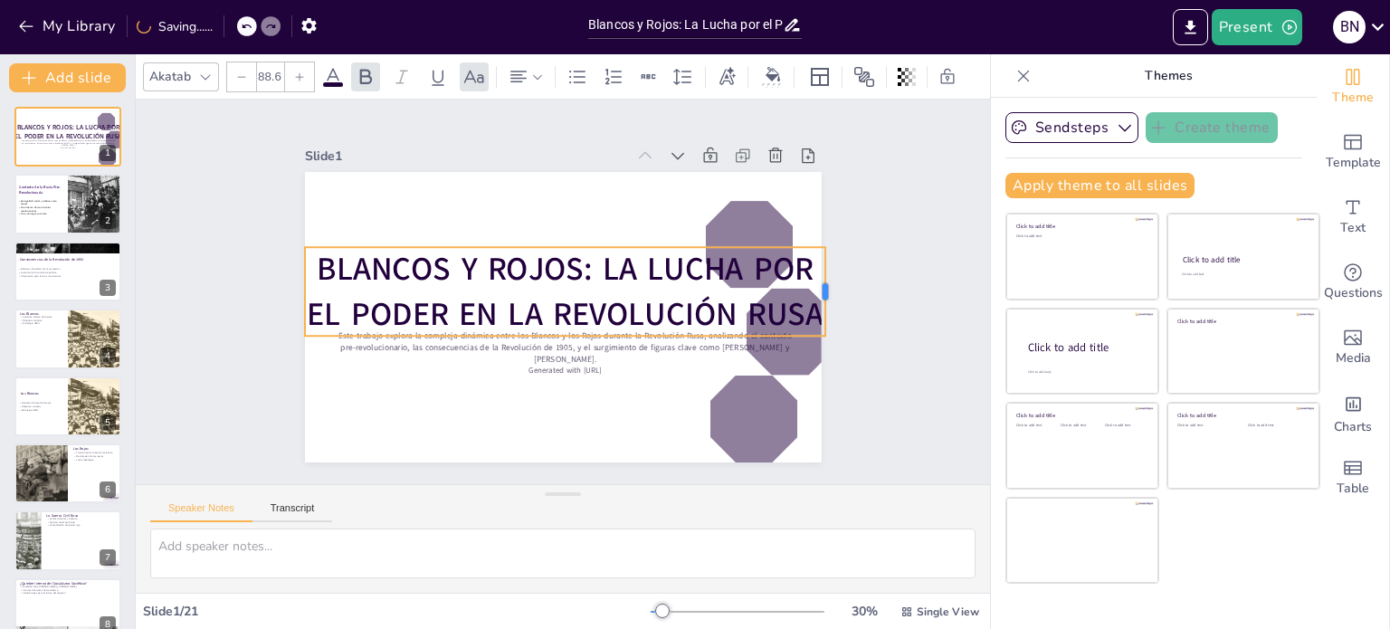
checkbox input "true"
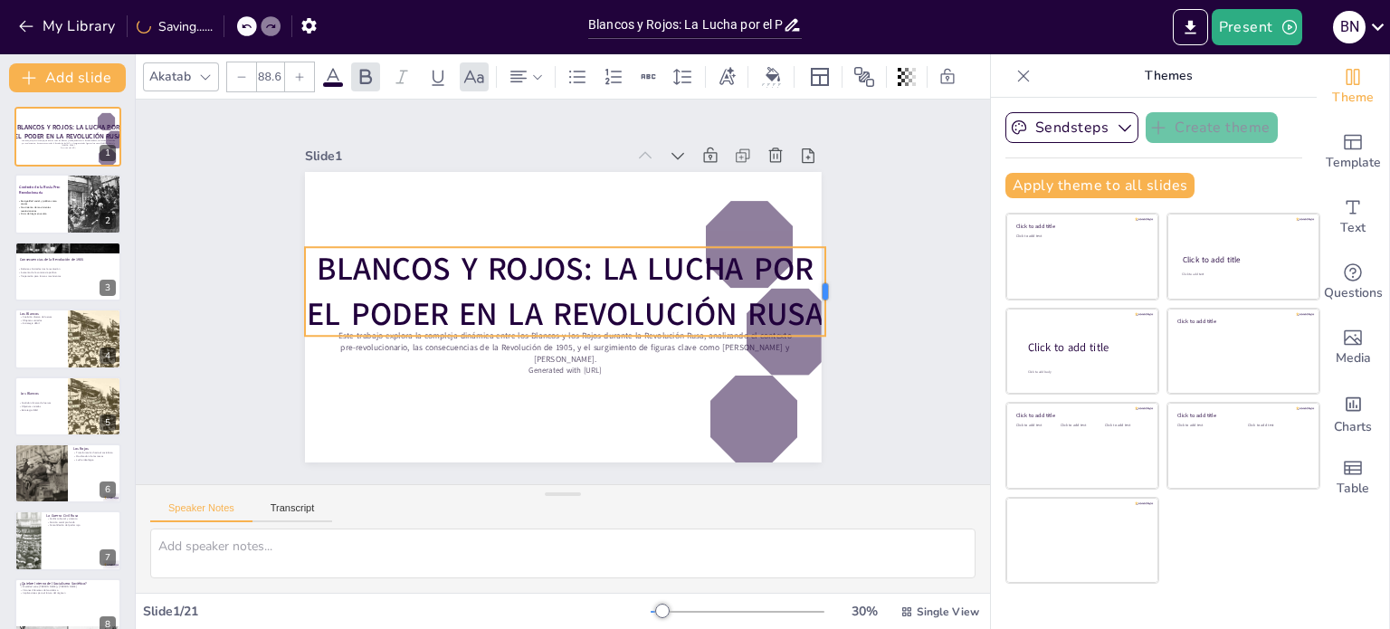
checkbox input "true"
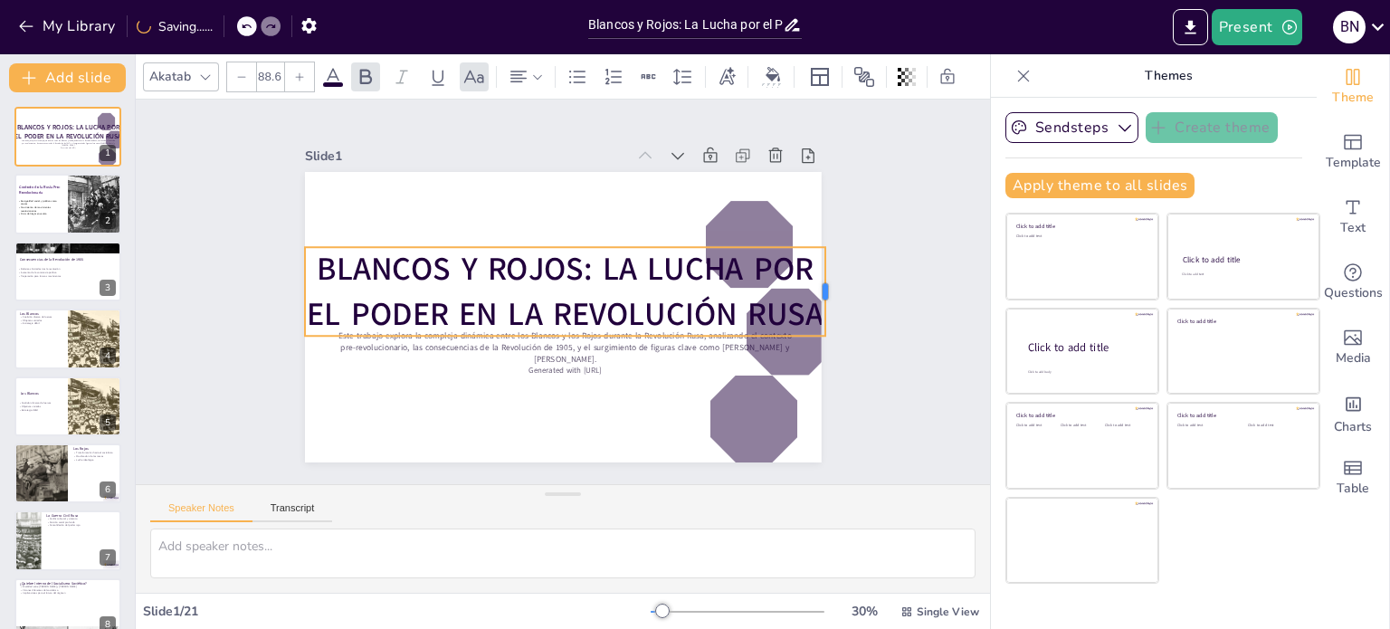
checkbox input "true"
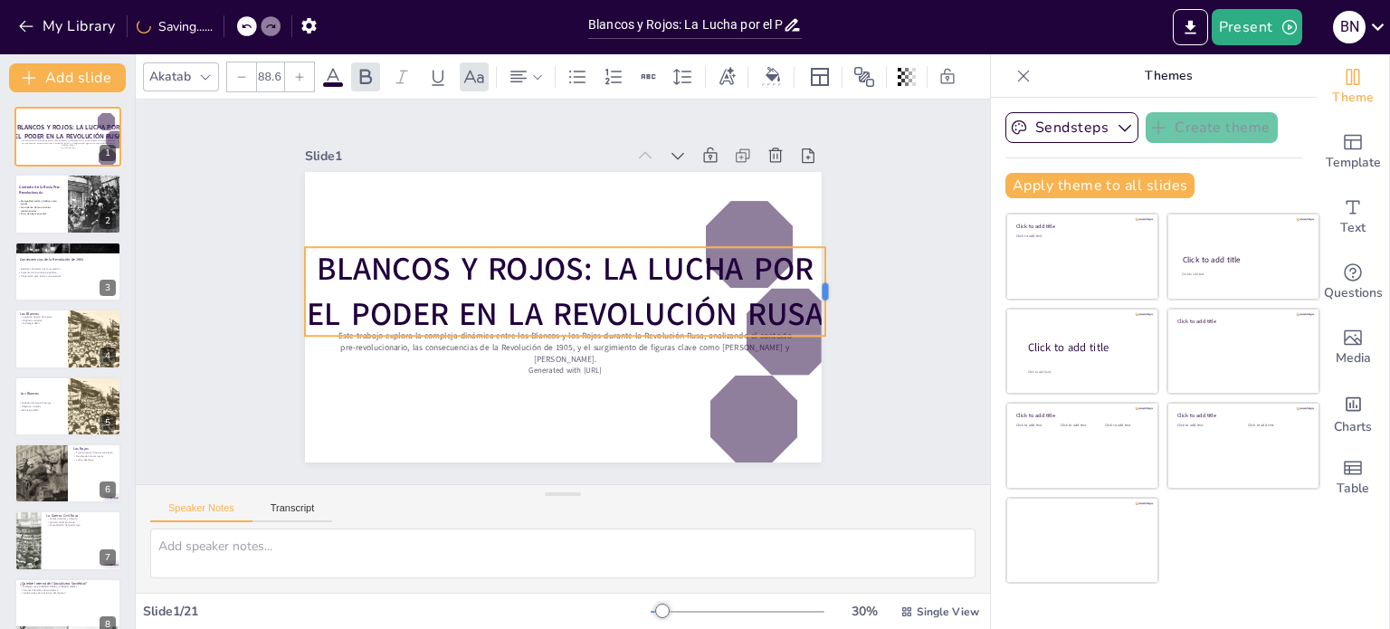
checkbox input "true"
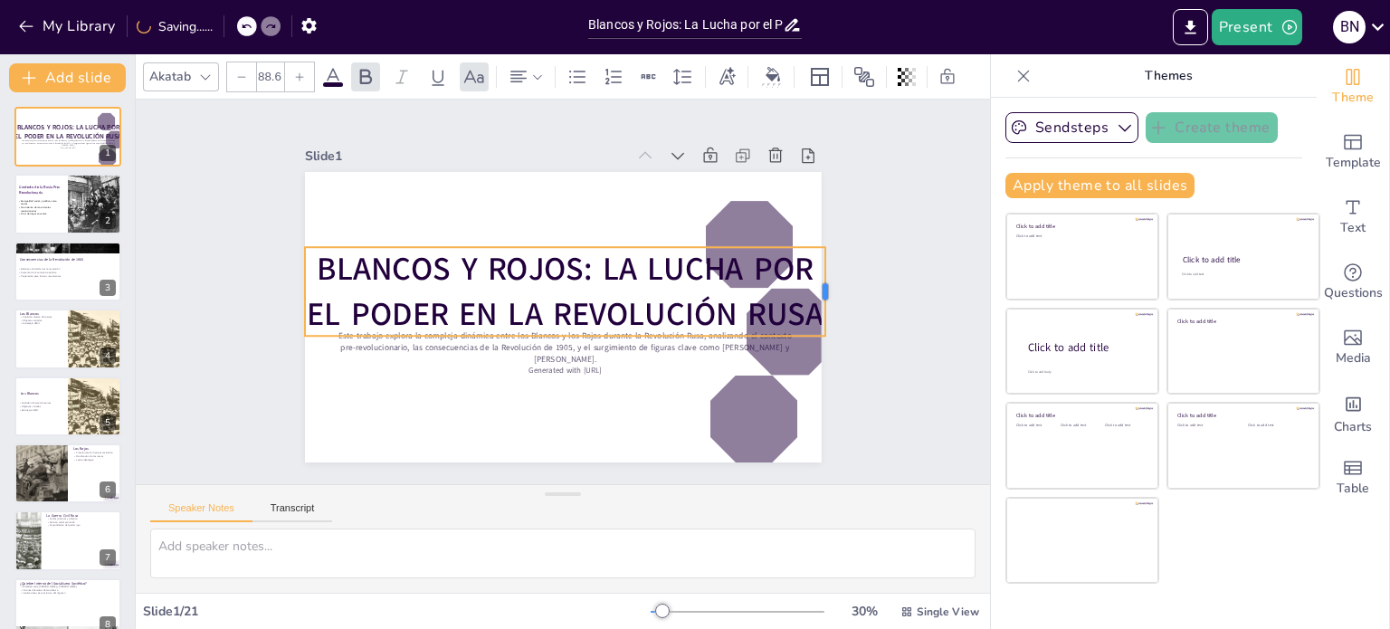
checkbox input "true"
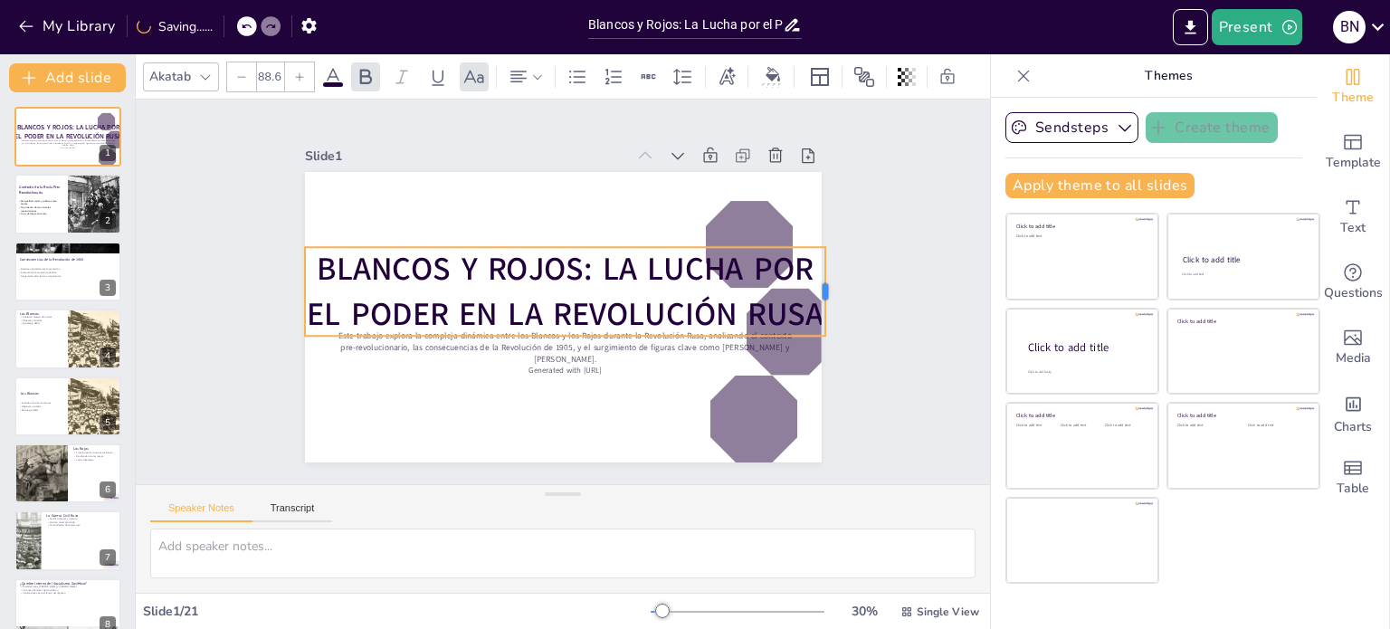
checkbox input "true"
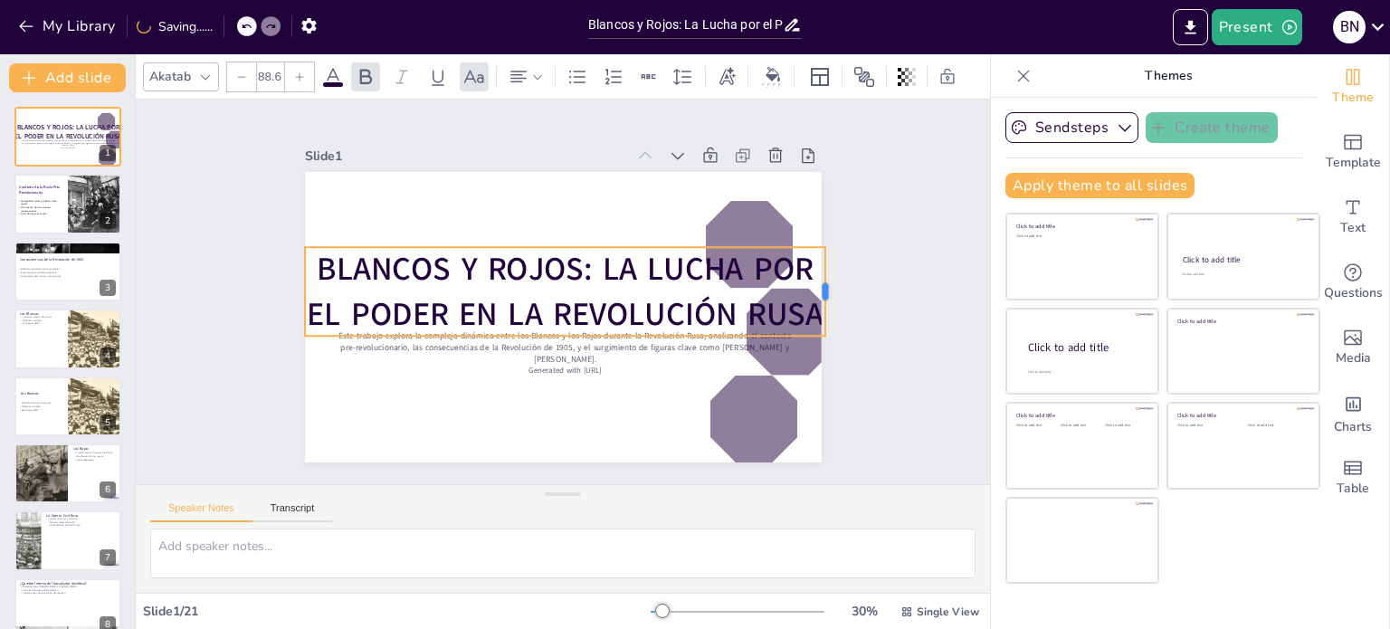
checkbox input "true"
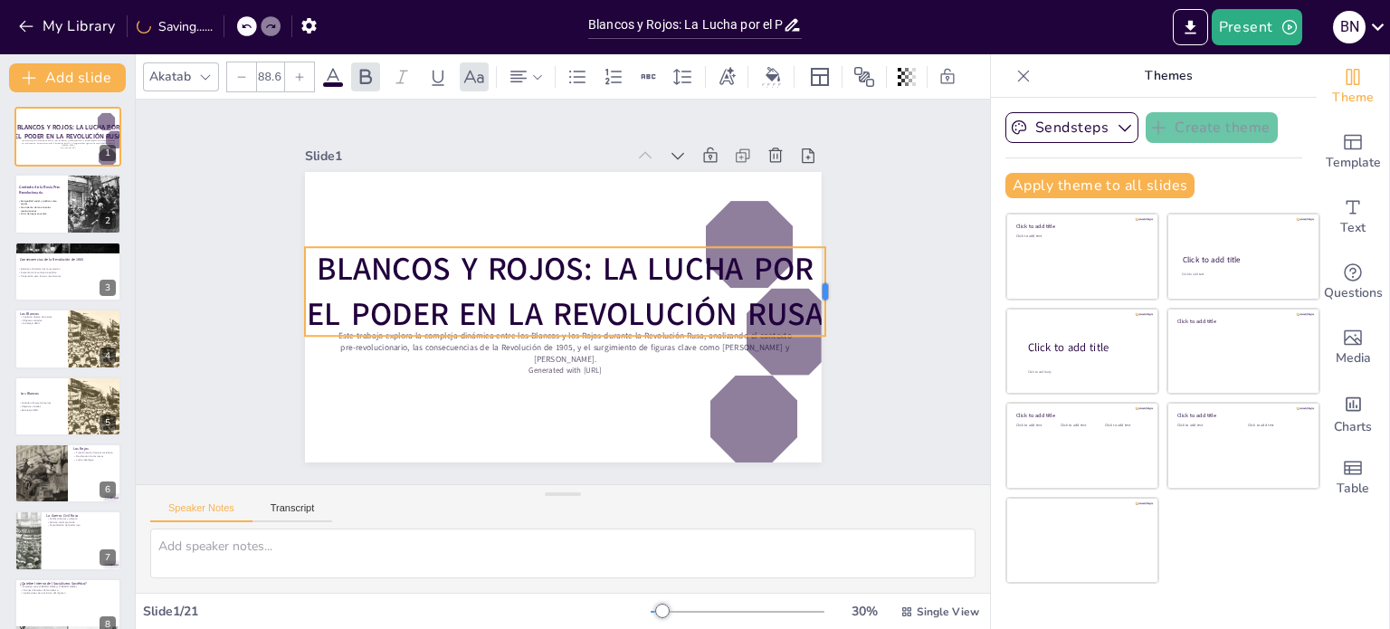
checkbox input "true"
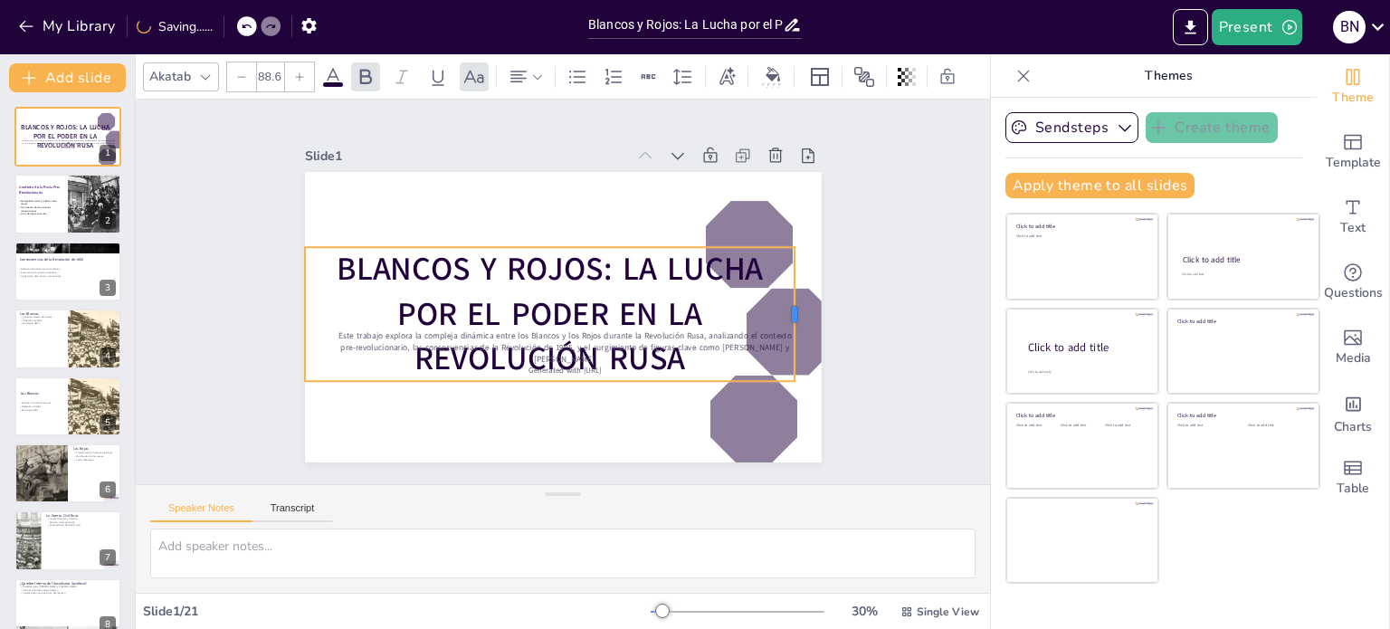
checkbox input "true"
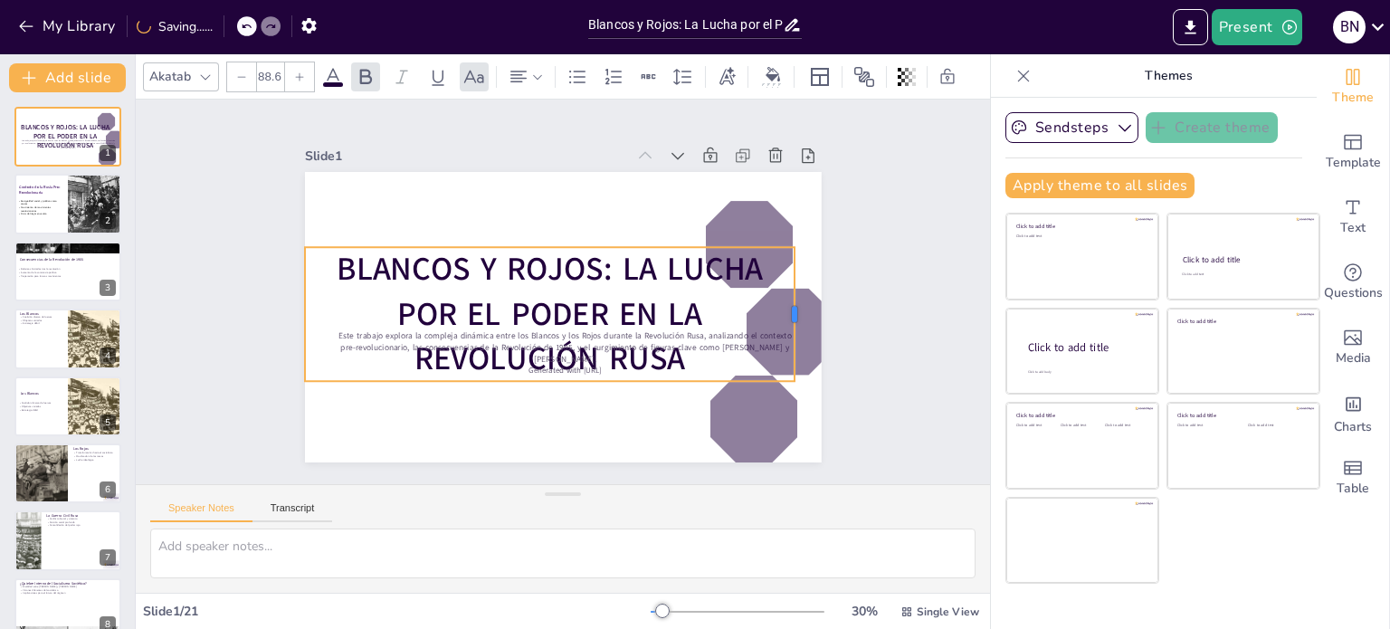
checkbox input "true"
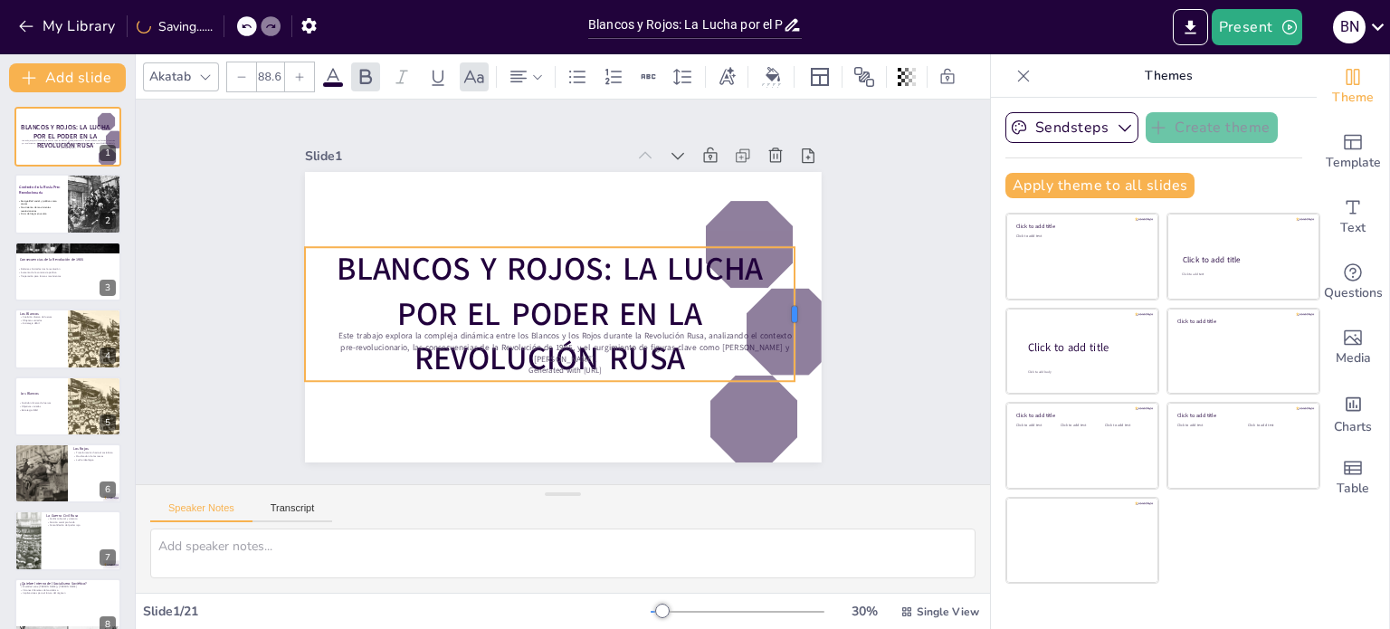
checkbox input "true"
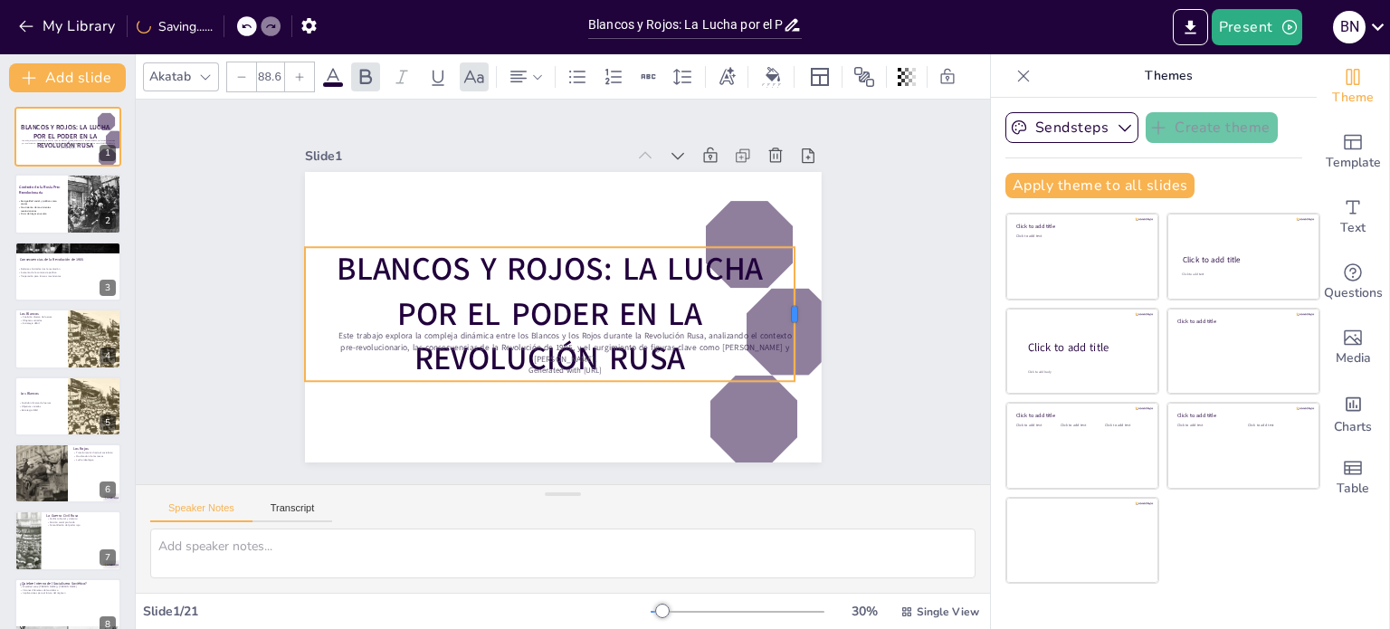
checkbox input "true"
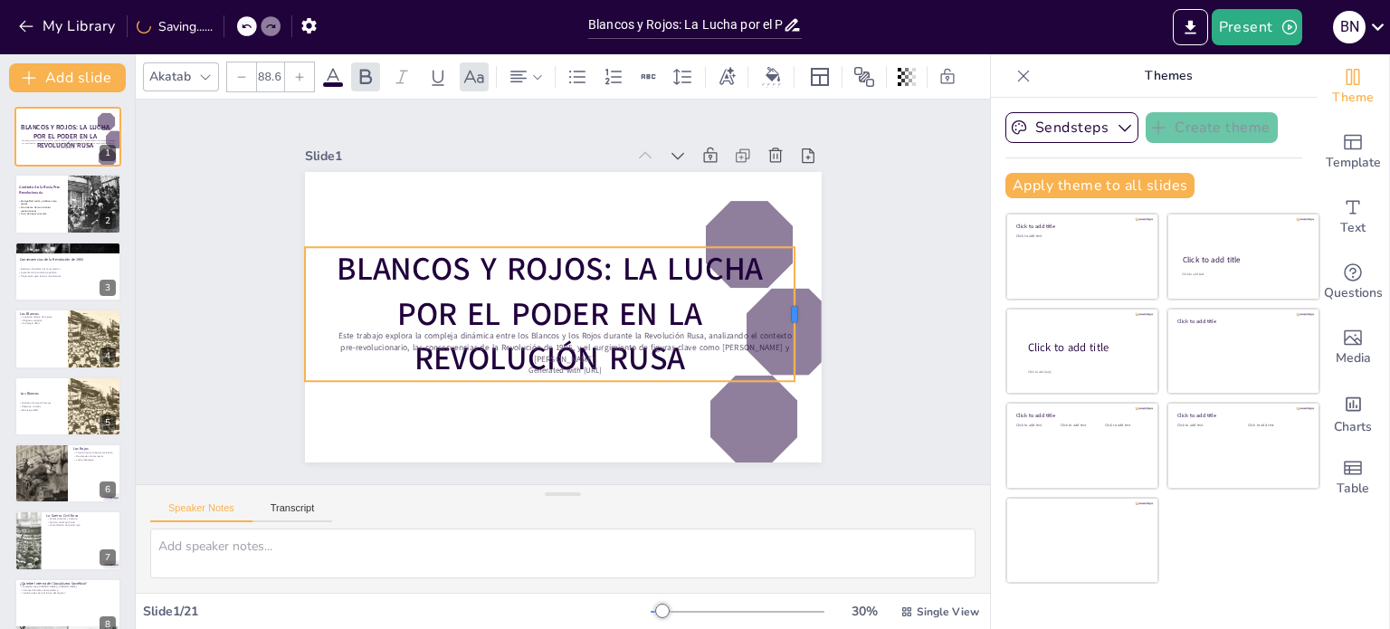
checkbox input "true"
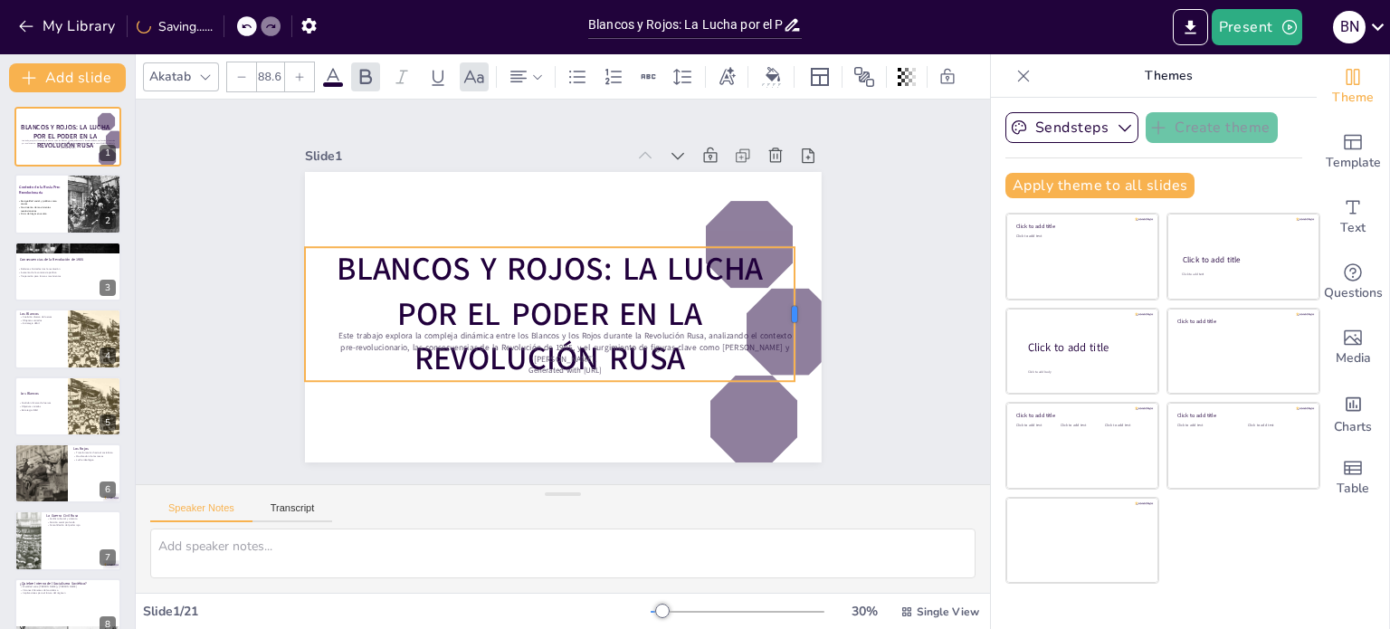
checkbox input "true"
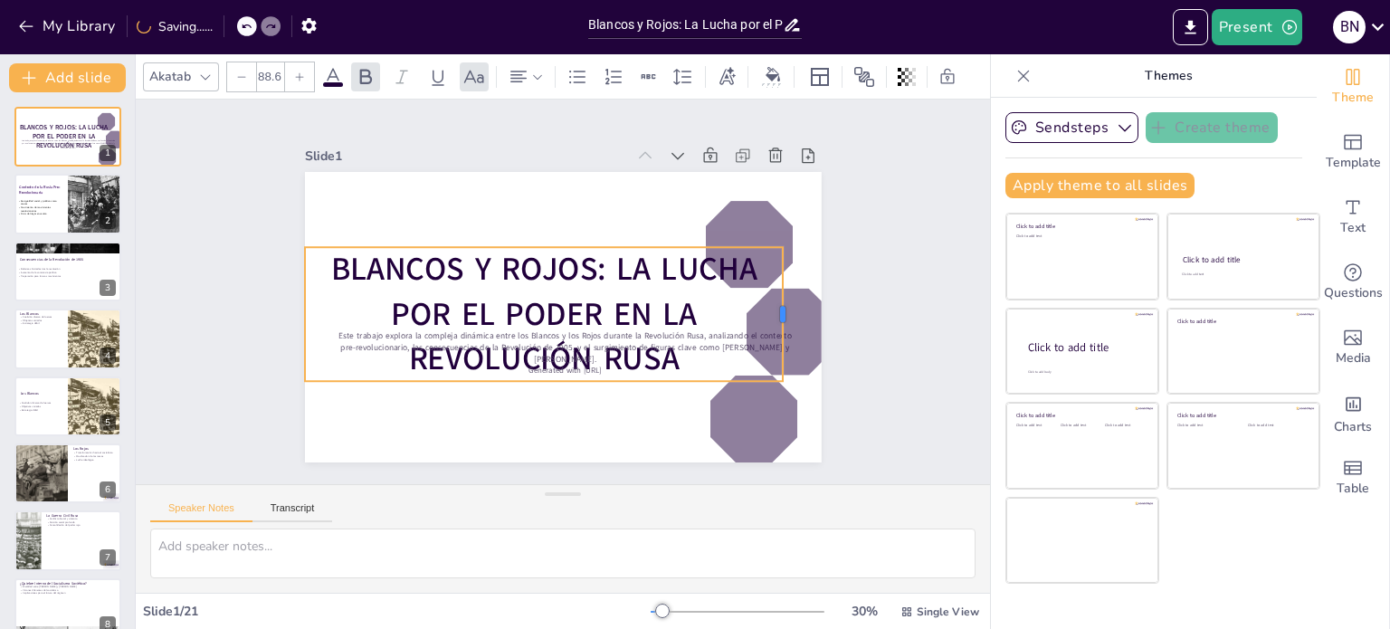
drag, startPoint x: 814, startPoint y: 291, endPoint x: 771, endPoint y: 292, distance: 42.6
click at [752, 425] on div at bounding box center [698, 475] width 109 height 100
checkbox input "true"
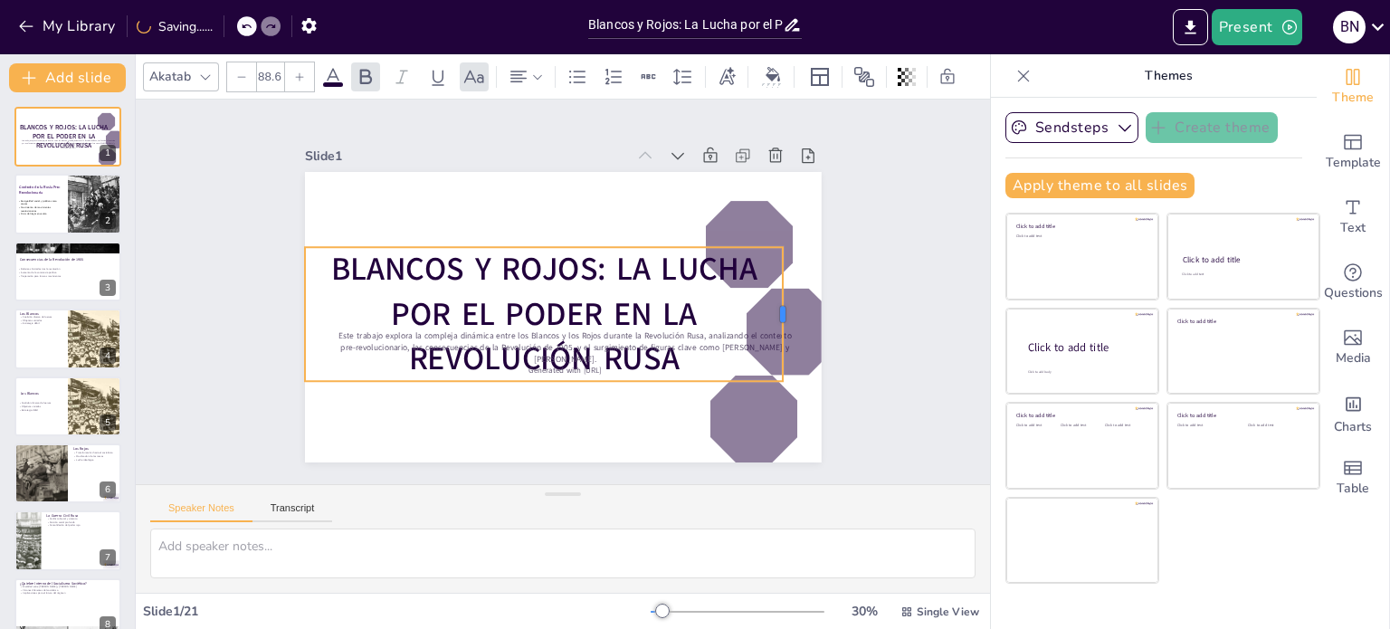
checkbox input "true"
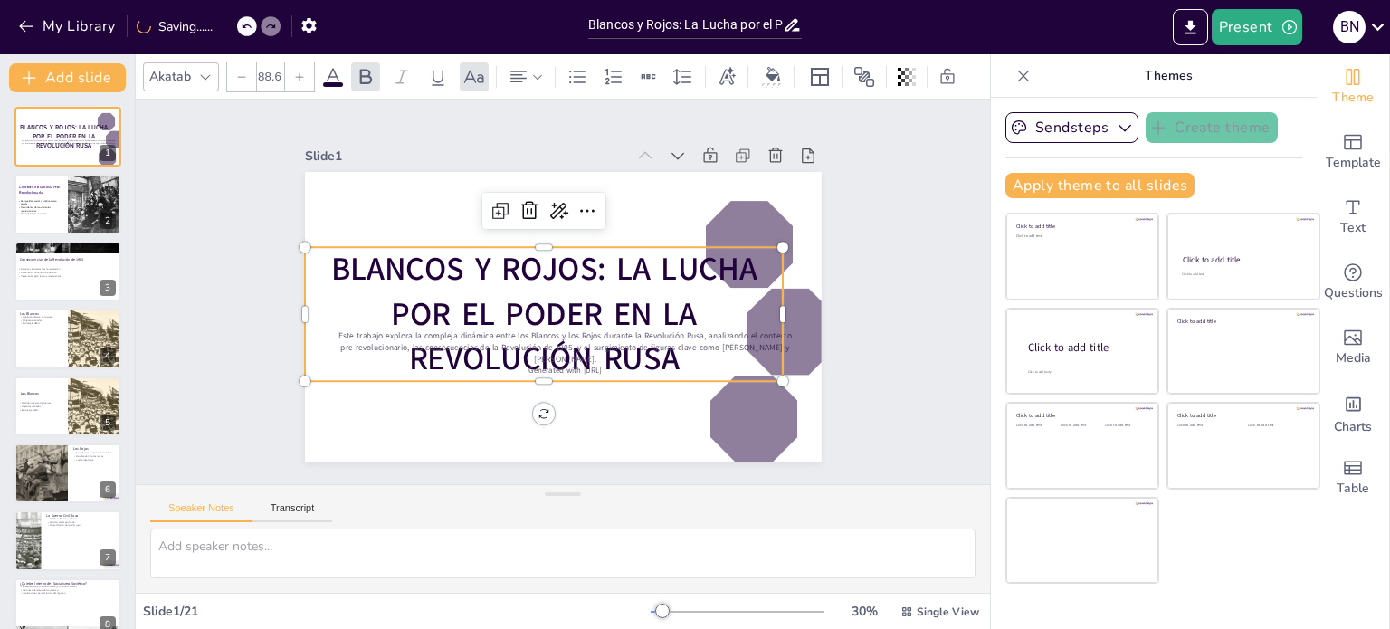
checkbox input "true"
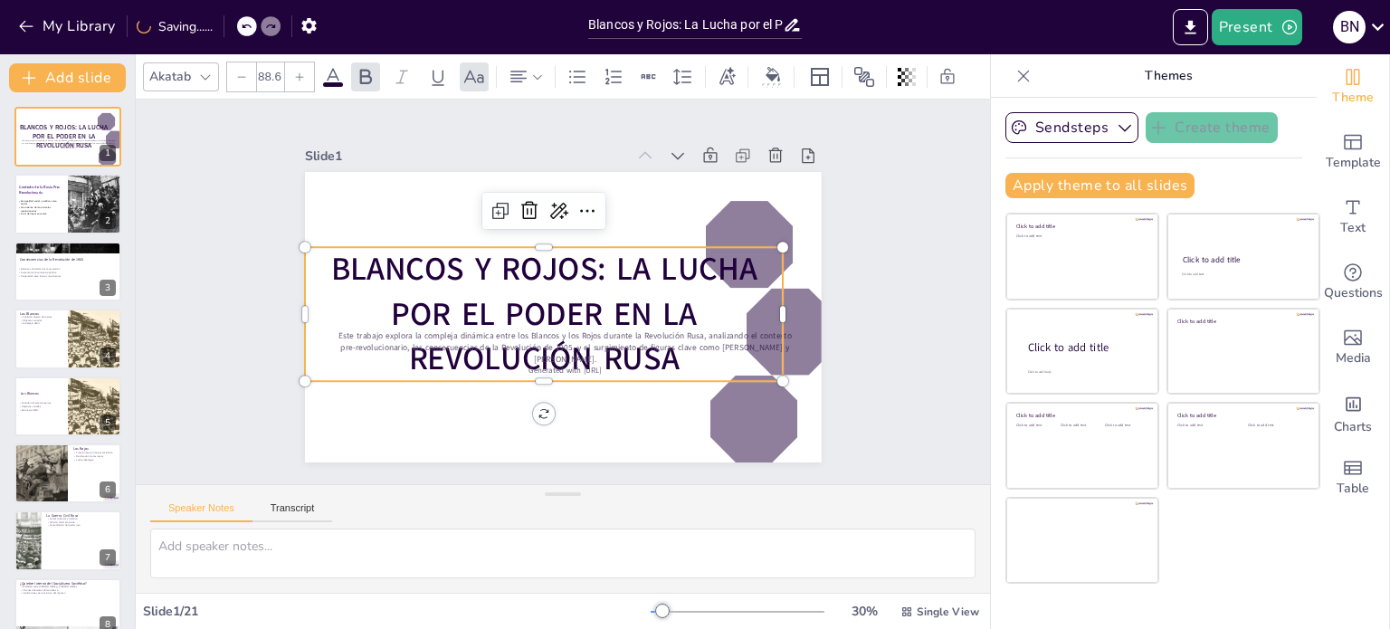
checkbox input "true"
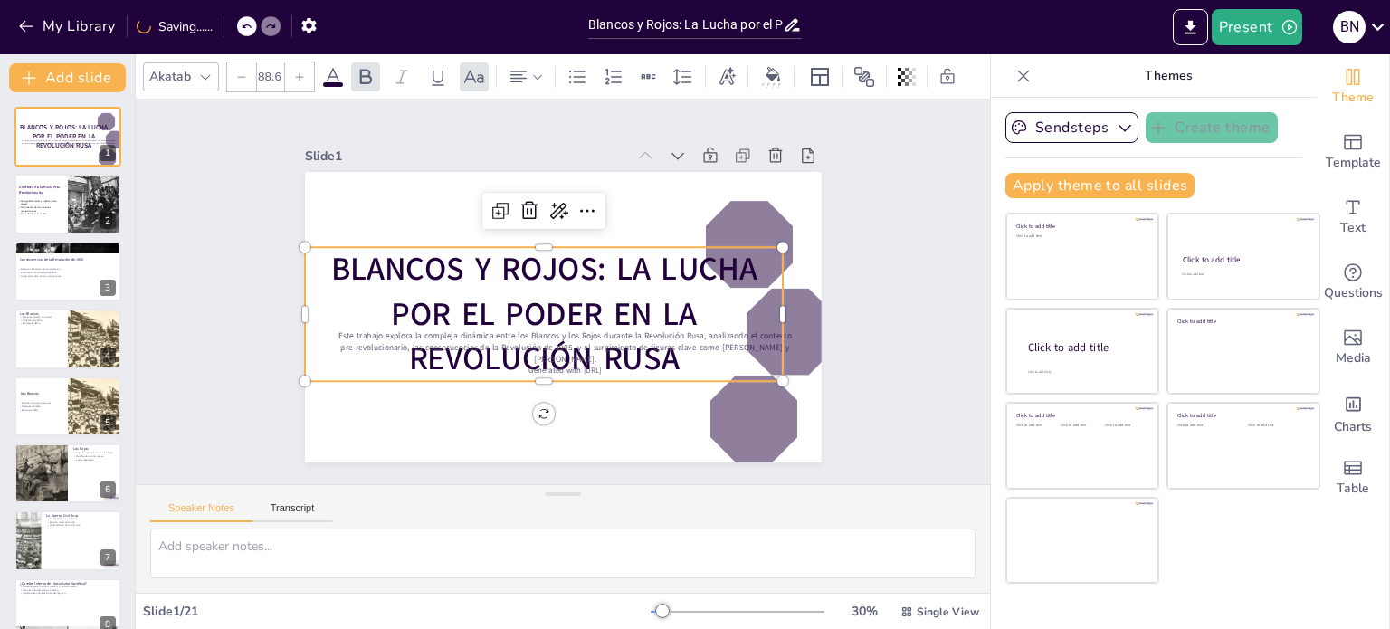
checkbox input "true"
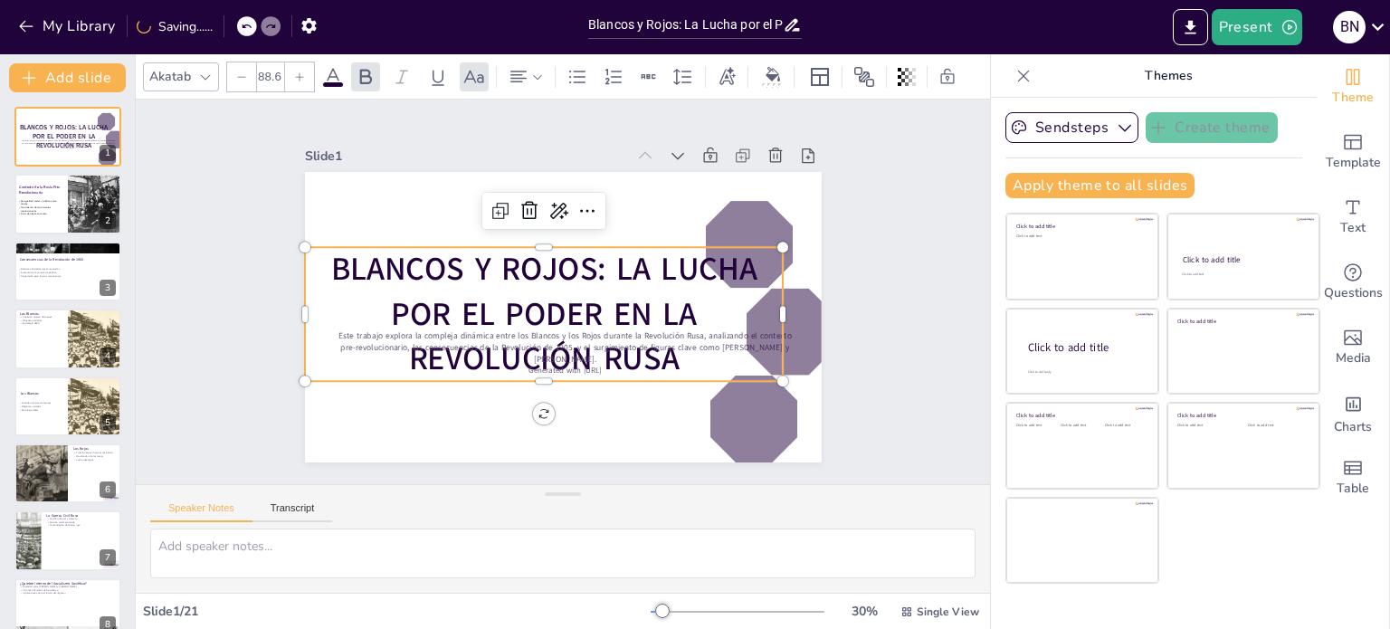
checkbox input "true"
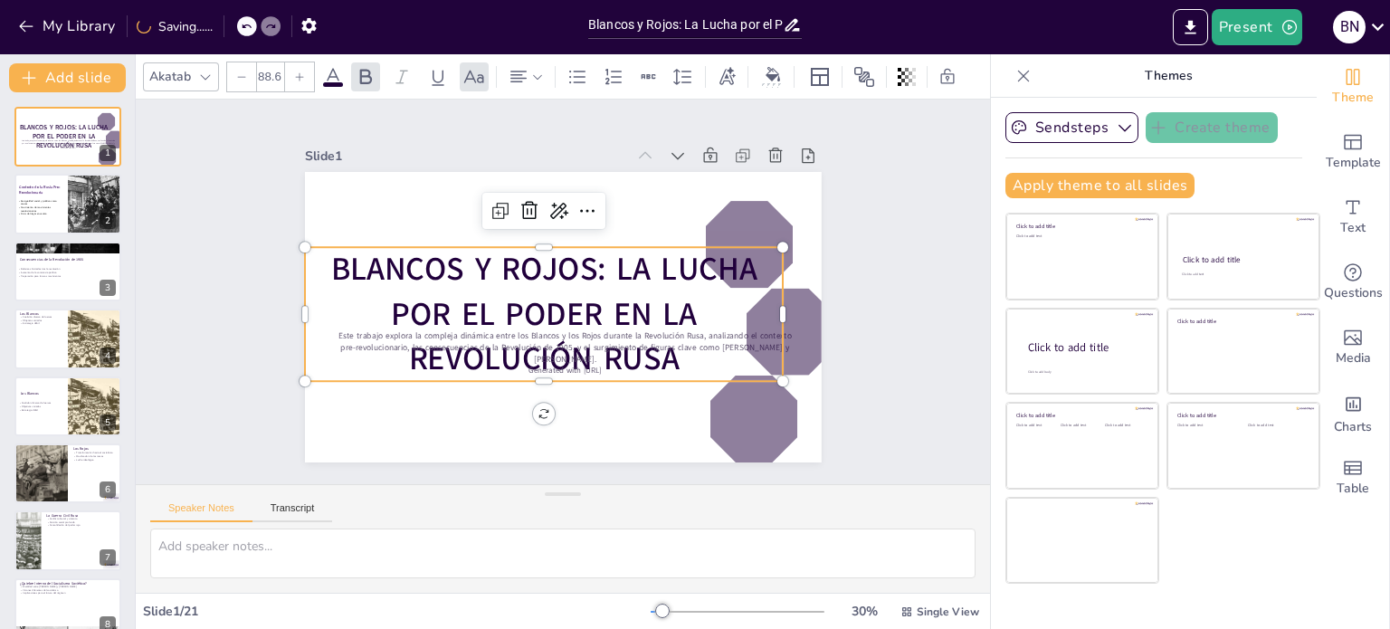
checkbox input "true"
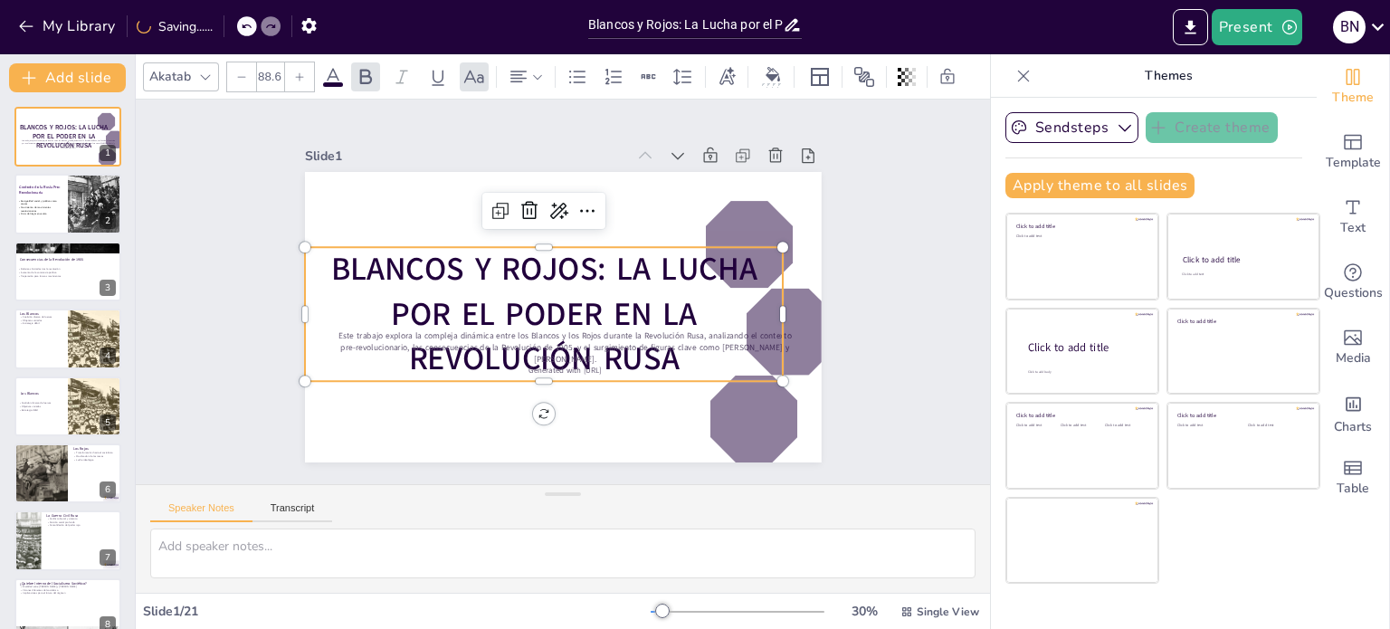
checkbox input "true"
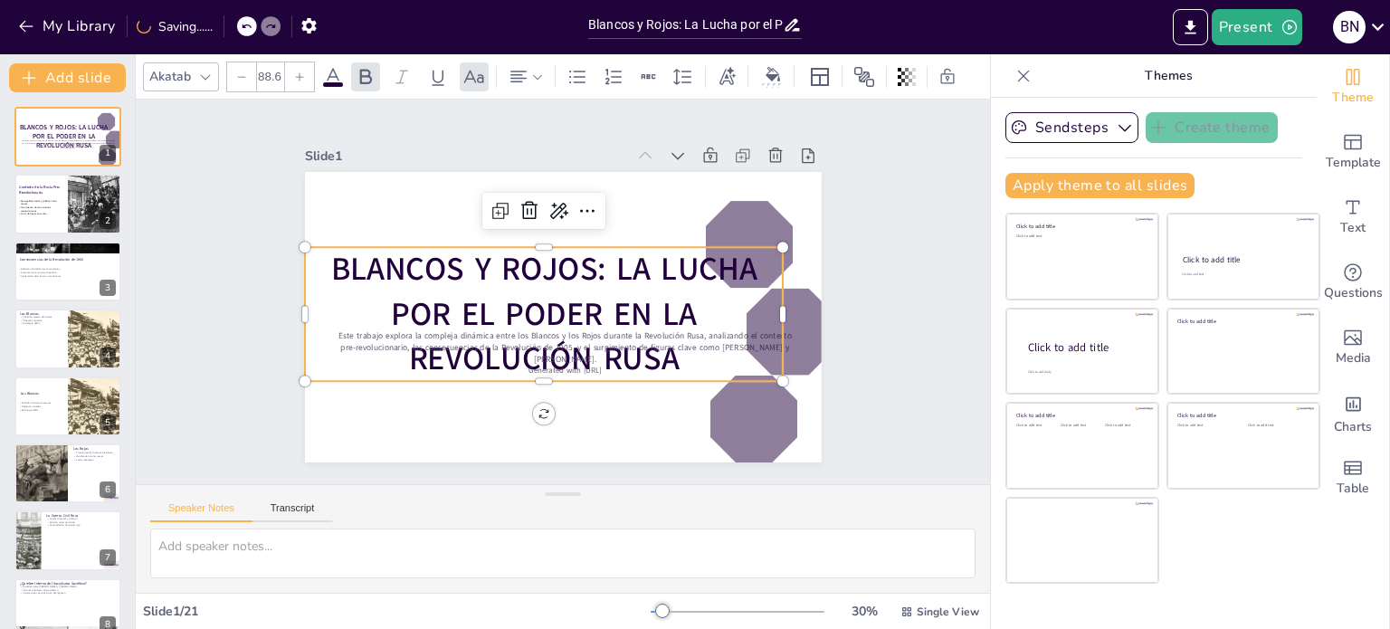
checkbox input "true"
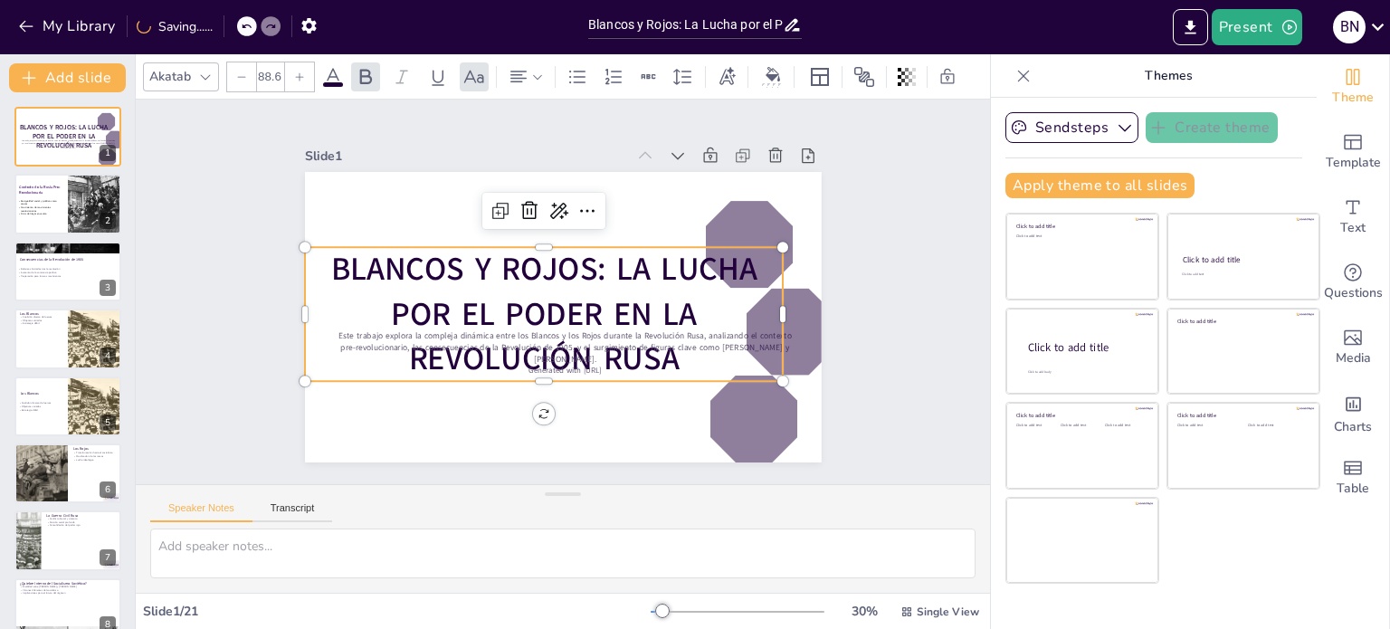
checkbox input "true"
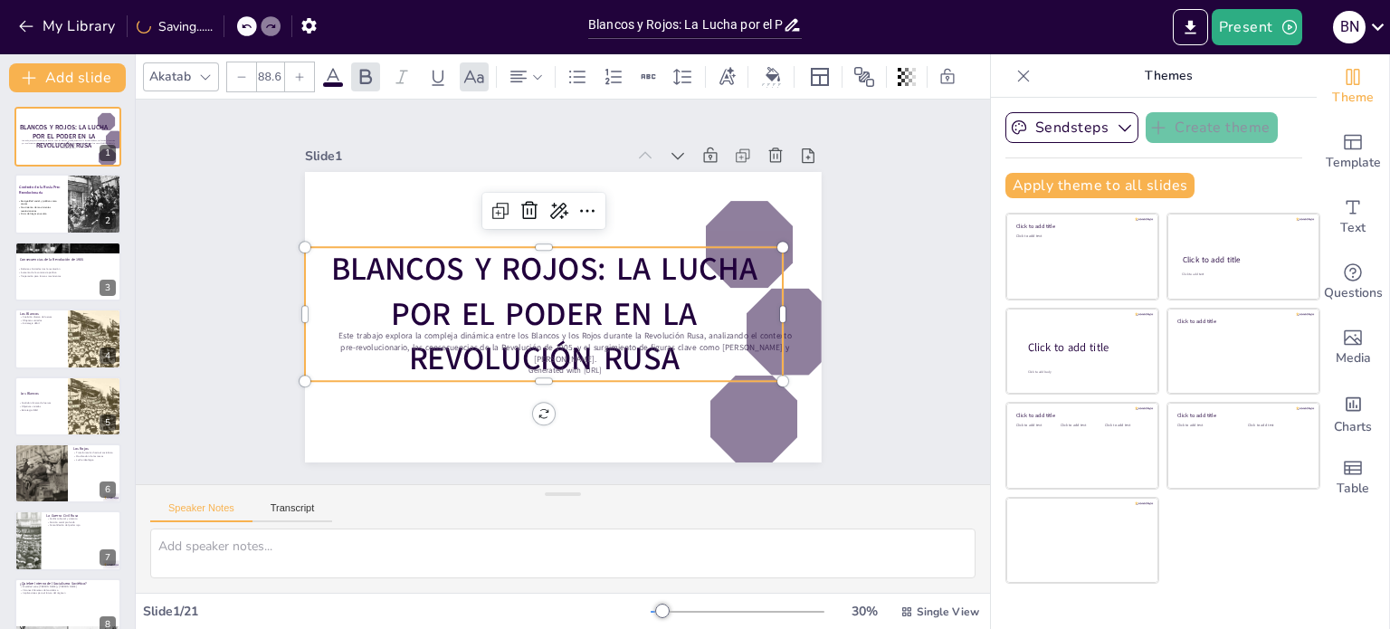
checkbox input "true"
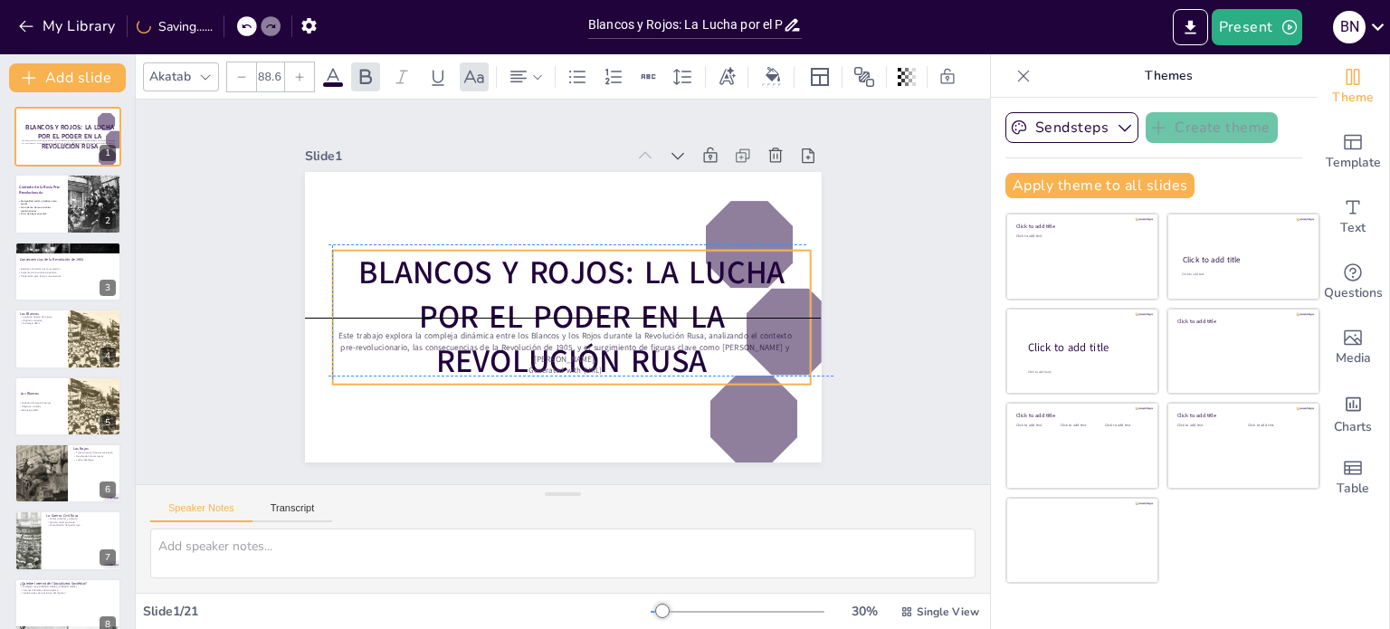
drag, startPoint x: 543, startPoint y: 305, endPoint x: 568, endPoint y: 303, distance: 25.4
click at [568, 303] on strong "Blancos y Rojos: La Lucha por el Poder en la Revolución Rusa" at bounding box center [542, 298] width 167 height 428
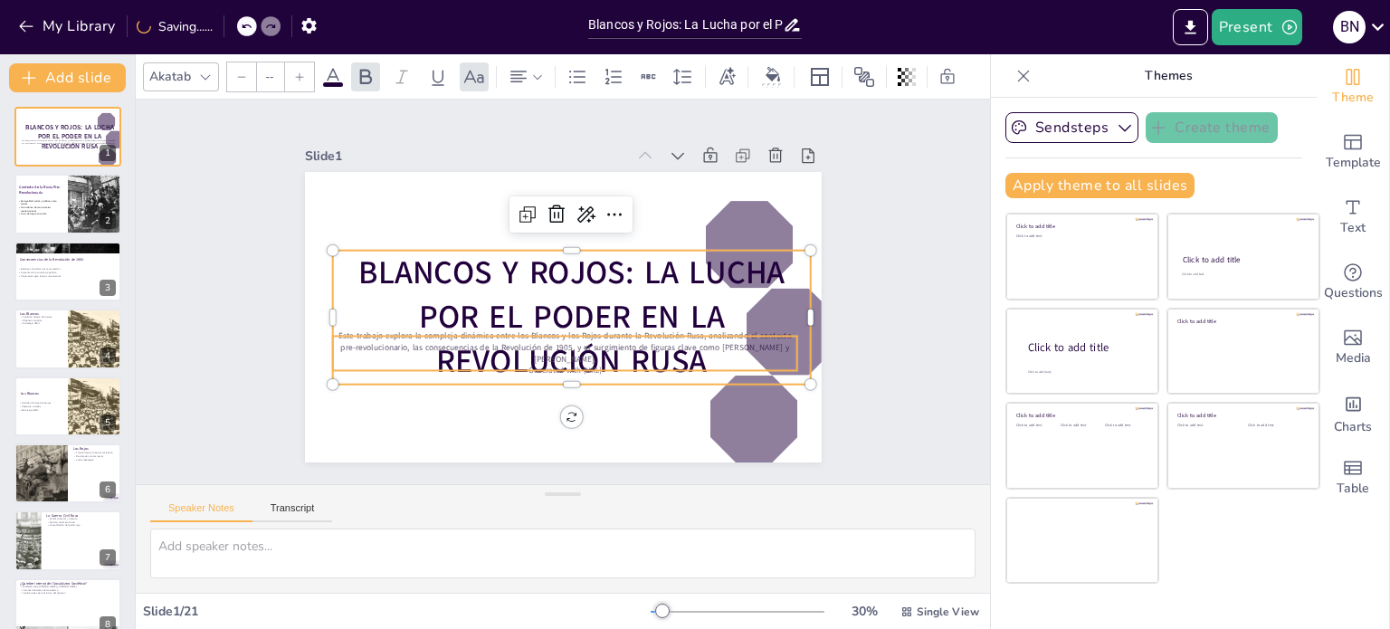
click at [358, 344] on p "Este trabajo explora la compleja dinámica entre los Blancos y los Rojos durante…" at bounding box center [531, 337] width 396 height 301
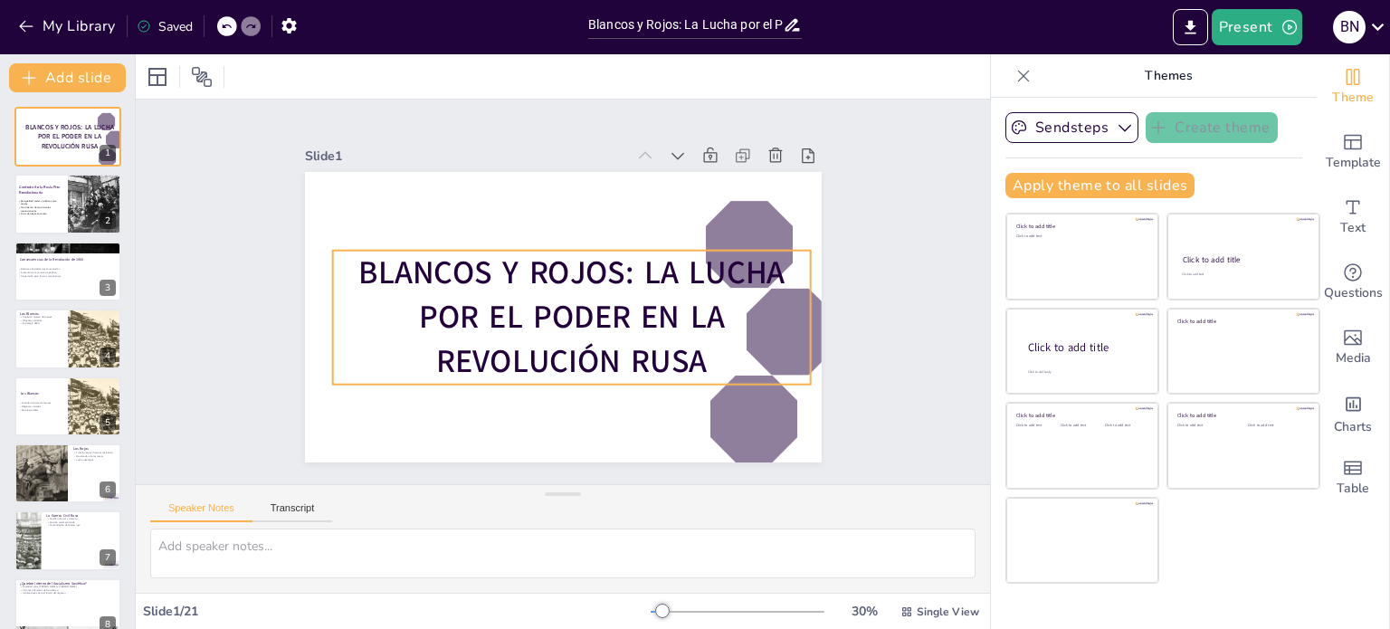
click at [476, 307] on strong "Blancos y Rojos: La Lucha por el Poder en la Revolución Rusa" at bounding box center [575, 286] width 331 height 348
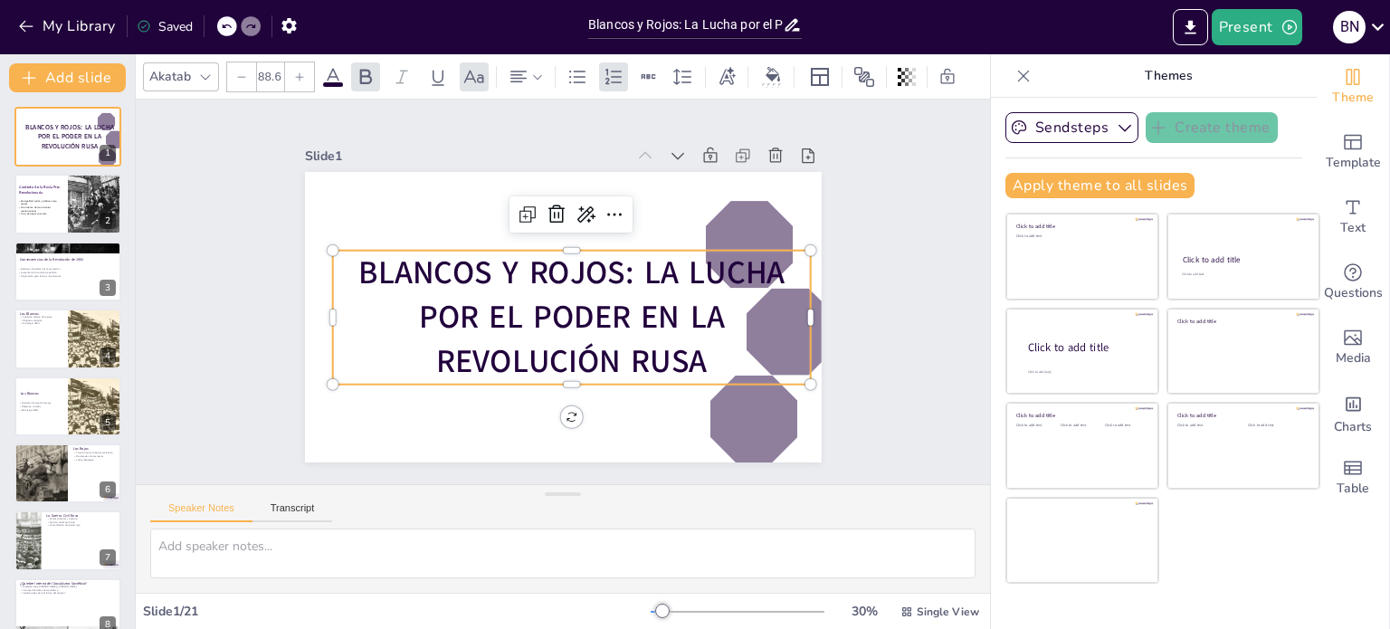
click at [205, 71] on icon at bounding box center [205, 77] width 14 height 14
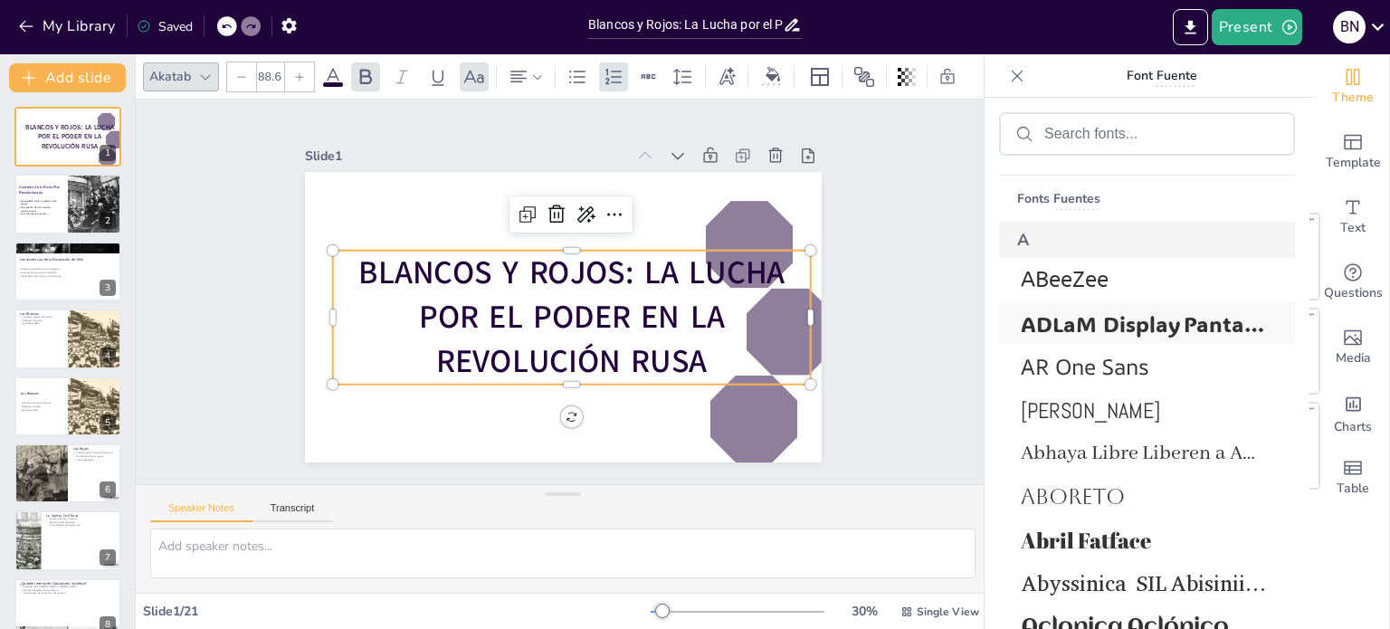
click at [1174, 310] on span "ADLaM Display Pantalla ADLaM" at bounding box center [1143, 324] width 245 height 28
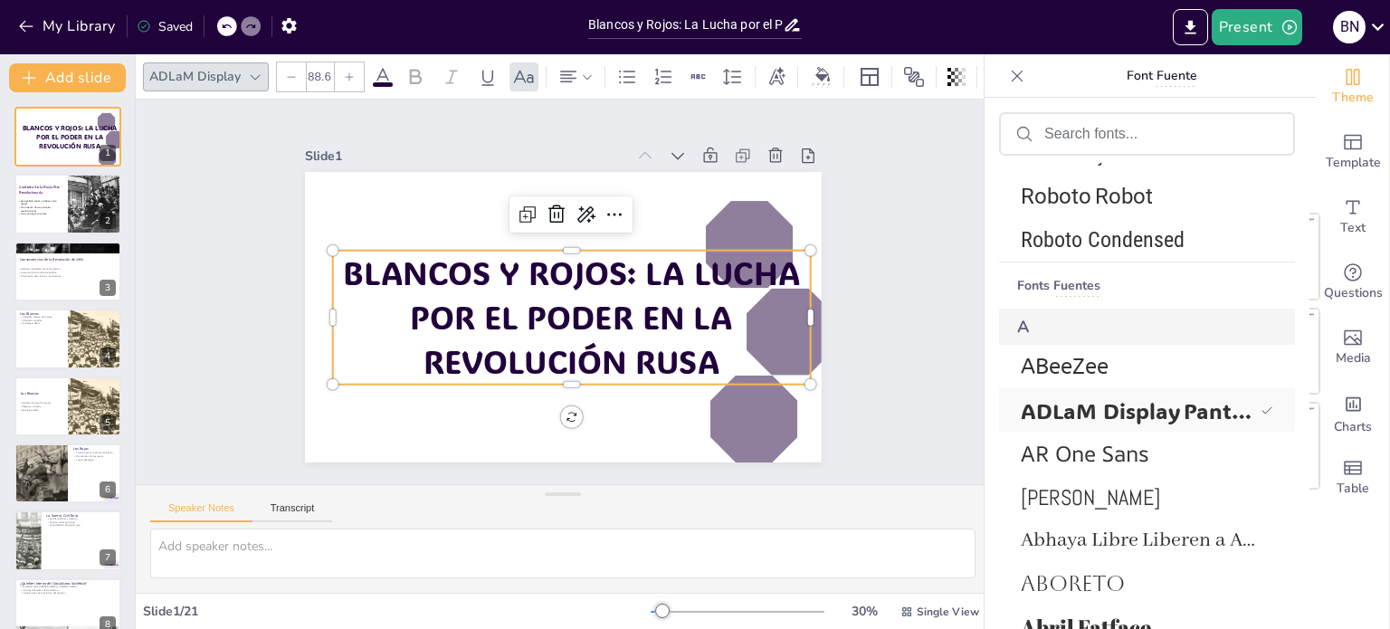
scroll to position [693, 0]
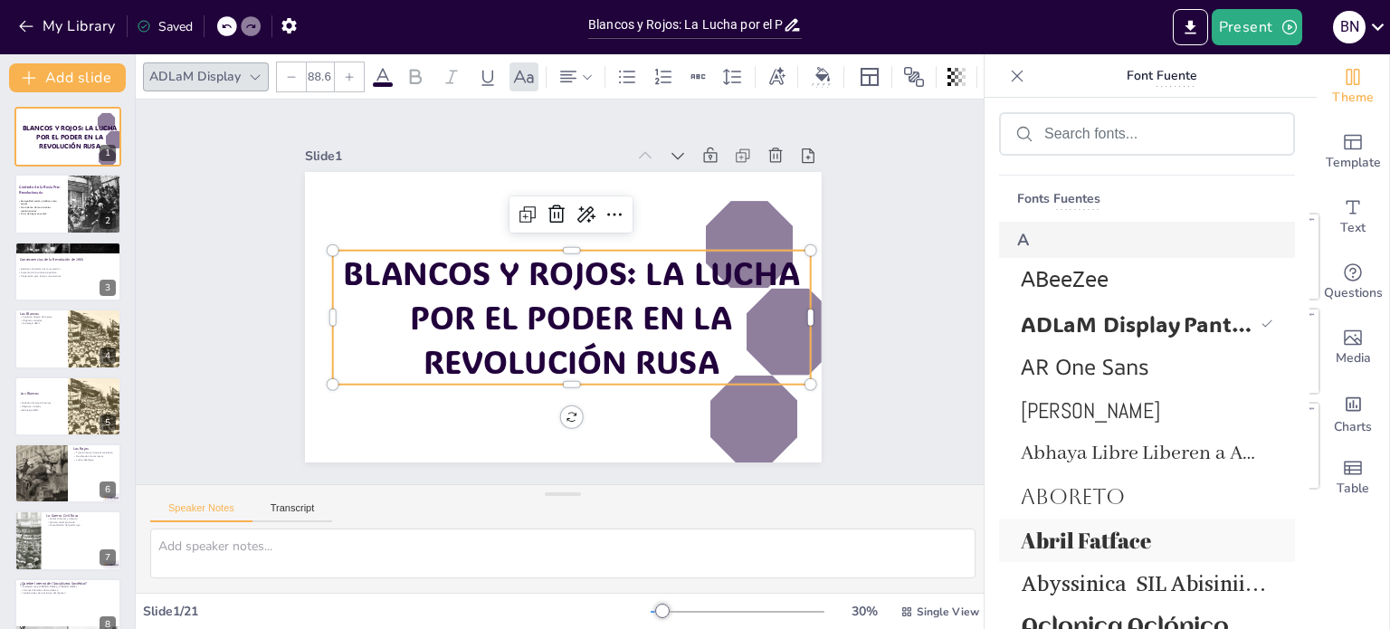
click at [1022, 532] on span "Abril Fatface" at bounding box center [1143, 540] width 245 height 29
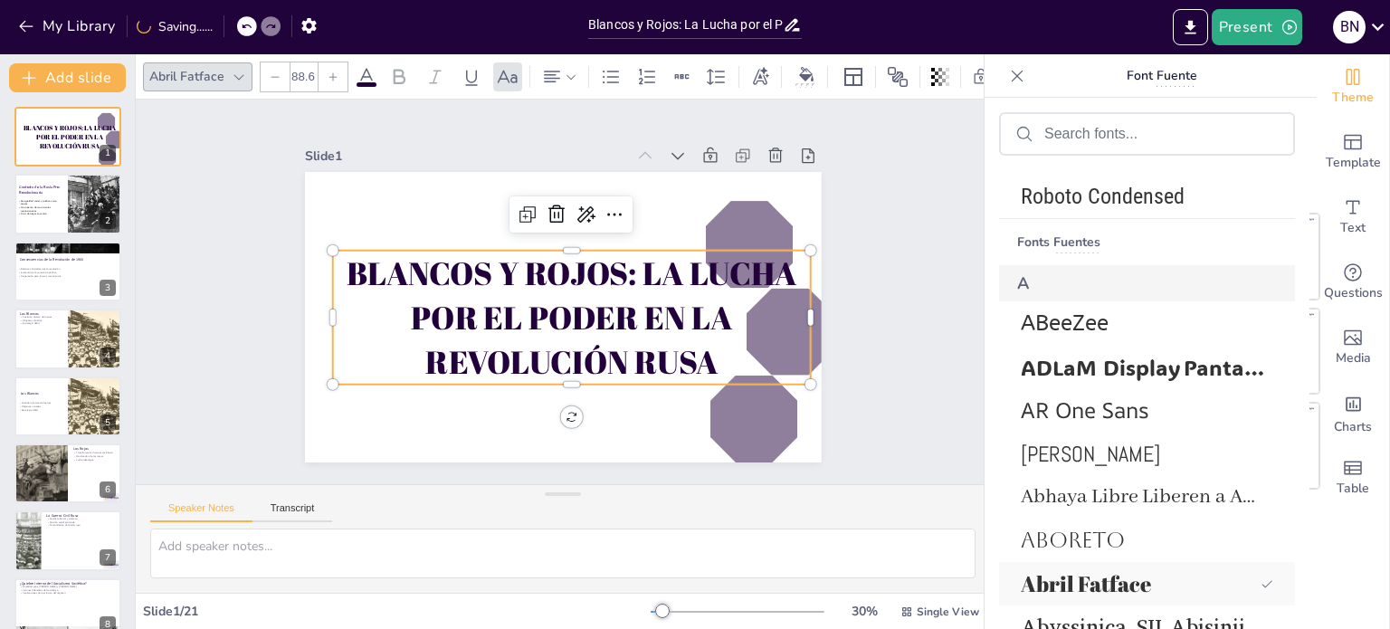
scroll to position [737, 0]
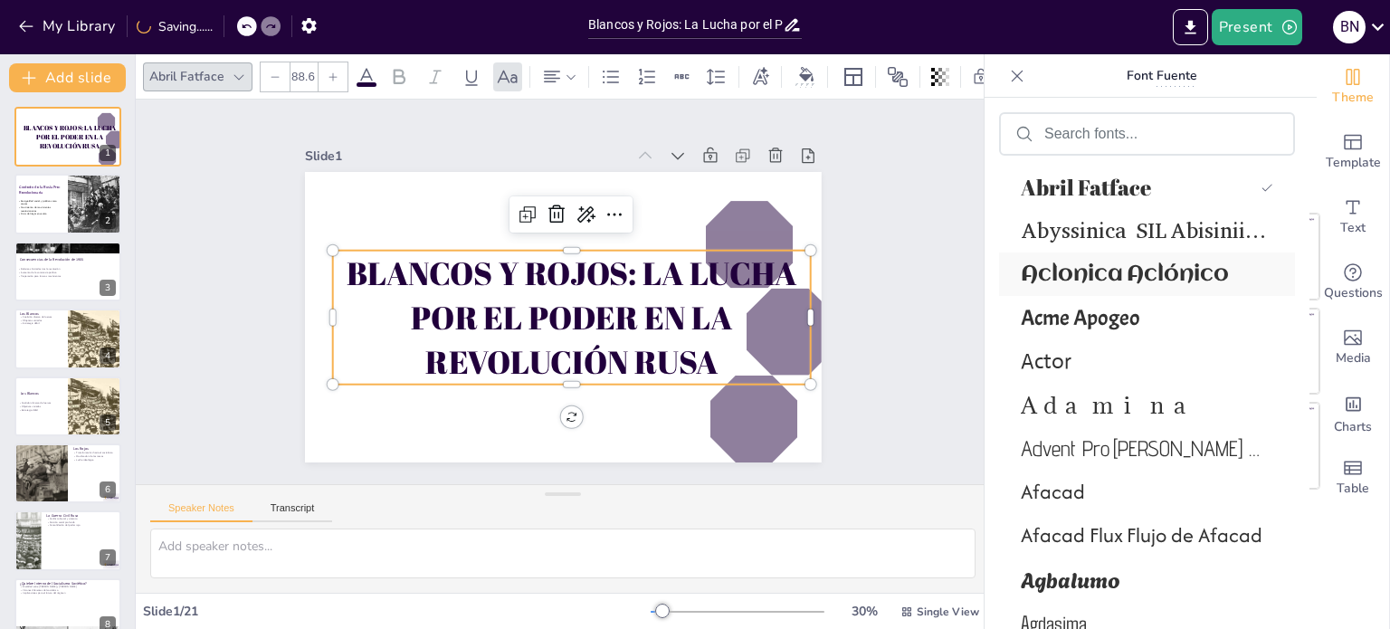
click at [1157, 255] on div "Aclonica Aclónico" at bounding box center [1147, 274] width 296 height 43
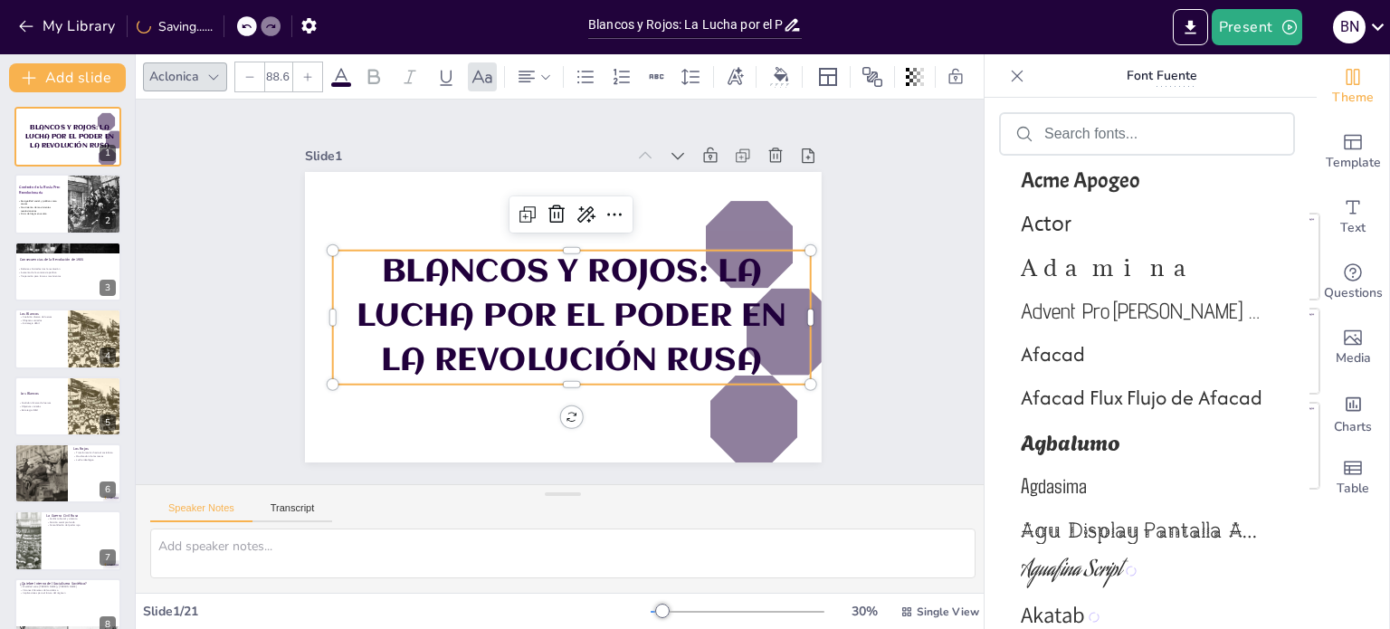
scroll to position [1325, 0]
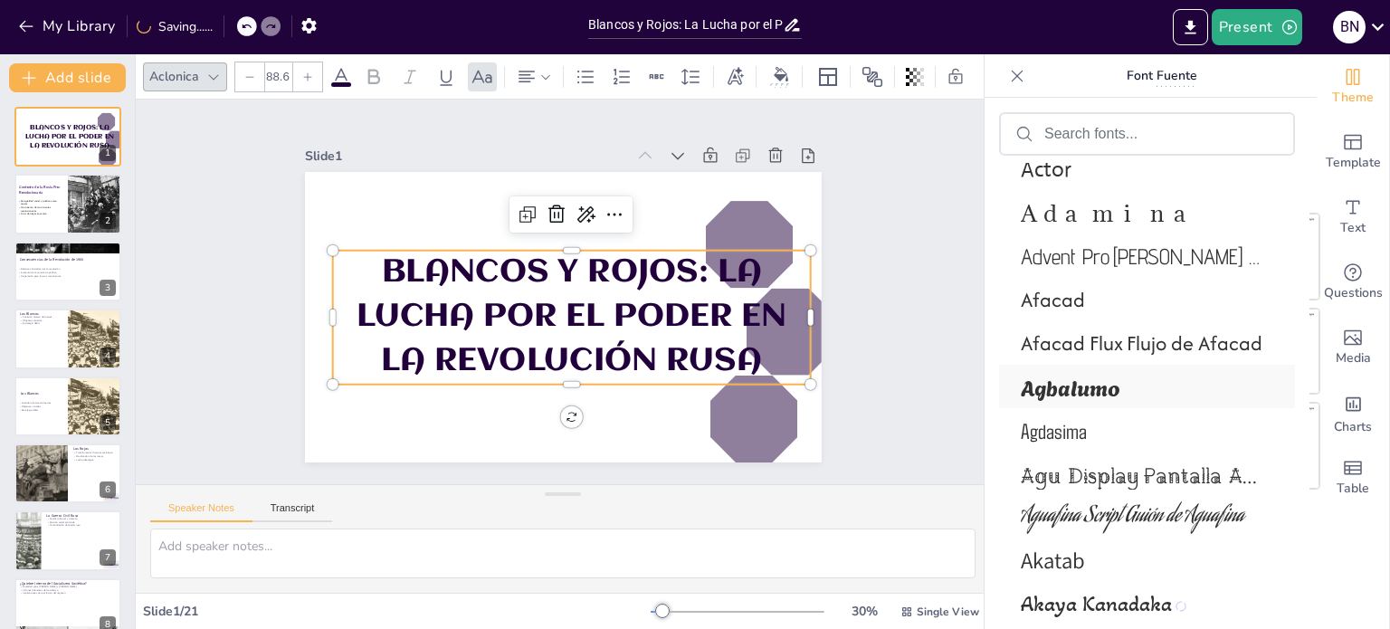
click at [1138, 407] on div "Agbalumo" at bounding box center [1147, 386] width 296 height 43
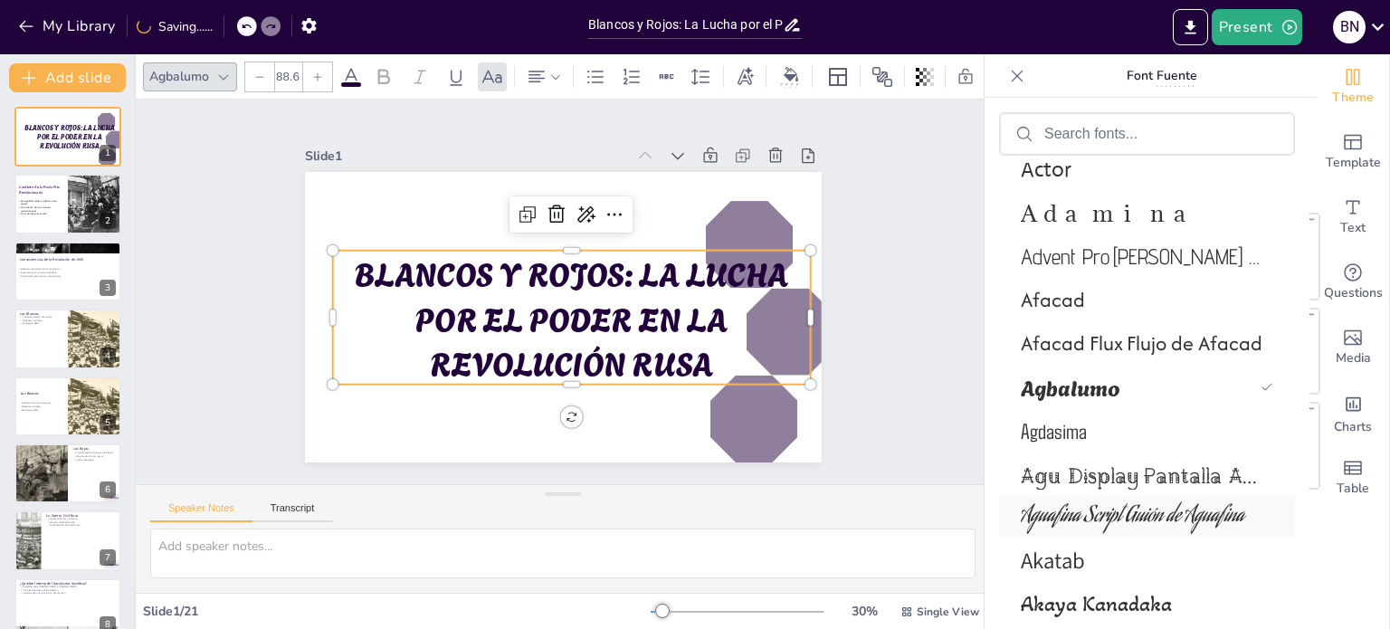
click at [1079, 517] on span "Aguafina Script Guión de Aguafina" at bounding box center [1143, 517] width 245 height 33
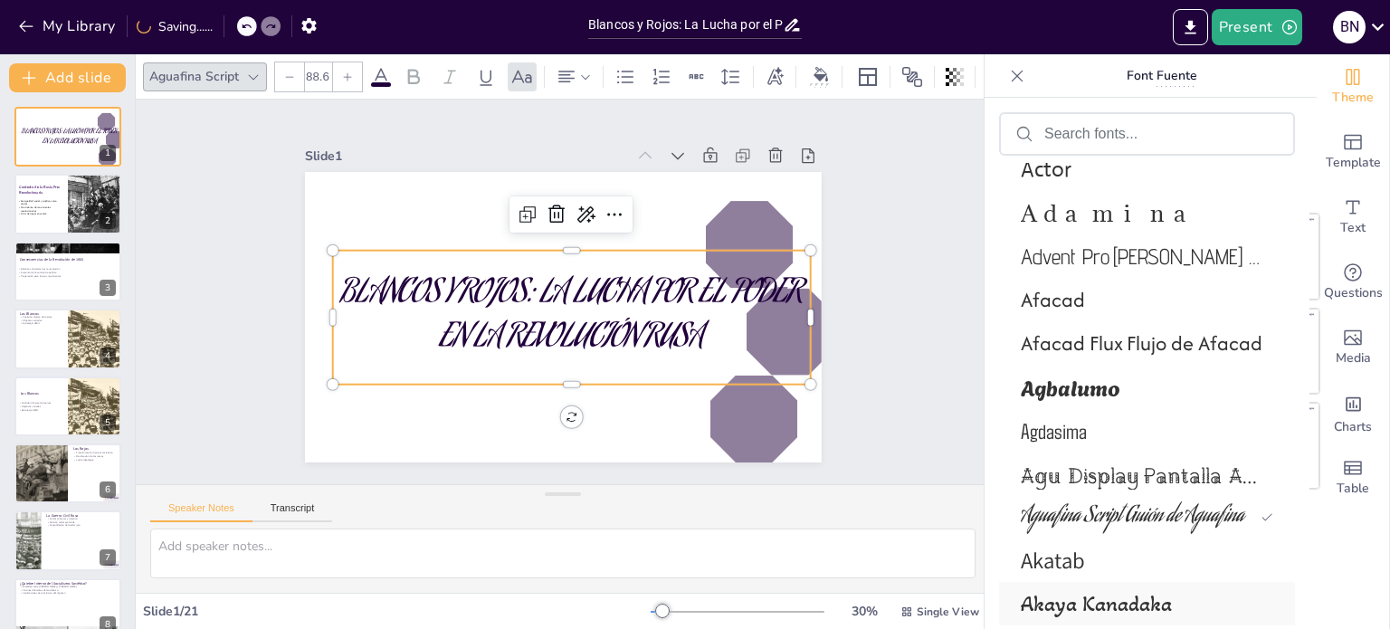
click at [1086, 593] on span "Akaya Kanadaka" at bounding box center [1143, 604] width 245 height 26
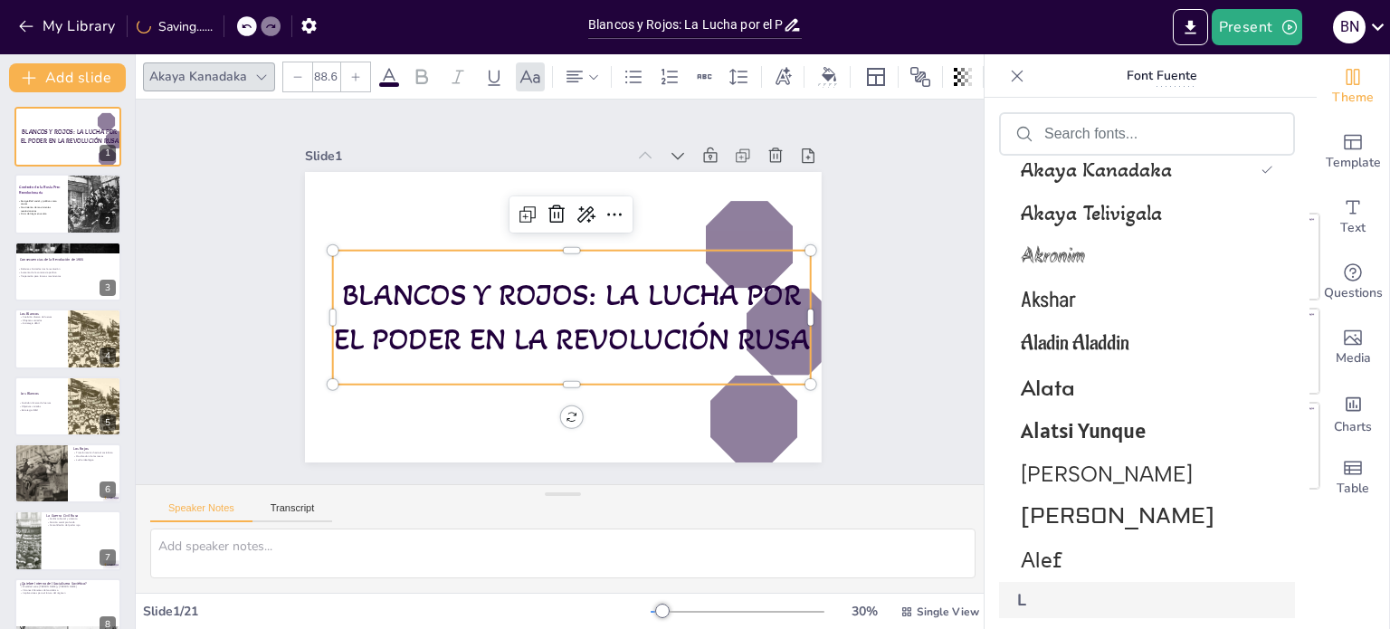
scroll to position [1767, 0]
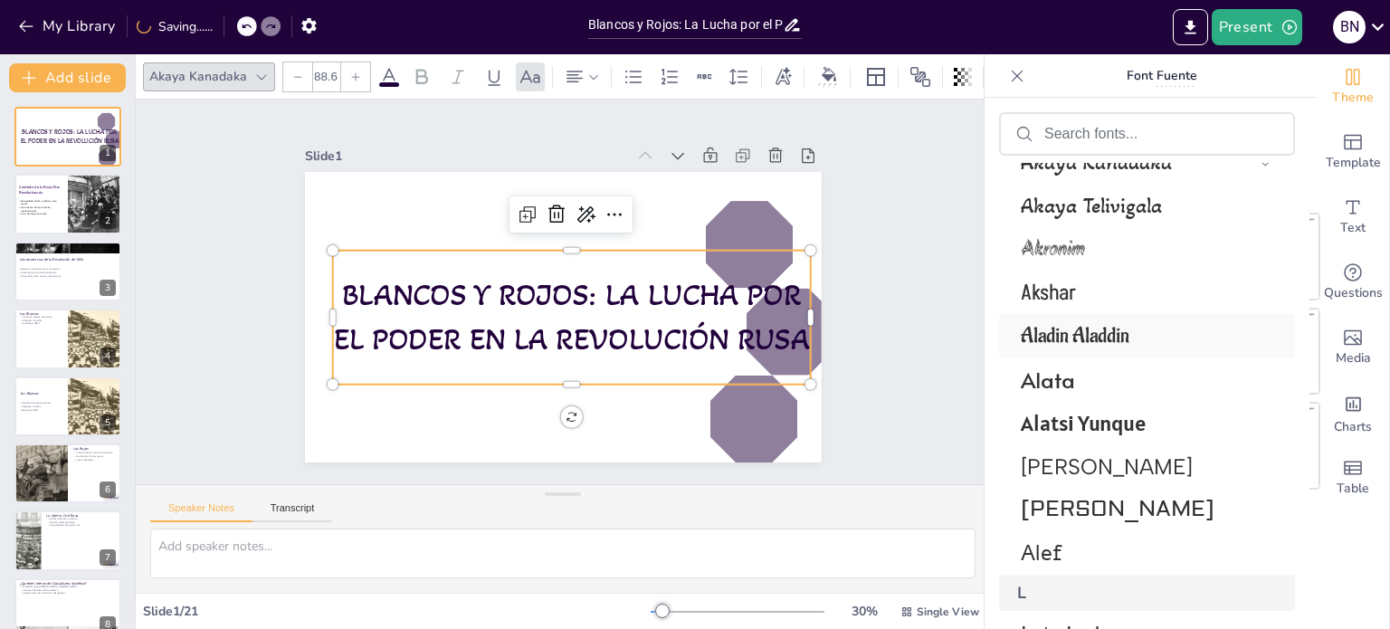
click at [1130, 343] on span "Aladin Aladdin" at bounding box center [1143, 335] width 245 height 27
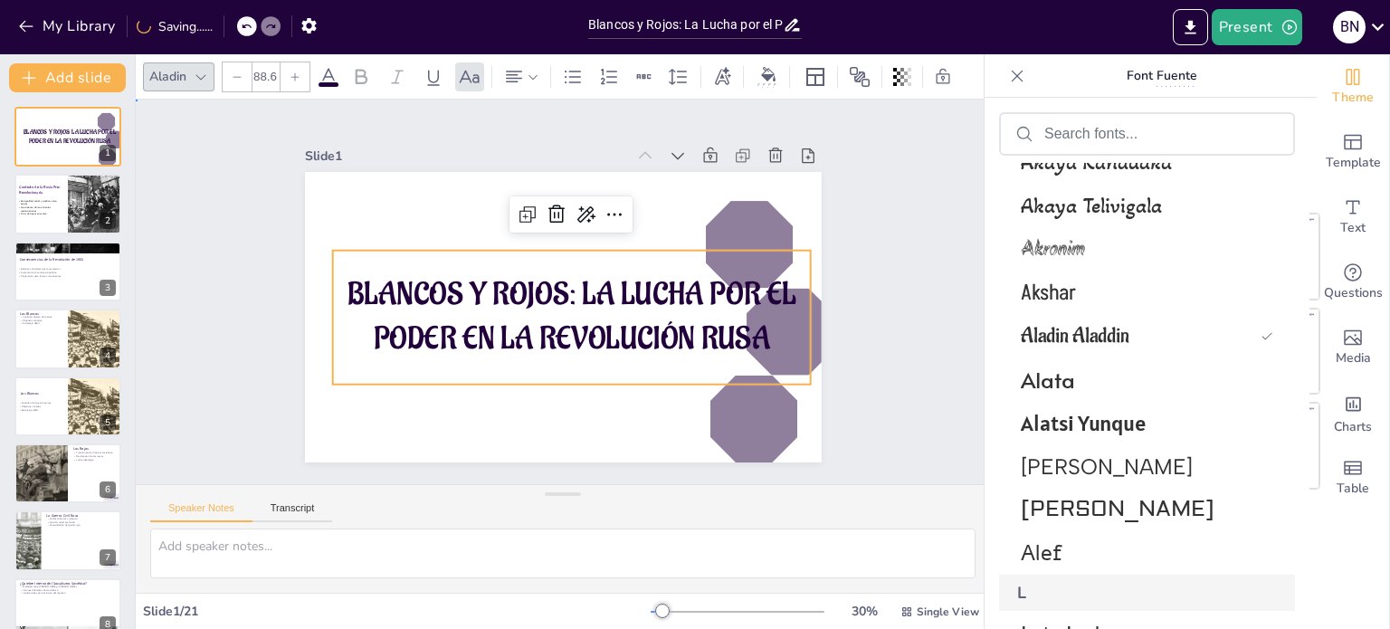
click at [908, 228] on div "Slide 1 Blancos y Rojos: La Lucha por el Poder en la Revolución Rusa Slide 2 Co…" at bounding box center [563, 292] width 916 height 554
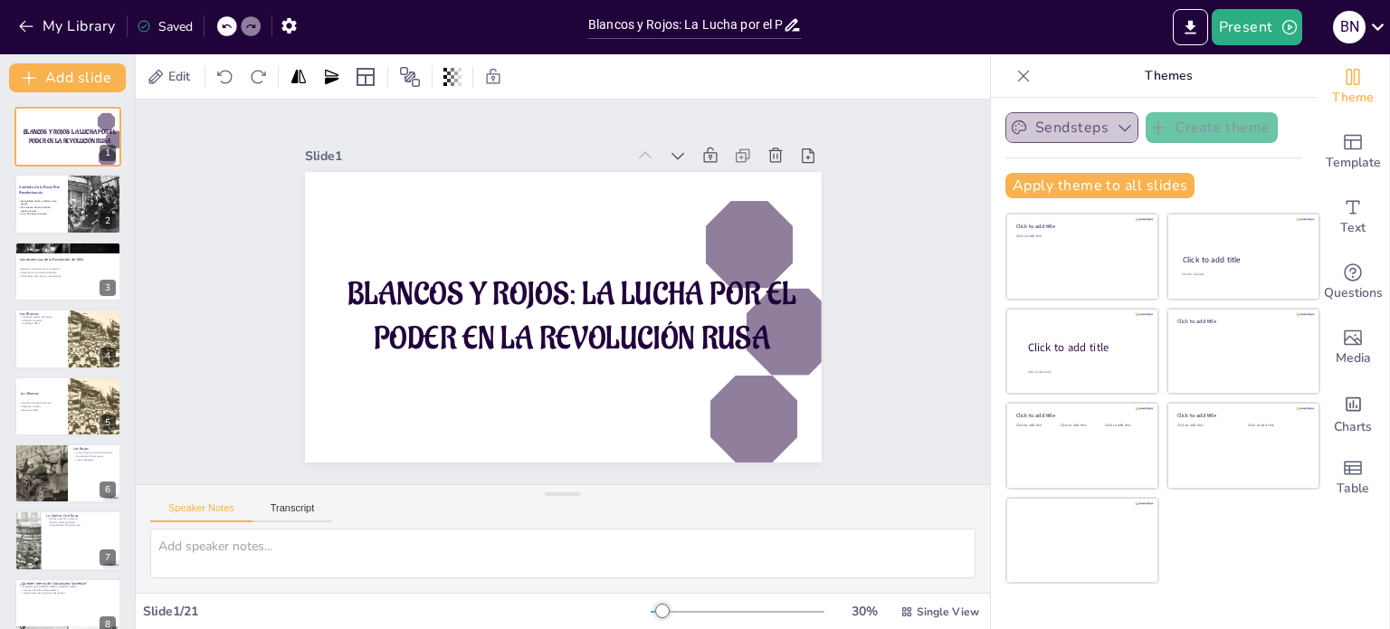
click at [1093, 135] on button "Sendsteps" at bounding box center [1072, 127] width 133 height 31
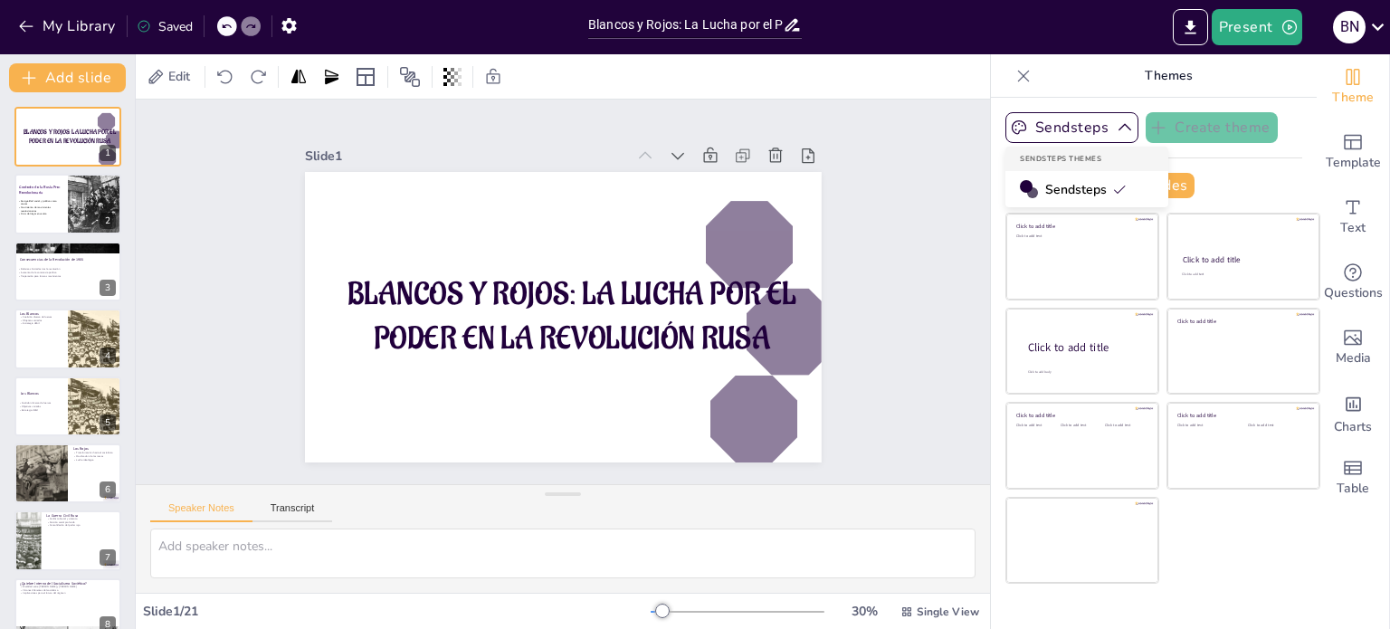
click at [1066, 195] on span "Sendsteps" at bounding box center [1085, 189] width 81 height 17
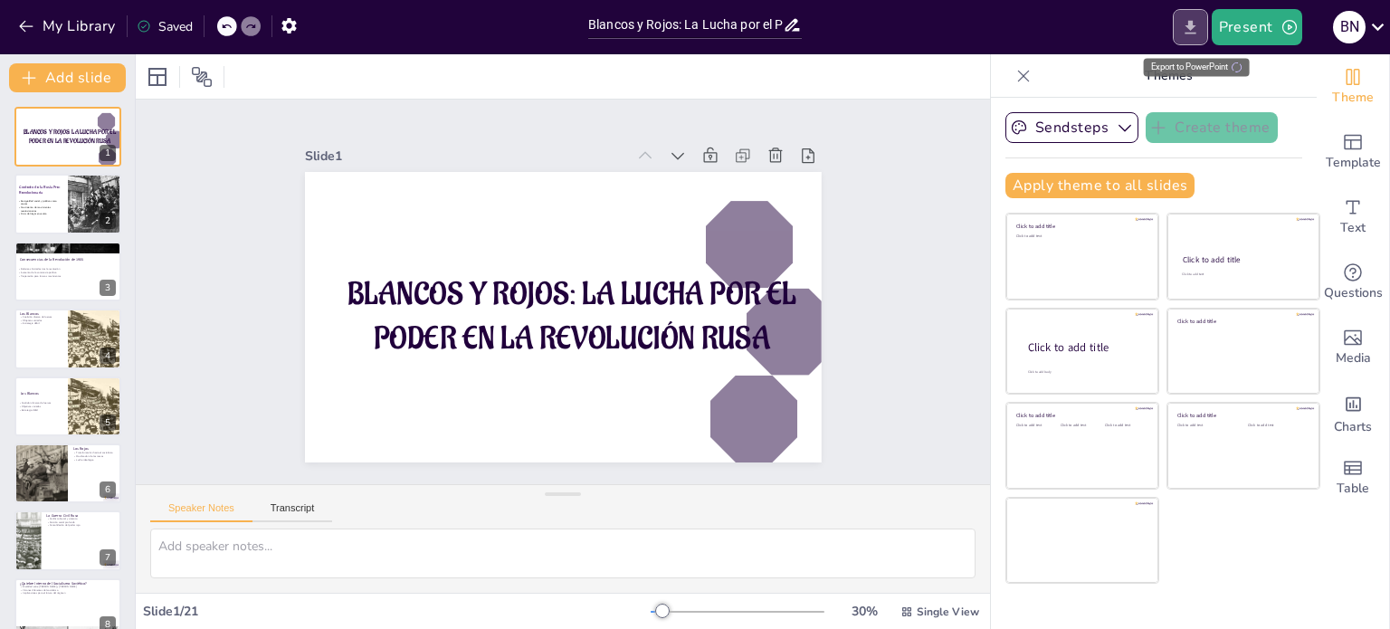
click at [1176, 26] on button "Export to PowerPoint" at bounding box center [1190, 27] width 35 height 36
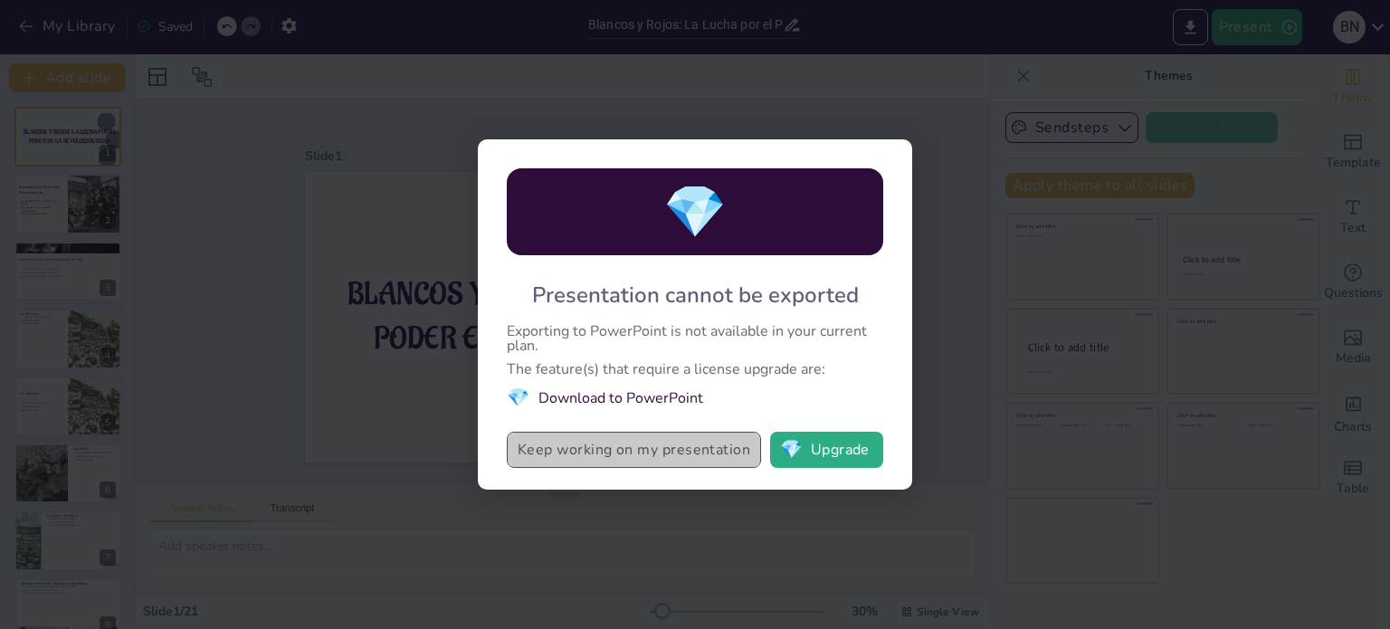
click at [731, 455] on button "Keep working on my presentation" at bounding box center [634, 450] width 254 height 36
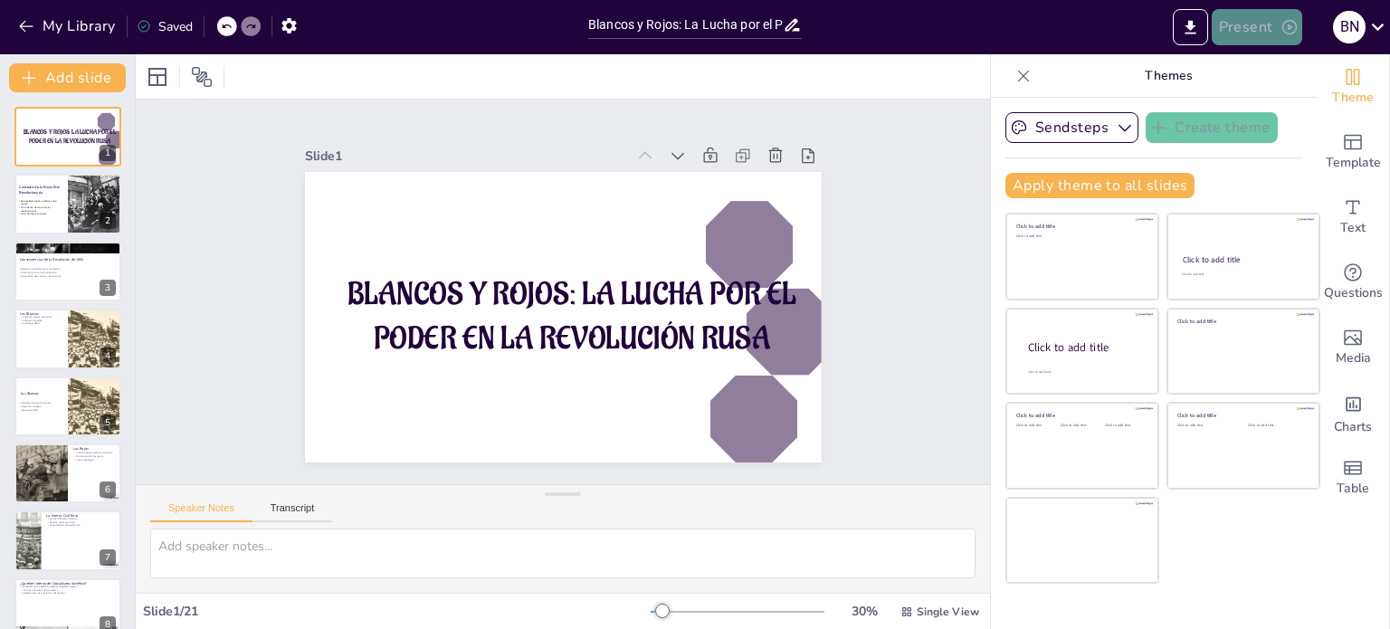
click at [1263, 22] on button "Present" at bounding box center [1257, 27] width 91 height 36
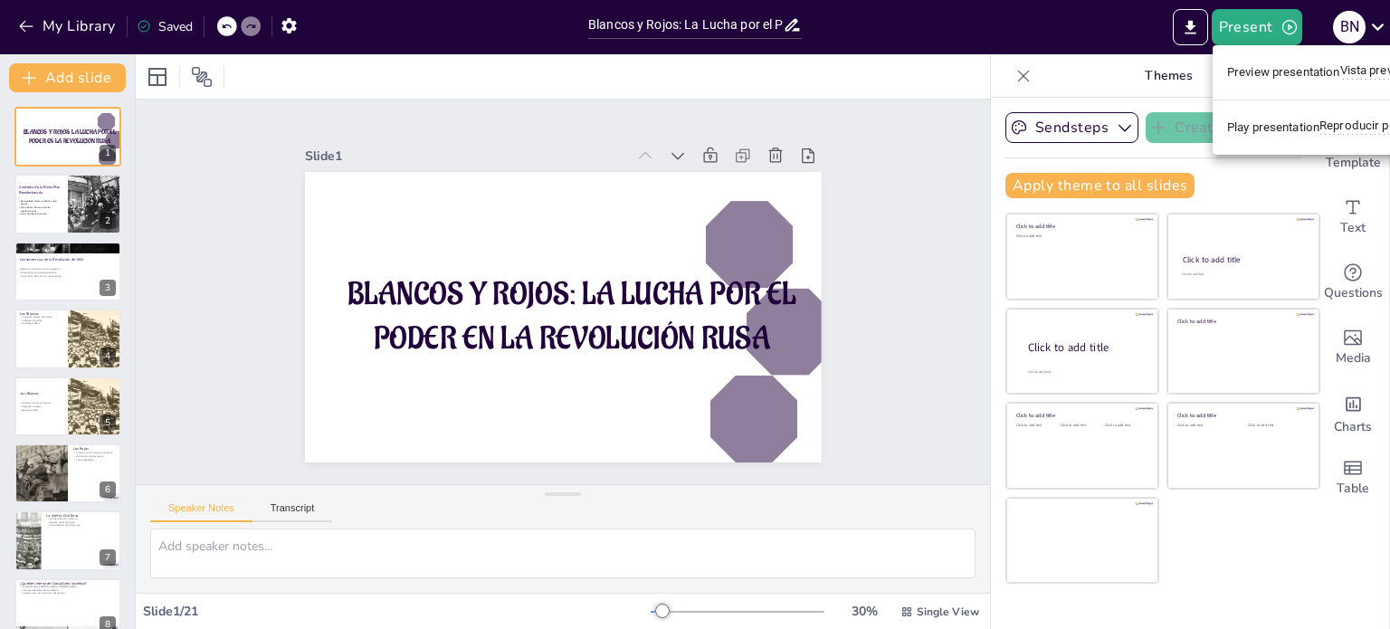
click at [1267, 79] on li "Preview presentation Vista previa de la presentación" at bounding box center [1365, 72] width 305 height 40
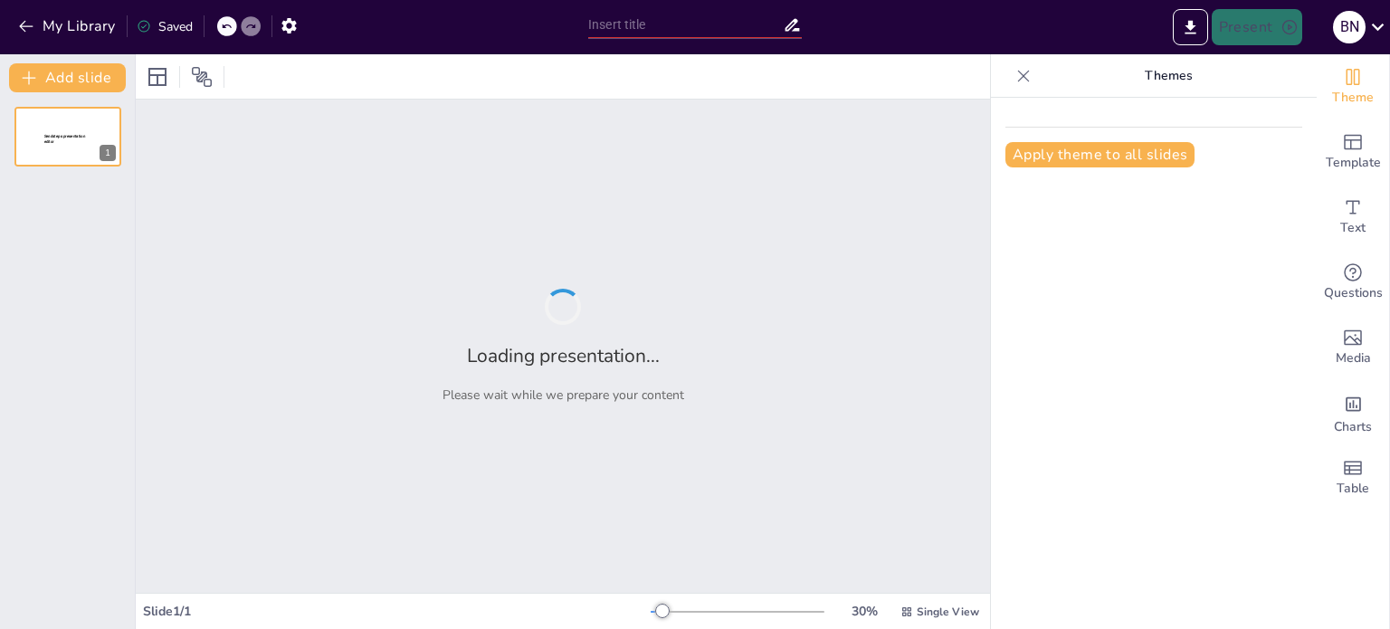
type input "Blancos y Rojos: La Lucha por el Poder en la Revolución Rusa"
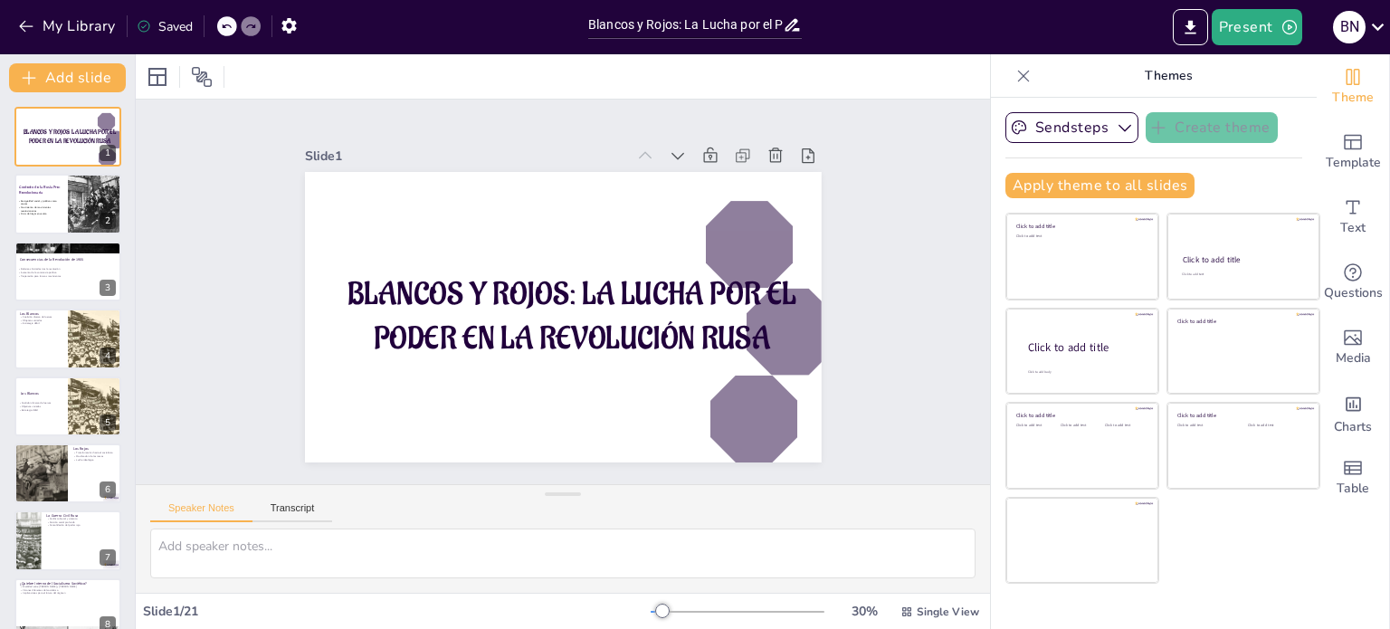
checkbox input "true"
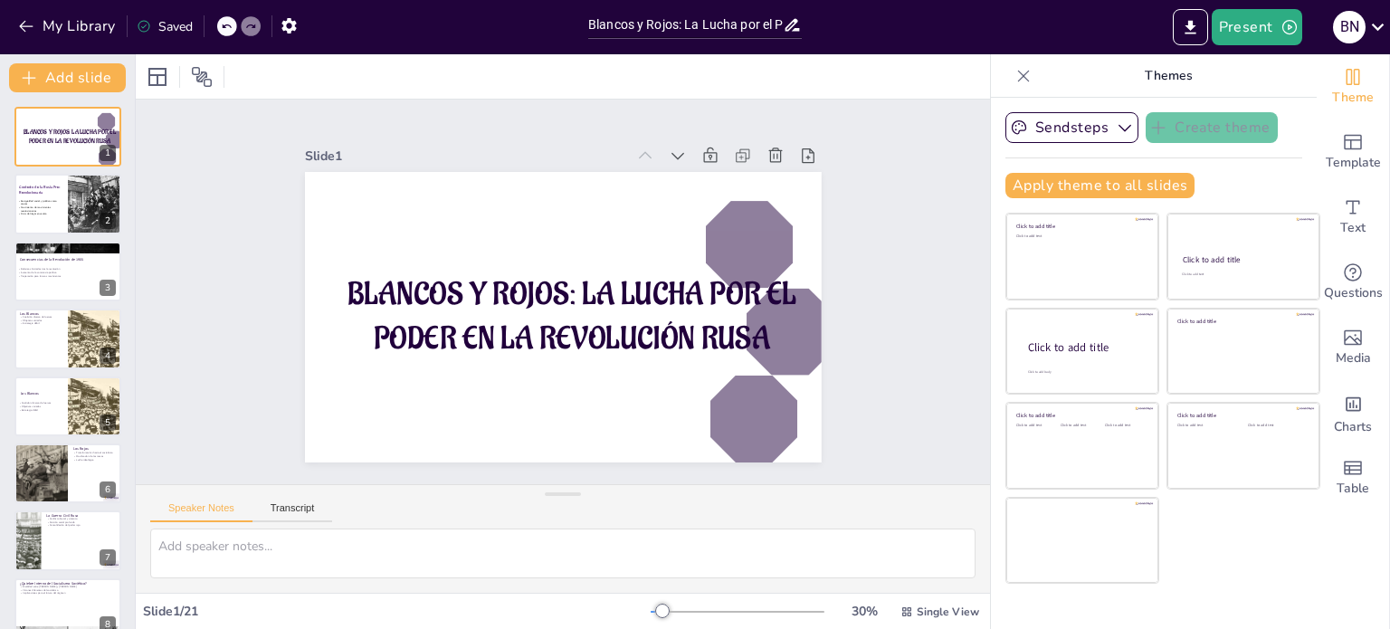
checkbox input "true"
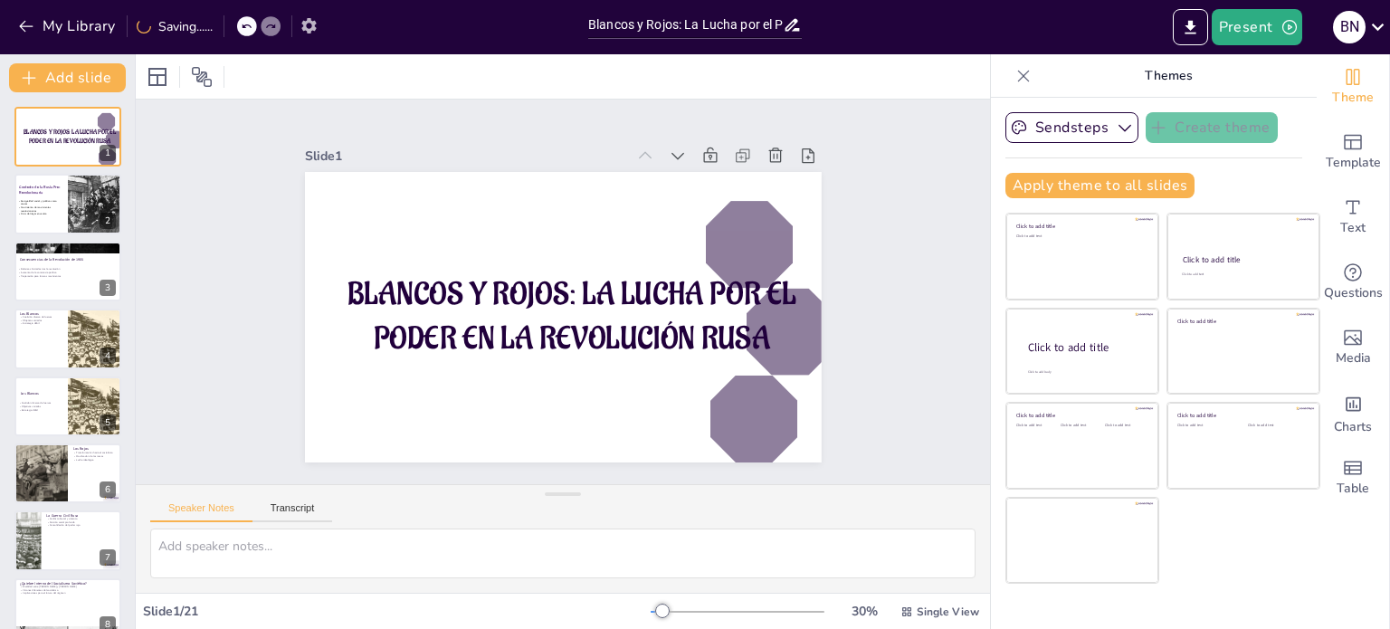
click at [315, 25] on icon "button" at bounding box center [308, 25] width 14 height 15
click at [1326, 158] on span "Template" at bounding box center [1353, 163] width 55 height 20
checkbox input "true"
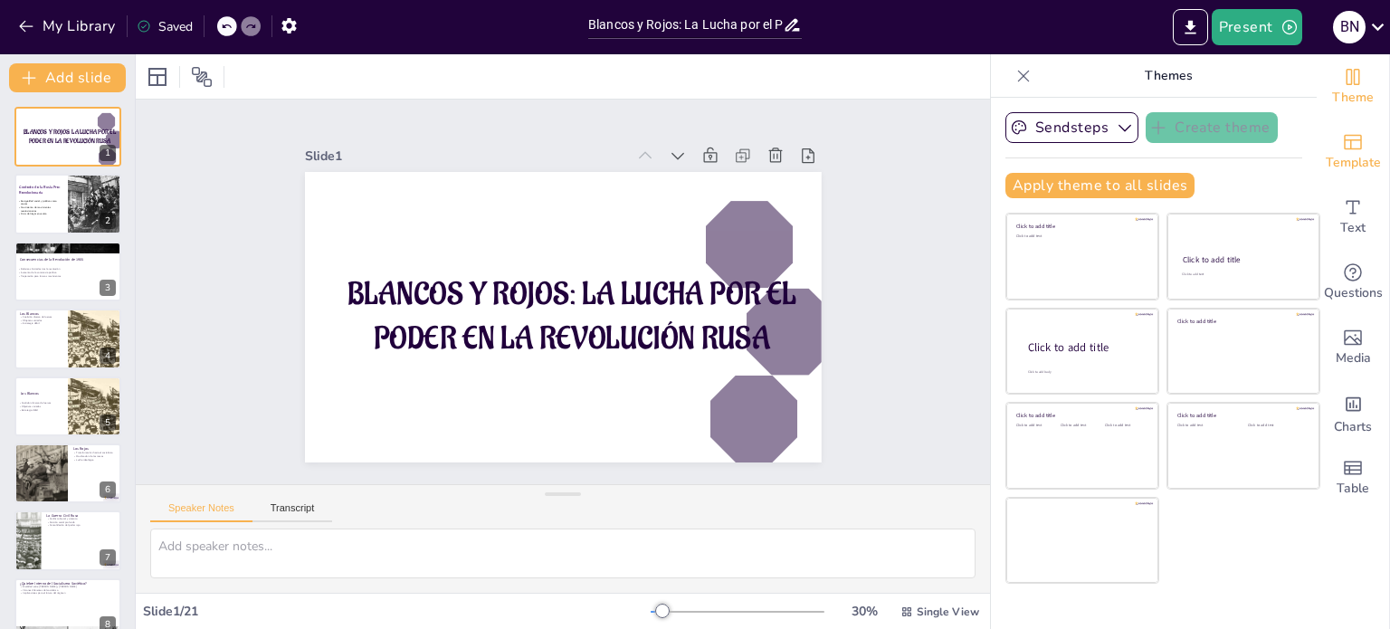
checkbox input "true"
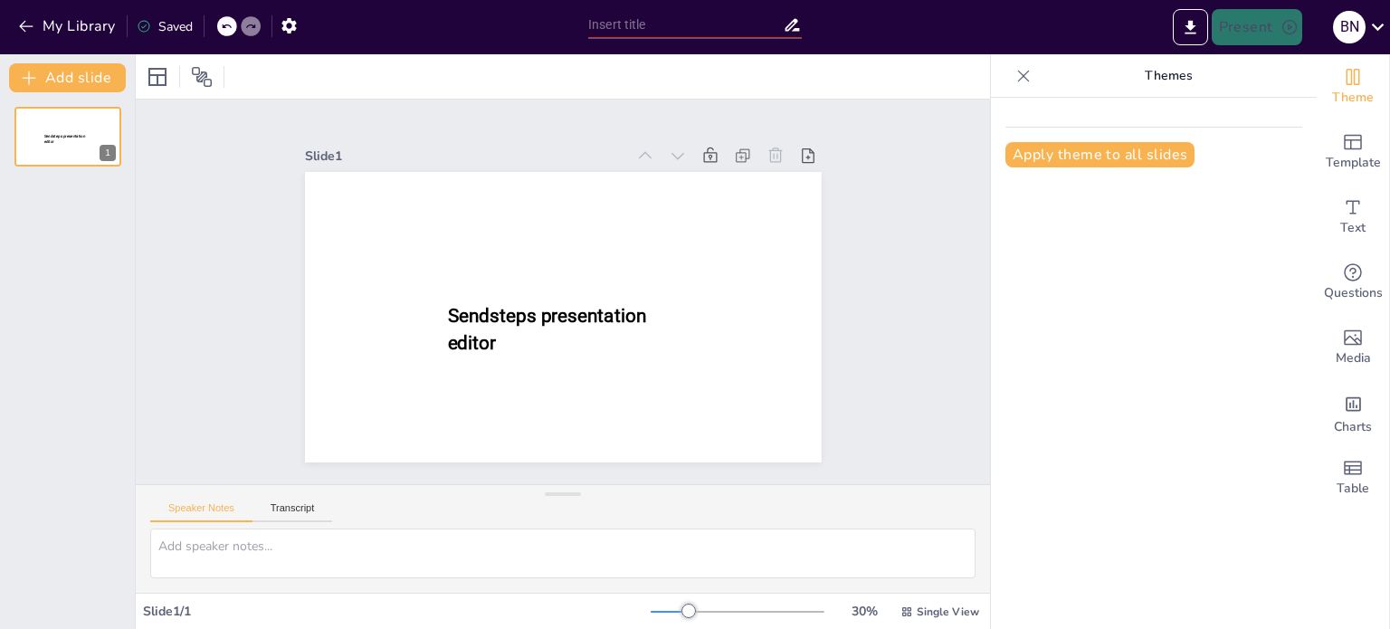
type input "Blancos y Rojos: La Lucha por el Poder en la Revolución Rusa"
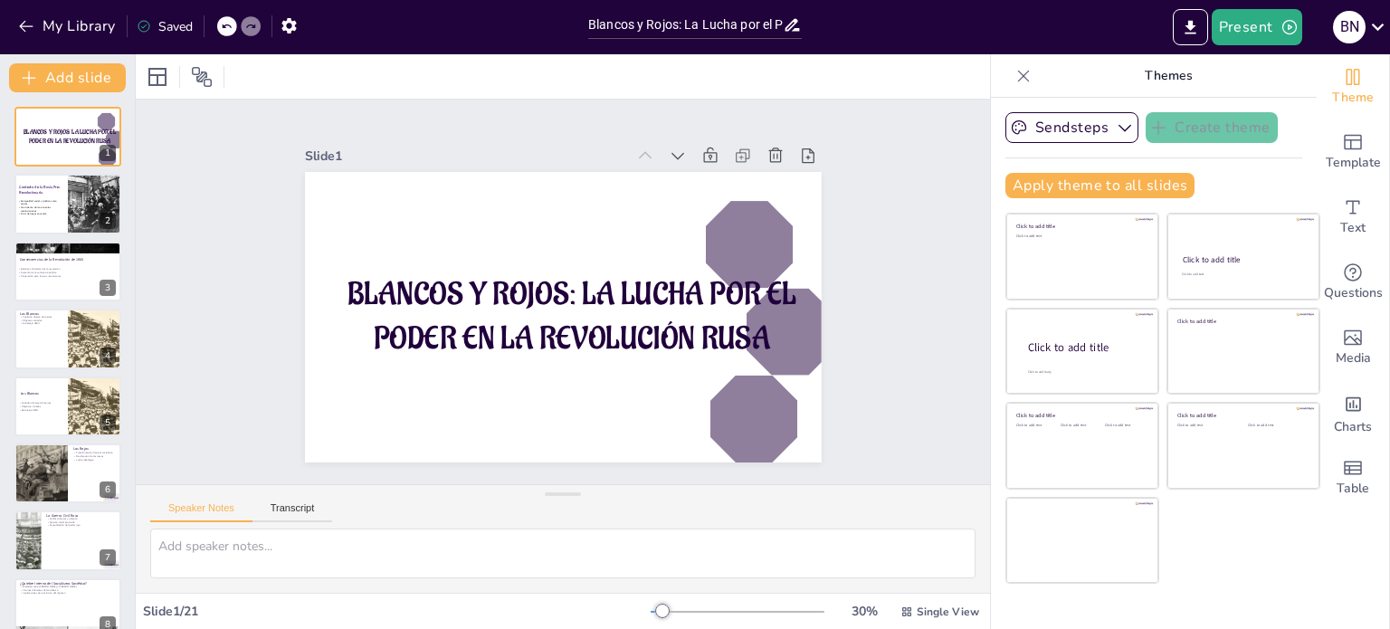
checkbox input "true"
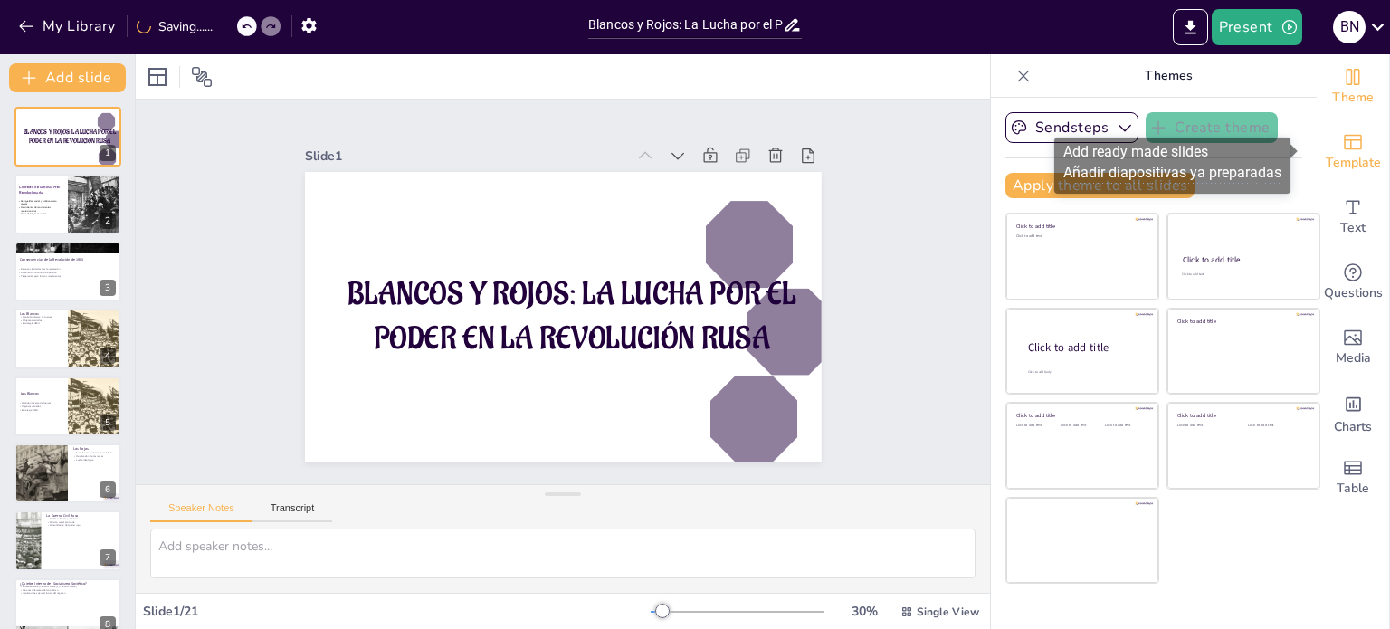
click at [1345, 148] on icon "Add ready made slides" at bounding box center [1353, 142] width 18 height 15
checkbox input "true"
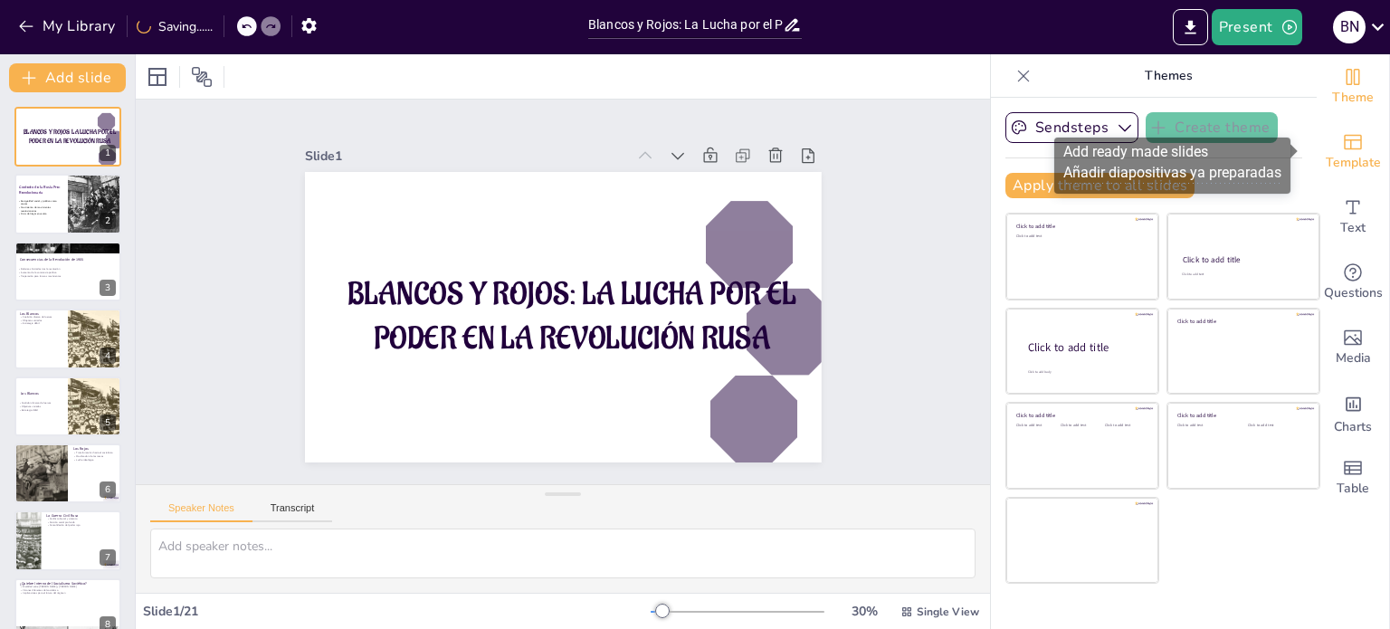
checkbox input "true"
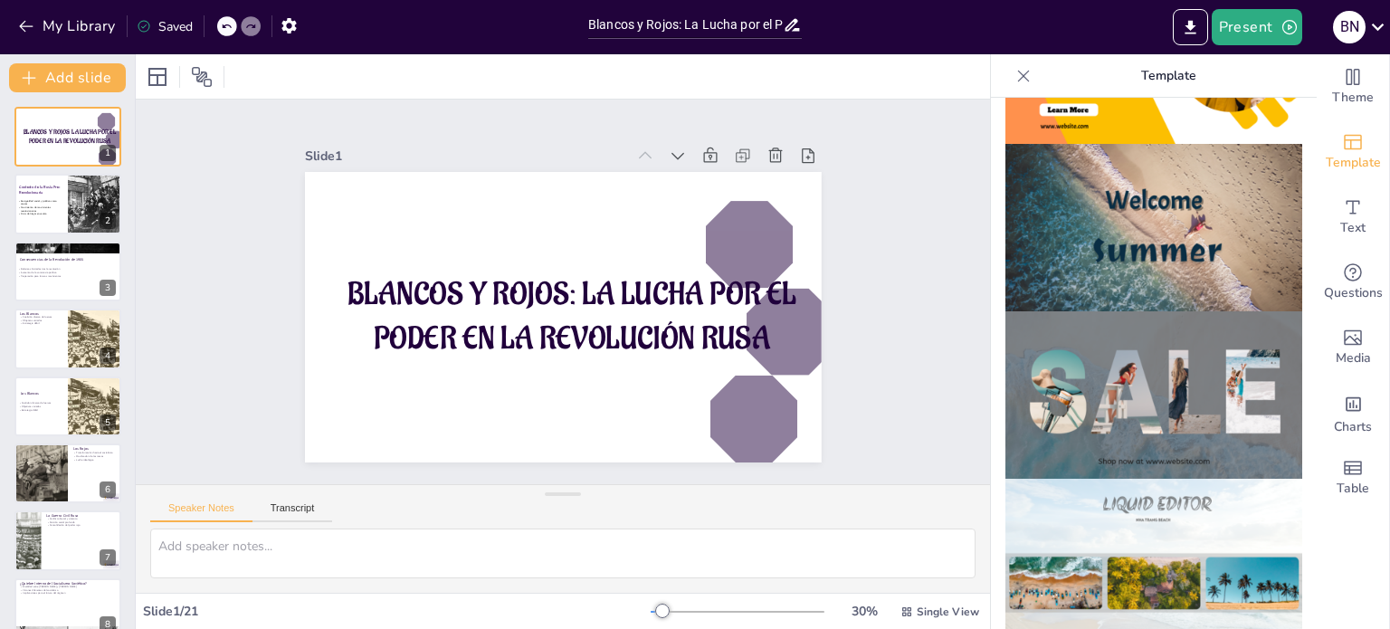
scroll to position [666, 0]
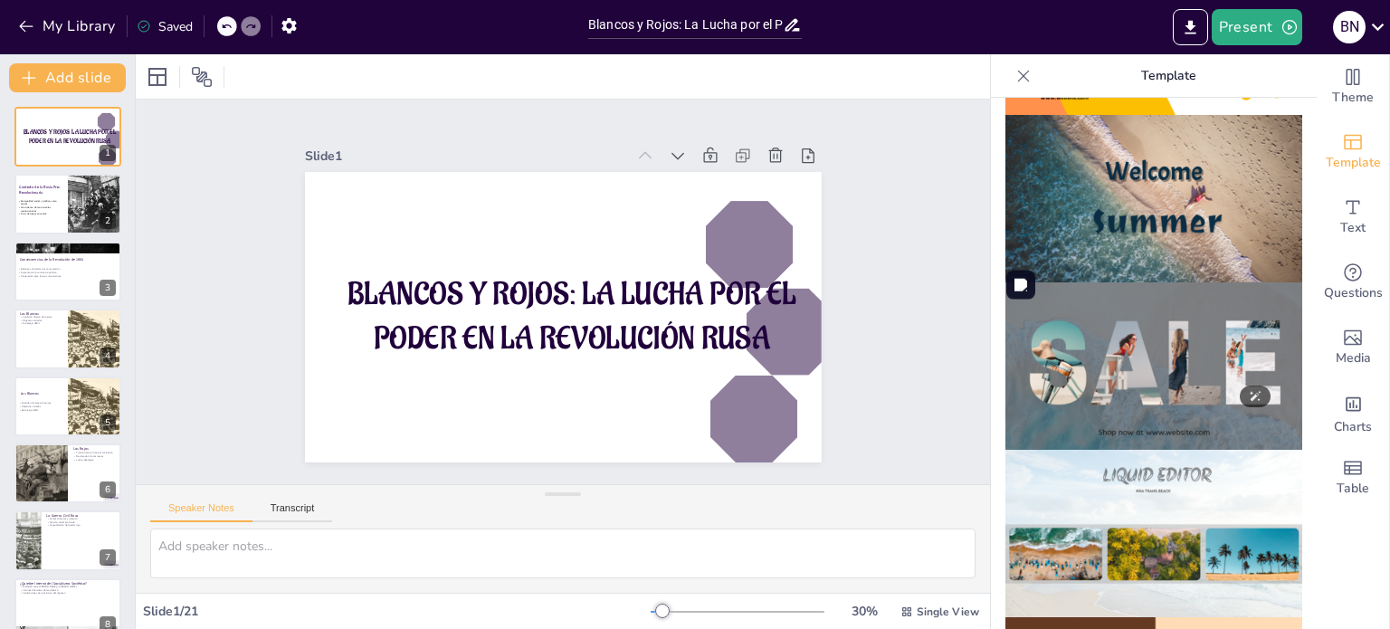
click at [1144, 308] on img at bounding box center [1154, 365] width 297 height 167
checkbox input "true"
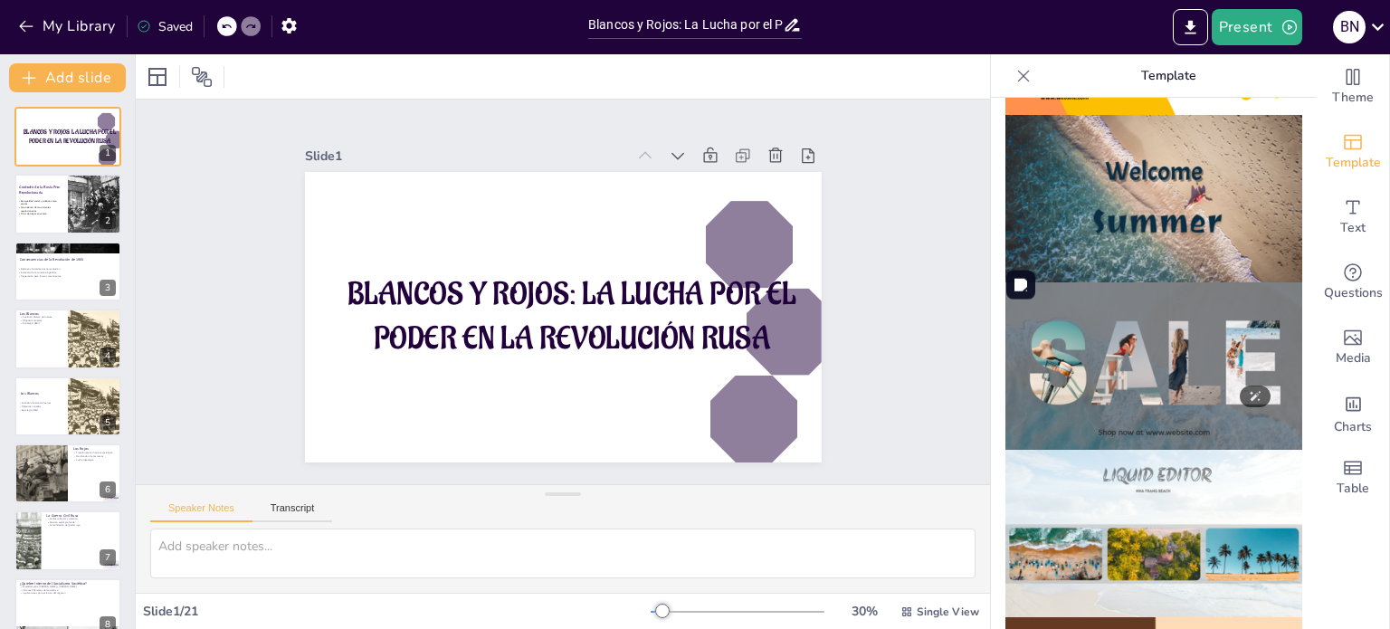
checkbox input "true"
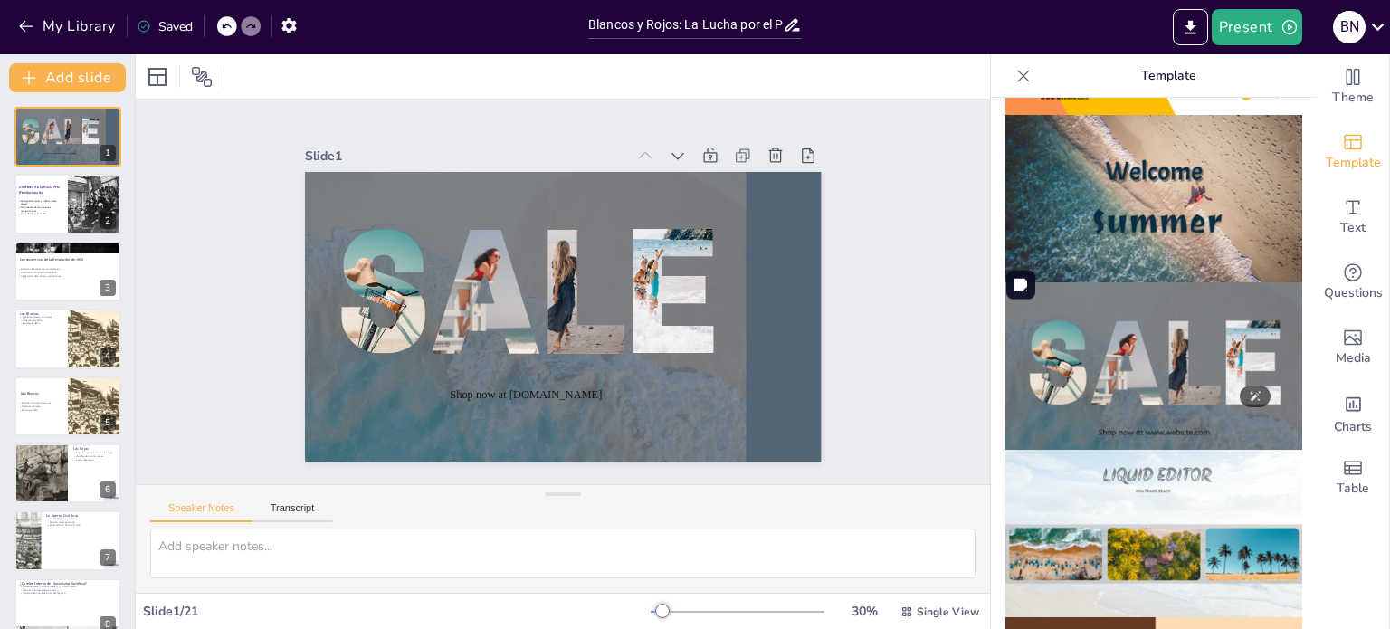
checkbox input "true"
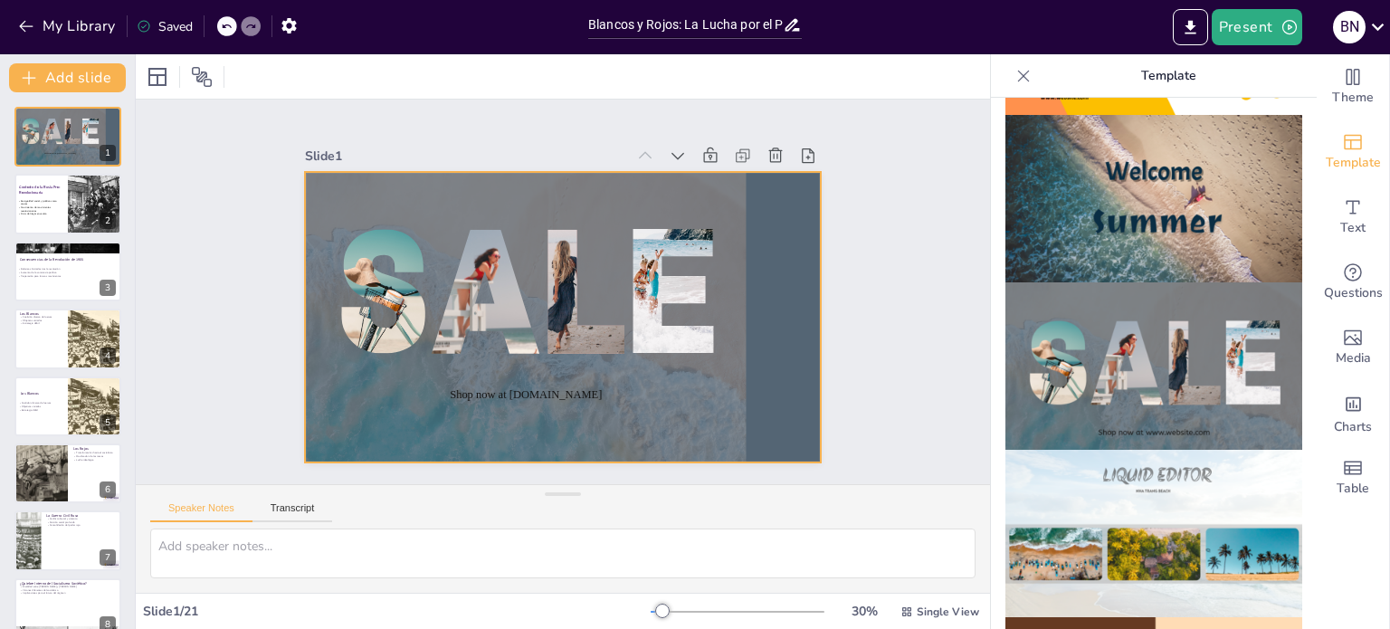
checkbox input "true"
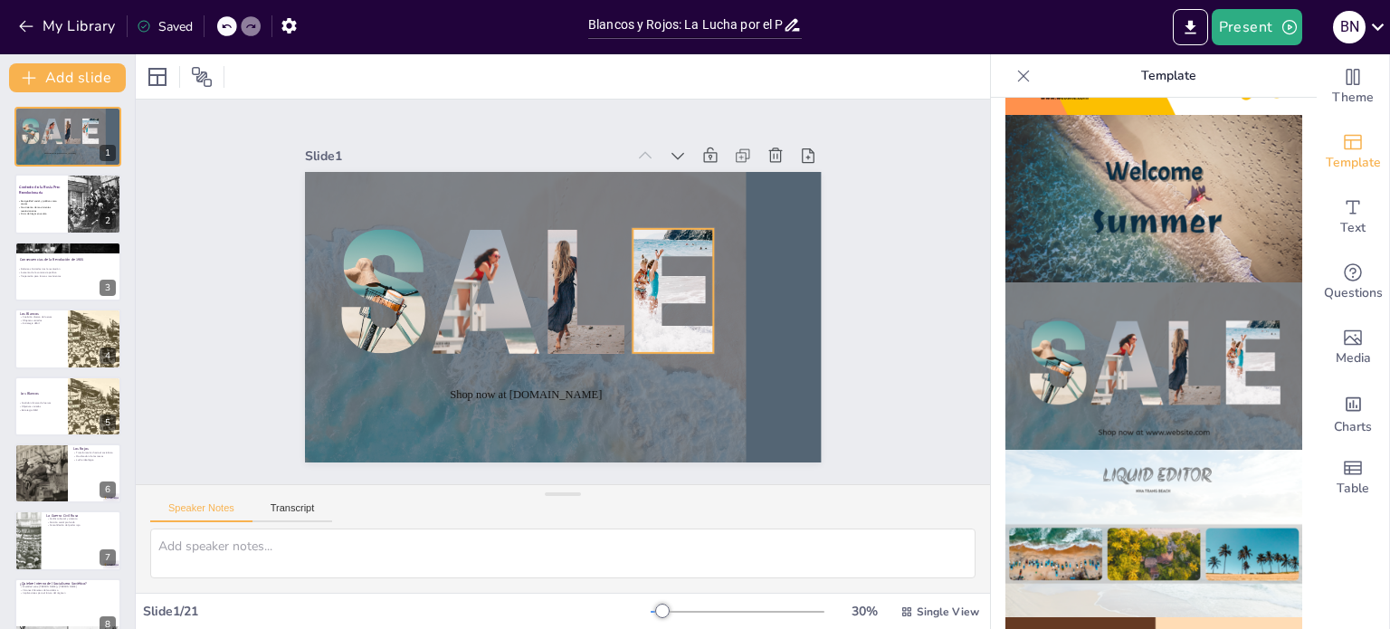
checkbox input "true"
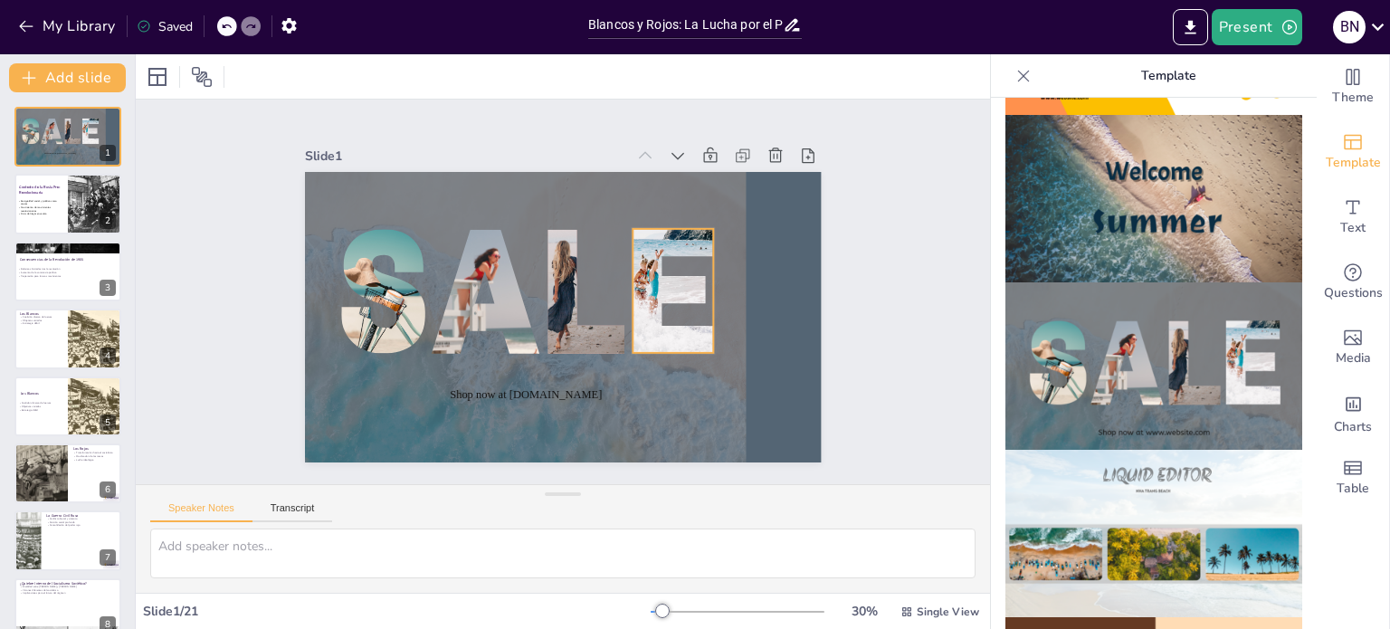
checkbox input "true"
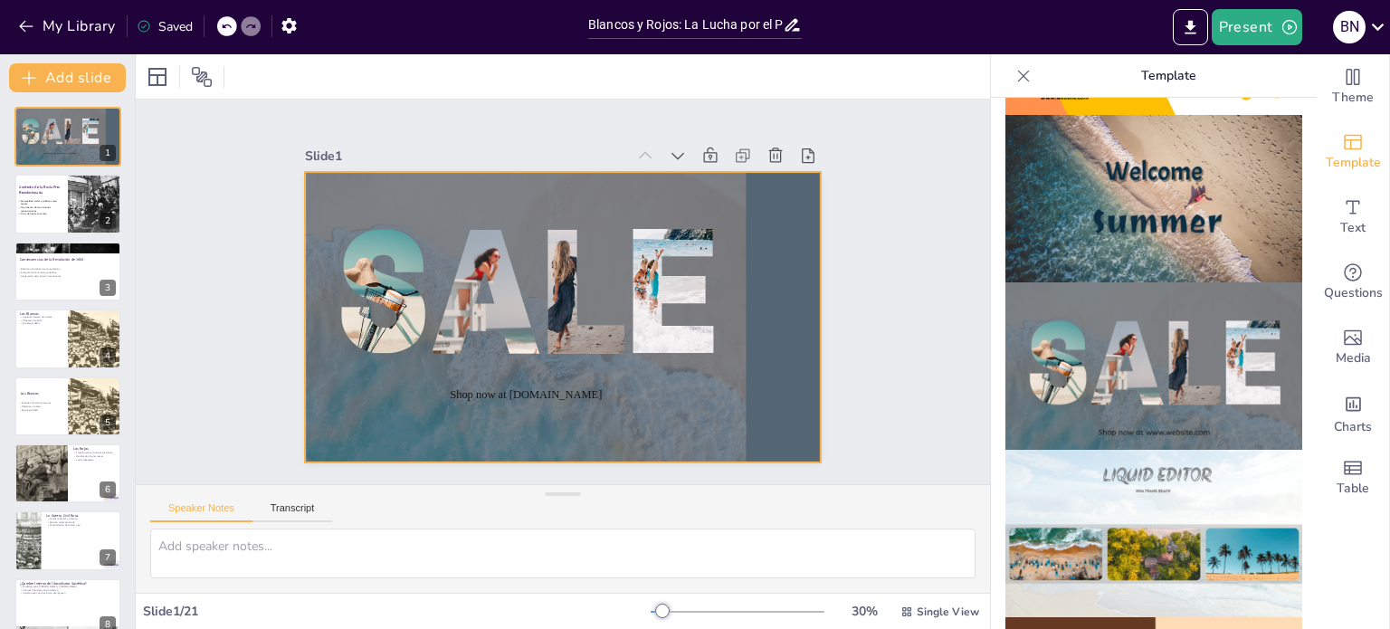
checkbox input "true"
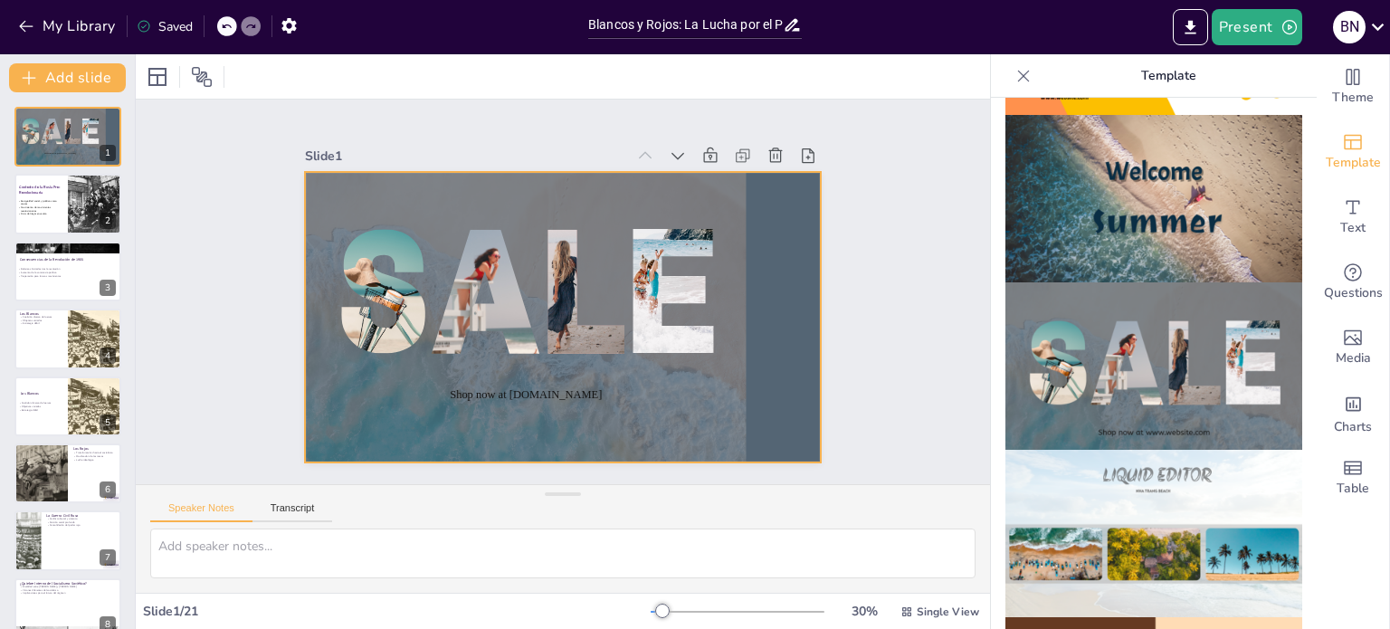
checkbox input "true"
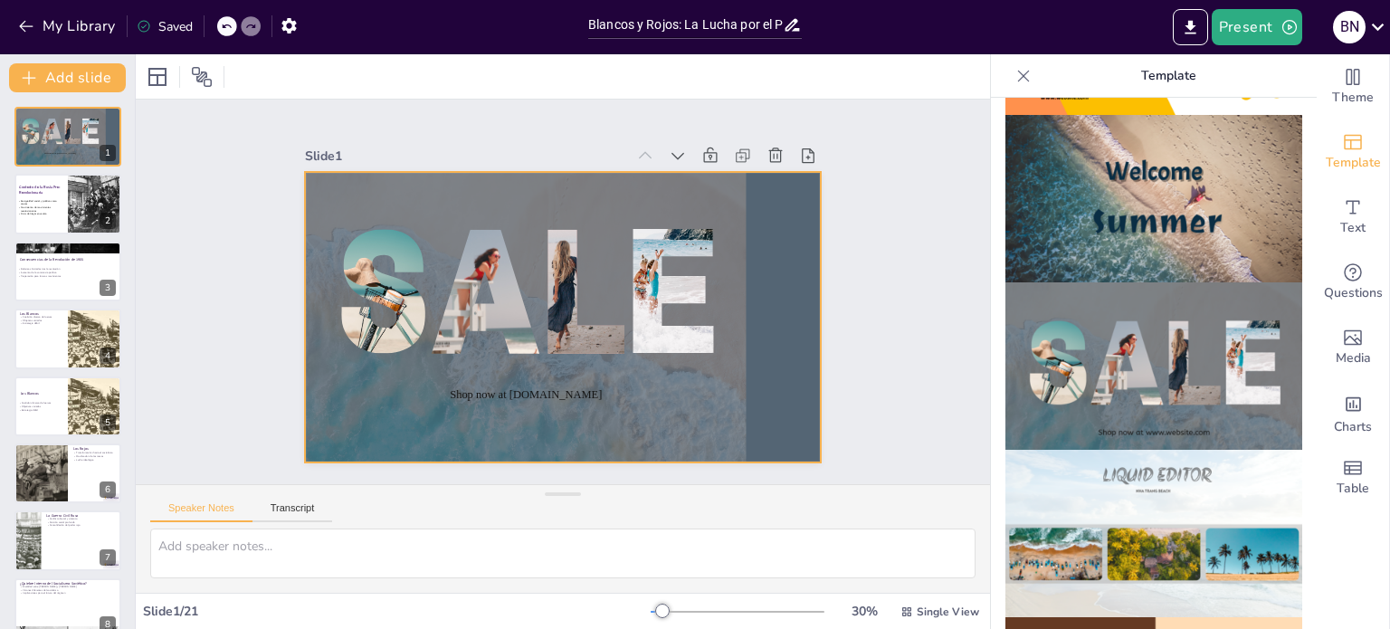
checkbox input "true"
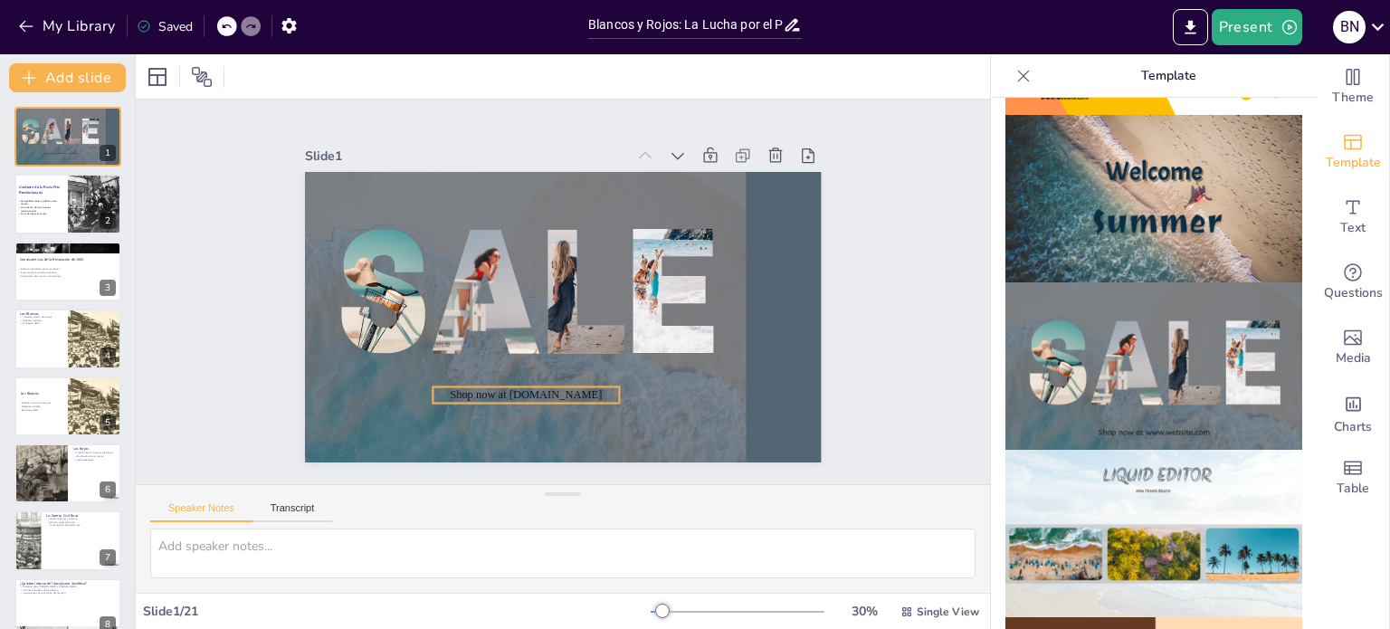
checkbox input "true"
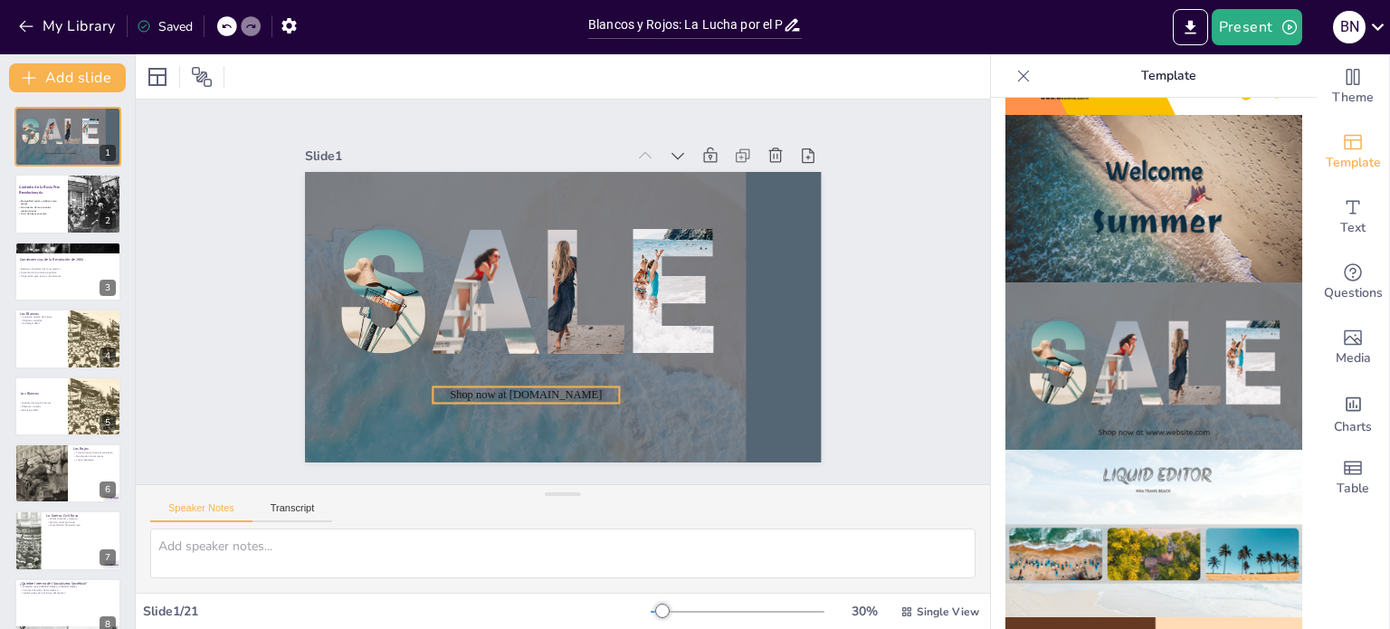
checkbox input "true"
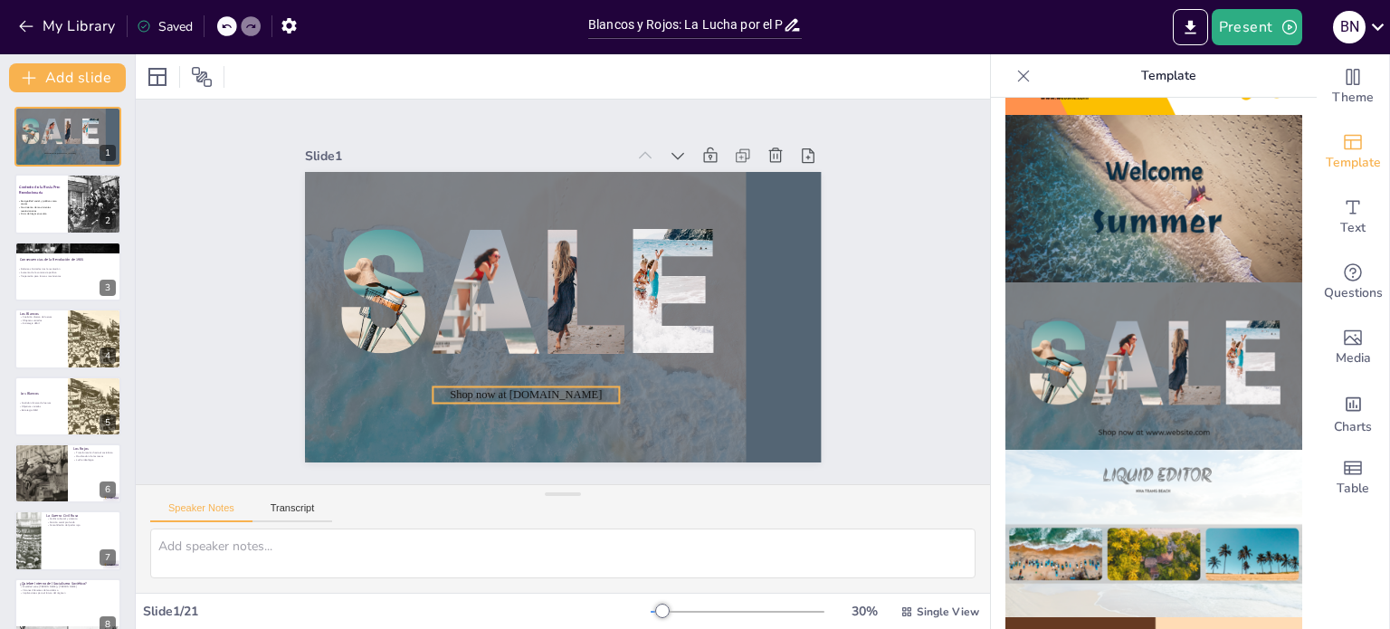
checkbox input "true"
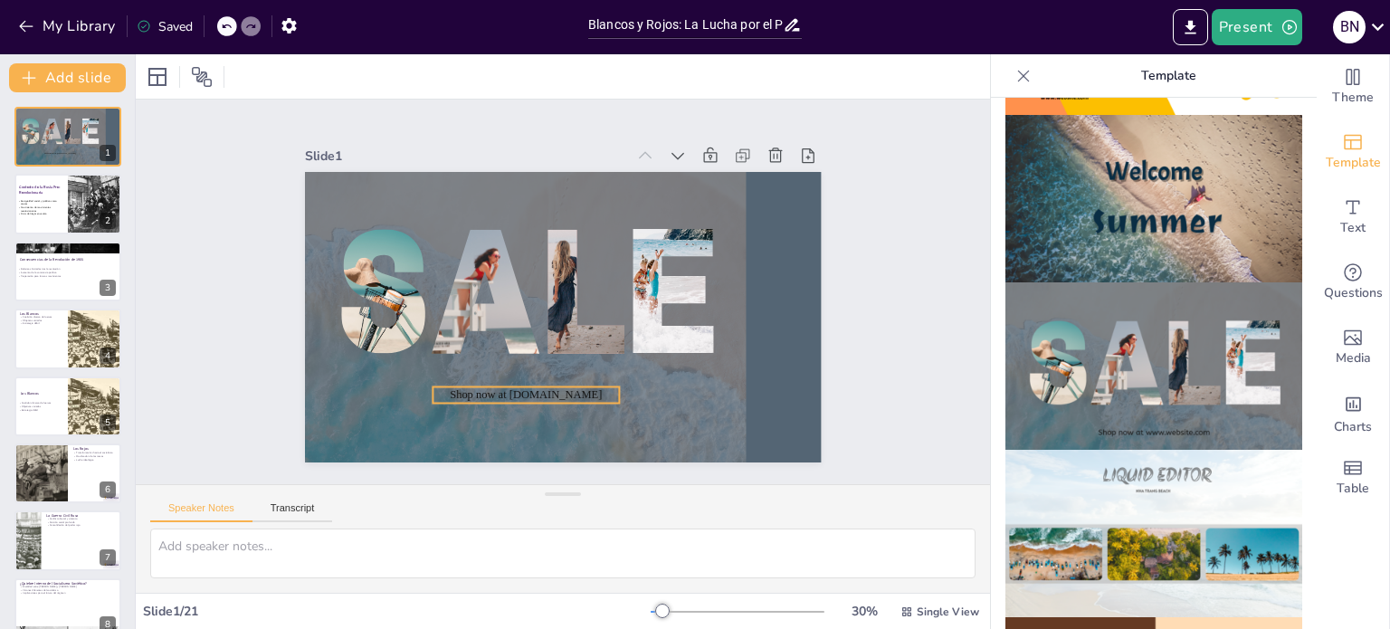
checkbox input "true"
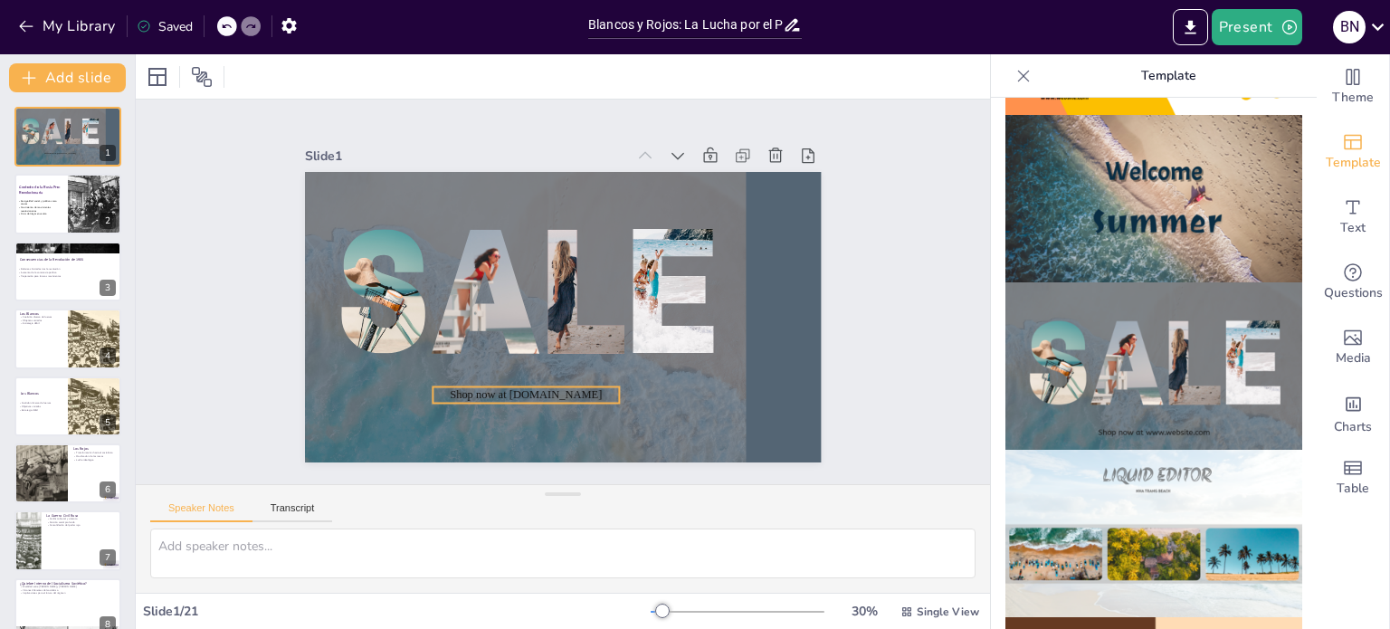
checkbox input "true"
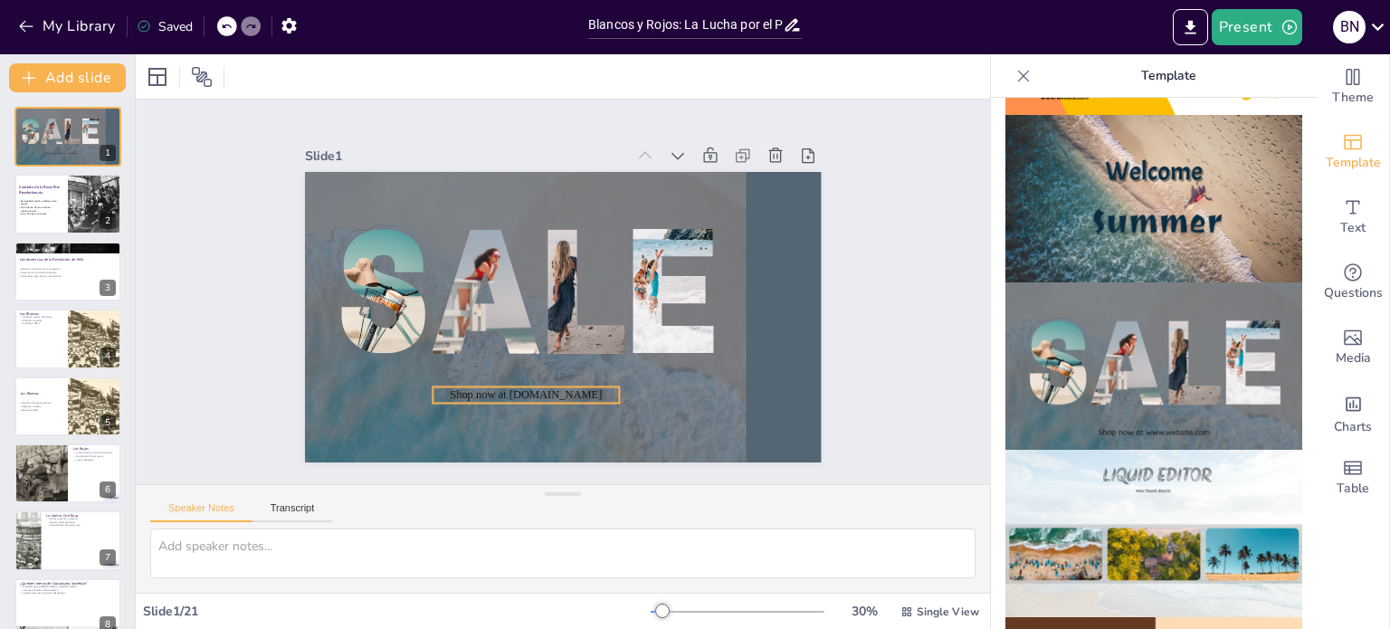
checkbox input "true"
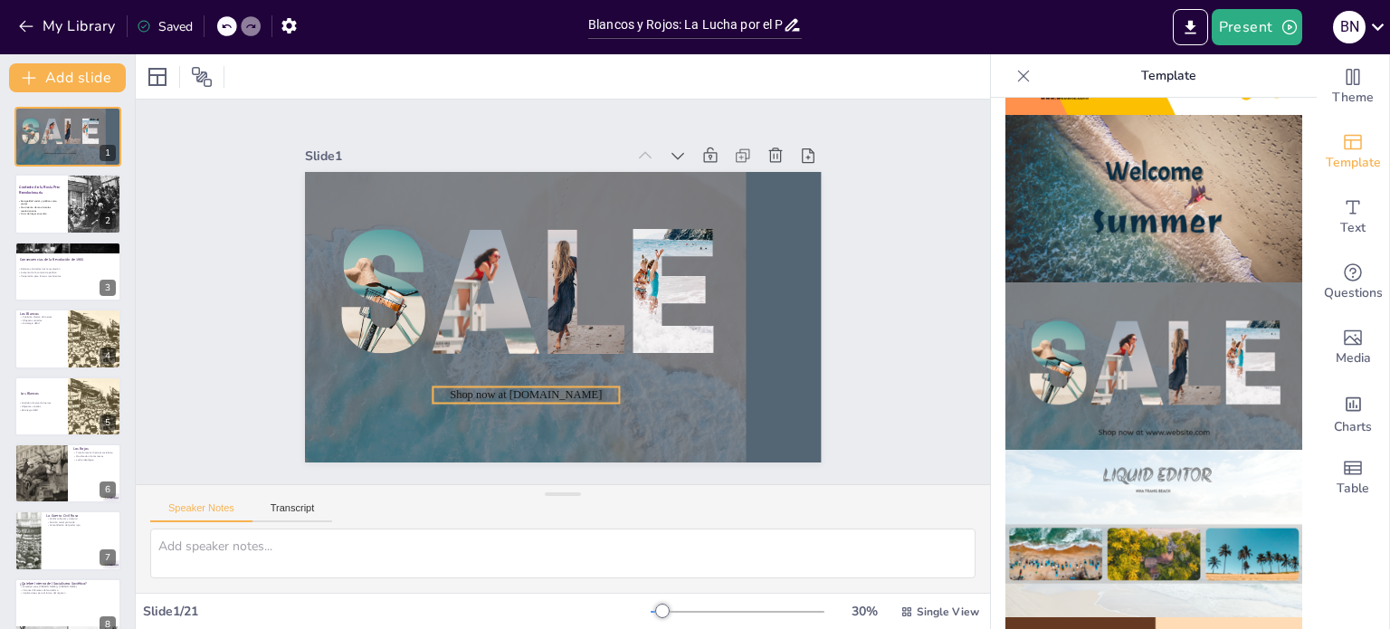
checkbox input "true"
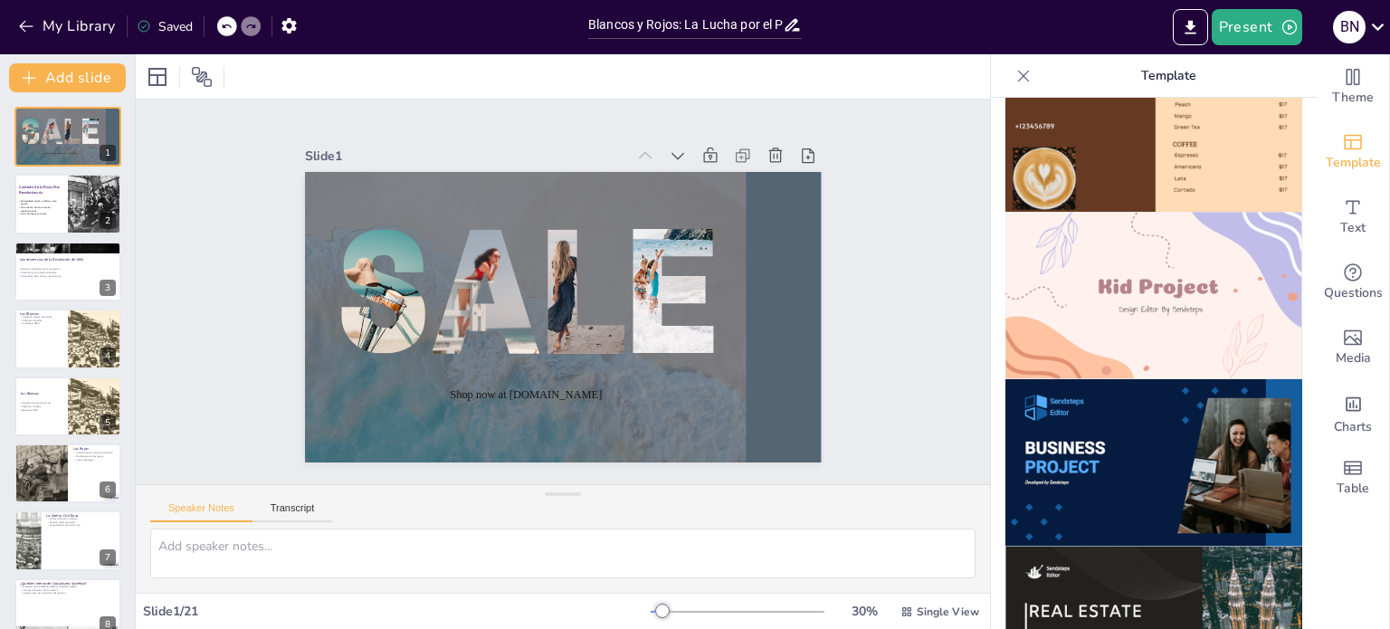
scroll to position [1280, 0]
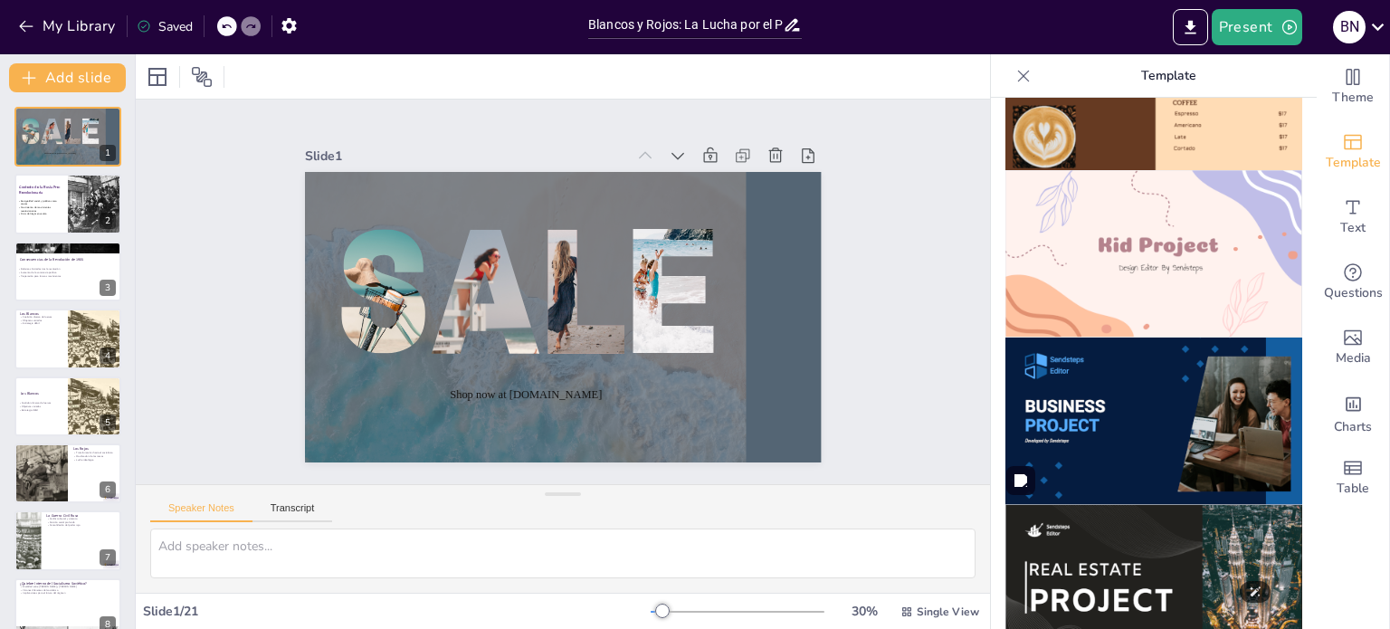
click at [1126, 513] on img at bounding box center [1154, 588] width 297 height 167
checkbox input "true"
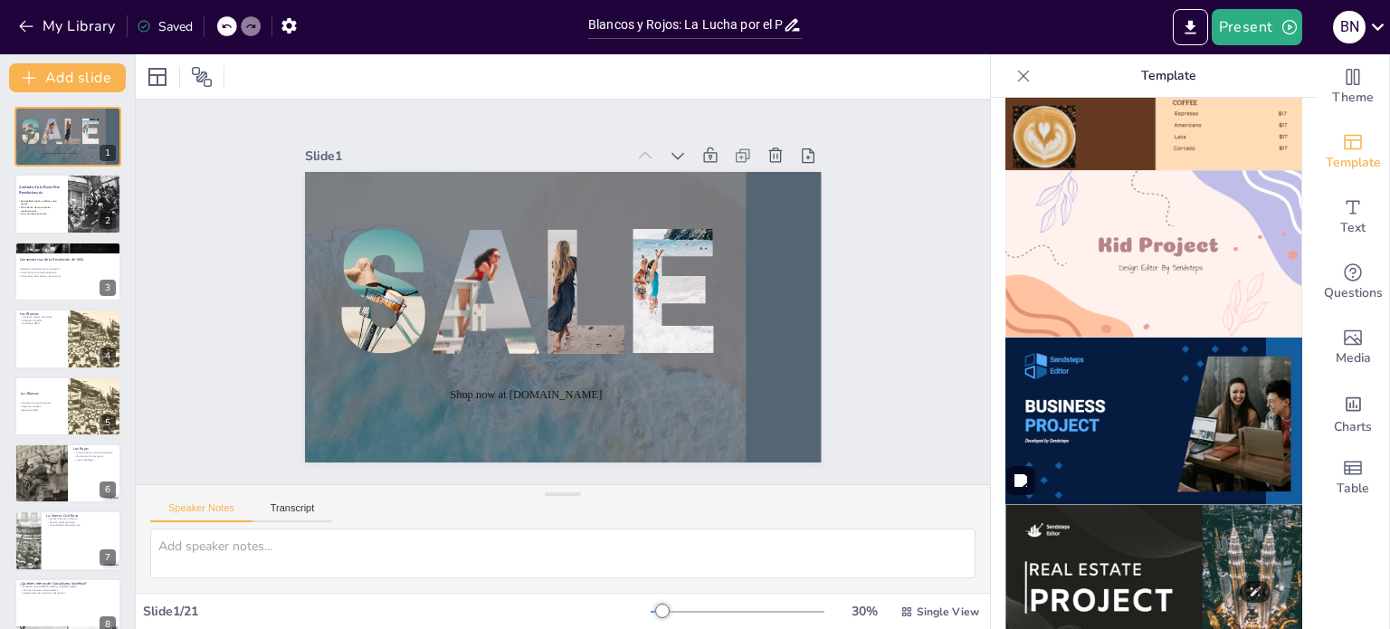
checkbox input "true"
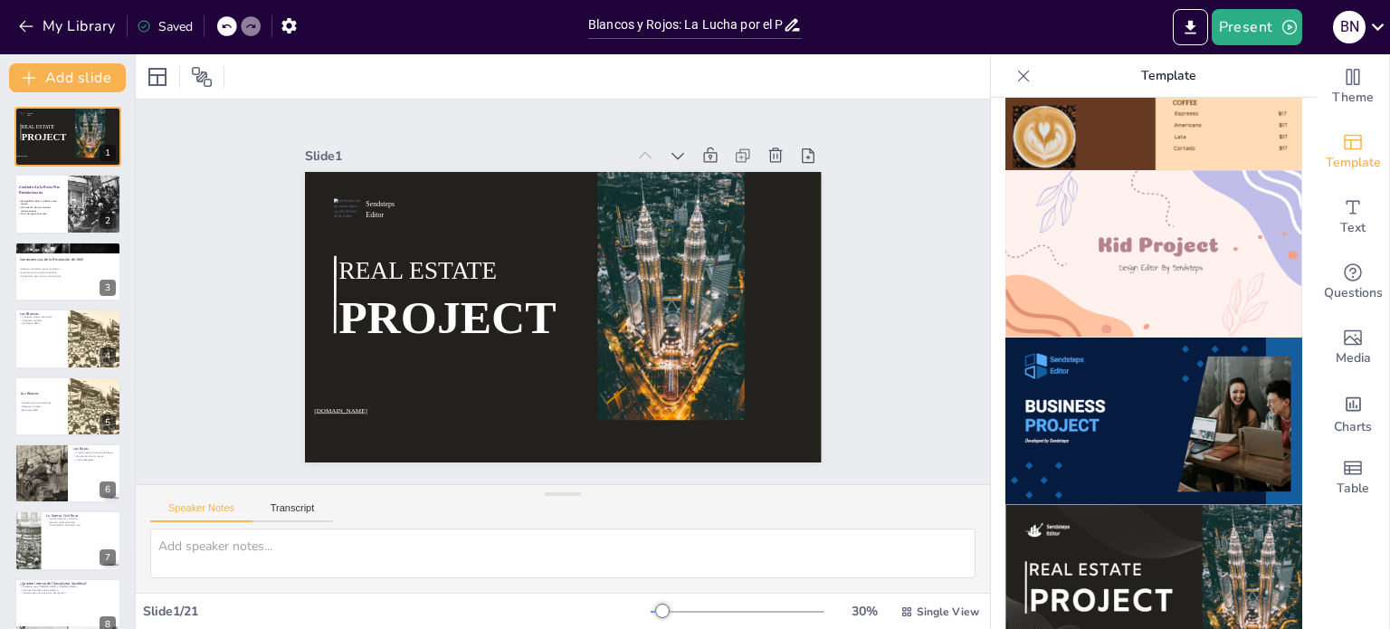
checkbox input "true"
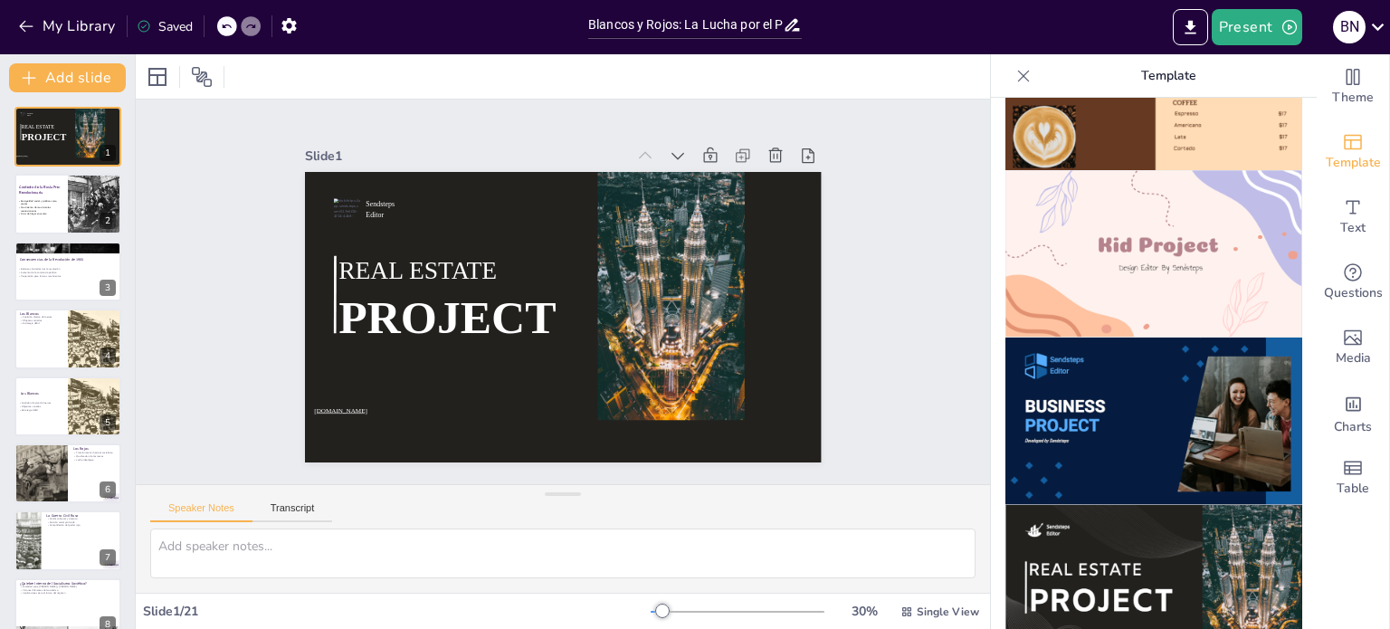
checkbox input "true"
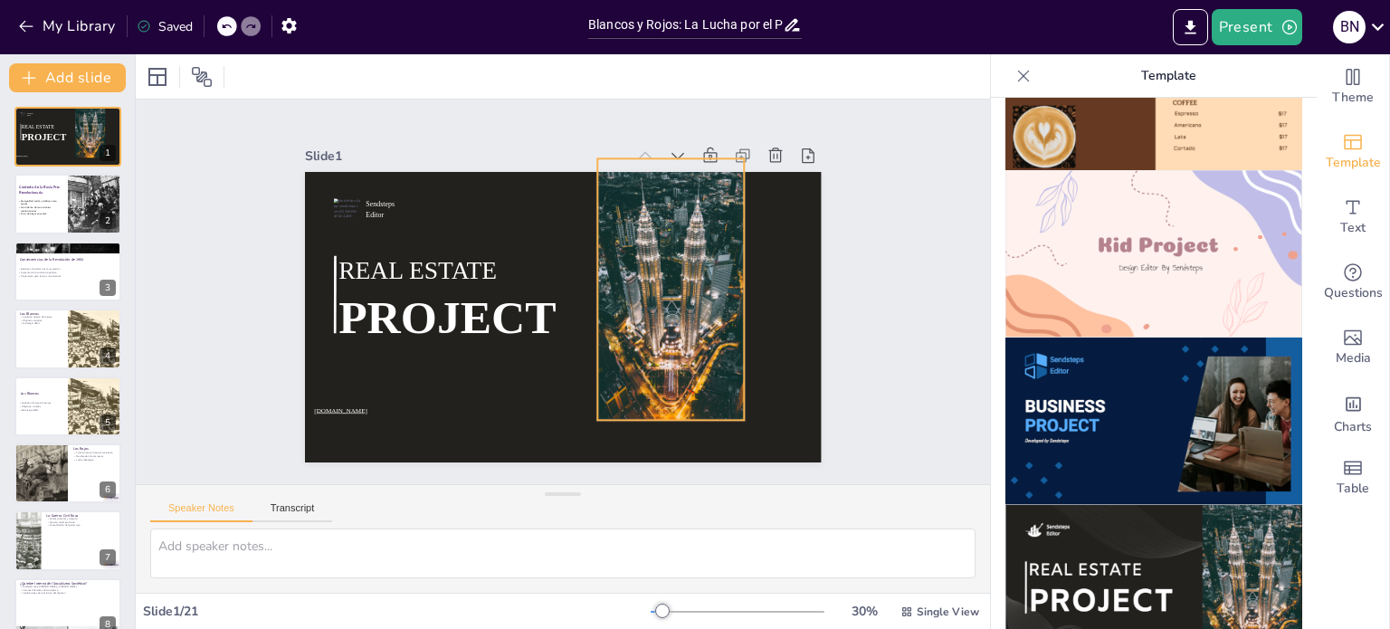
checkbox input "true"
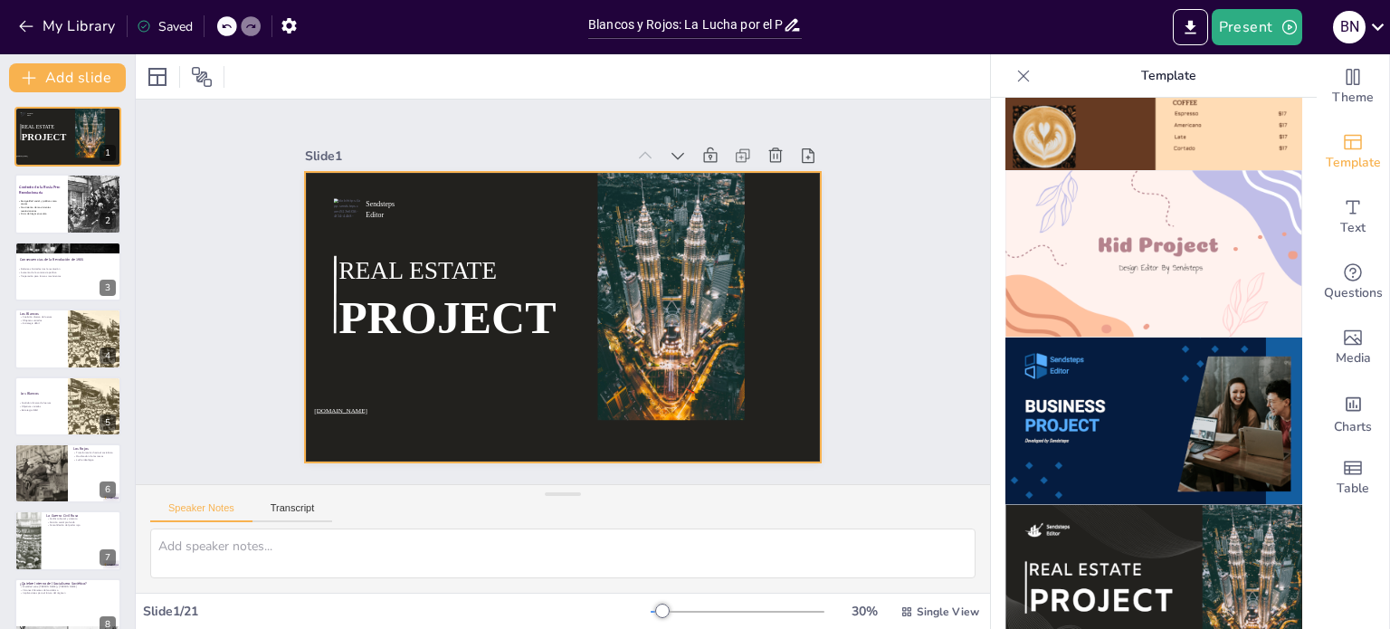
checkbox input "true"
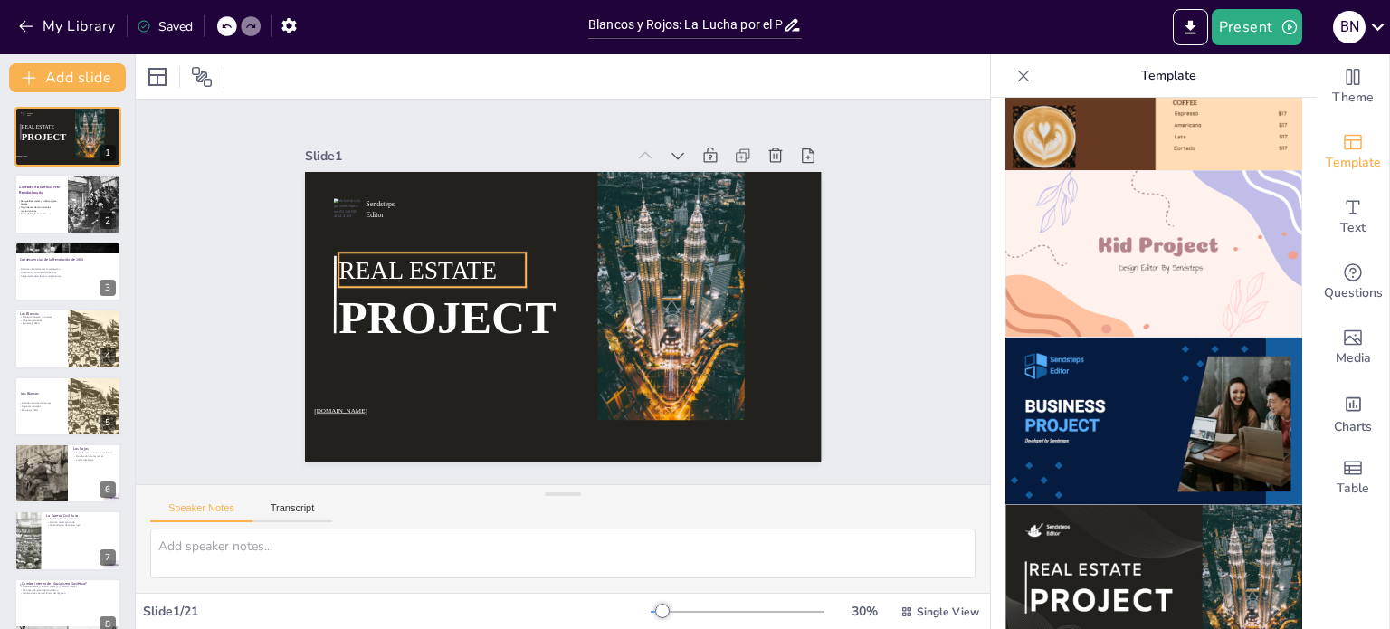
checkbox input "true"
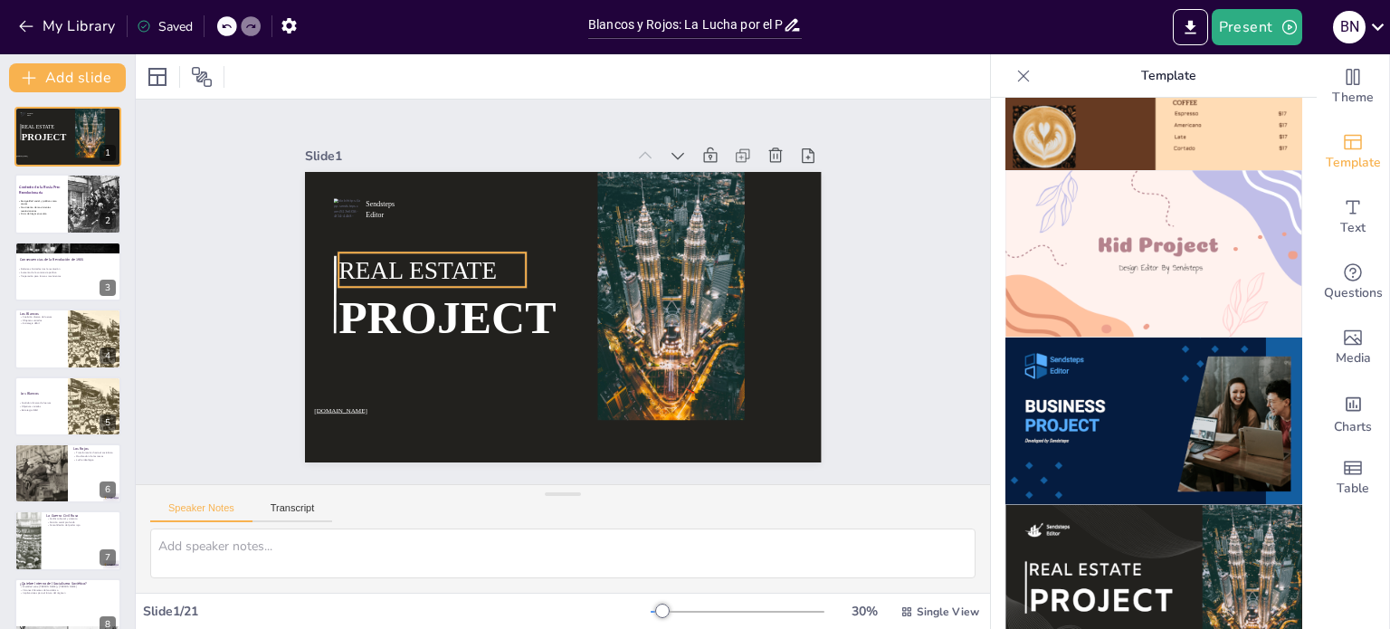
checkbox input "true"
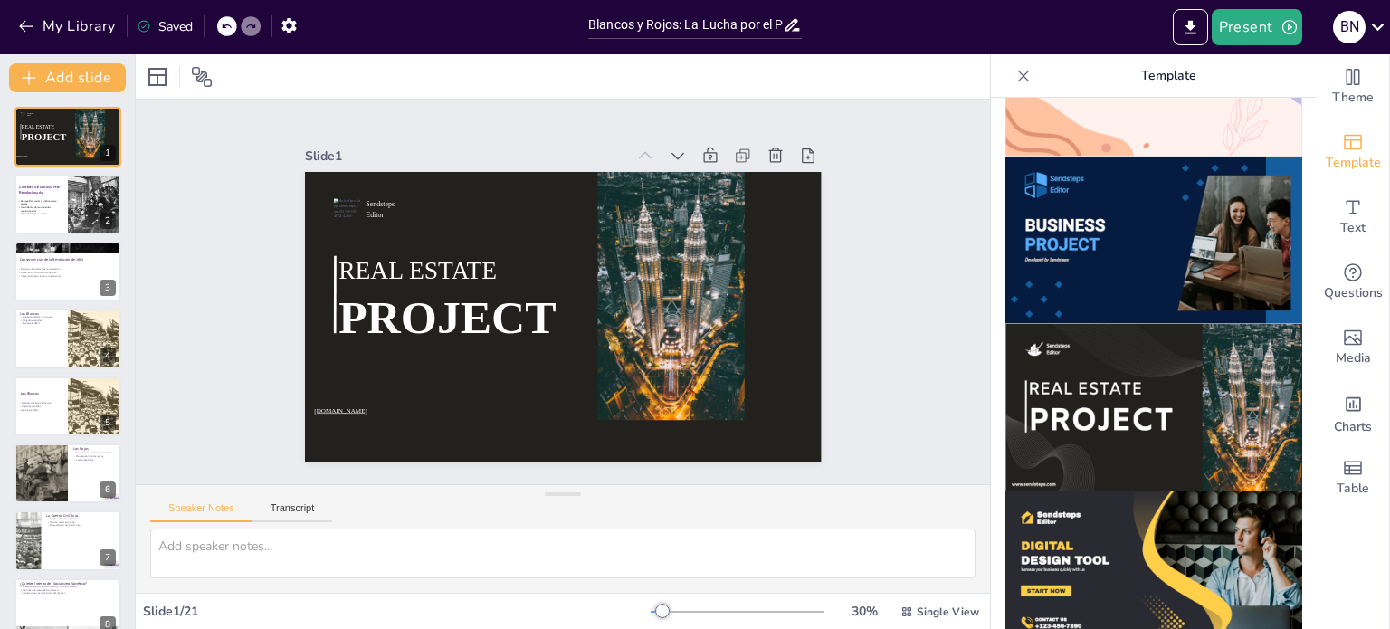
scroll to position [1474, 0]
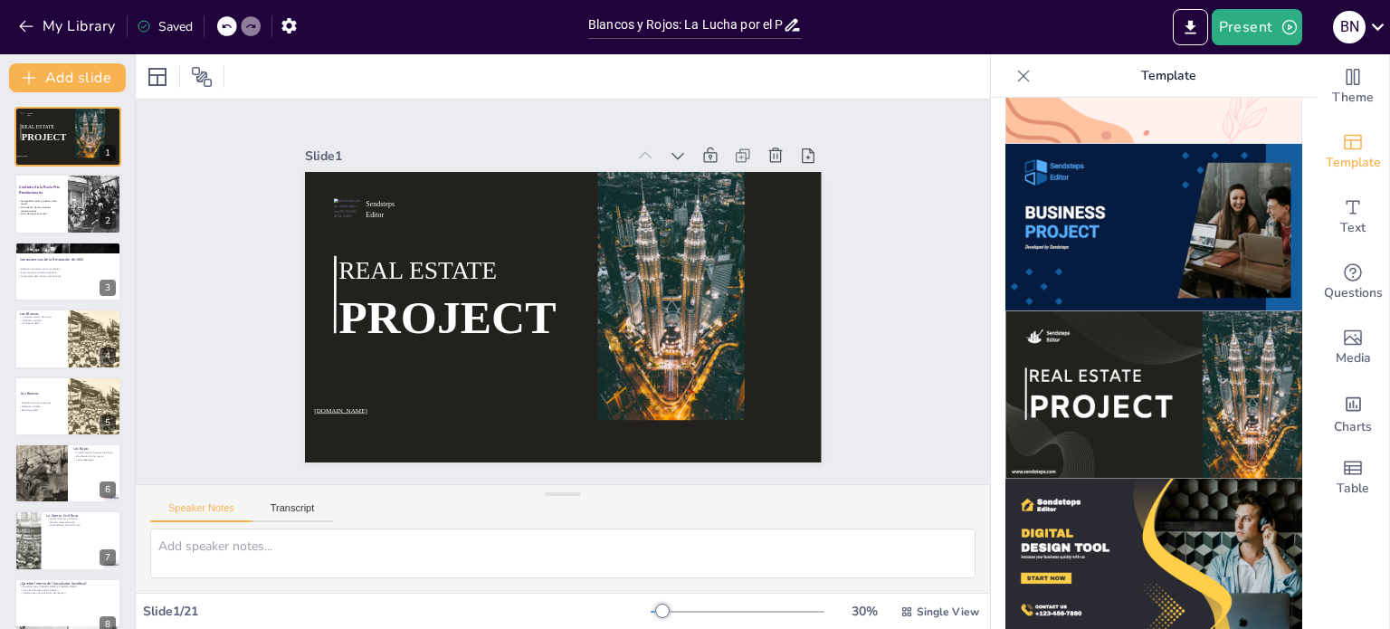
checkbox input "true"
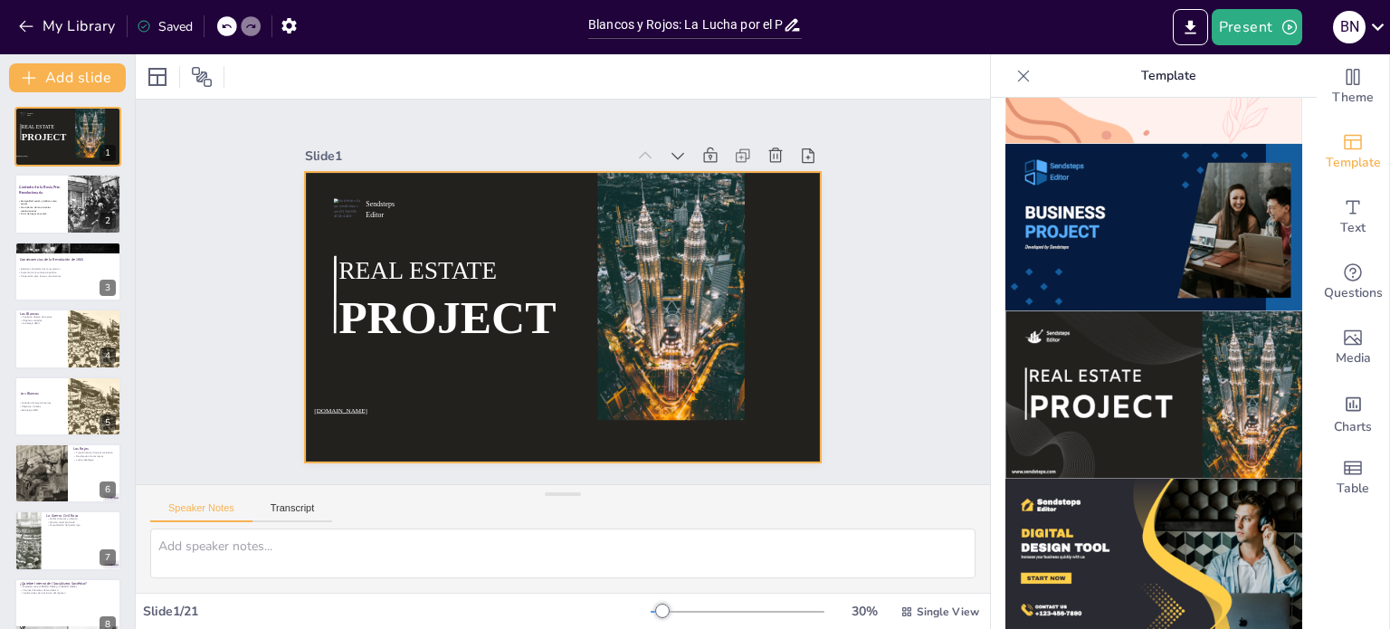
checkbox input "true"
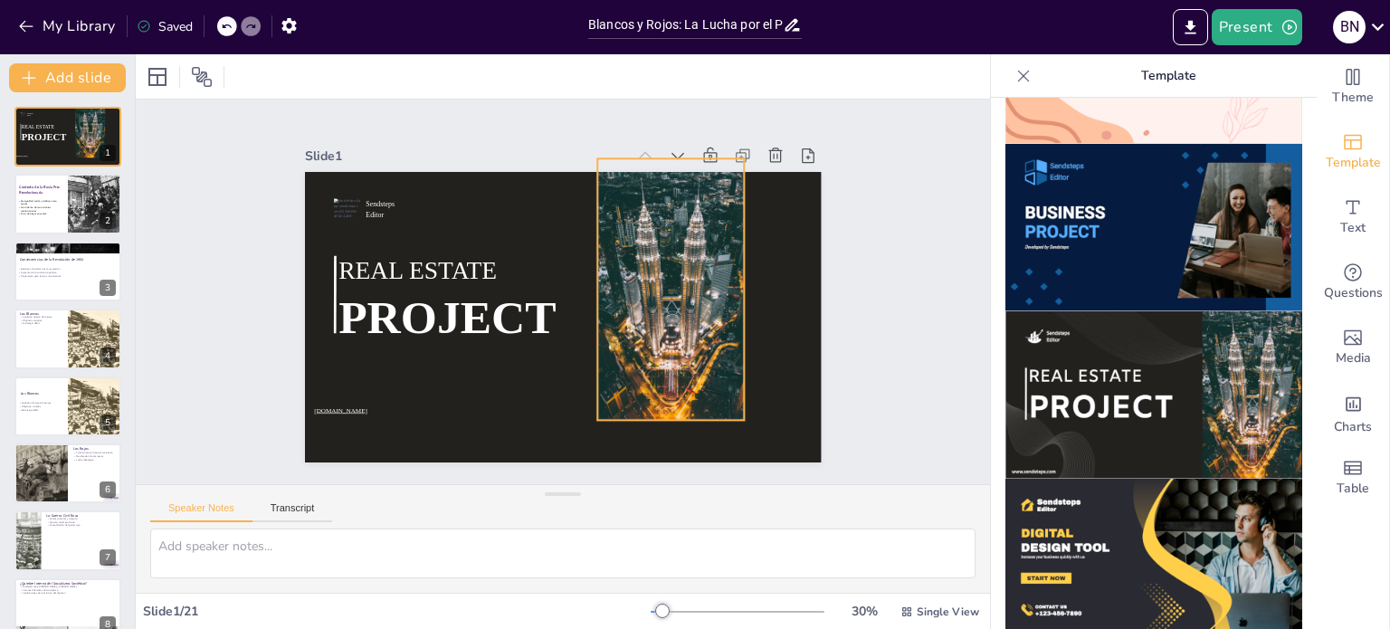
checkbox input "true"
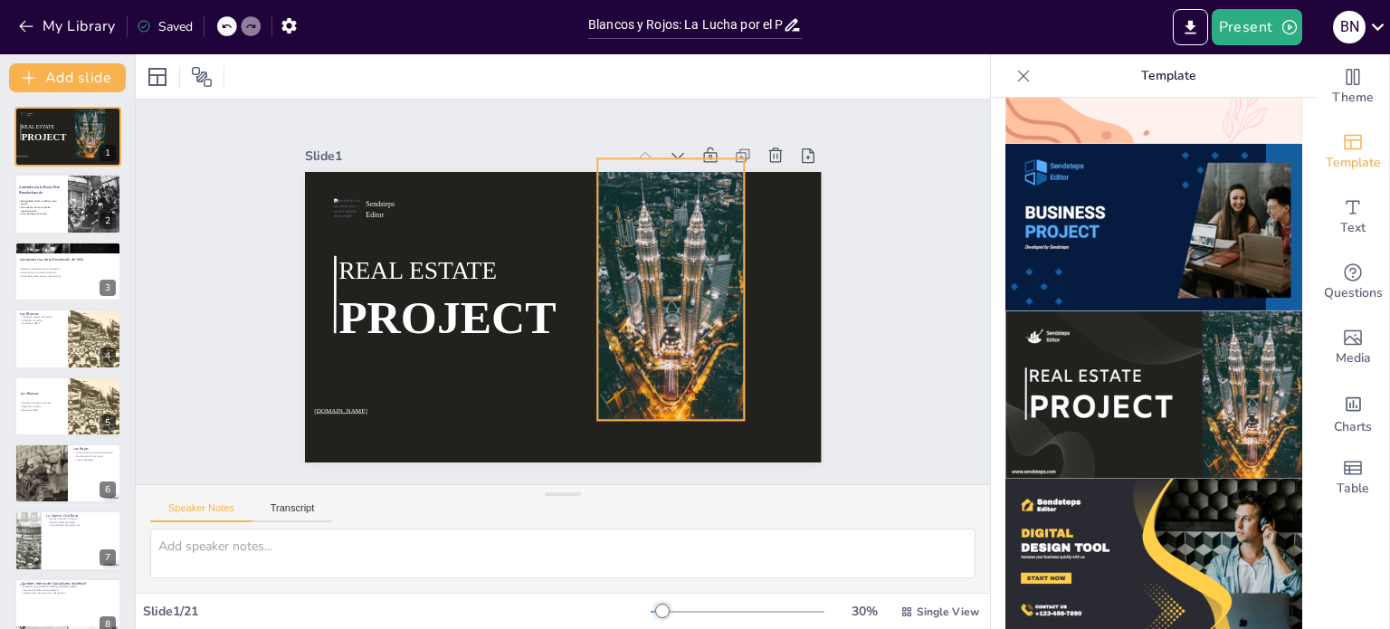
click at [682, 279] on div at bounding box center [671, 289] width 148 height 262
checkbox input "true"
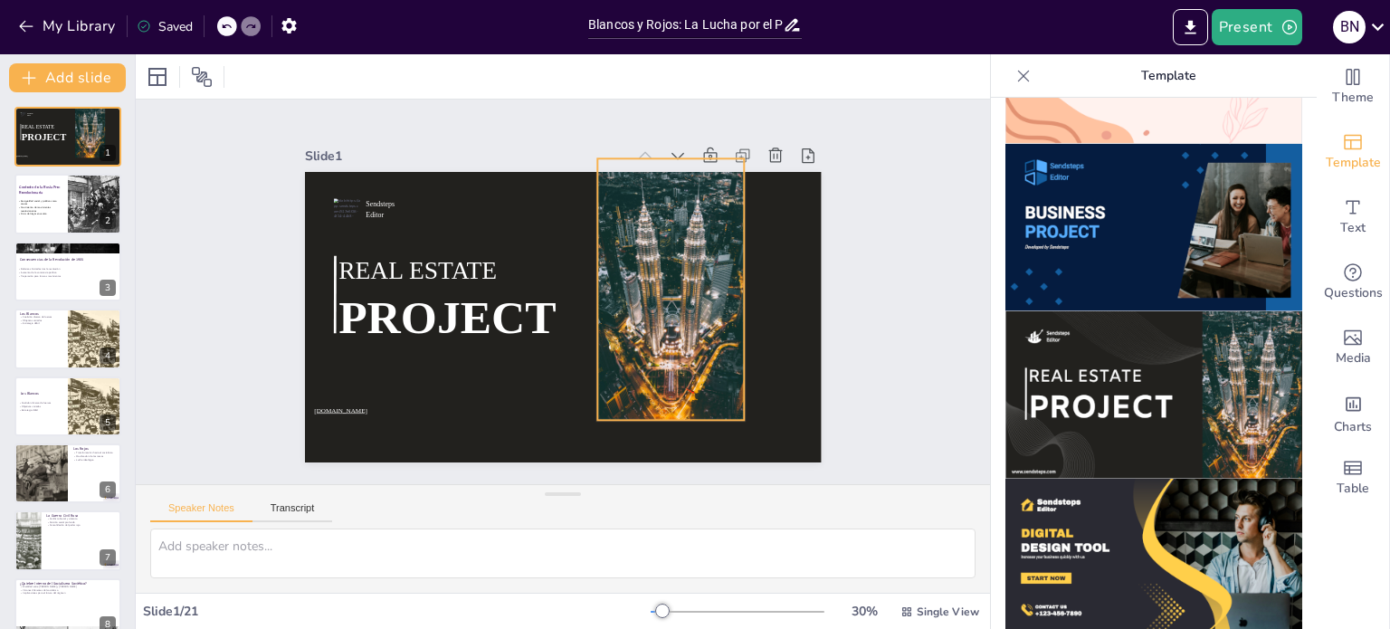
checkbox input "true"
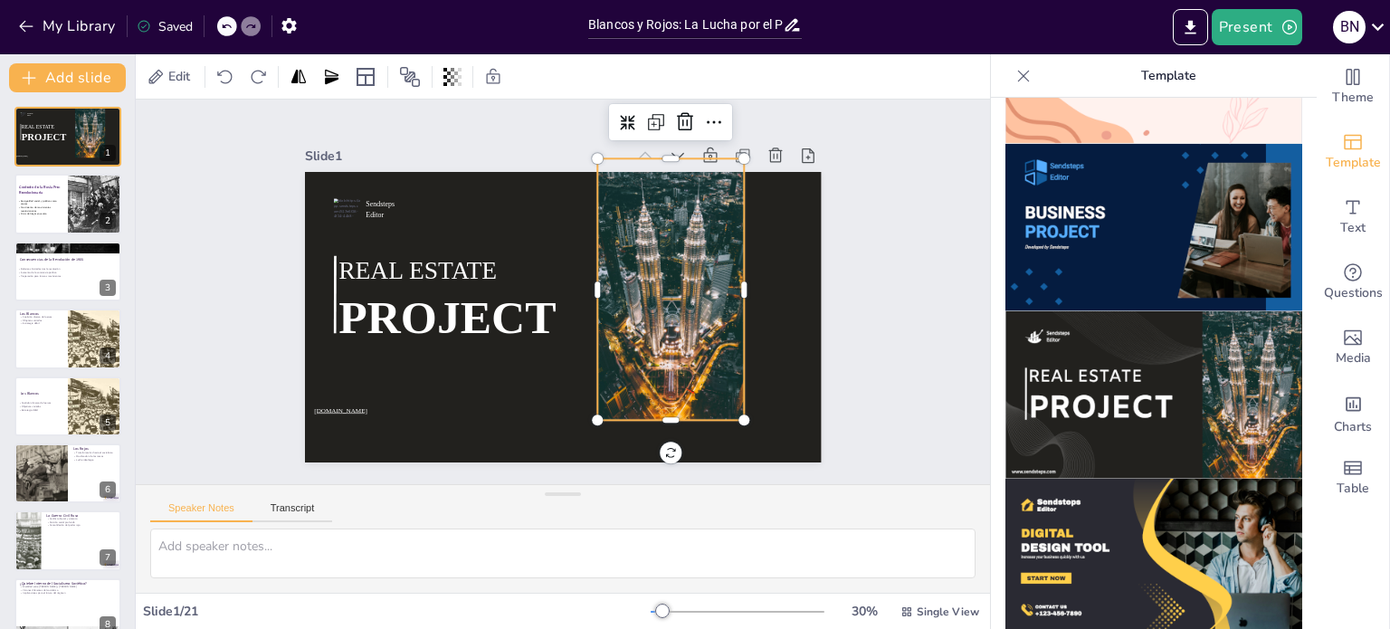
checkbox input "true"
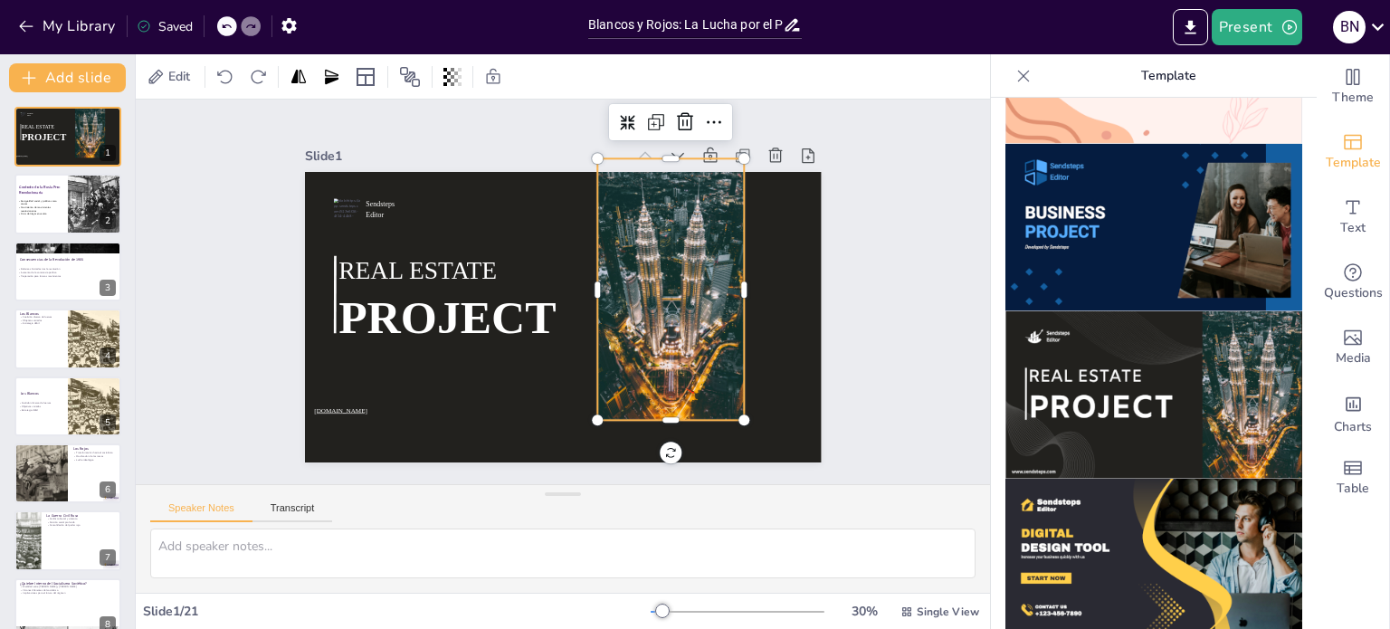
checkbox input "true"
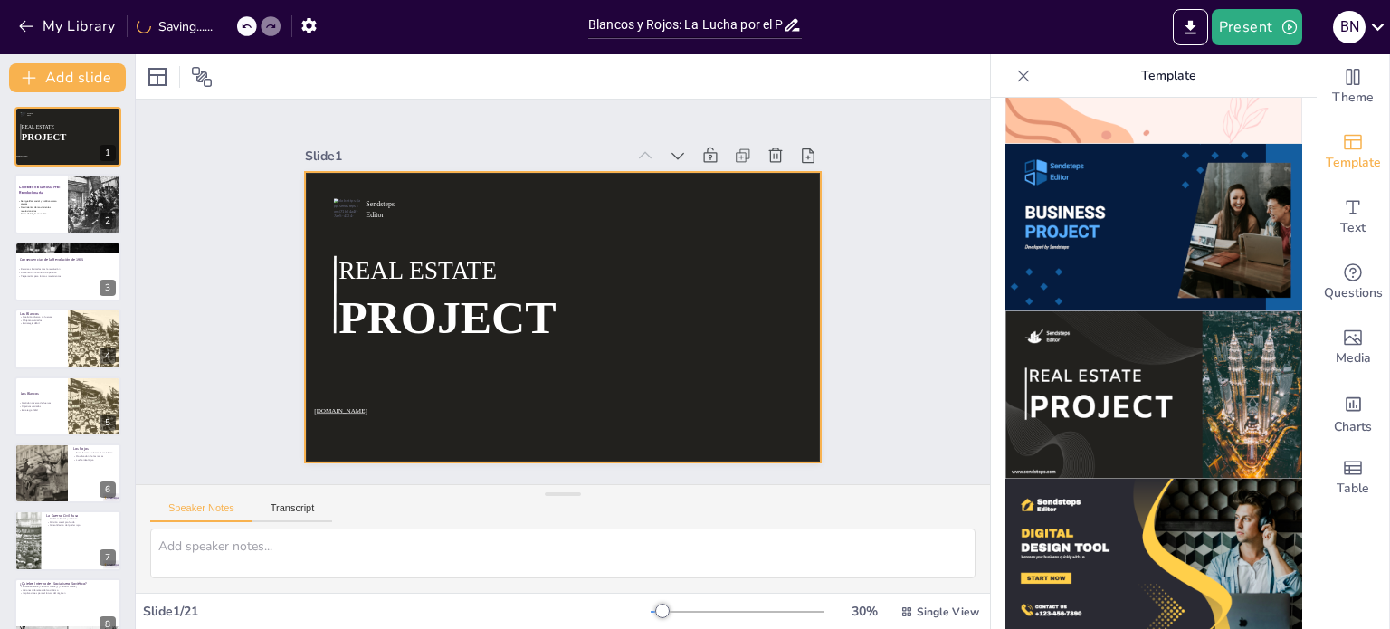
checkbox input "true"
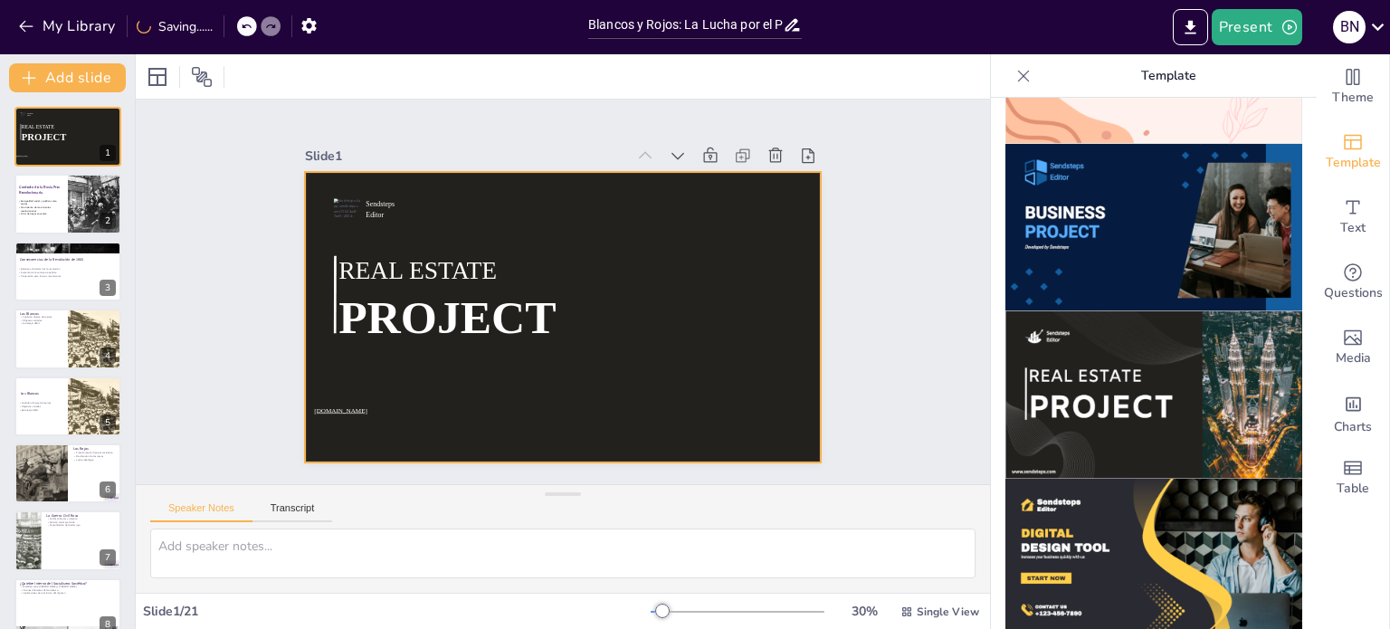
checkbox input "true"
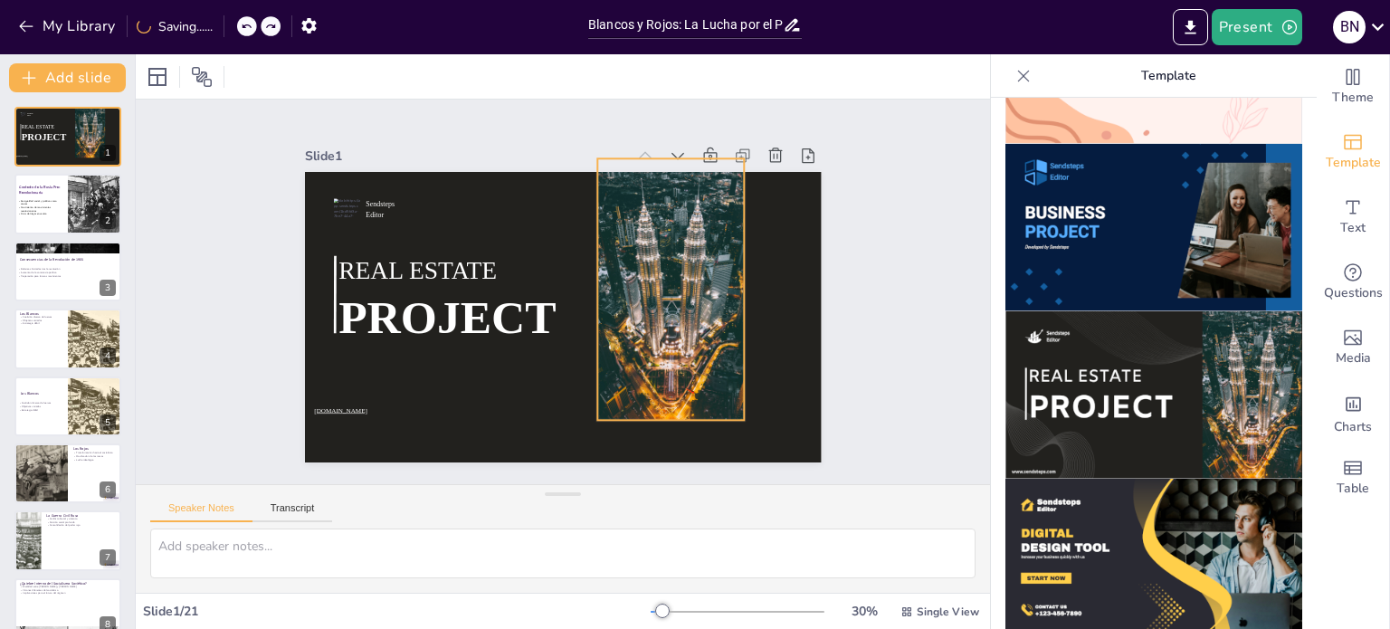
checkbox input "true"
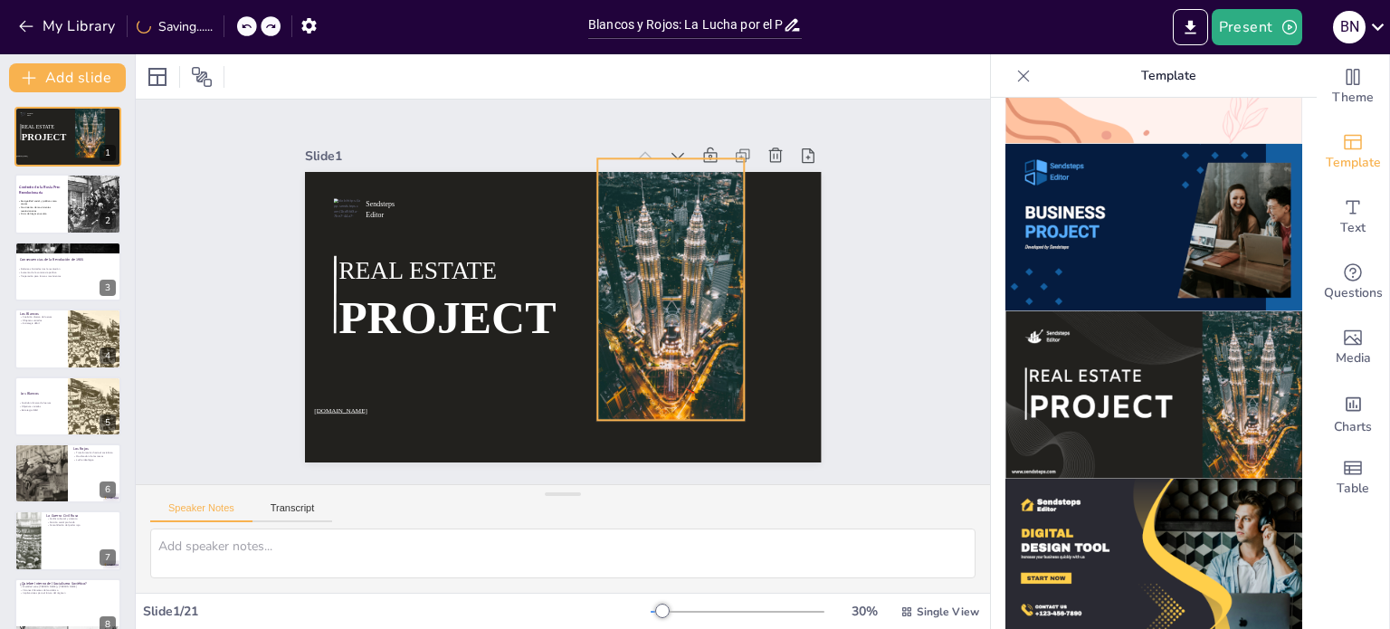
checkbox input "true"
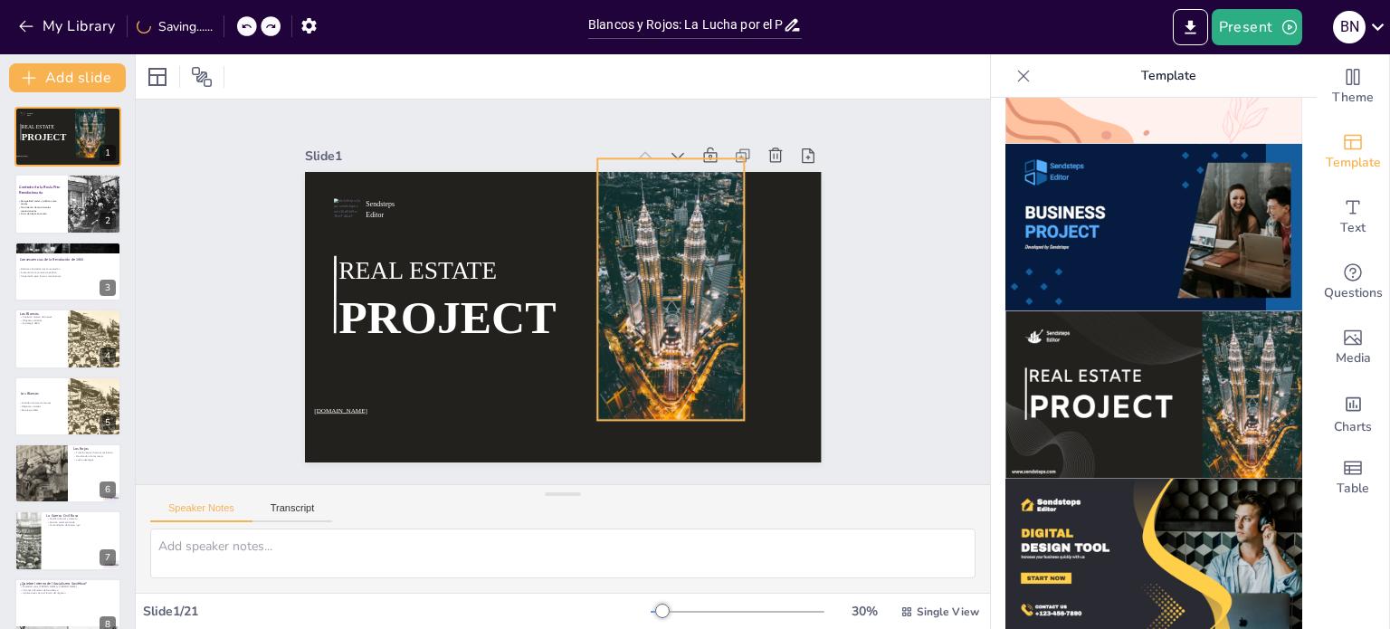
checkbox input "true"
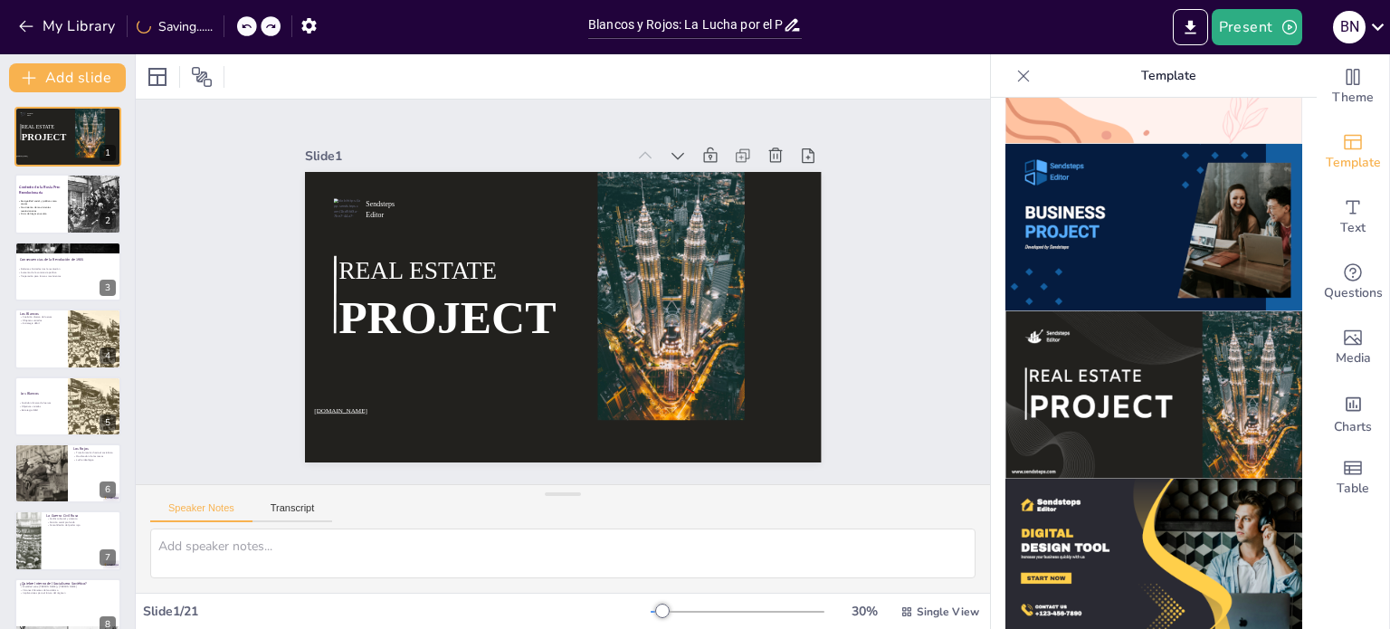
checkbox input "true"
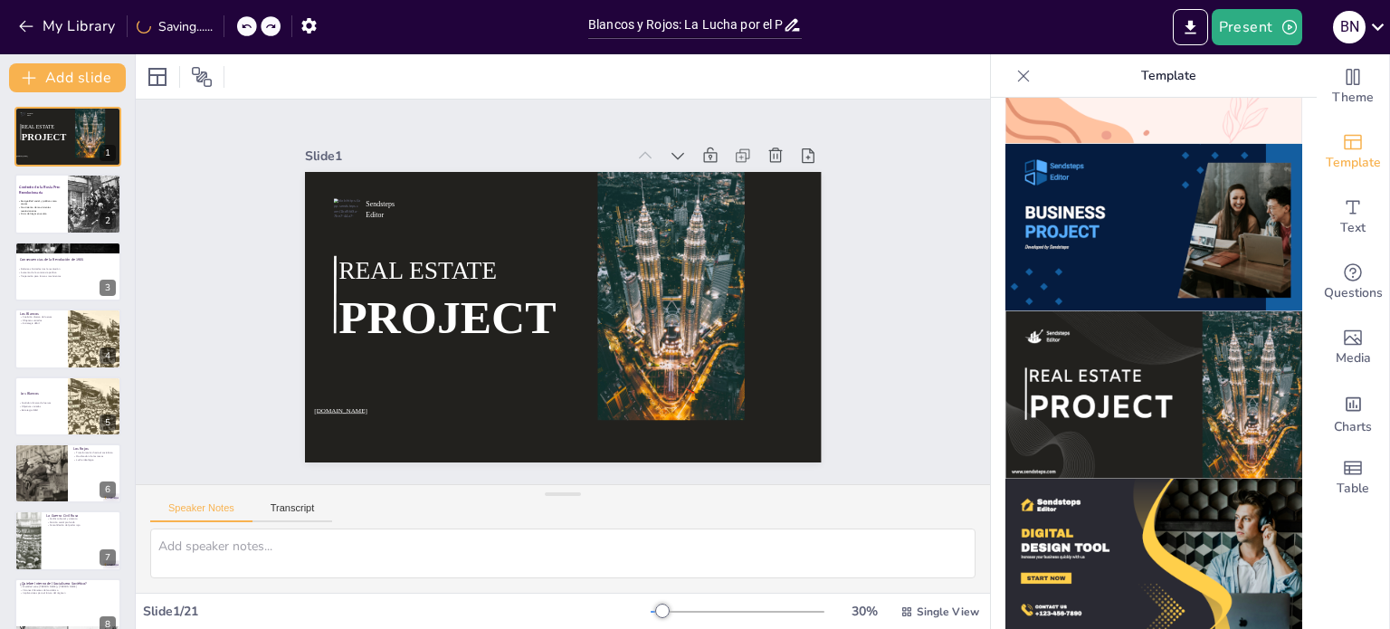
click at [856, 238] on div "Slide 1 Sendsteps Editor REAL ESTATE PROJECT [DOMAIN_NAME] Slide 2 Contexto de …" at bounding box center [563, 291] width 618 height 341
checkbox input "true"
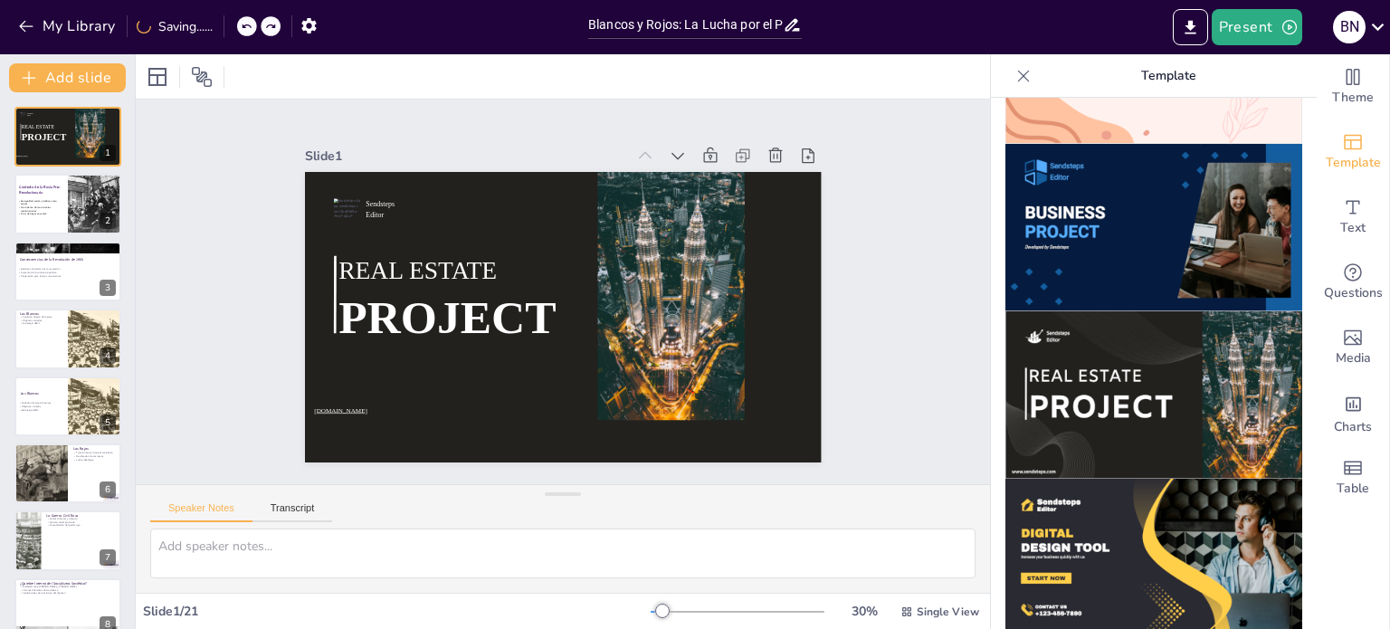
checkbox input "true"
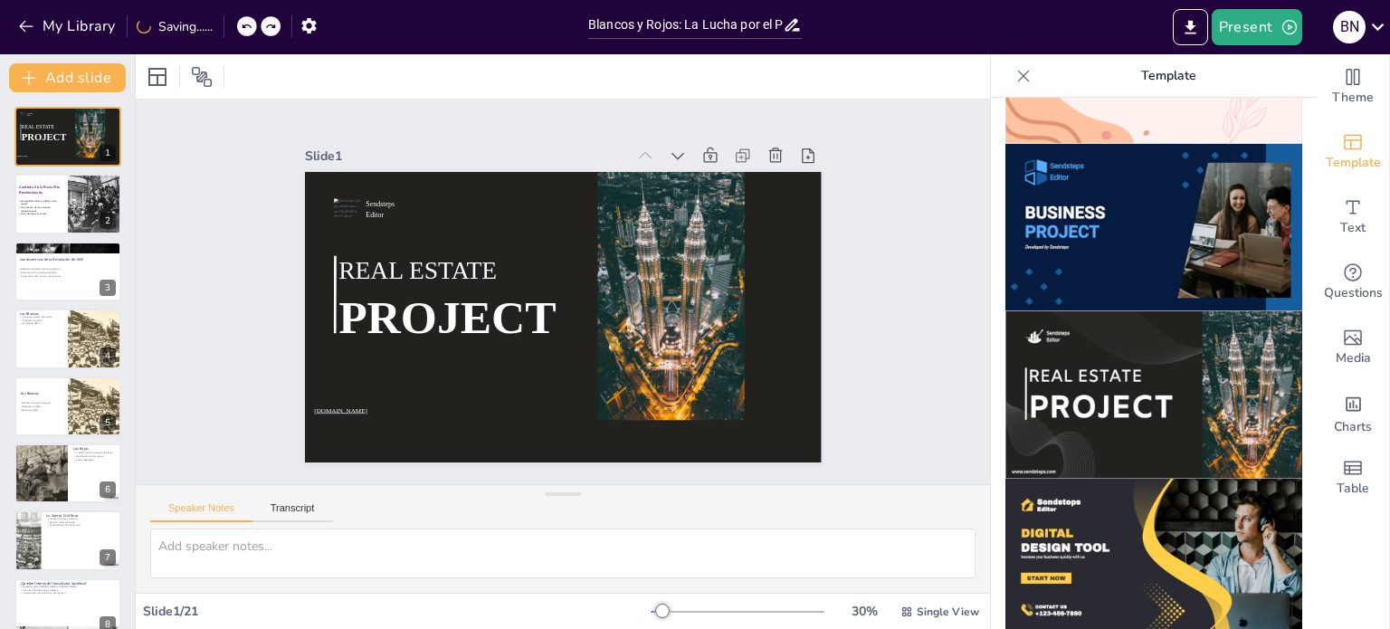
checkbox input "true"
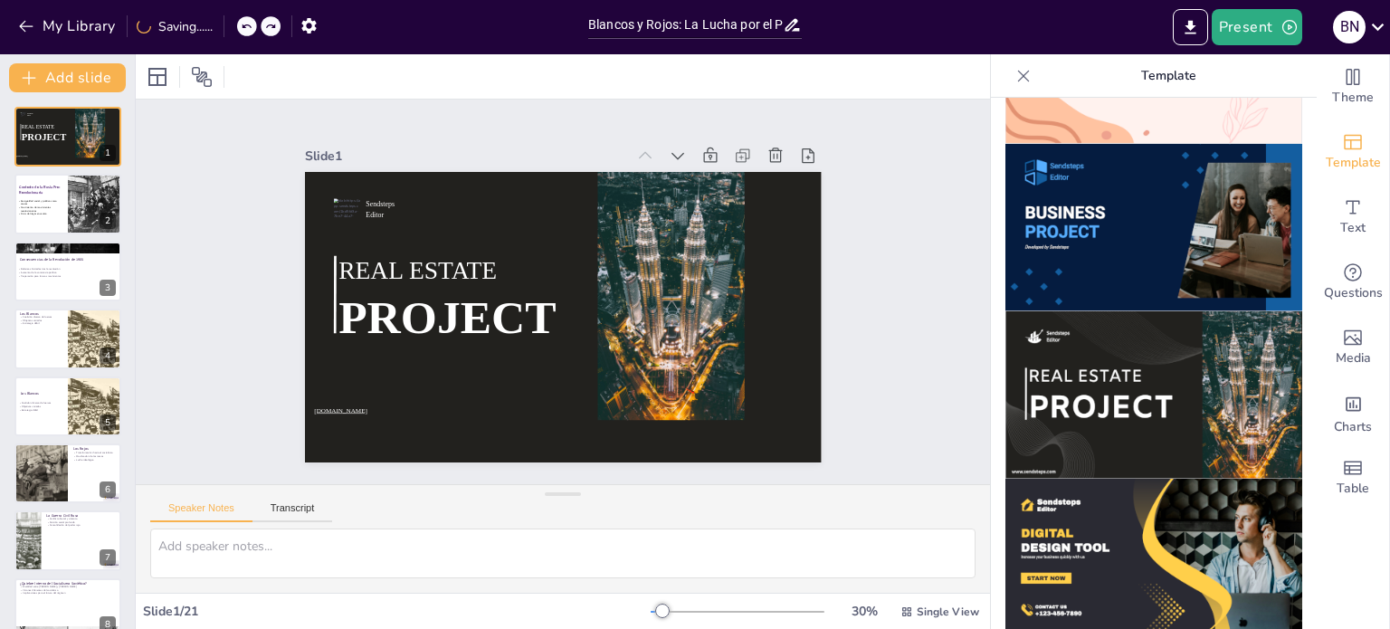
checkbox input "true"
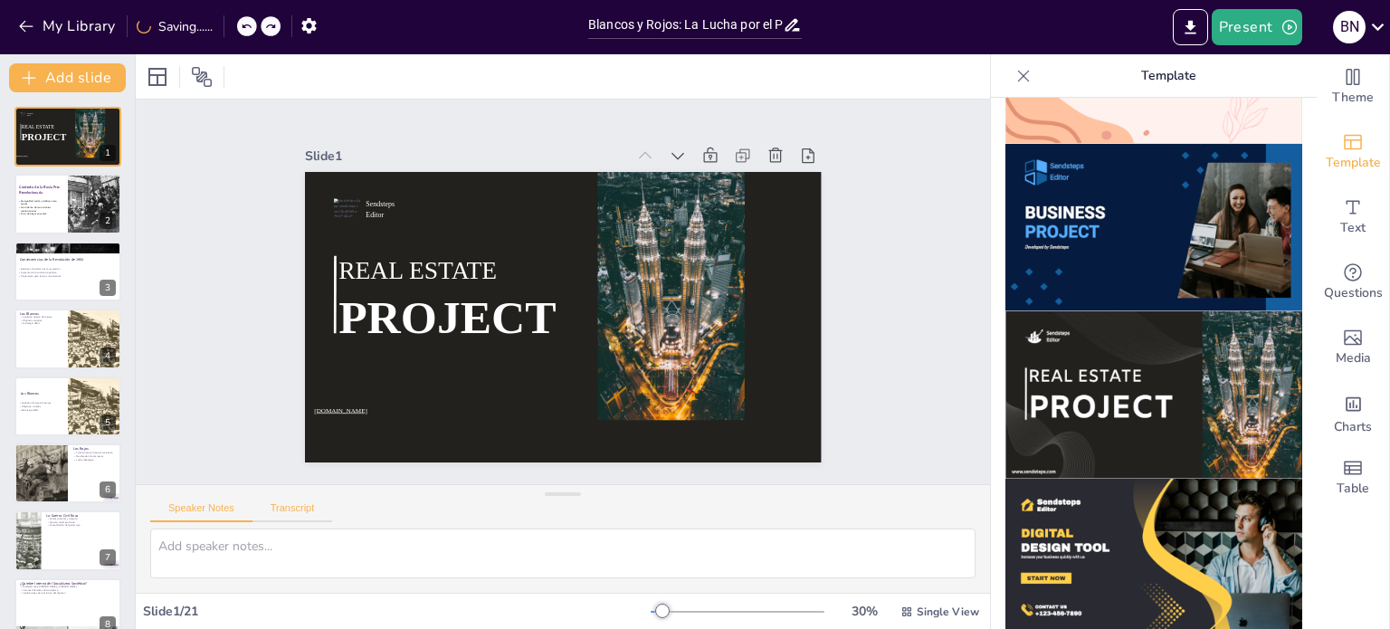
click at [295, 510] on button "Transcript" at bounding box center [293, 512] width 81 height 20
click at [224, 510] on button "Speaker Notes" at bounding box center [201, 512] width 102 height 20
